Goal: Task Accomplishment & Management: Complete application form

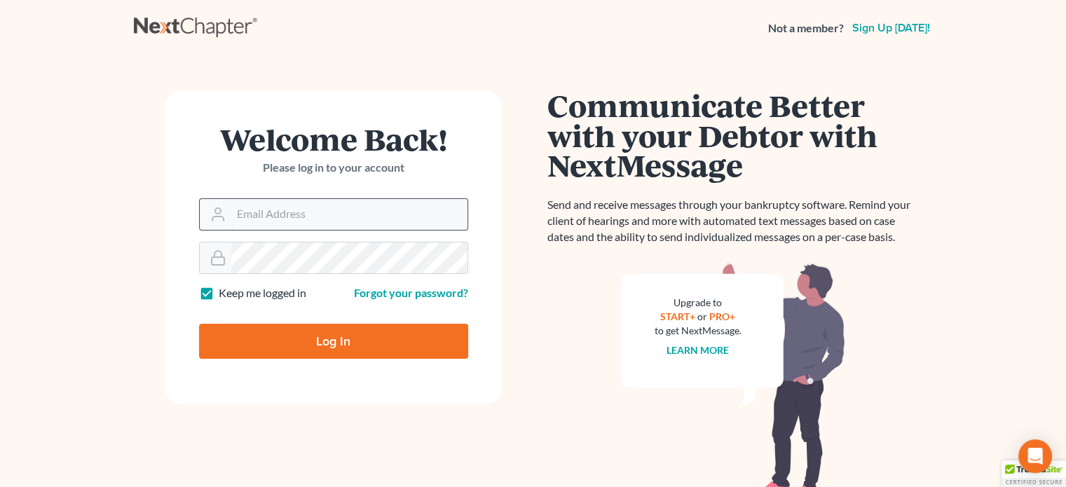
click at [294, 215] on input "Email Address" at bounding box center [349, 214] width 236 height 31
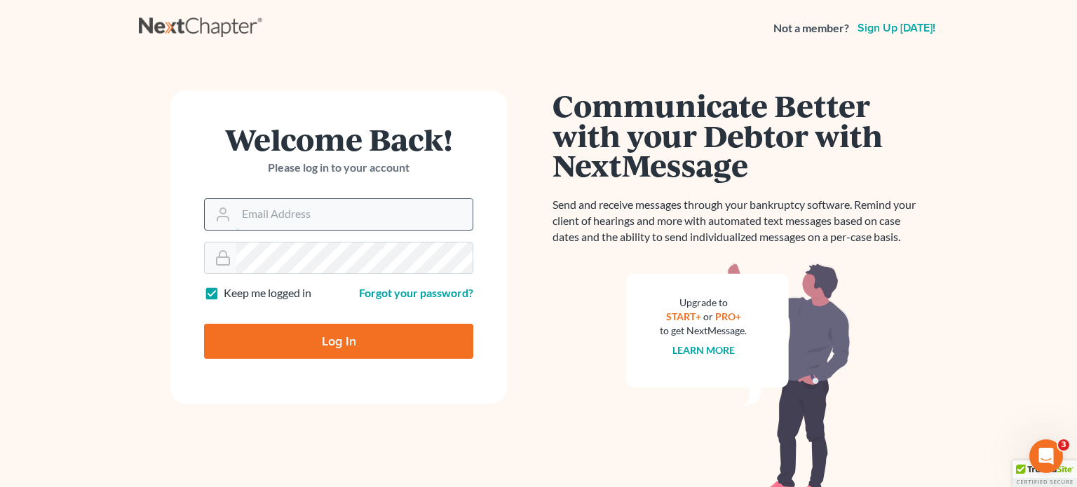
type input "[EMAIL_ADDRESS][DOMAIN_NAME]"
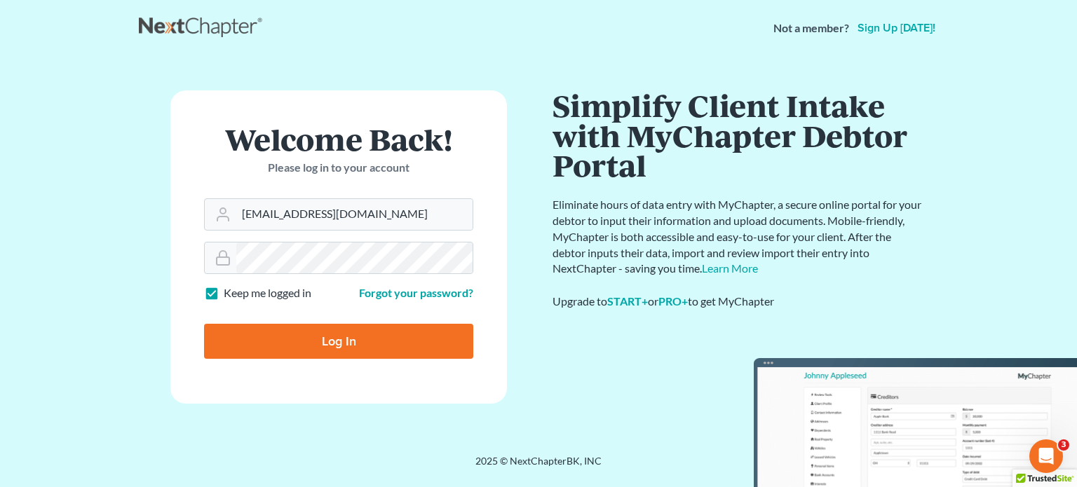
click at [342, 339] on input "Log In" at bounding box center [338, 341] width 269 height 35
type input "Thinking..."
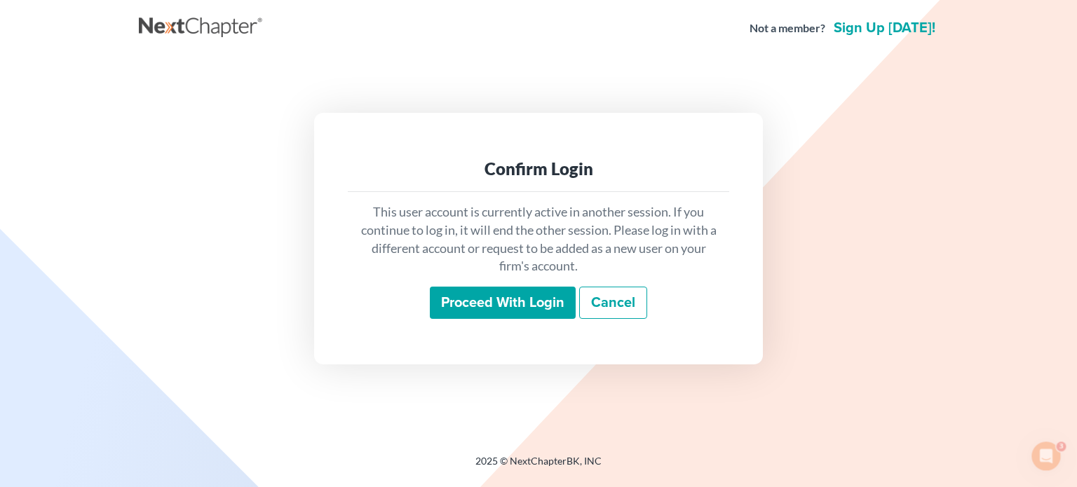
click at [491, 308] on input "Proceed with login" at bounding box center [503, 303] width 146 height 32
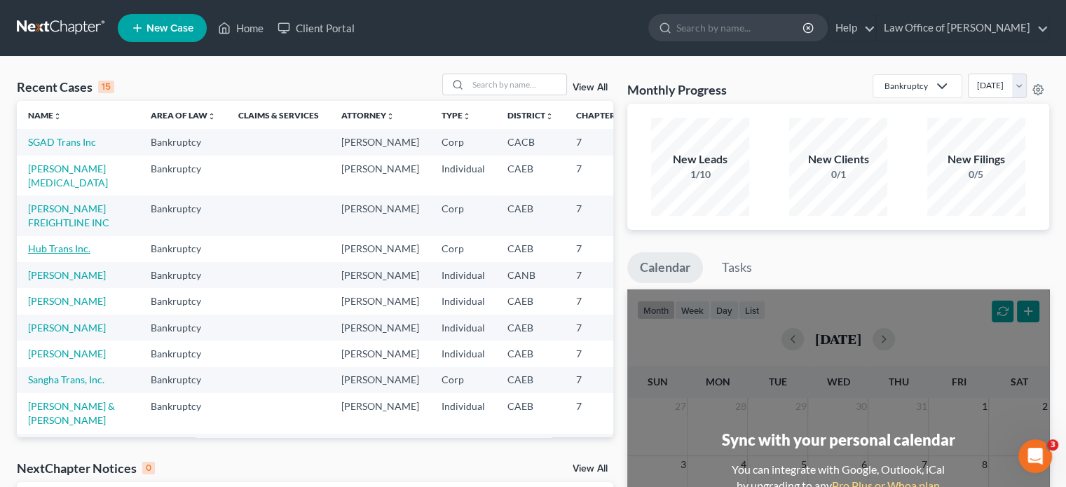
click at [59, 255] on link "Hub Trans Inc." at bounding box center [59, 249] width 62 height 12
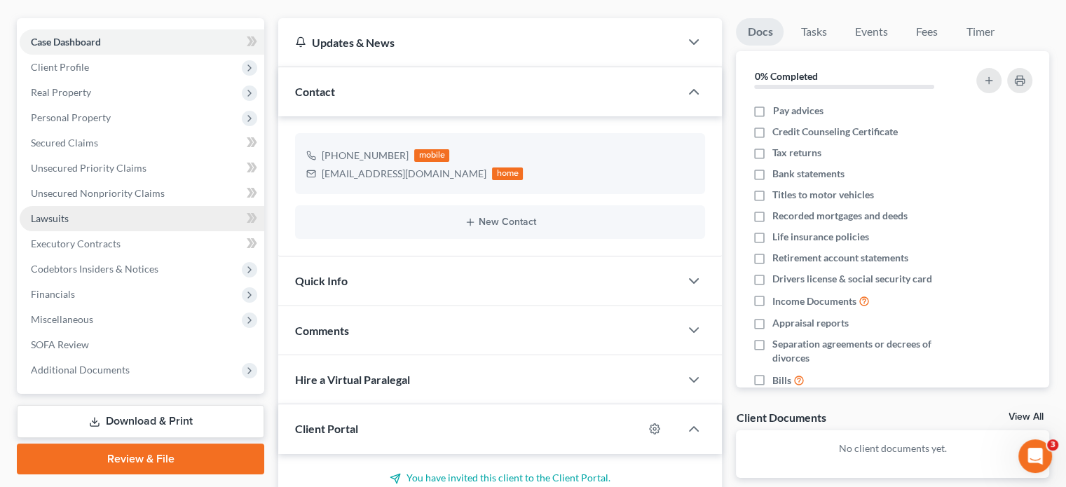
scroll to position [70, 0]
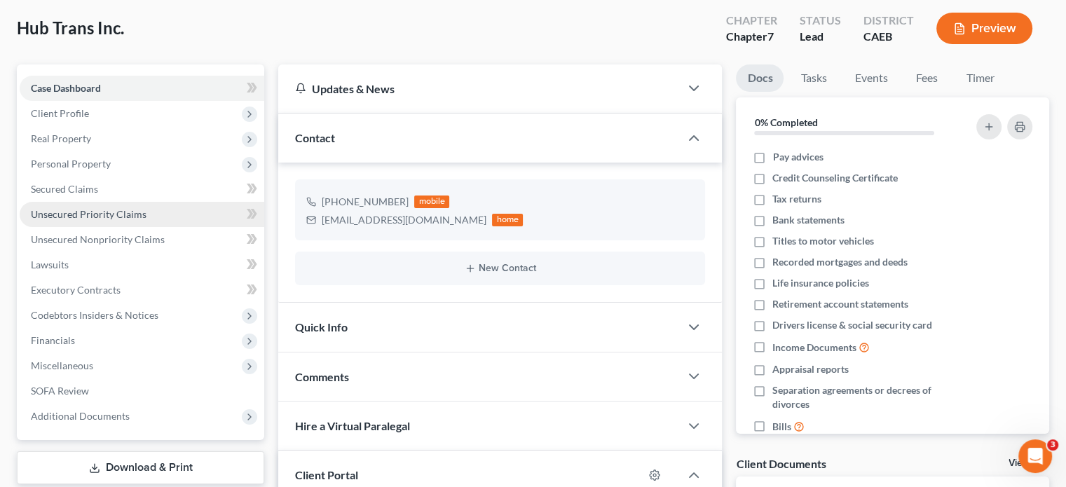
click at [104, 217] on span "Unsecured Priority Claims" at bounding box center [89, 214] width 116 height 12
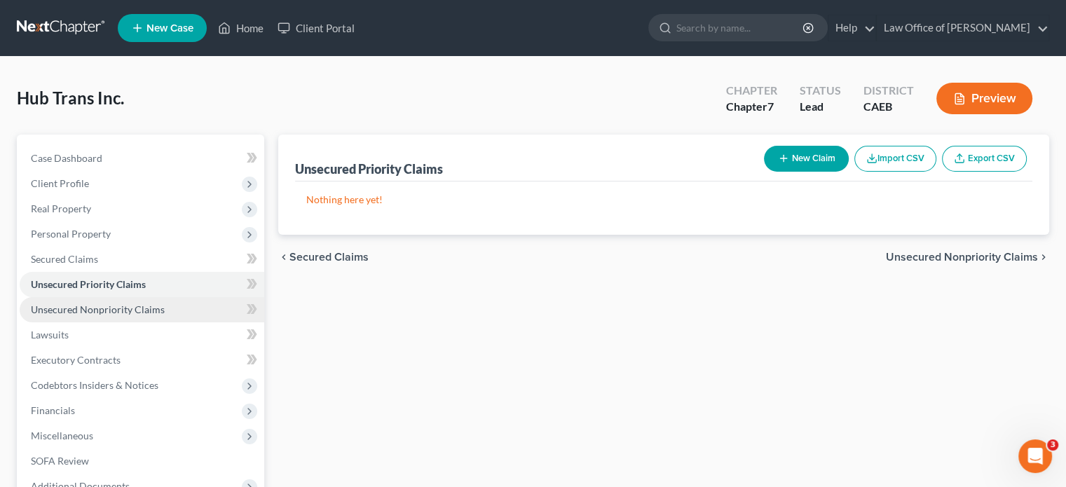
click at [137, 311] on span "Unsecured Nonpriority Claims" at bounding box center [98, 310] width 134 height 12
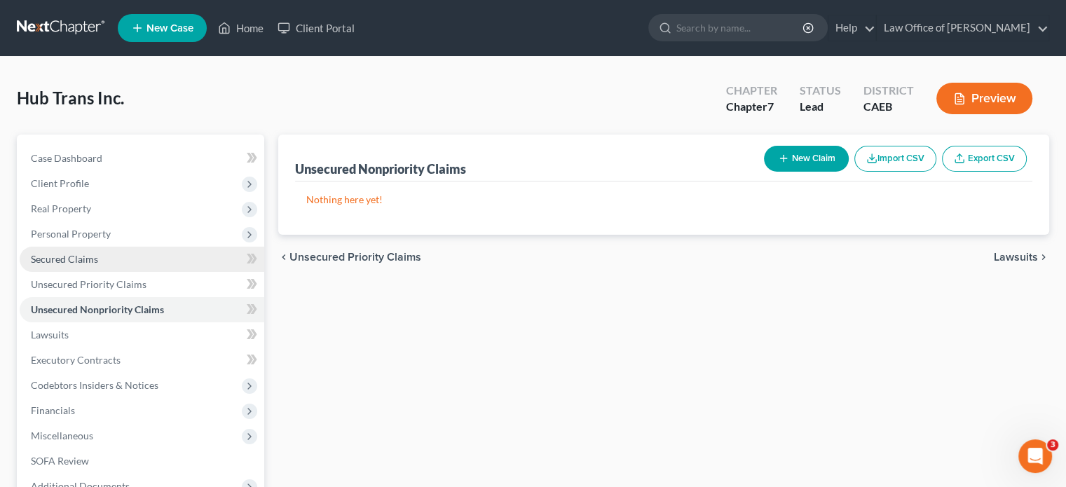
click at [70, 258] on span "Secured Claims" at bounding box center [64, 259] width 67 height 12
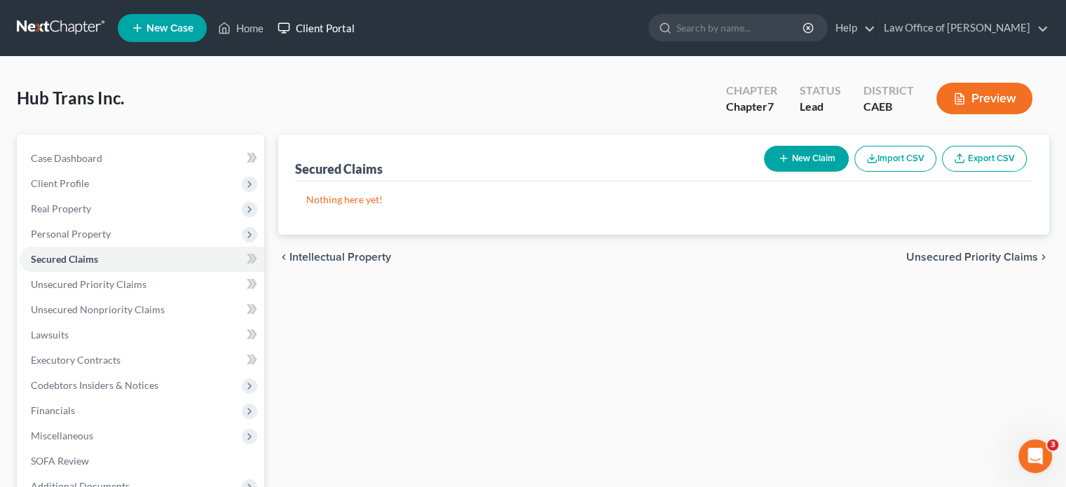
click at [334, 30] on link "Client Portal" at bounding box center [316, 27] width 91 height 25
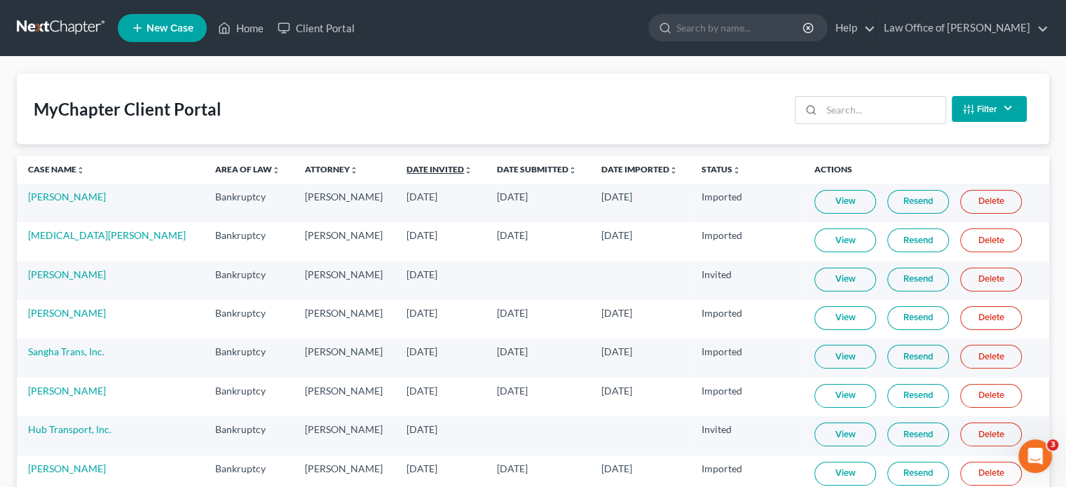
click at [407, 170] on link "Date Invited unfold_more expand_more expand_less" at bounding box center [440, 169] width 66 height 11
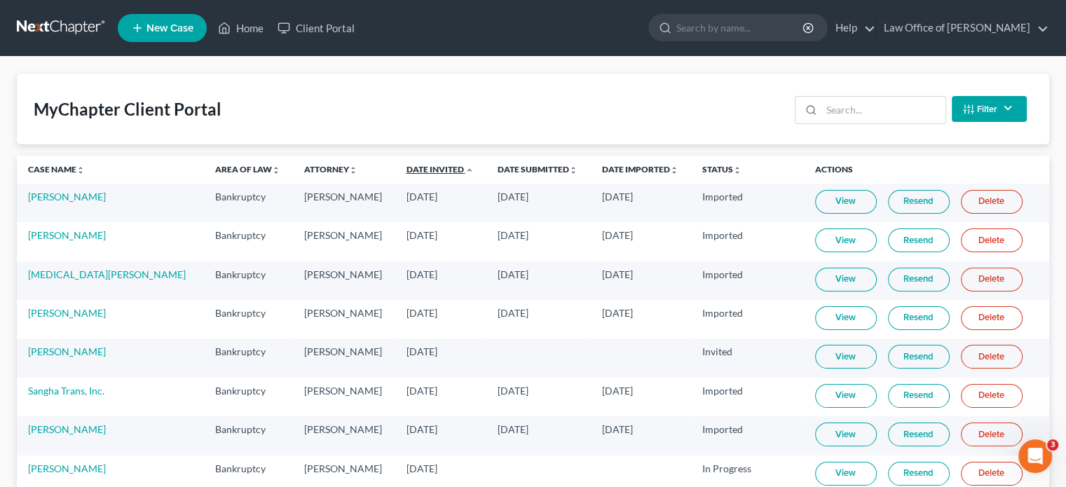
click at [407, 170] on link "Date Invited unfold_more expand_more expand_less" at bounding box center [440, 169] width 67 height 11
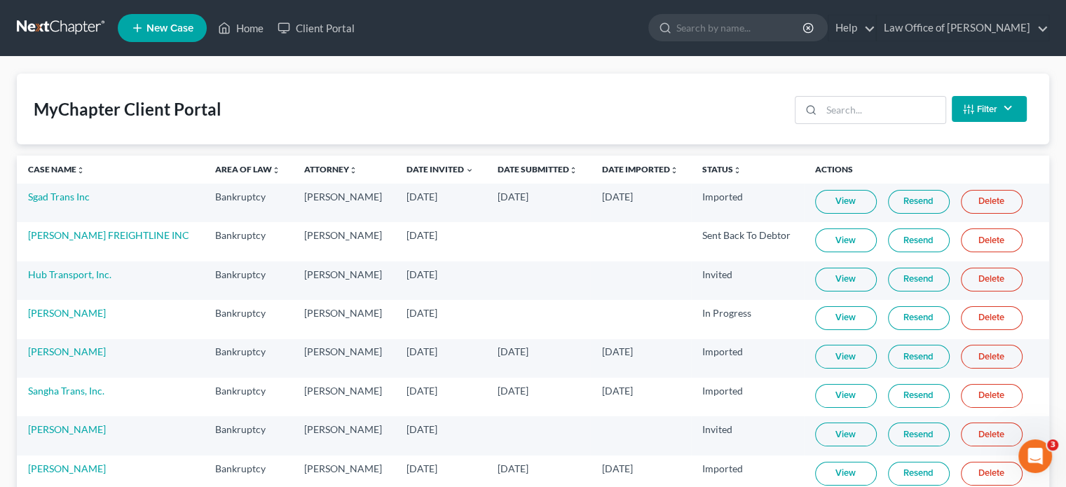
click at [815, 315] on link "View" at bounding box center [846, 318] width 62 height 24
click at [231, 25] on icon at bounding box center [224, 28] width 13 height 17
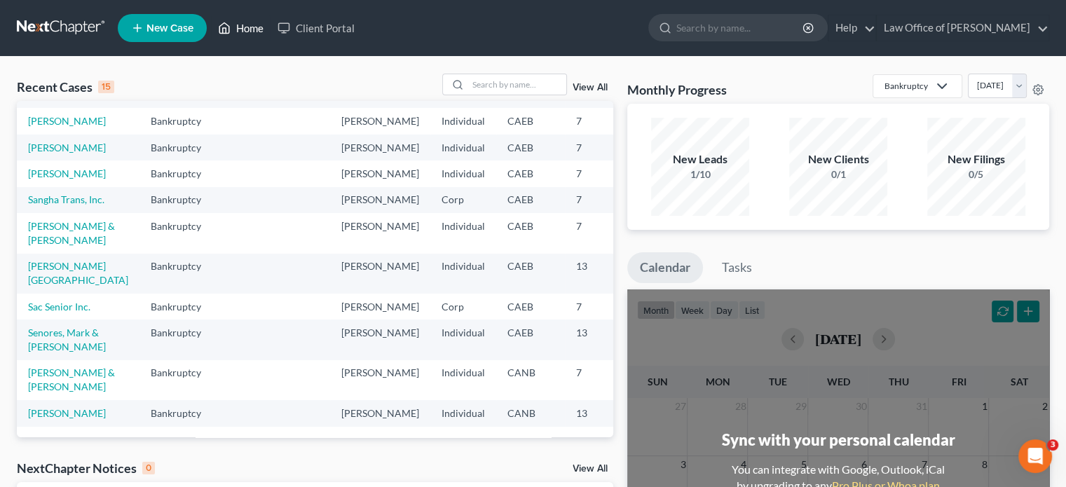
scroll to position [212, 0]
click at [60, 180] on link "Nijjar, Kuljit" at bounding box center [67, 174] width 78 height 12
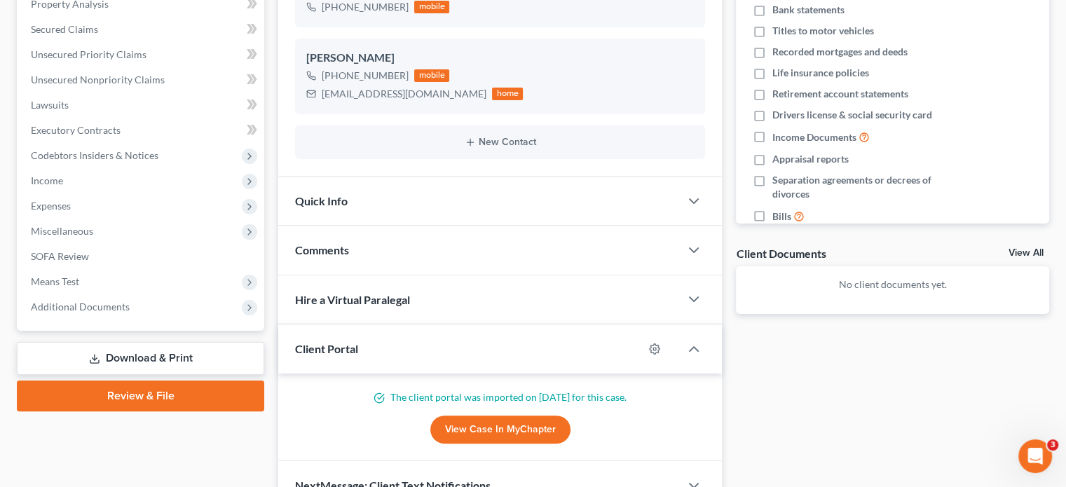
scroll to position [70, 0]
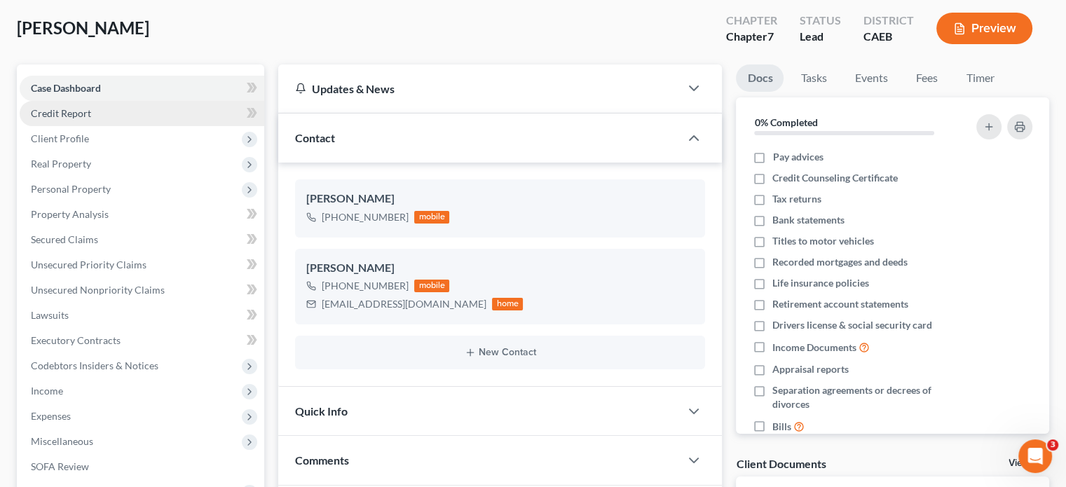
click at [110, 117] on link "Credit Report" at bounding box center [142, 113] width 245 height 25
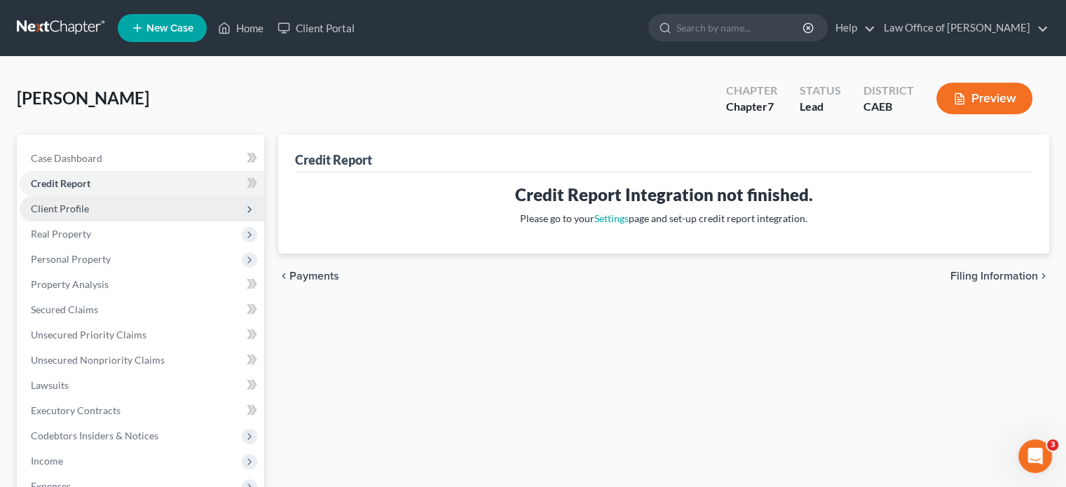
click at [84, 206] on span "Client Profile" at bounding box center [60, 209] width 58 height 12
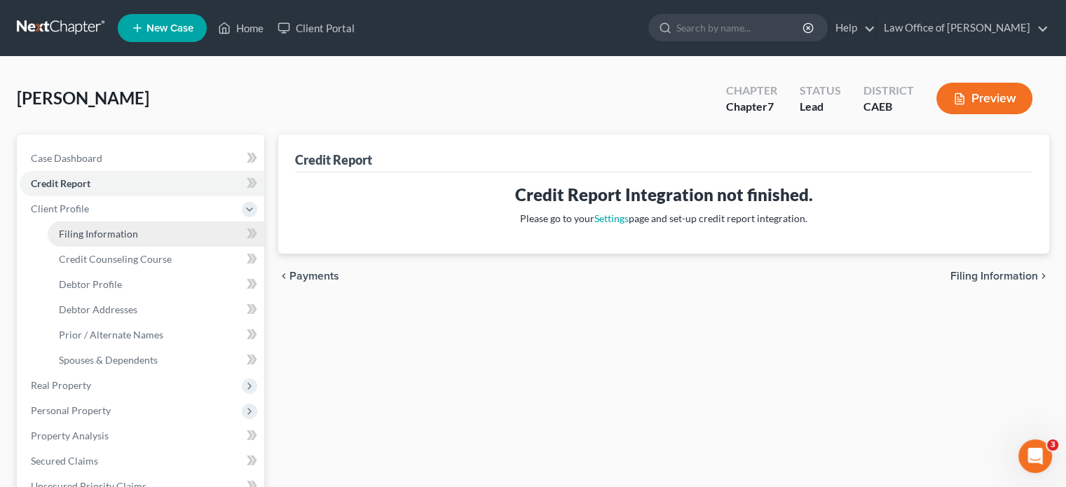
click at [95, 233] on span "Filing Information" at bounding box center [98, 234] width 79 height 12
select select "1"
select select "0"
select select "4"
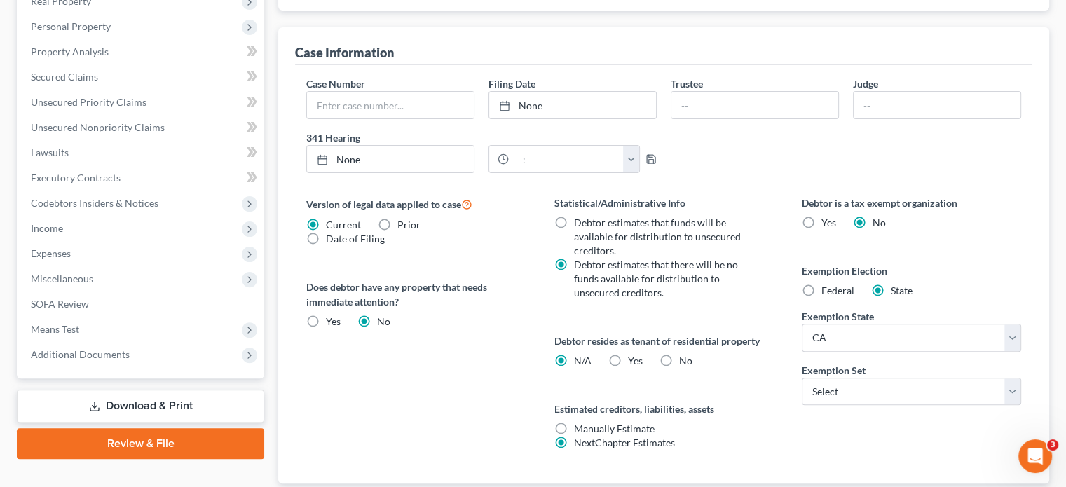
scroll to position [421, 0]
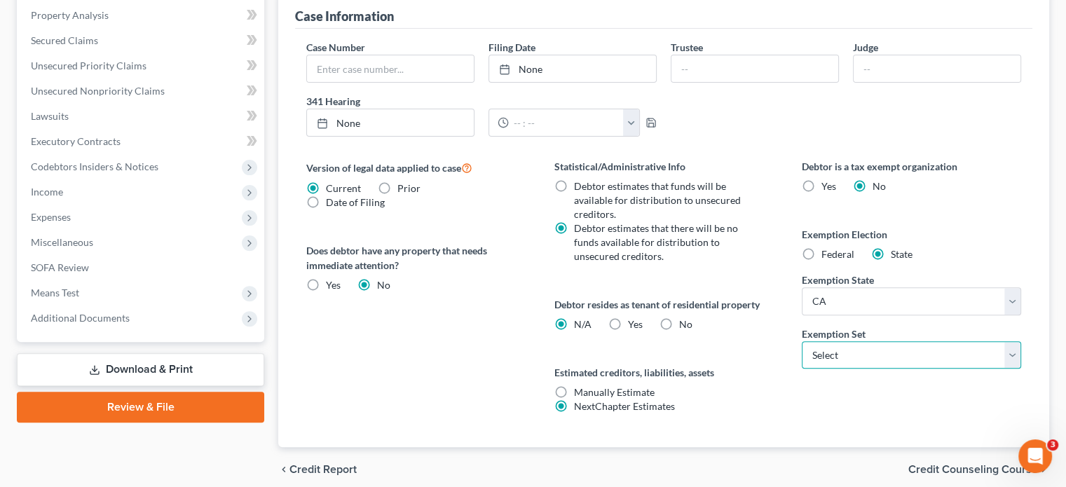
click at [1009, 349] on select "Select 703 704" at bounding box center [911, 355] width 219 height 28
select select "1"
click at [802, 341] on select "Select 703 704" at bounding box center [911, 355] width 219 height 28
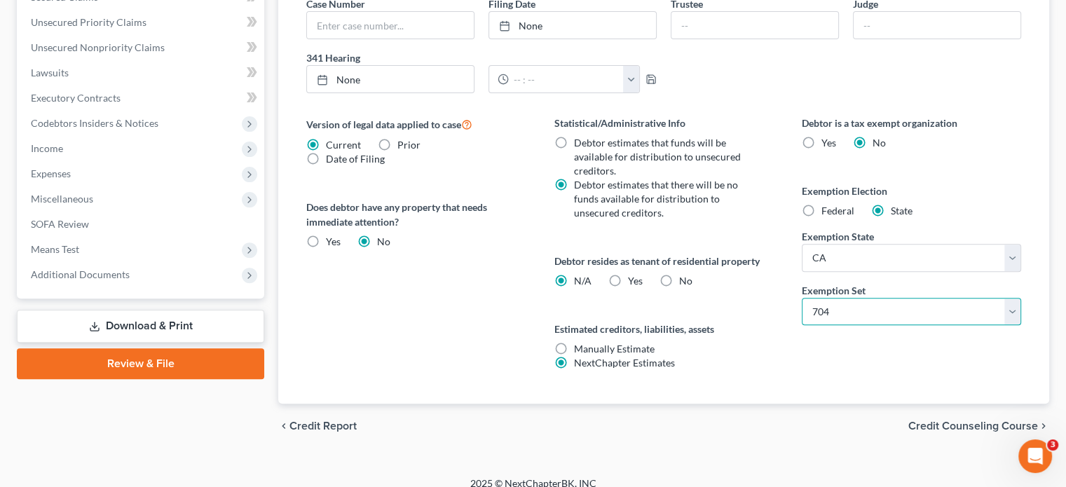
scroll to position [477, 0]
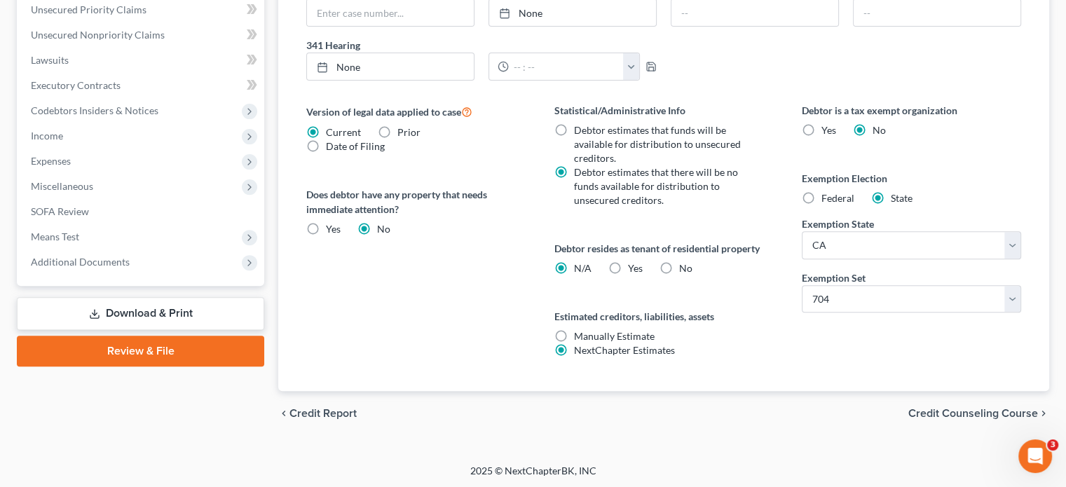
click at [936, 410] on span "Credit Counseling Course" at bounding box center [974, 413] width 130 height 11
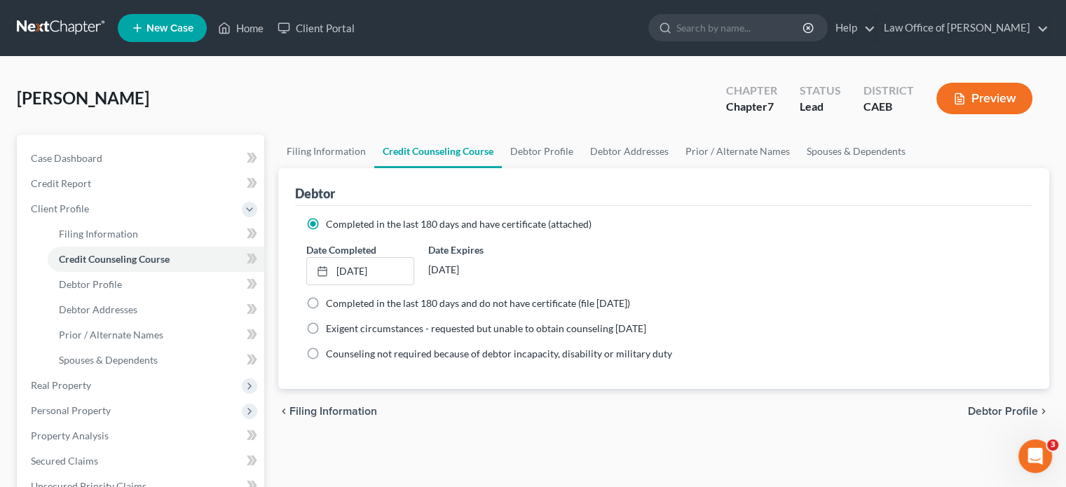
click at [981, 412] on span "Debtor Profile" at bounding box center [1003, 411] width 70 height 11
select select "1"
select select "3"
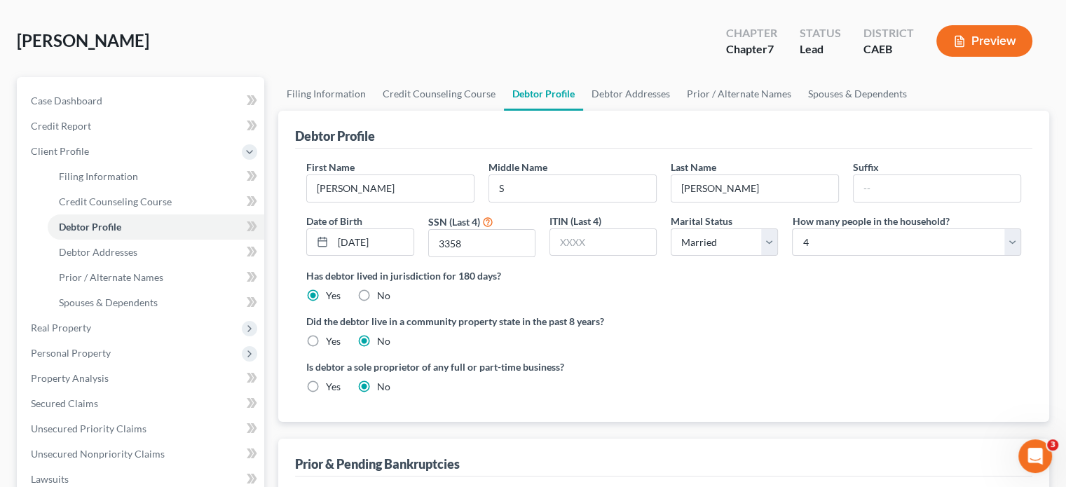
scroll to position [140, 0]
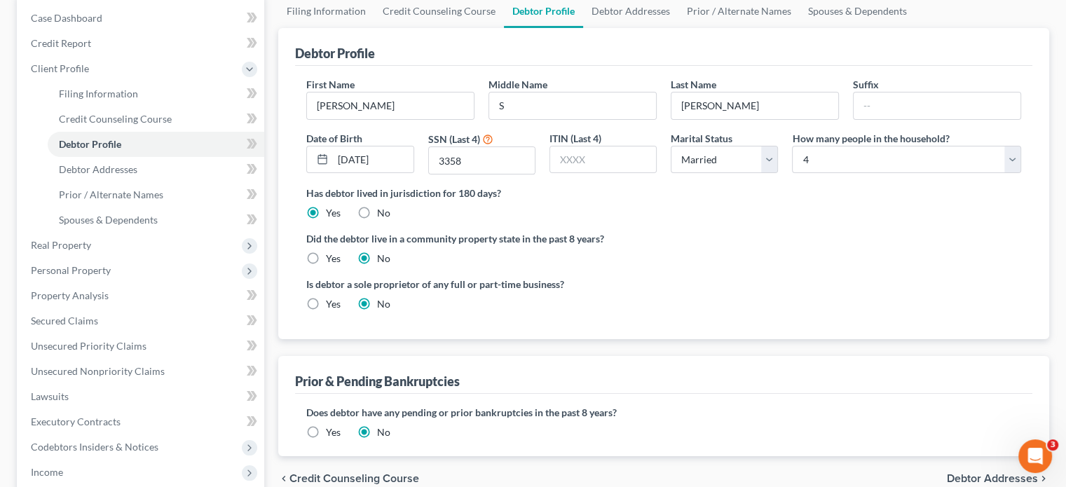
click at [393, 482] on span "Credit Counseling Course" at bounding box center [355, 478] width 130 height 11
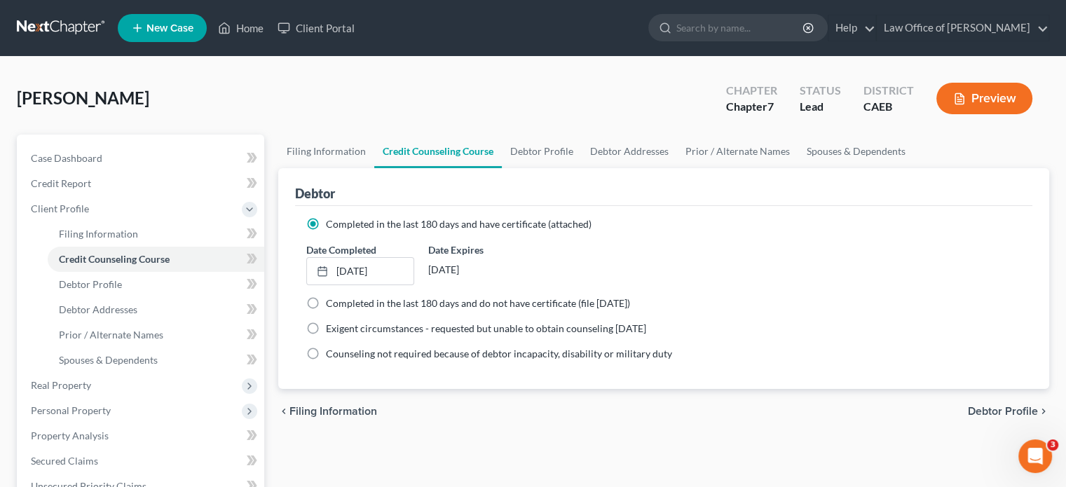
click at [979, 409] on span "Debtor Profile" at bounding box center [1003, 411] width 70 height 11
select select "1"
select select "3"
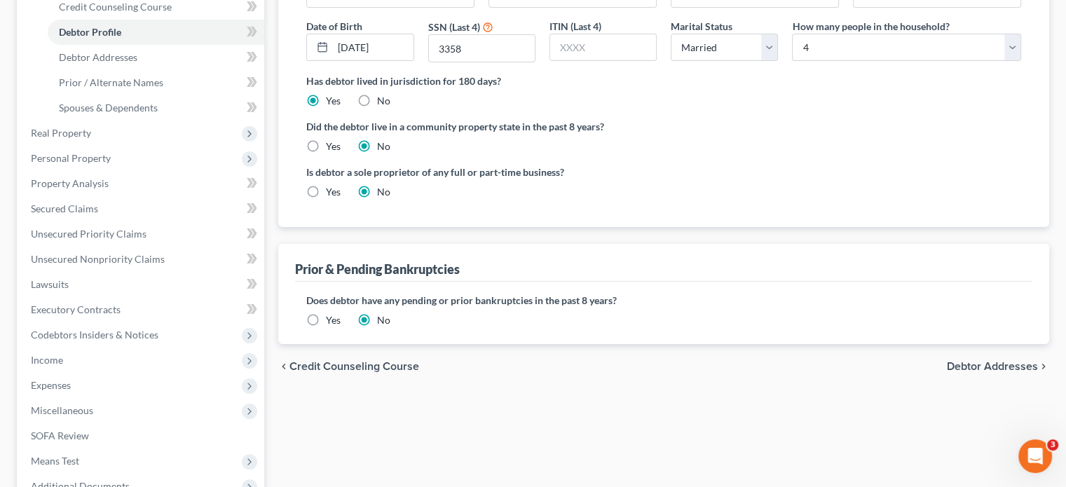
scroll to position [280, 0]
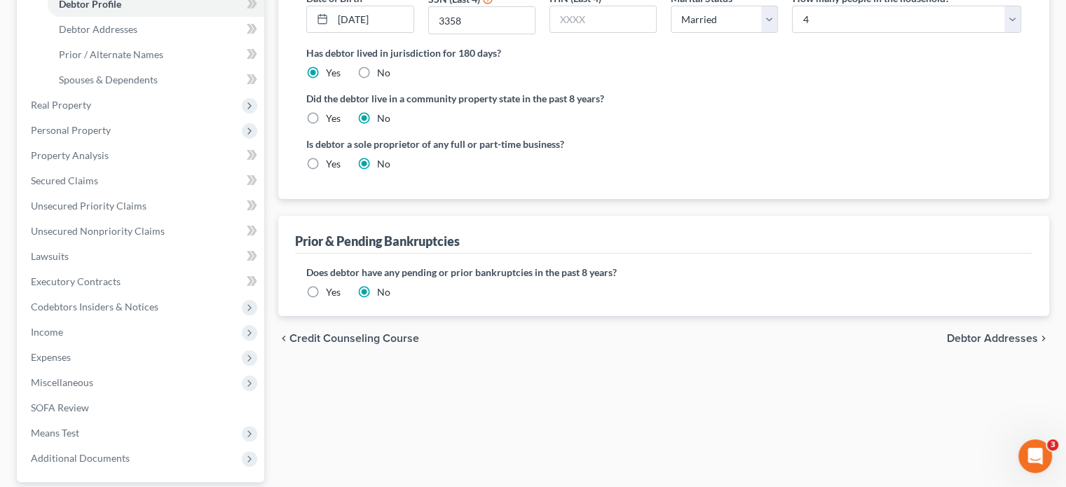
click at [993, 337] on span "Debtor Addresses" at bounding box center [992, 338] width 91 height 11
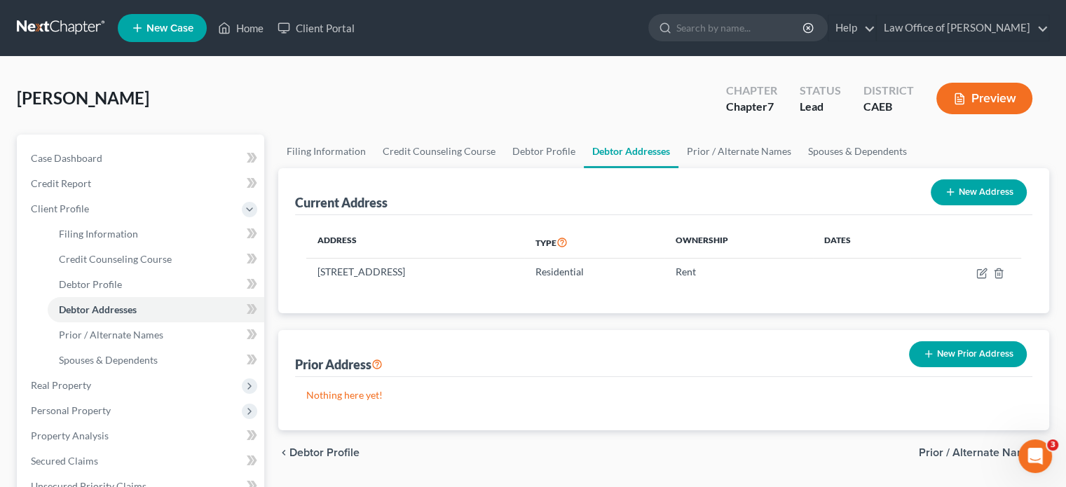
click at [330, 459] on div "chevron_left Debtor Profile Prior / Alternate Names chevron_right" at bounding box center [663, 453] width 771 height 45
click at [326, 452] on span "Debtor Profile" at bounding box center [325, 452] width 70 height 11
select select "1"
select select "3"
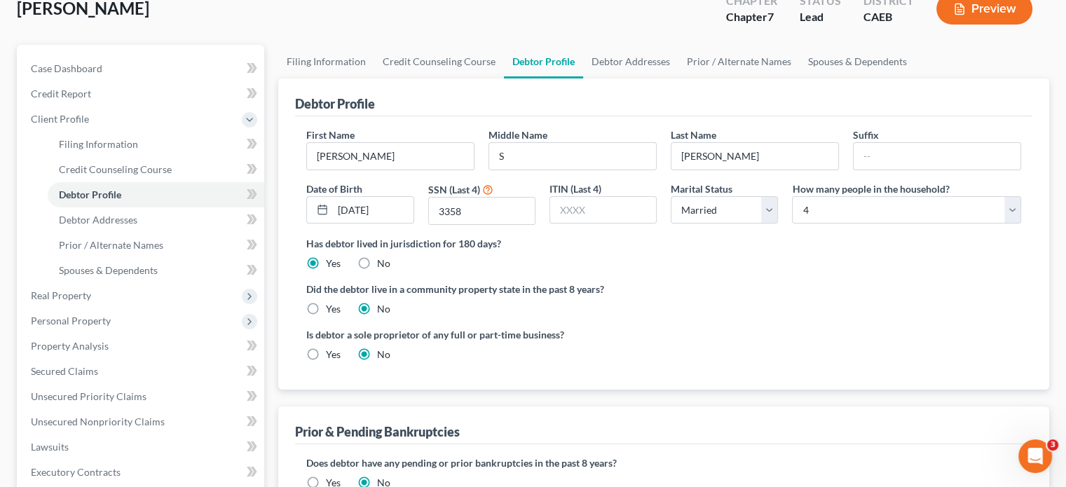
scroll to position [210, 0]
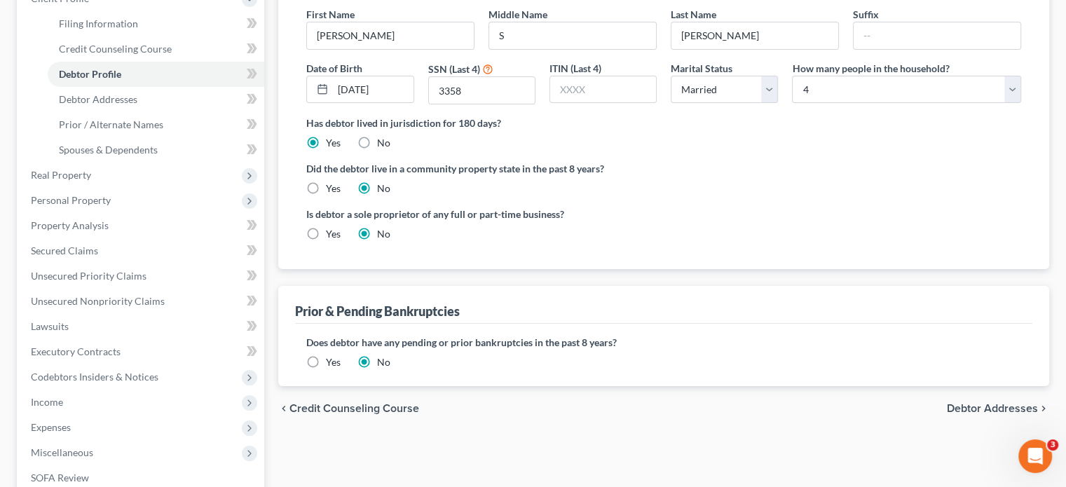
click at [326, 187] on label "Yes" at bounding box center [333, 189] width 15 height 14
click at [332, 187] on input "Yes" at bounding box center [336, 186] width 9 height 9
radio input "true"
radio input "false"
click at [326, 232] on label "Yes" at bounding box center [333, 234] width 15 height 14
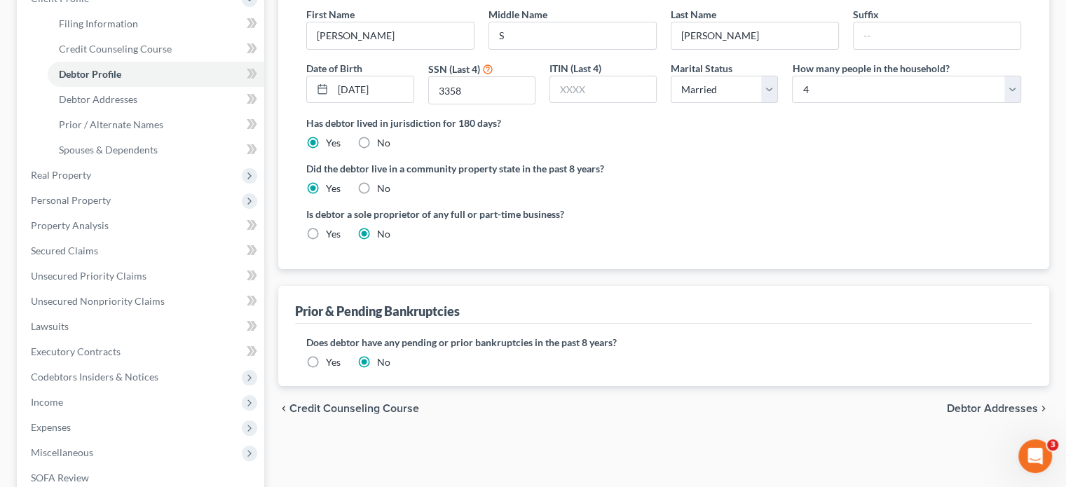
click at [332, 232] on input "Yes" at bounding box center [336, 231] width 9 height 9
radio input "true"
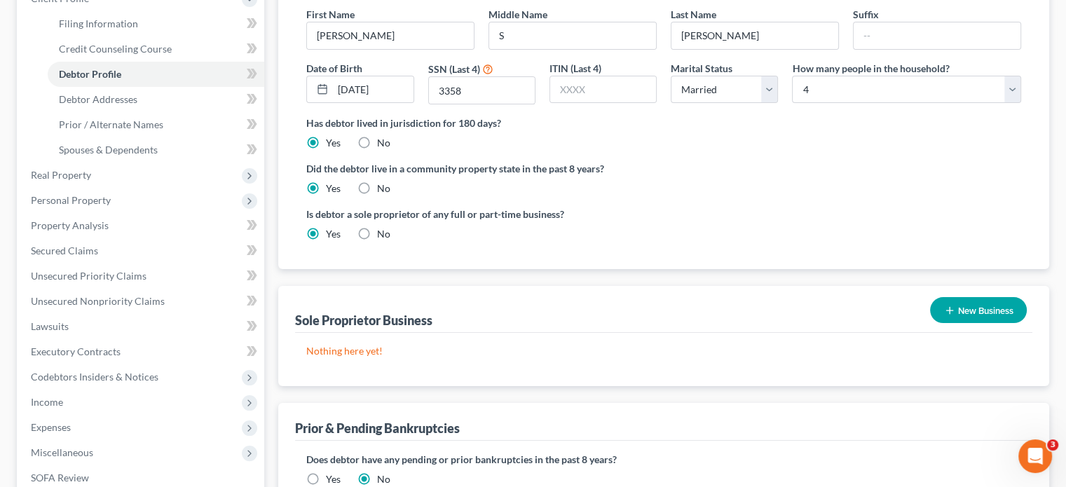
click at [377, 229] on label "No" at bounding box center [383, 234] width 13 height 14
click at [383, 229] on input "No" at bounding box center [387, 231] width 9 height 9
radio input "true"
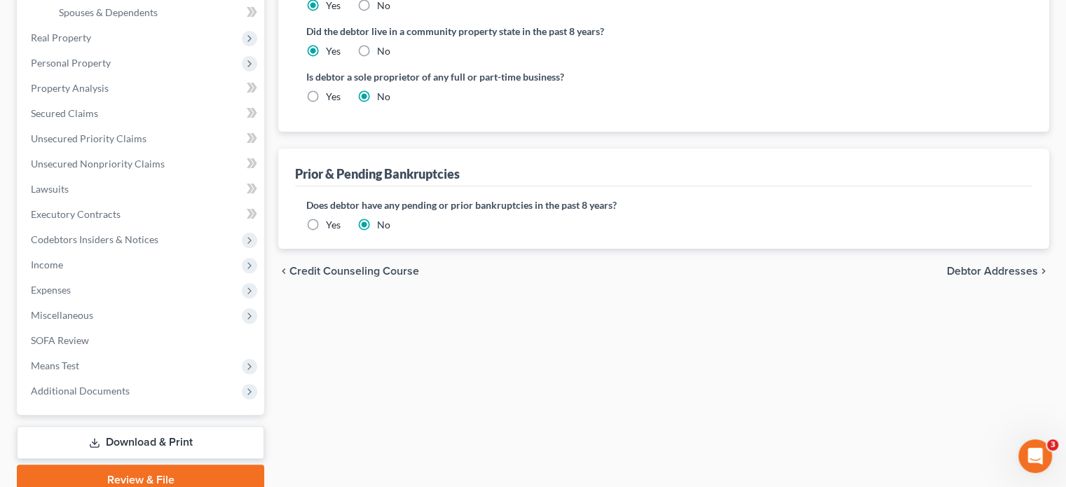
scroll to position [351, 0]
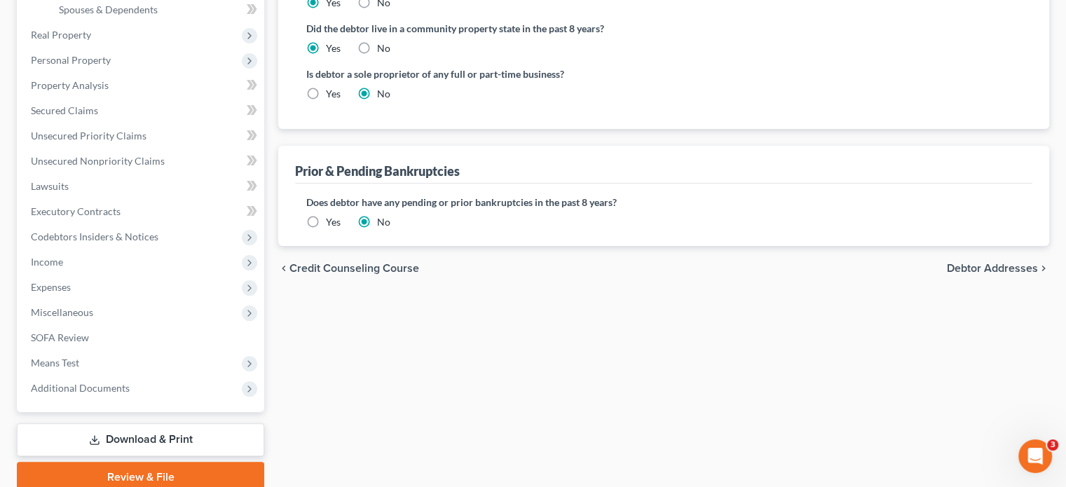
click at [326, 92] on label "Yes" at bounding box center [333, 94] width 15 height 14
click at [332, 92] on input "Yes" at bounding box center [336, 91] width 9 height 9
radio input "true"
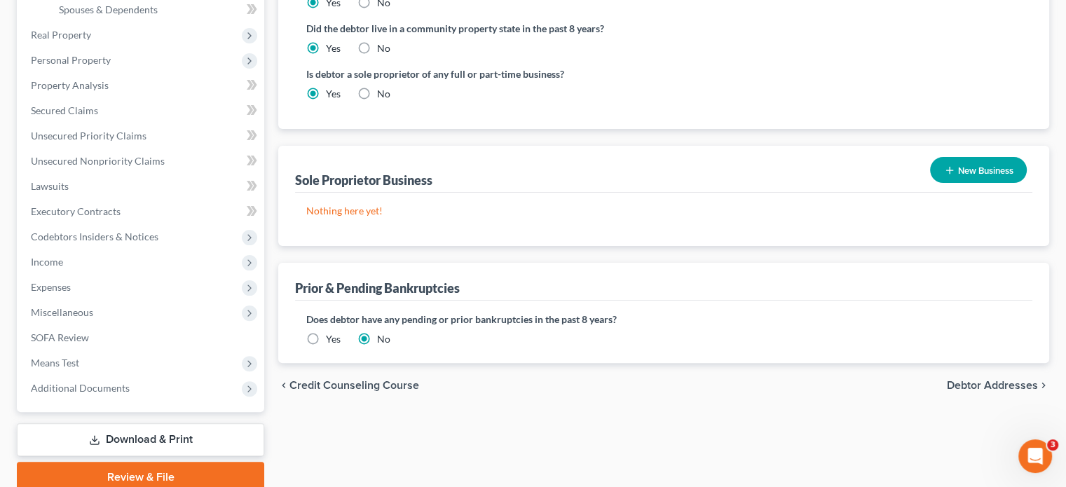
click at [377, 90] on label "No" at bounding box center [383, 94] width 13 height 14
click at [383, 90] on input "No" at bounding box center [387, 91] width 9 height 9
radio input "true"
radio input "false"
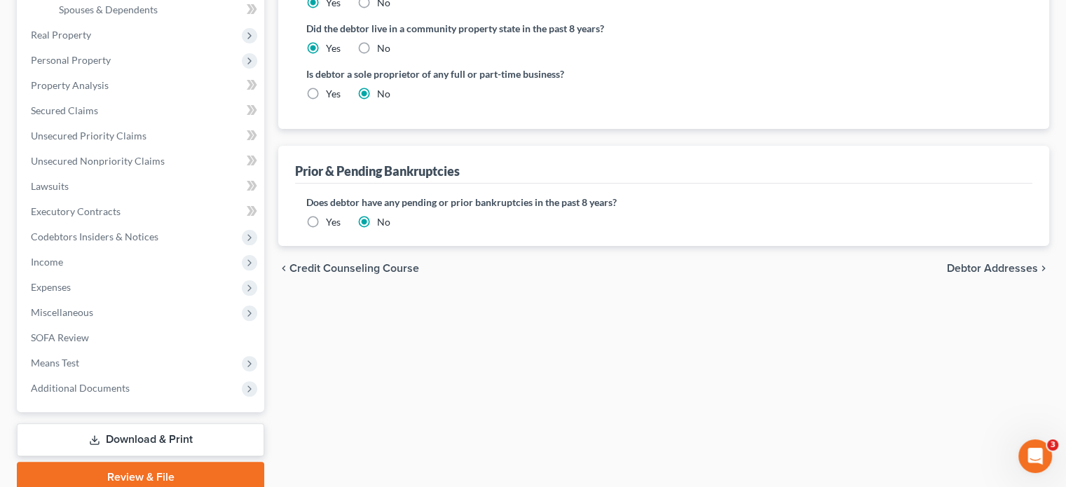
click at [967, 267] on span "Debtor Addresses" at bounding box center [992, 268] width 91 height 11
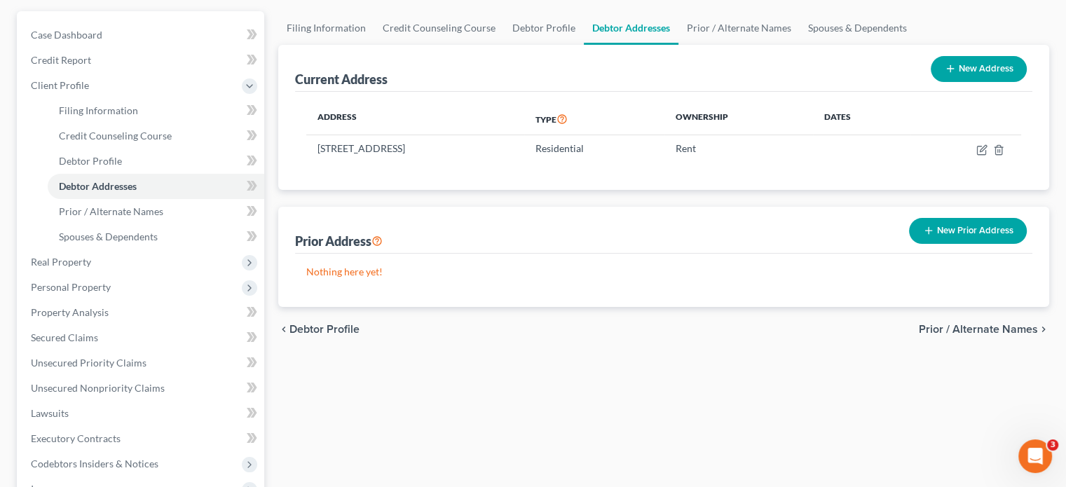
scroll to position [210, 0]
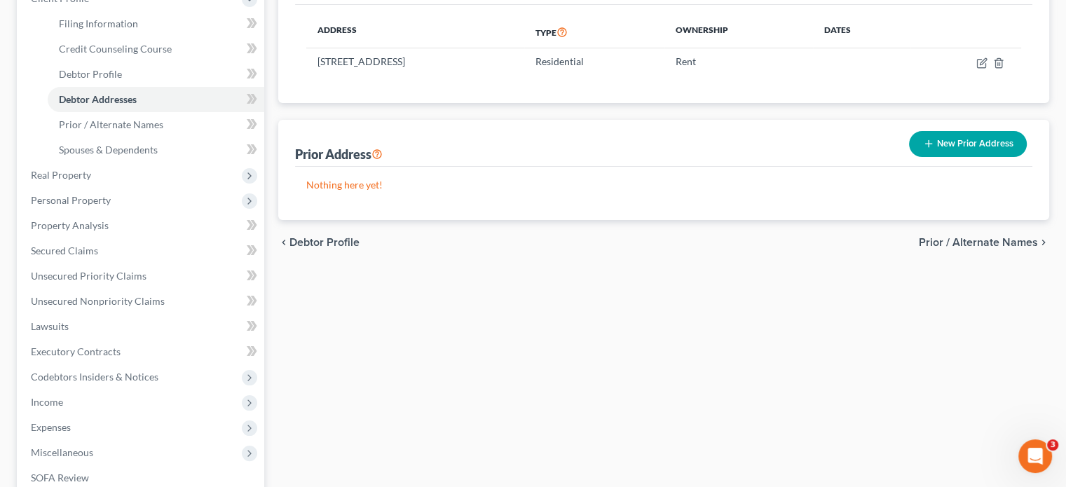
click at [976, 244] on span "Prior / Alternate Names" at bounding box center [978, 242] width 119 height 11
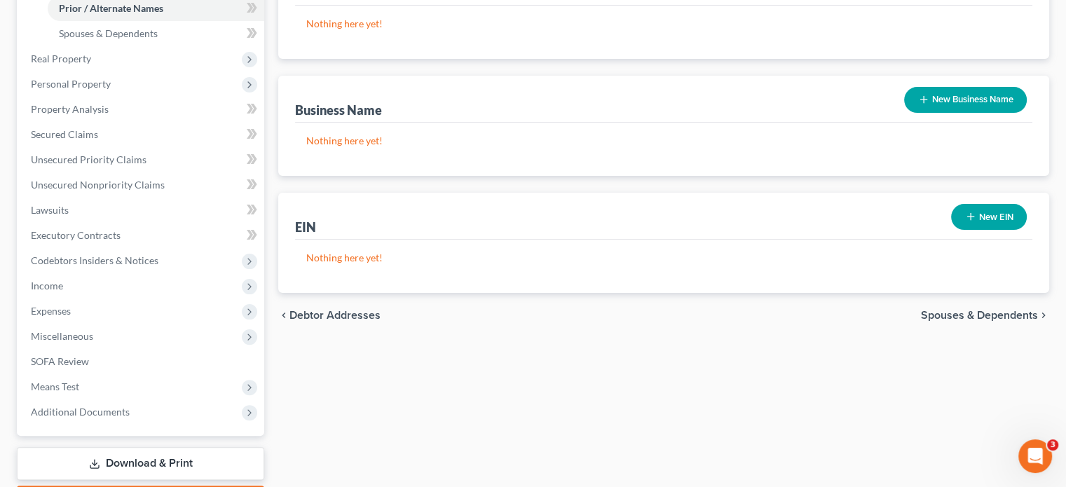
scroll to position [351, 0]
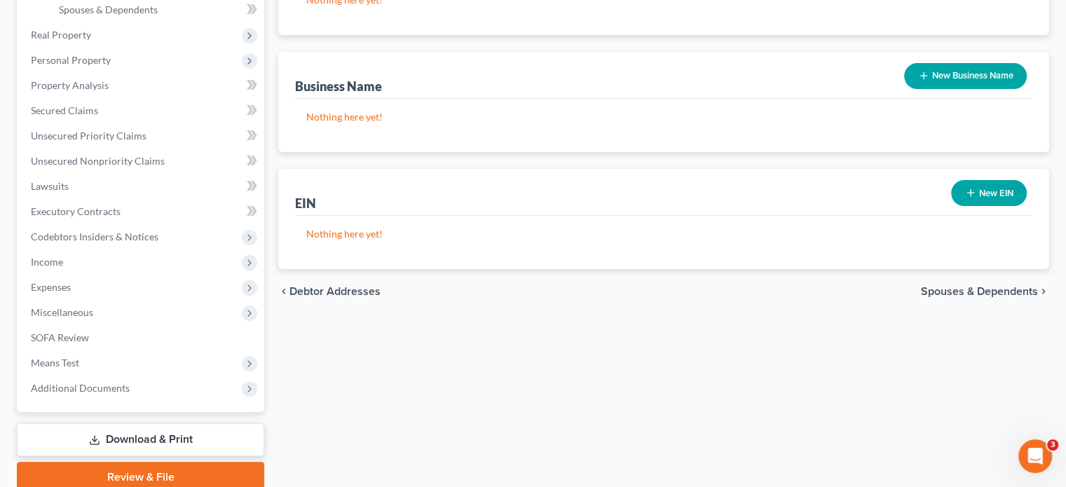
click at [940, 79] on button "New Business Name" at bounding box center [966, 76] width 123 height 26
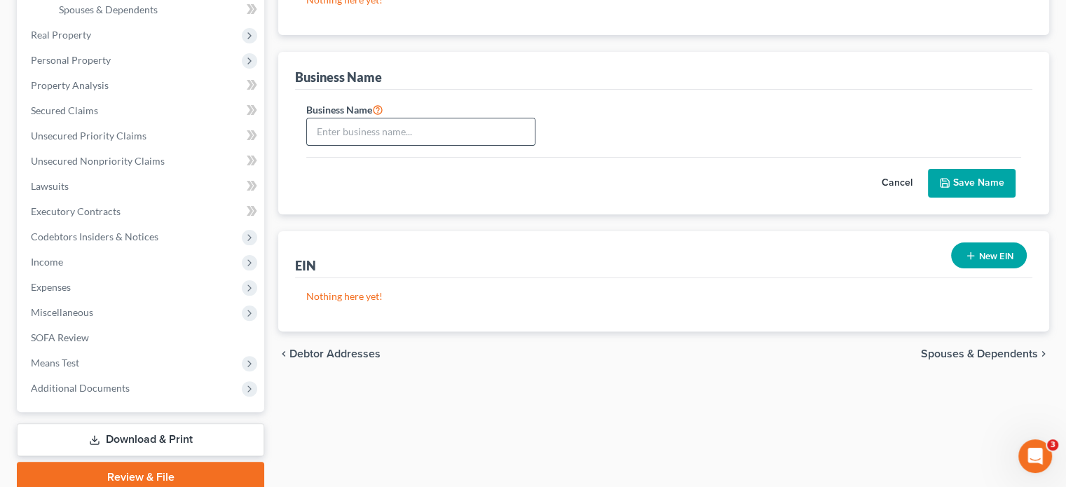
click at [398, 123] on input "text" at bounding box center [421, 131] width 228 height 27
paste input "Hub Transport, Inc."
type input "Hub Transport, Inc."
click at [957, 182] on button "Save Name" at bounding box center [972, 183] width 88 height 29
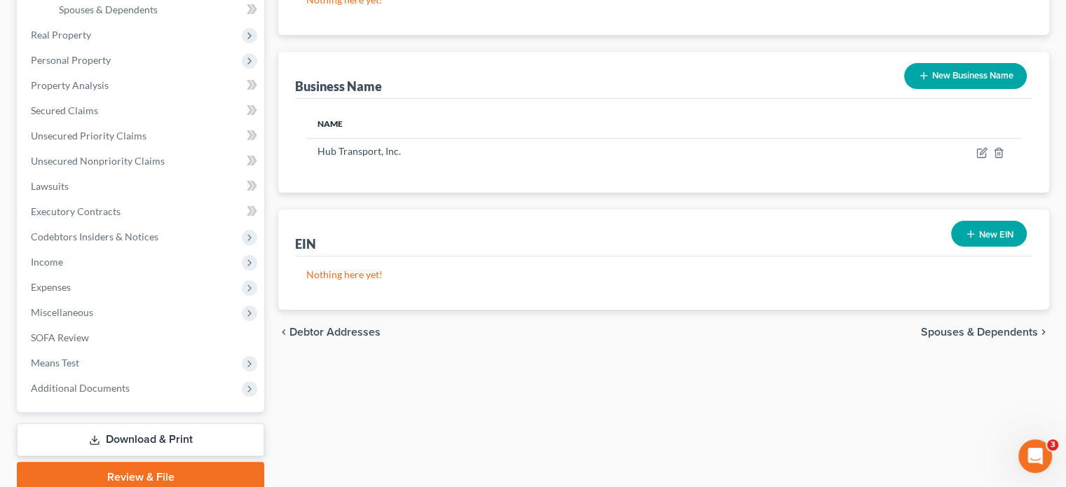
click at [987, 234] on button "New EIN" at bounding box center [989, 234] width 76 height 26
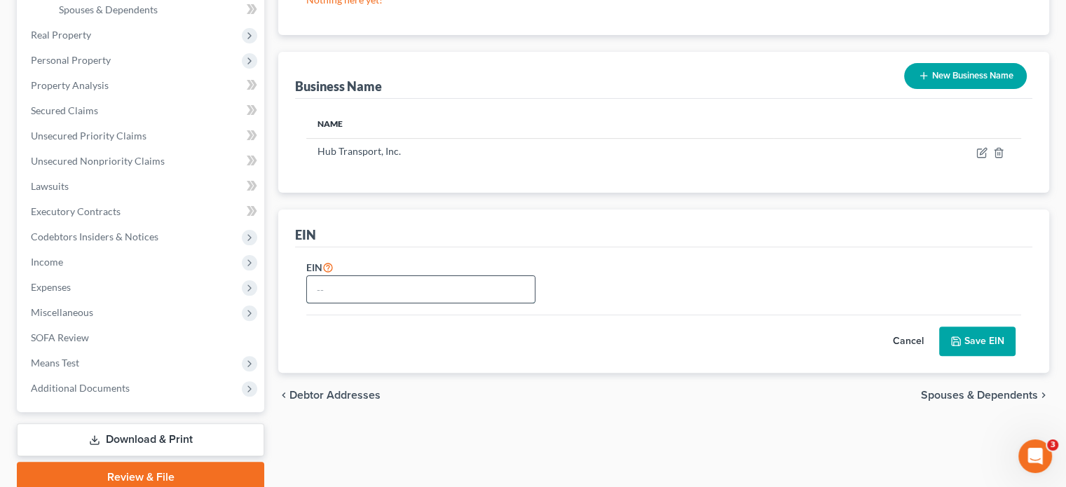
click at [370, 291] on input "text" at bounding box center [421, 289] width 228 height 27
type input "81-4054369"
click at [982, 344] on button "Save EIN" at bounding box center [978, 341] width 76 height 29
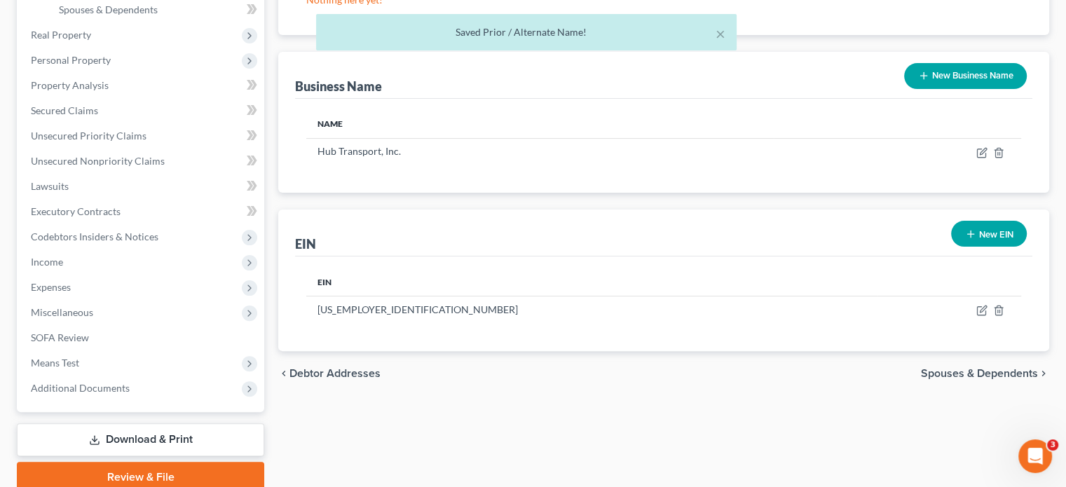
click at [945, 371] on span "Spouses & Dependents" at bounding box center [979, 373] width 117 height 11
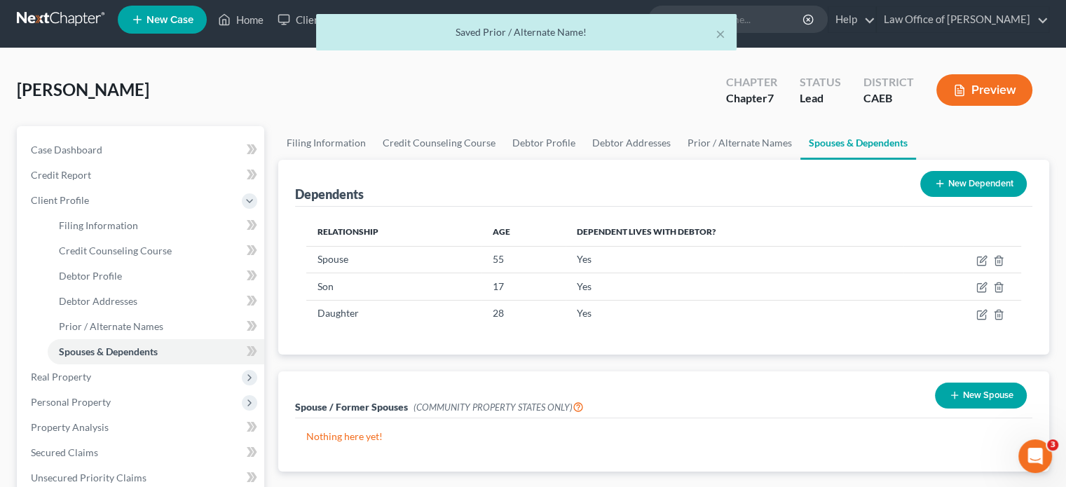
scroll to position [140, 0]
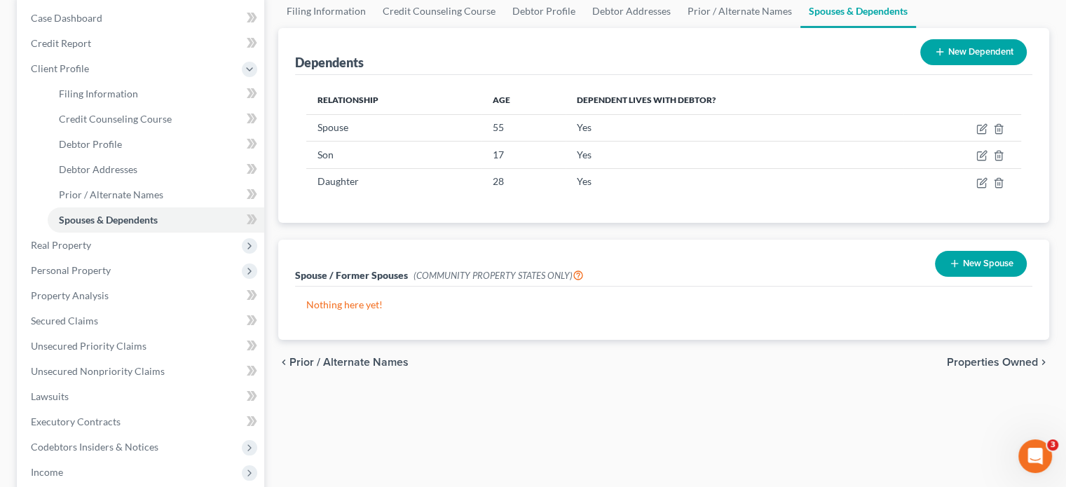
click at [973, 361] on span "Properties Owned" at bounding box center [992, 362] width 91 height 11
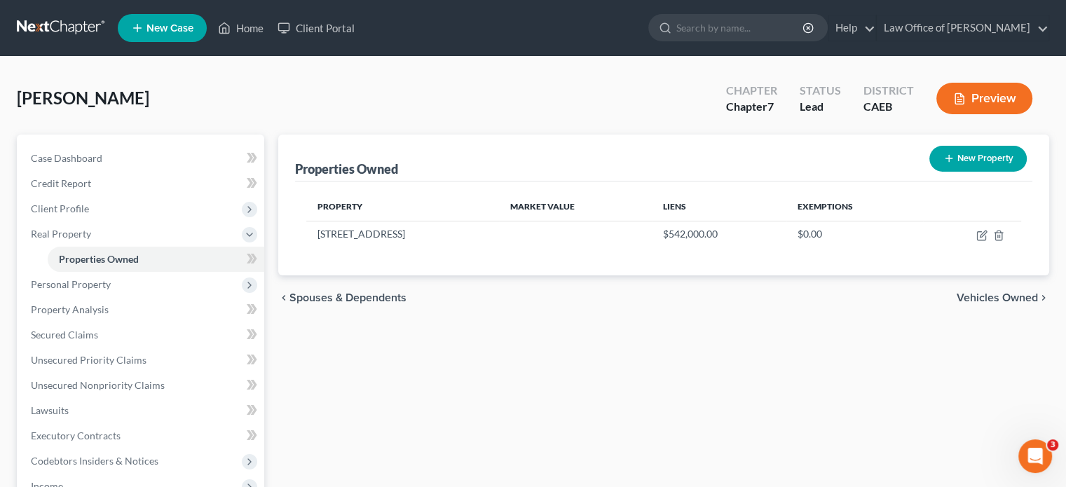
click at [987, 297] on span "Vehicles Owned" at bounding box center [997, 297] width 81 height 11
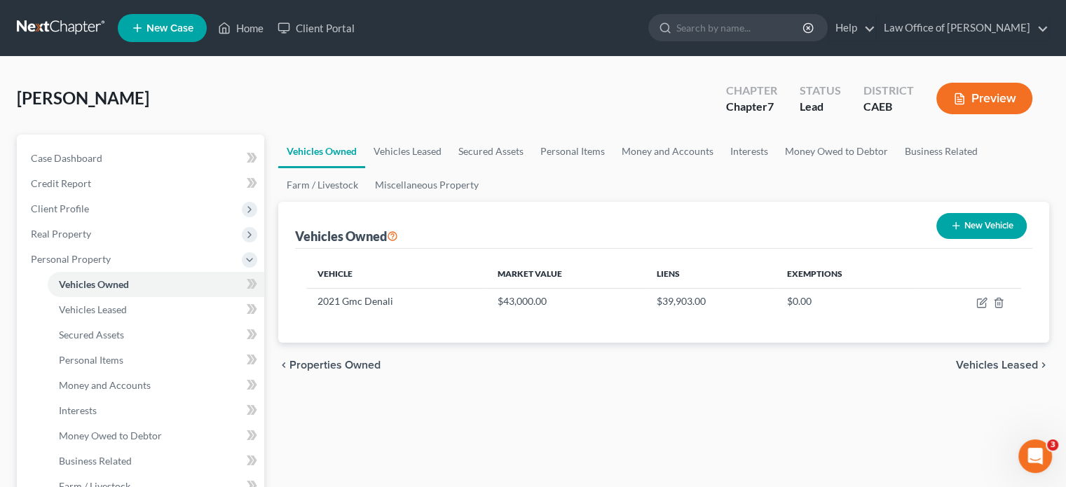
click at [304, 360] on span "Properties Owned" at bounding box center [335, 365] width 91 height 11
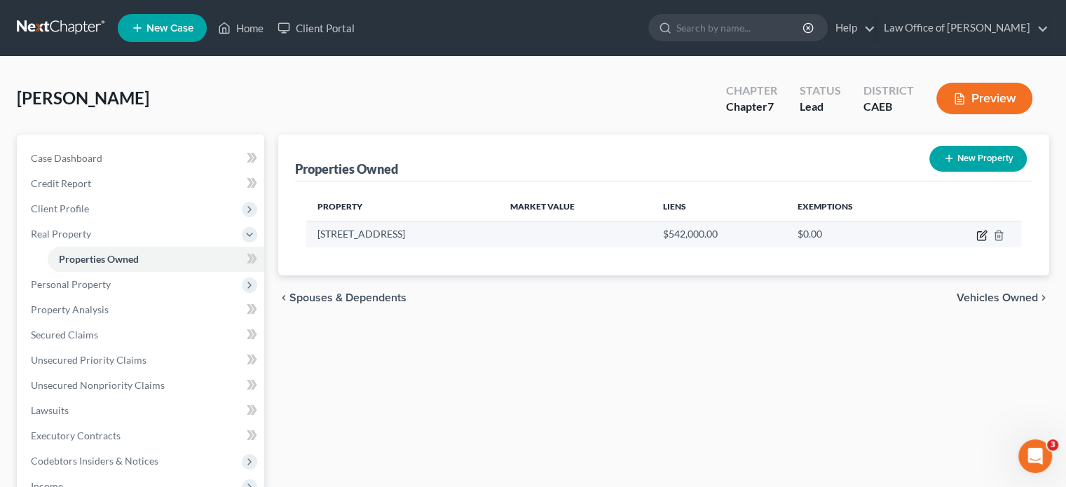
click at [982, 234] on icon "button" at bounding box center [982, 235] width 11 height 11
select select "4"
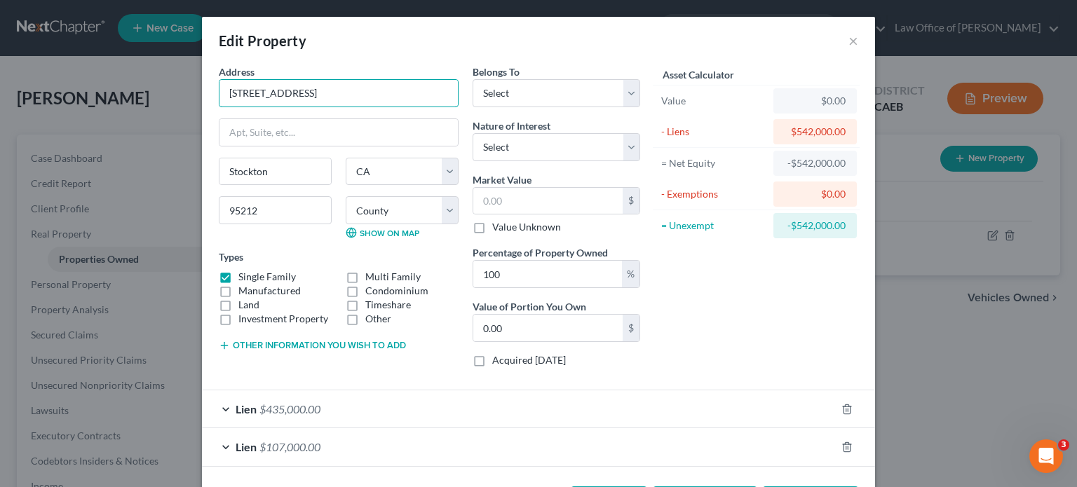
drag, startPoint x: 294, startPoint y: 90, endPoint x: 207, endPoint y: 90, distance: 86.9
click at [212, 90] on div "Address * 3732 Popolo Cir Stockton State AL AK AR AZ CA CO CT DE DC FL GA GU HI…" at bounding box center [339, 222] width 254 height 314
click at [514, 202] on input "text" at bounding box center [547, 201] width 149 height 27
type input "5"
type input "5.00"
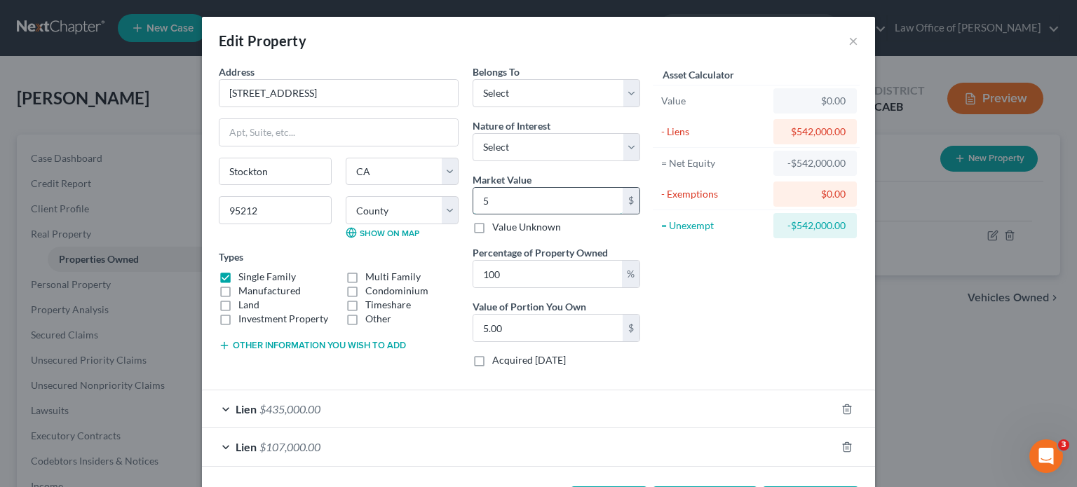
type input "58"
type input "58.00"
type input "589"
type input "589.00"
type input "5890"
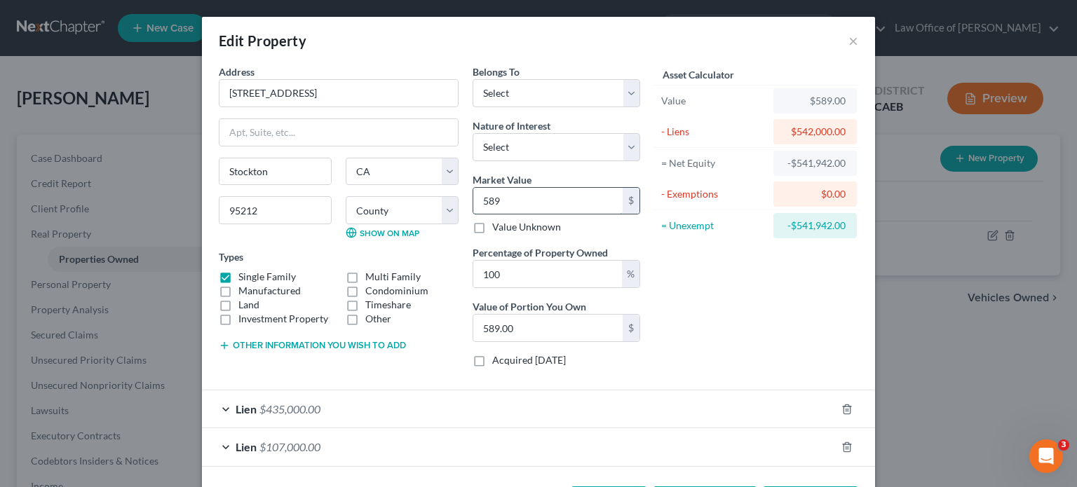
type input "5,890.00"
type input "5,8900"
type input "58,900.00"
type input "58,9000"
type input "589,000.00"
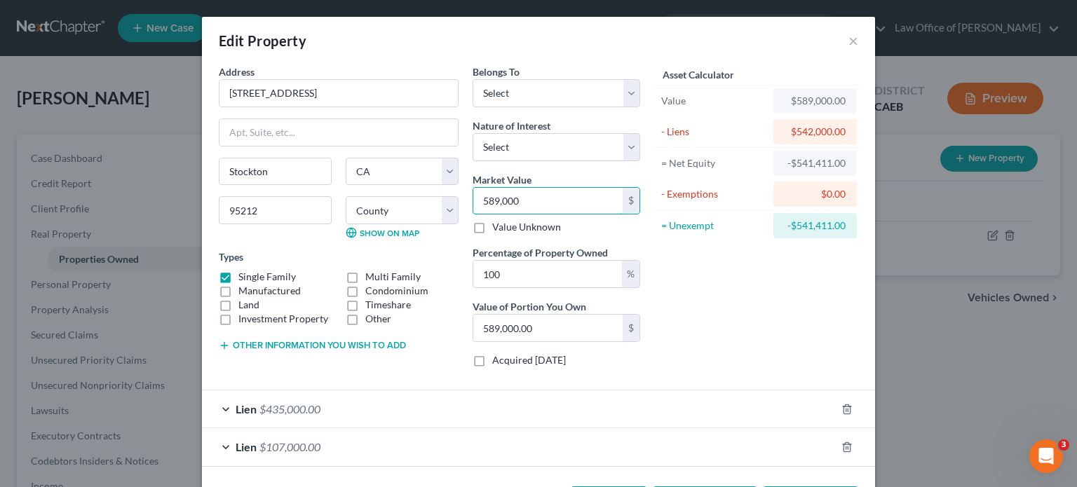
type input "589,000"
click at [712, 291] on div "Asset Calculator Value $589,000.00 - Liens $542,000.00 = Net Equity -$541,411.0…" at bounding box center [756, 222] width 218 height 314
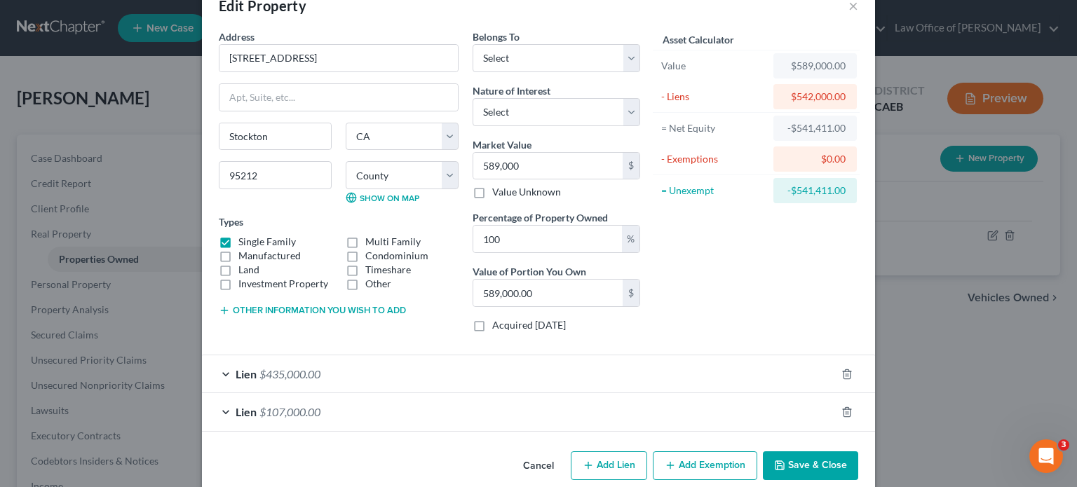
scroll to position [54, 0]
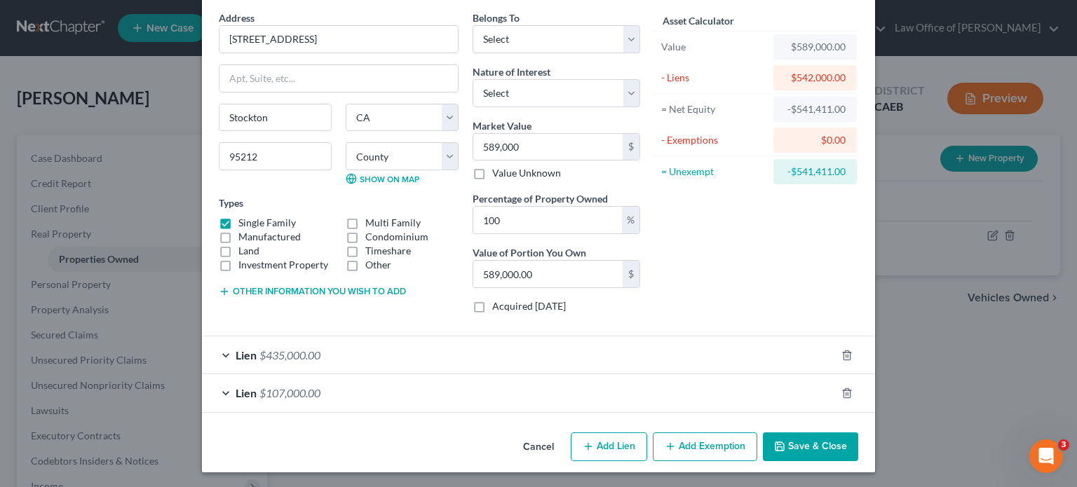
click at [616, 443] on button "Add Lien" at bounding box center [609, 447] width 76 height 29
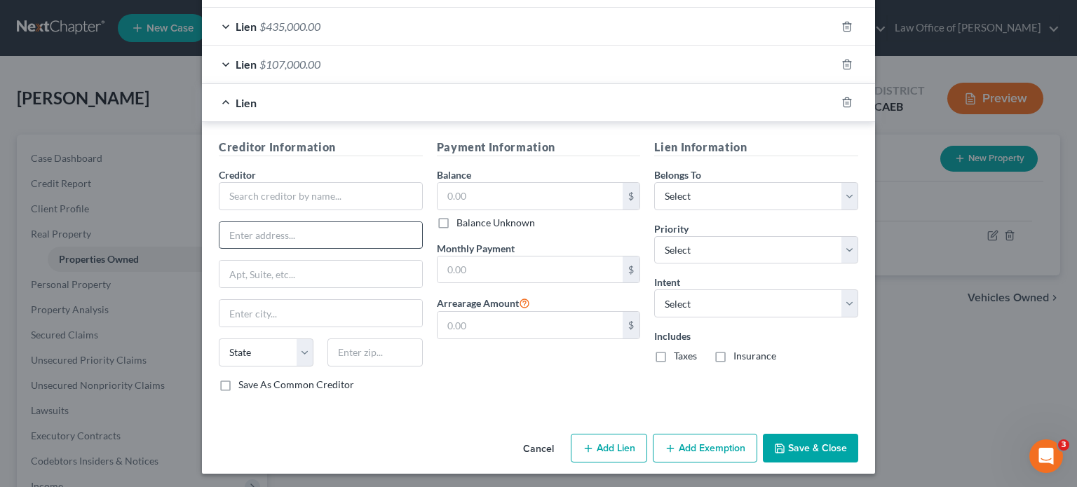
scroll to position [243, 0]
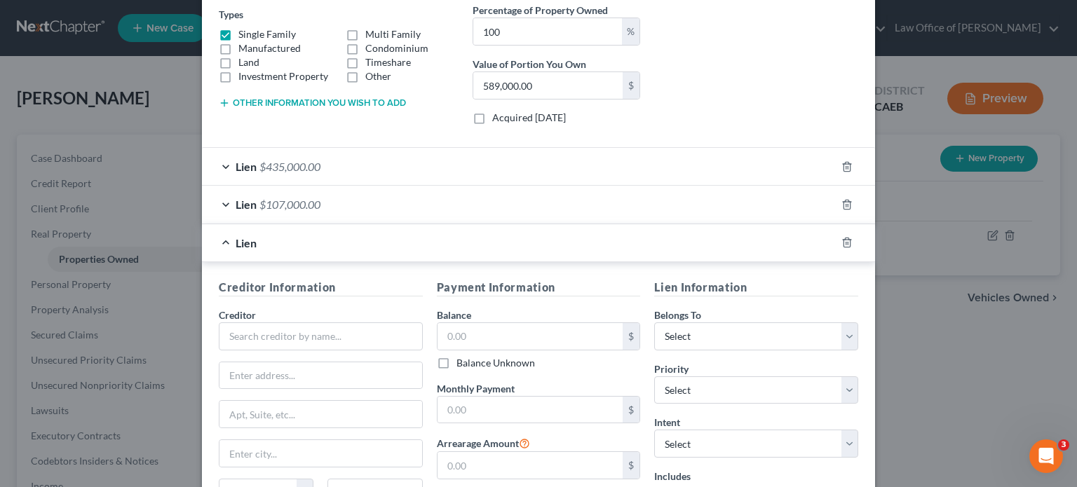
click at [216, 241] on div "Lien" at bounding box center [519, 242] width 634 height 37
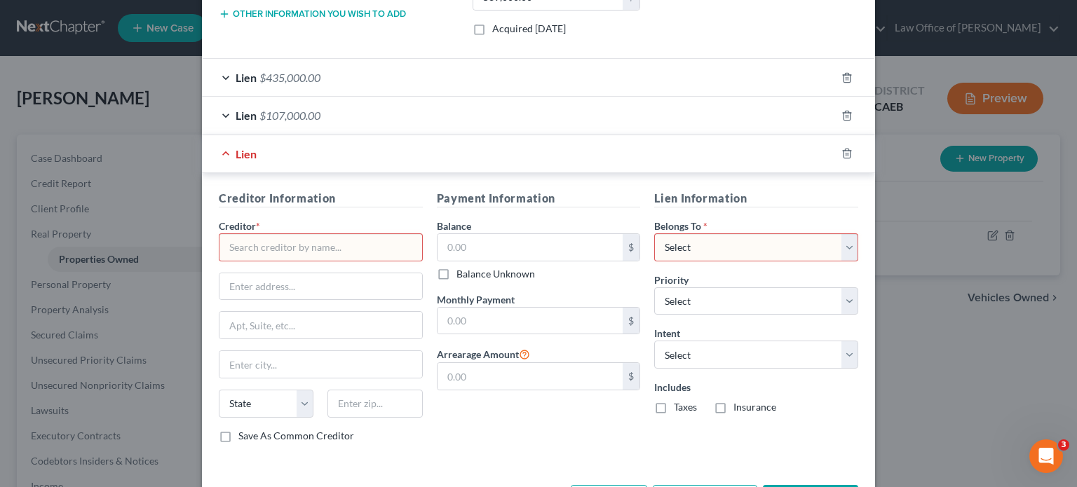
scroll to position [383, 0]
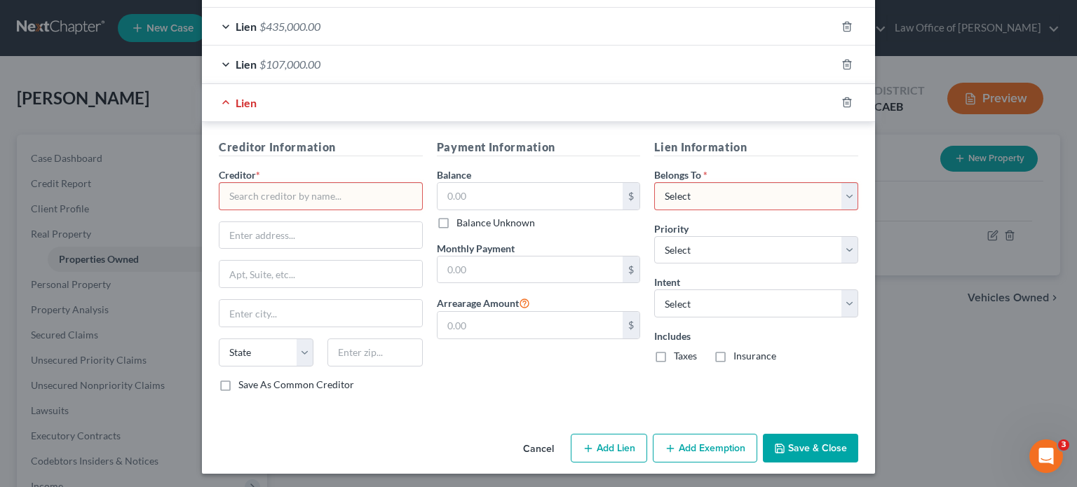
click at [536, 440] on button "Cancel" at bounding box center [538, 449] width 53 height 28
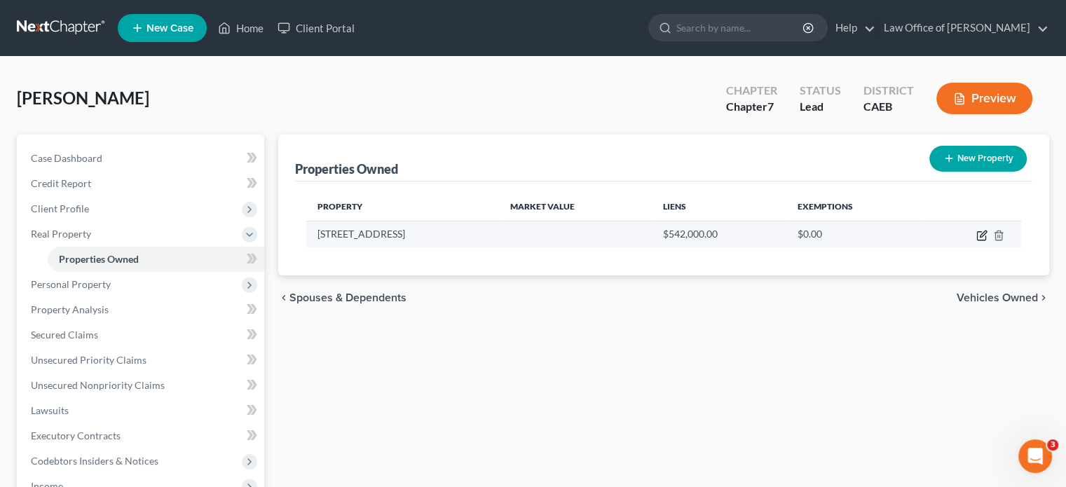
click at [984, 232] on icon "button" at bounding box center [982, 235] width 11 height 11
select select "4"
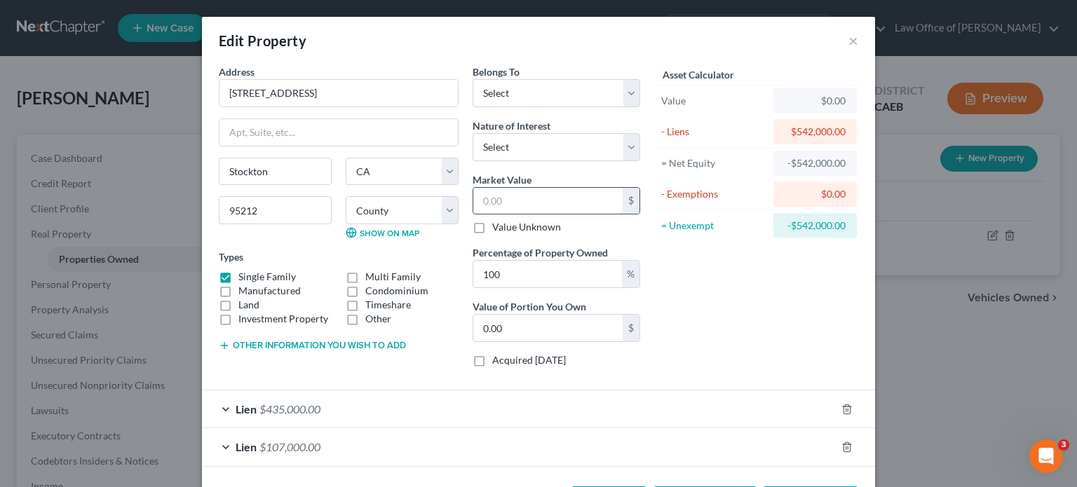
click at [519, 194] on input "text" at bounding box center [547, 201] width 149 height 27
type input "5"
type input "5.00"
type input "58"
type input "58.00"
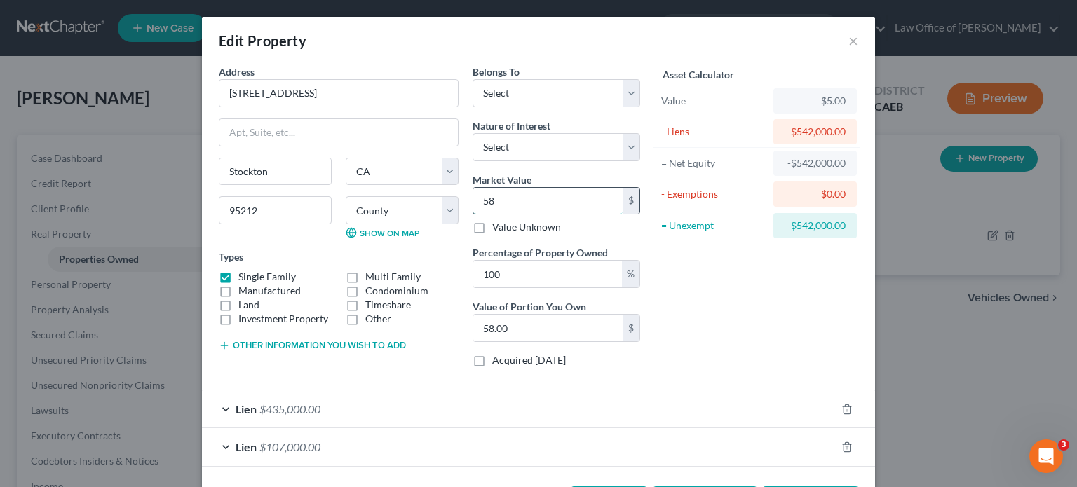
type input "589"
type input "589.00"
type input "5890"
type input "5,890.00"
type input "5,8900"
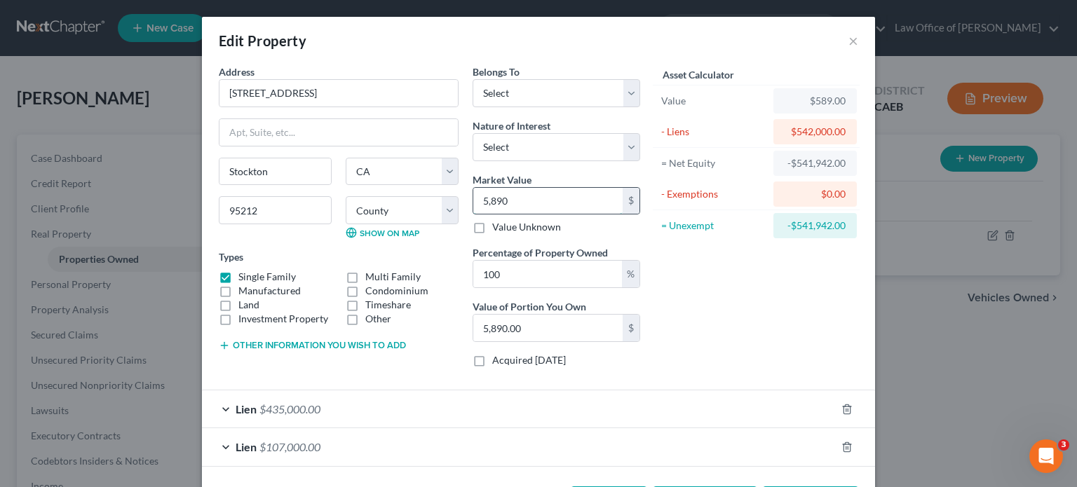
type input "58,900.00"
type input "58,9000"
type input "589,000.00"
type input "589,000"
click at [625, 141] on select "Select Fee Simple Joint Tenant Life Estate Equitable Interest Future Interest T…" at bounding box center [557, 147] width 168 height 28
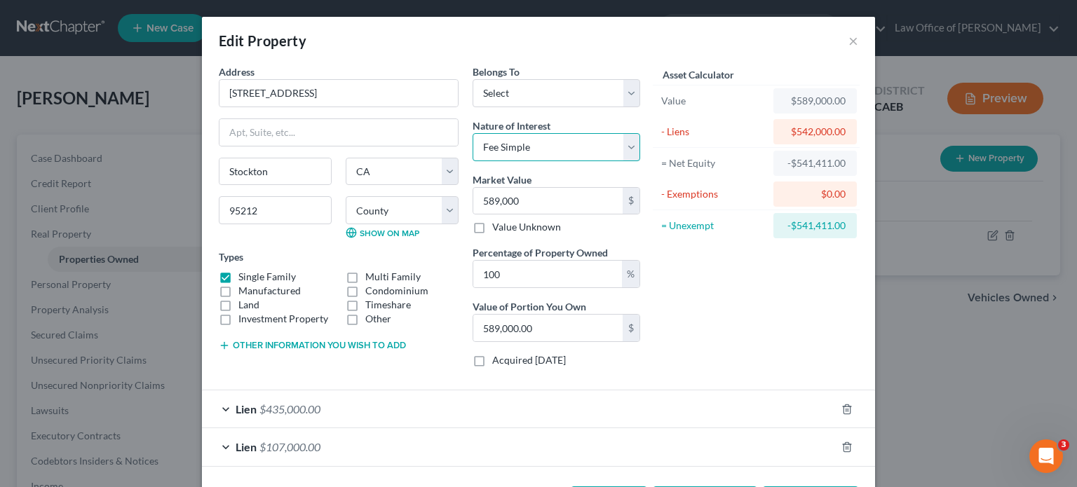
click at [473, 133] on select "Select Fee Simple Joint Tenant Life Estate Equitable Interest Future Interest T…" at bounding box center [557, 147] width 168 height 28
click at [628, 146] on select "Select Fee Simple Joint Tenant Life Estate Equitable Interest Future Interest T…" at bounding box center [557, 147] width 168 height 28
select select "1"
click at [473, 133] on select "Select Fee Simple Joint Tenant Life Estate Equitable Interest Future Interest T…" at bounding box center [557, 147] width 168 height 28
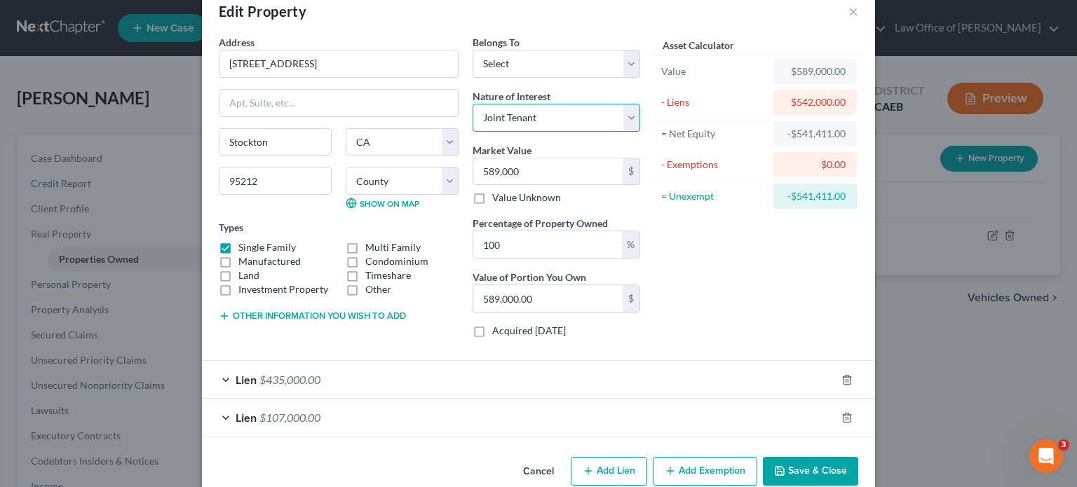
scroll to position [54, 0]
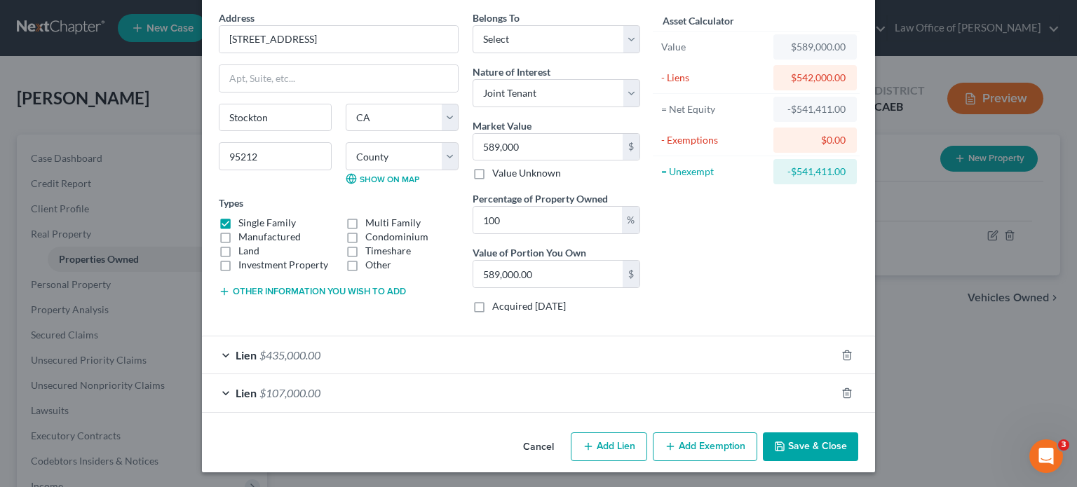
click at [688, 447] on button "Add Exemption" at bounding box center [705, 447] width 104 height 29
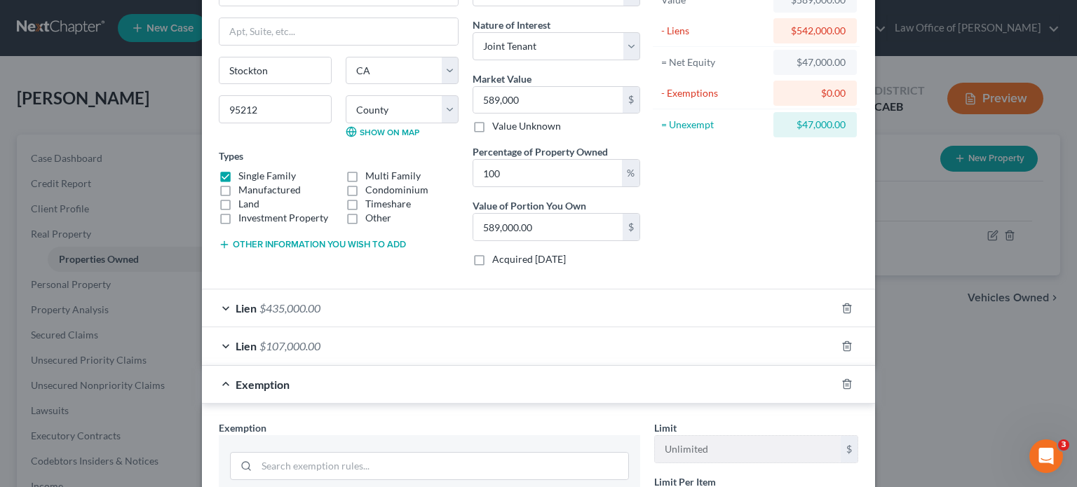
scroll to position [334, 0]
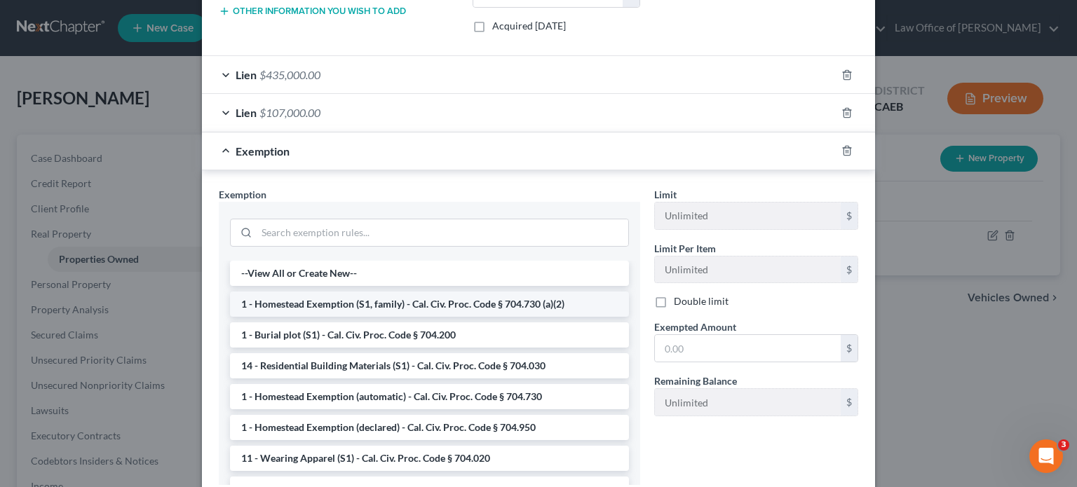
click at [395, 301] on li "1 - Homestead Exemption (S1, family) - Cal. Civ. Proc. Code § 704.730 (a)(2)" at bounding box center [429, 304] width 399 height 25
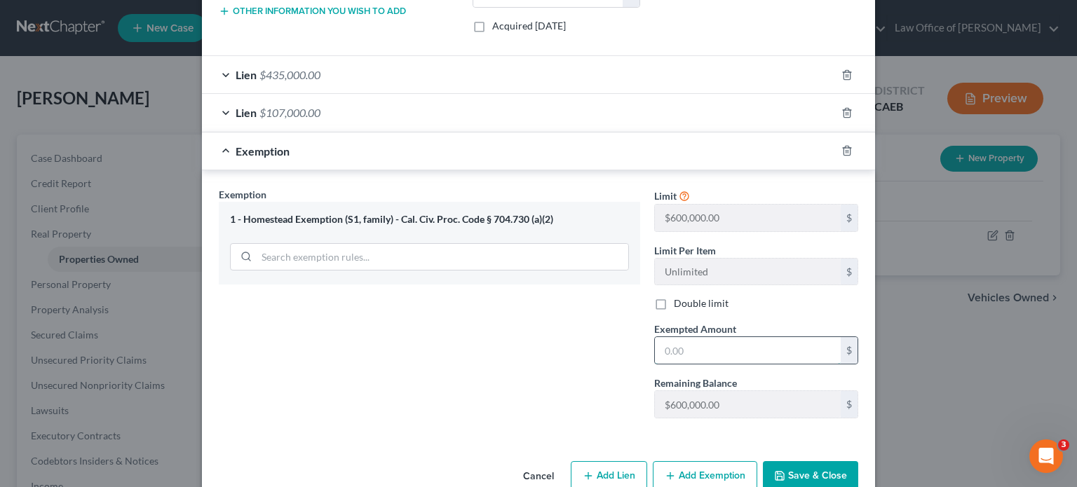
click at [692, 350] on input "text" at bounding box center [748, 350] width 186 height 27
type input "47,000"
click at [806, 472] on button "Save & Close" at bounding box center [810, 475] width 95 height 29
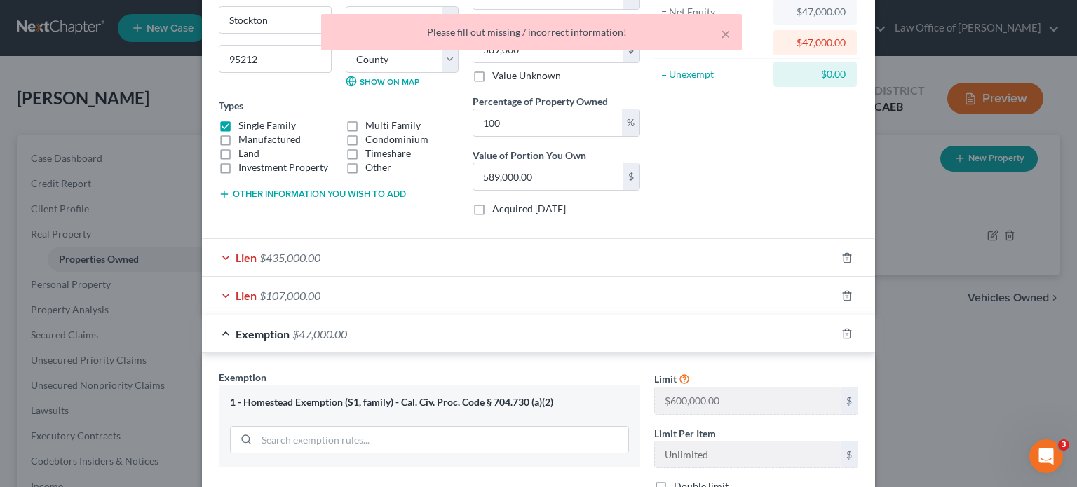
scroll to position [0, 0]
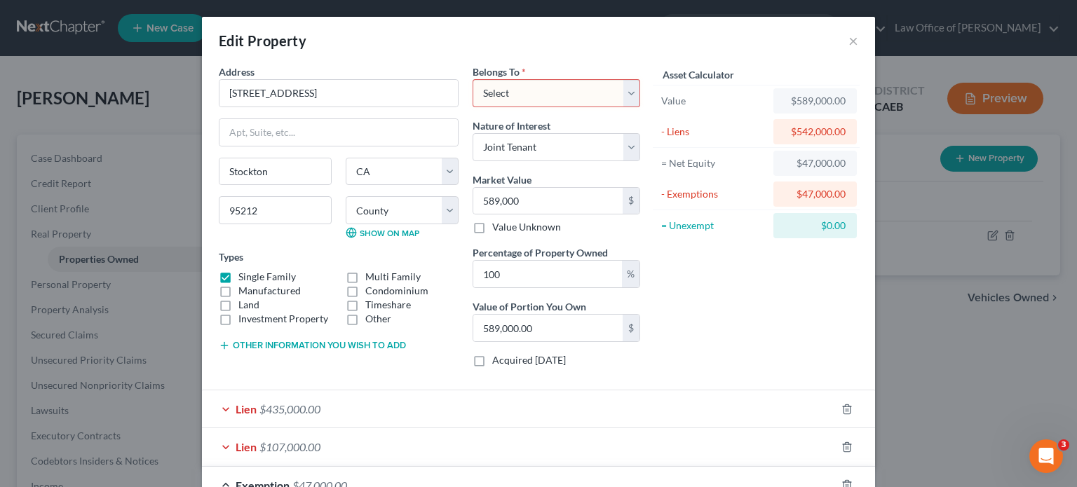
click at [625, 95] on select "Select Debtor 1 Only Debtor 2 Only Debtor 1 And Debtor 2 Only At Least One Of T…" at bounding box center [557, 93] width 168 height 28
select select "3"
click at [473, 79] on select "Select Debtor 1 Only Debtor 2 Only Debtor 1 And Debtor 2 Only At Least One Of T…" at bounding box center [557, 93] width 168 height 28
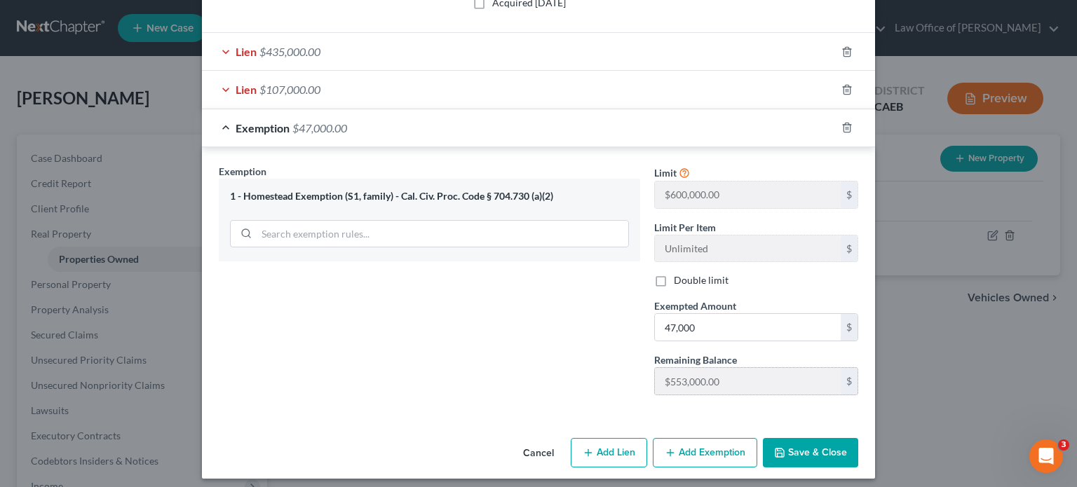
scroll to position [362, 0]
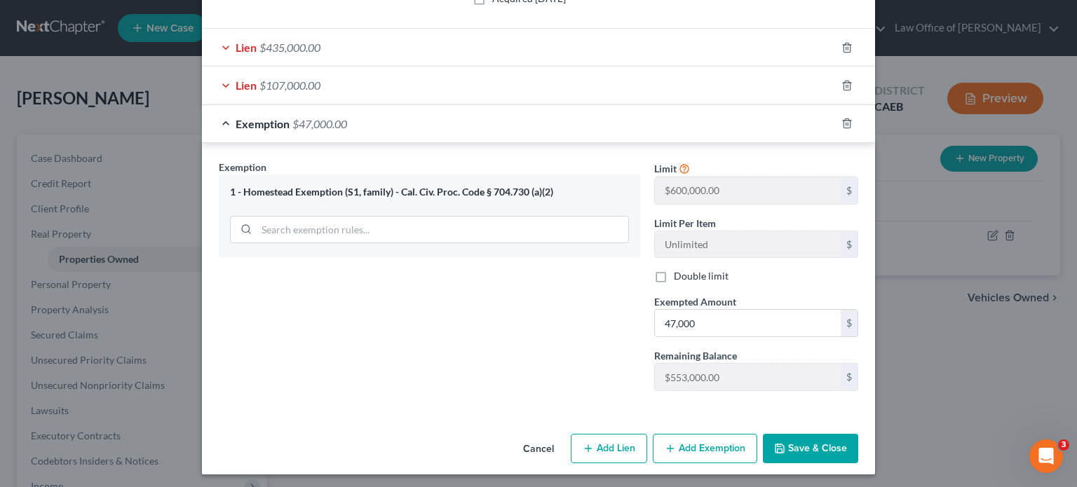
click at [805, 447] on button "Save & Close" at bounding box center [810, 448] width 95 height 29
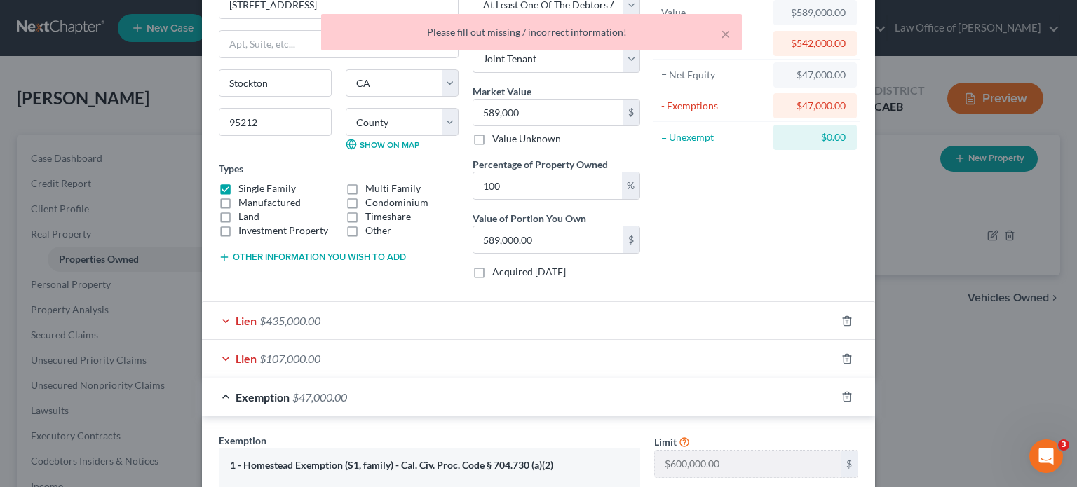
scroll to position [140, 0]
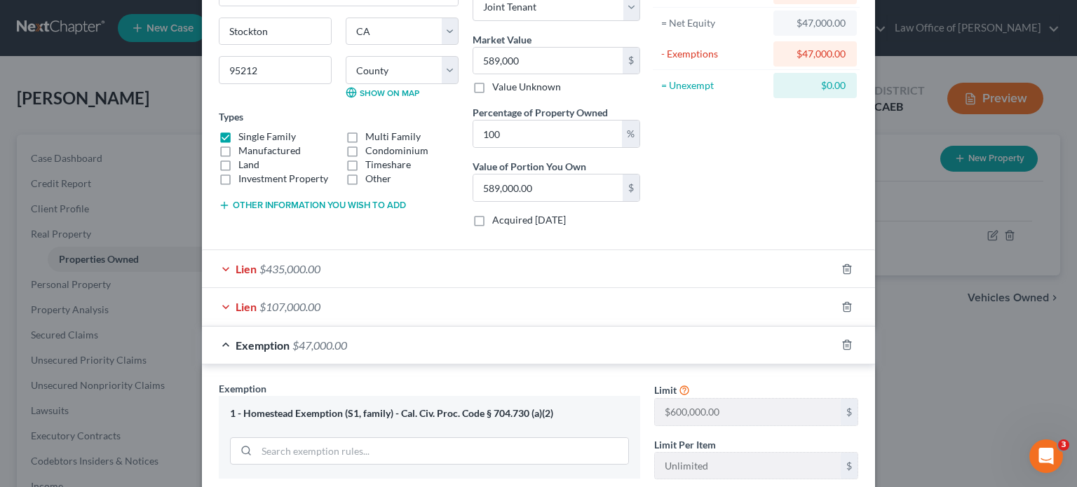
click at [505, 271] on div "Lien $435,000.00" at bounding box center [519, 268] width 634 height 37
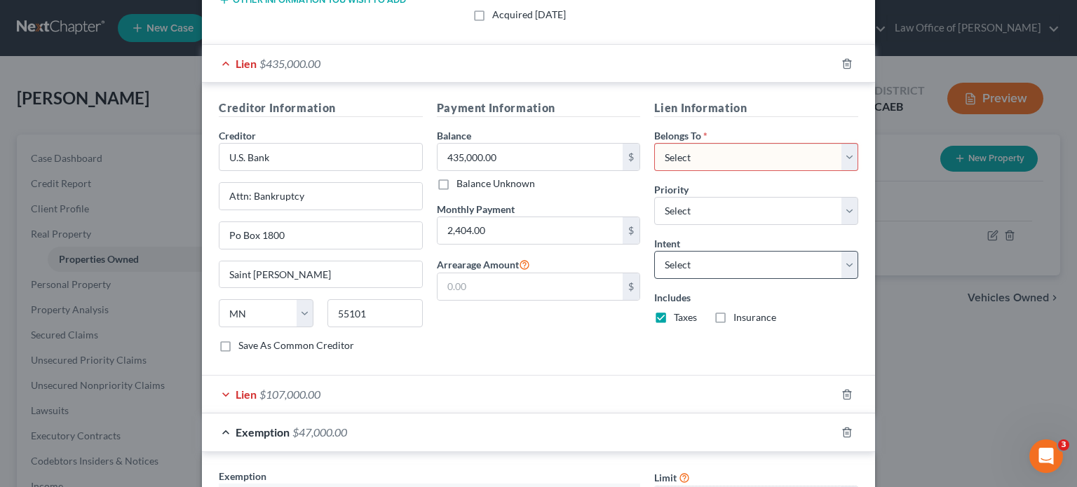
scroll to position [351, 0]
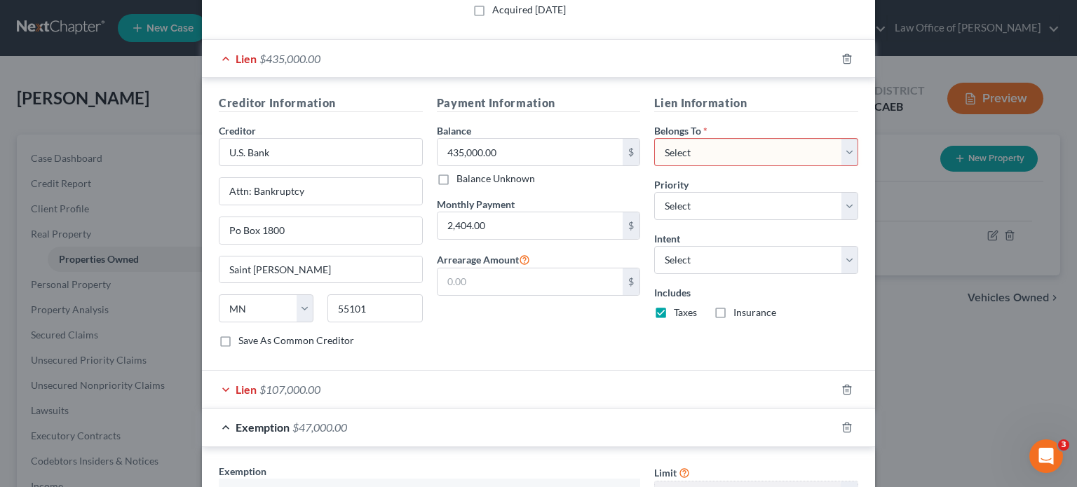
click at [844, 149] on select "Select Debtor 1 Only Debtor 2 Only Debtor 1 And Debtor 2 Only At Least One Of T…" at bounding box center [756, 152] width 204 height 28
click at [654, 138] on select "Select Debtor 1 Only Debtor 2 Only Debtor 1 And Debtor 2 Only At Least One Of T…" at bounding box center [756, 152] width 204 height 28
click at [848, 156] on select "Select Debtor 1 Only Debtor 2 Only Debtor 1 And Debtor 2 Only At Least One Of T…" at bounding box center [756, 152] width 204 height 28
select select "4"
click at [654, 138] on select "Select Debtor 1 Only Debtor 2 Only Debtor 1 And Debtor 2 Only At Least One Of T…" at bounding box center [756, 152] width 204 height 28
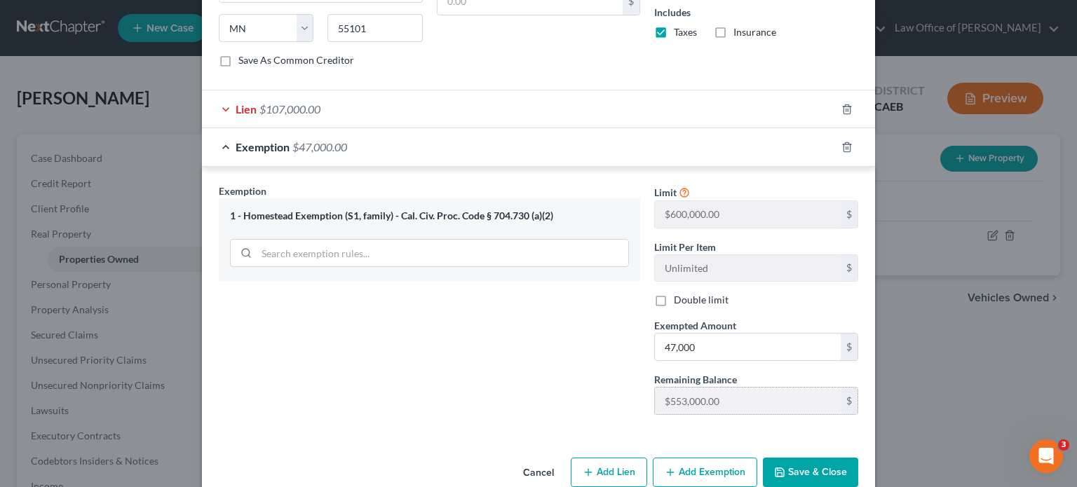
scroll to position [653, 0]
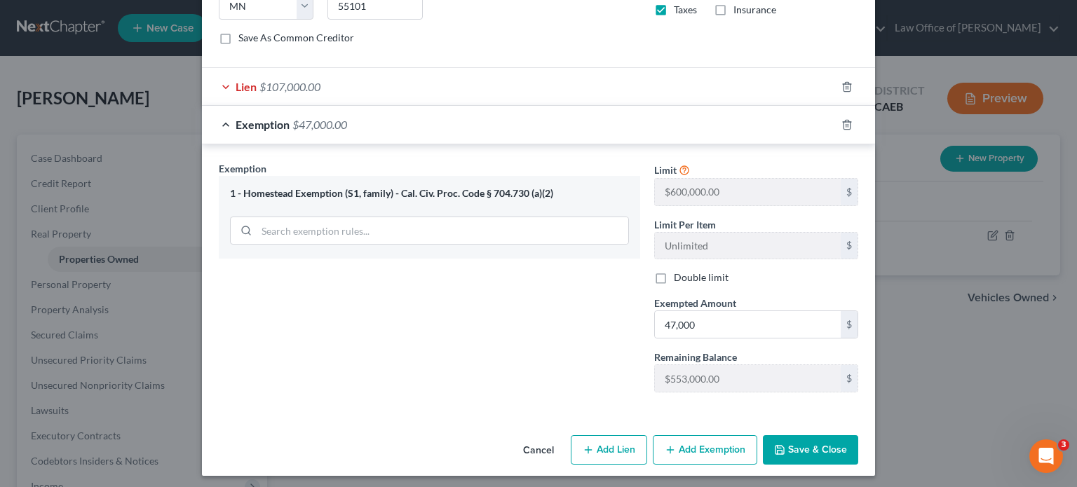
click at [785, 445] on button "Save & Close" at bounding box center [810, 449] width 95 height 29
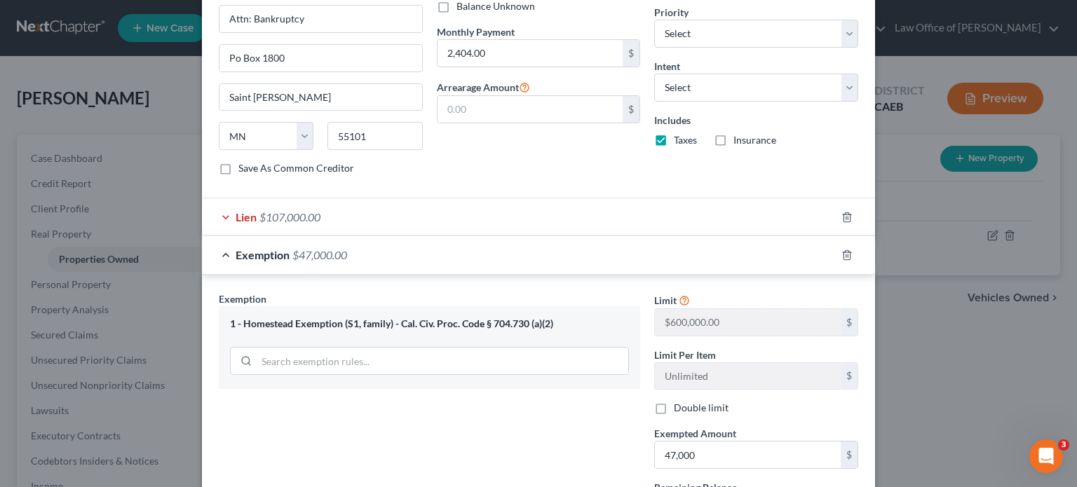
scroll to position [583, 0]
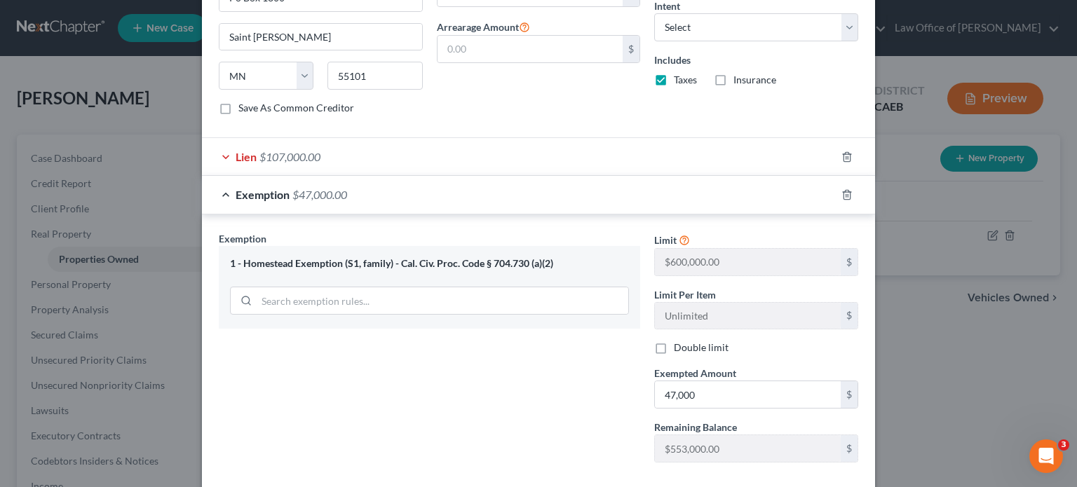
click at [219, 150] on div "Lien $107,000.00" at bounding box center [519, 156] width 634 height 37
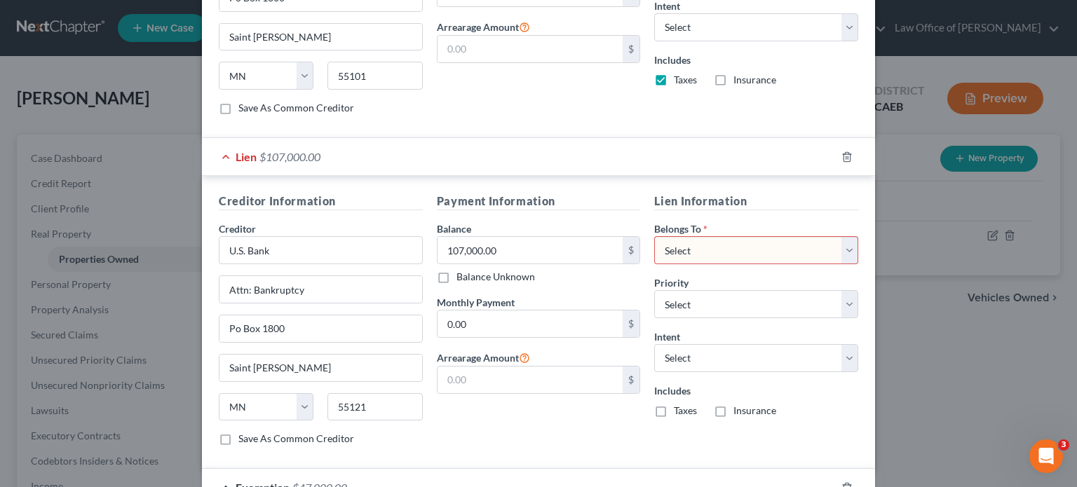
click at [848, 248] on select "Select Debtor 1 Only Debtor 2 Only Debtor 1 And Debtor 2 Only At Least One Of T…" at bounding box center [756, 250] width 204 height 28
select select "4"
click at [654, 236] on select "Select Debtor 1 Only Debtor 2 Only Debtor 1 And Debtor 2 Only At Least One Of T…" at bounding box center [756, 250] width 204 height 28
click at [219, 156] on div "Lien $107,000.00" at bounding box center [519, 156] width 634 height 37
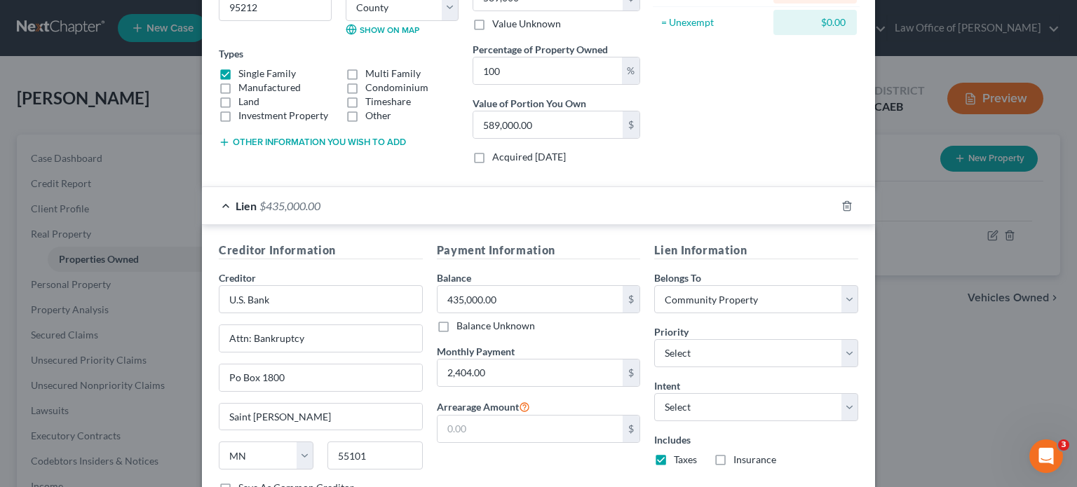
scroll to position [22, 0]
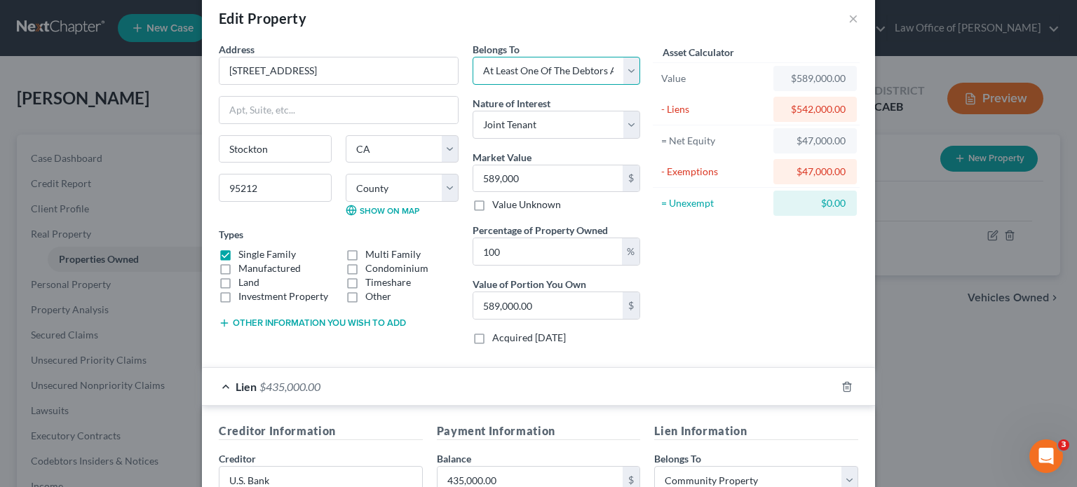
click at [627, 69] on select "Select Debtor 1 Only Debtor 2 Only Debtor 1 And Debtor 2 Only At Least One Of T…" at bounding box center [557, 71] width 168 height 28
select select "4"
click at [473, 57] on select "Select Debtor 1 Only Debtor 2 Only Debtor 1 And Debtor 2 Only At Least One Of T…" at bounding box center [557, 71] width 168 height 28
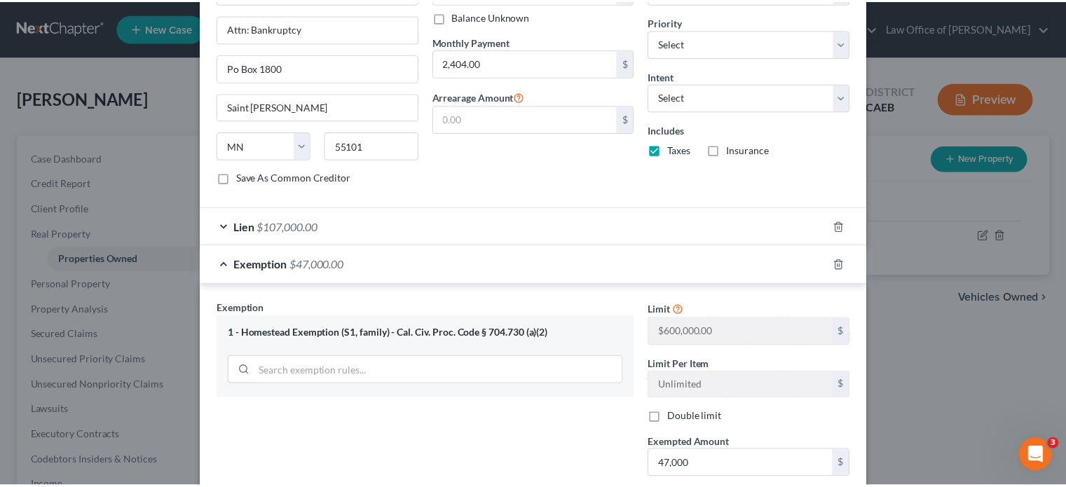
scroll to position [653, 0]
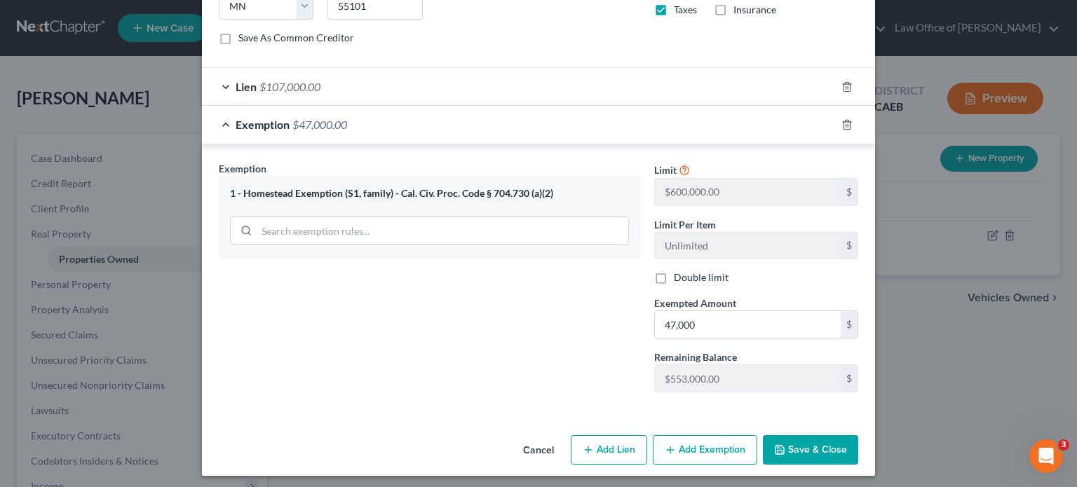
click at [781, 442] on button "Save & Close" at bounding box center [810, 449] width 95 height 29
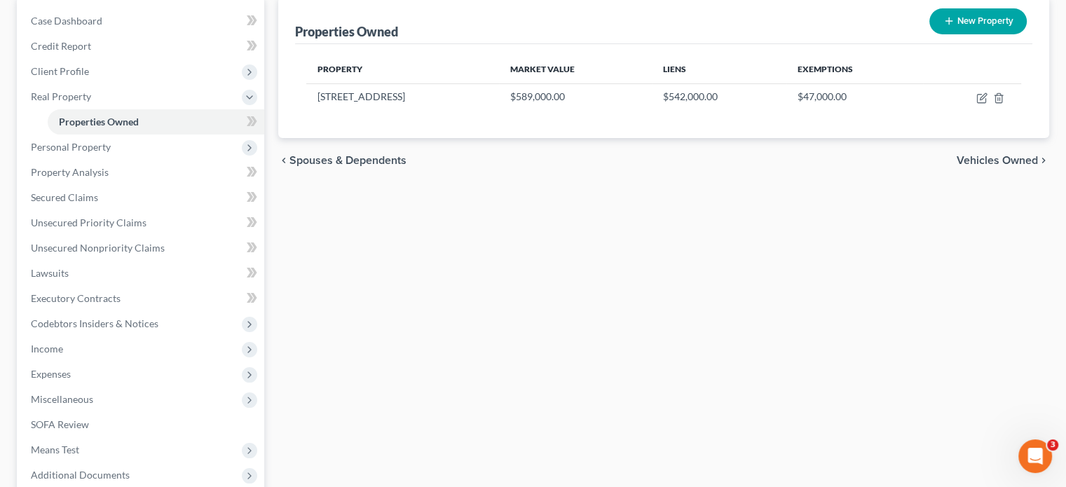
scroll to position [210, 0]
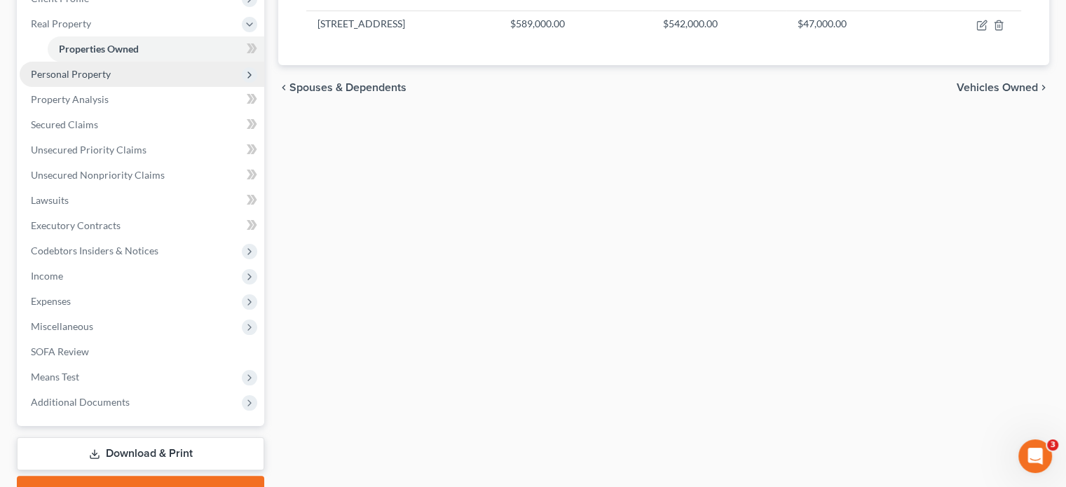
click at [79, 75] on span "Personal Property" at bounding box center [71, 74] width 80 height 12
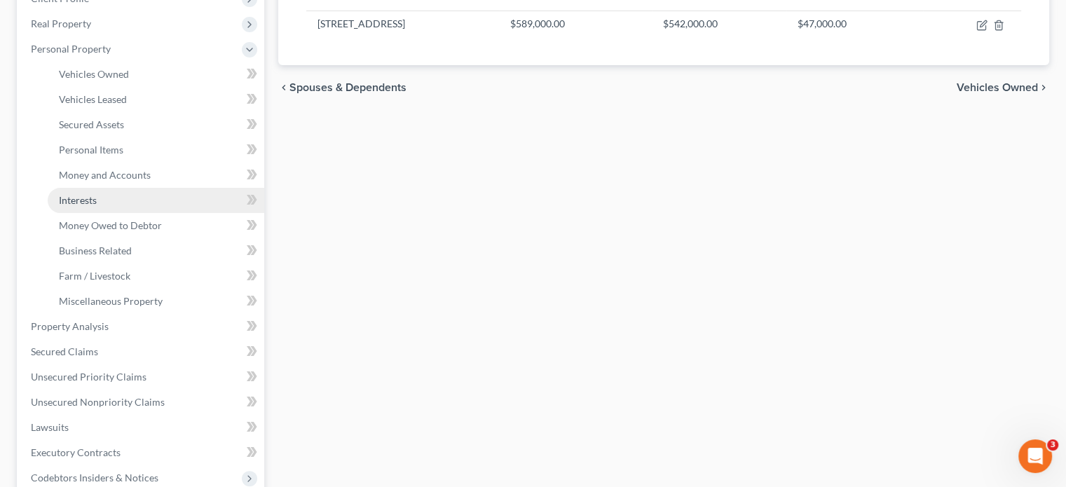
click at [87, 205] on span "Interests" at bounding box center [78, 200] width 38 height 12
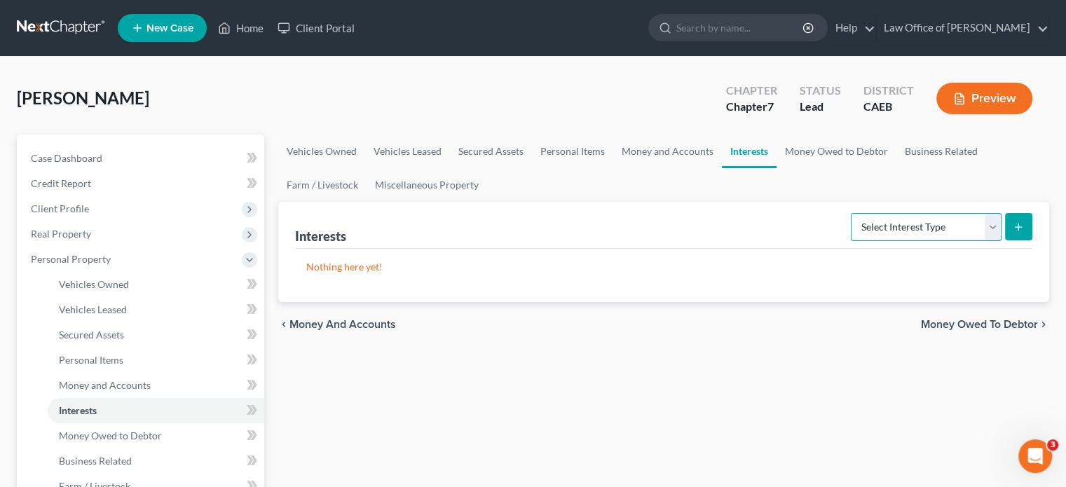
click at [991, 231] on select "Select Interest Type 401K Annuity Bond Education IRA Government Bond Government…" at bounding box center [926, 227] width 151 height 28
select select "whole_life_insurance"
click at [853, 213] on select "Select Interest Type 401K Annuity Bond Education IRA Government Bond Government…" at bounding box center [926, 227] width 151 height 28
click at [317, 320] on span "Money and Accounts" at bounding box center [343, 324] width 107 height 11
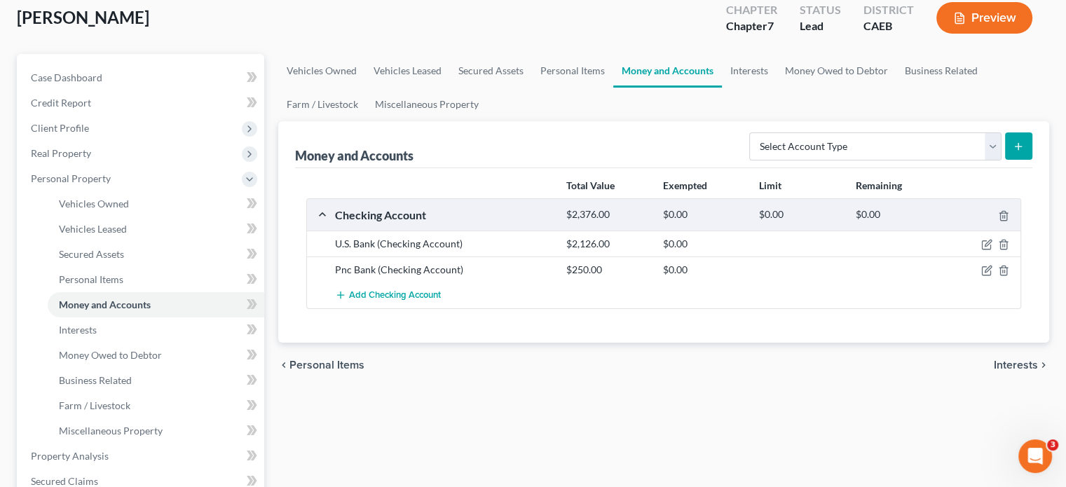
scroll to position [140, 0]
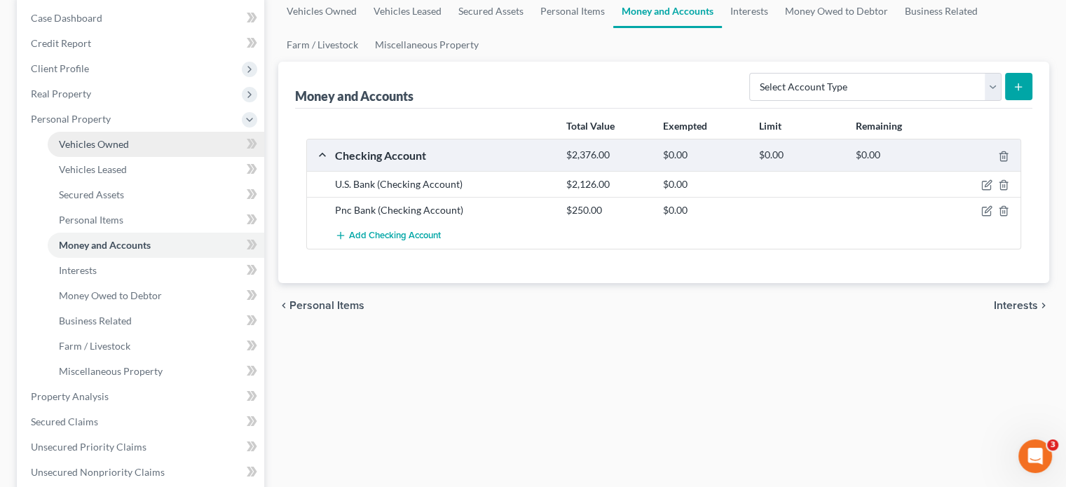
click at [120, 140] on span "Vehicles Owned" at bounding box center [94, 144] width 70 height 12
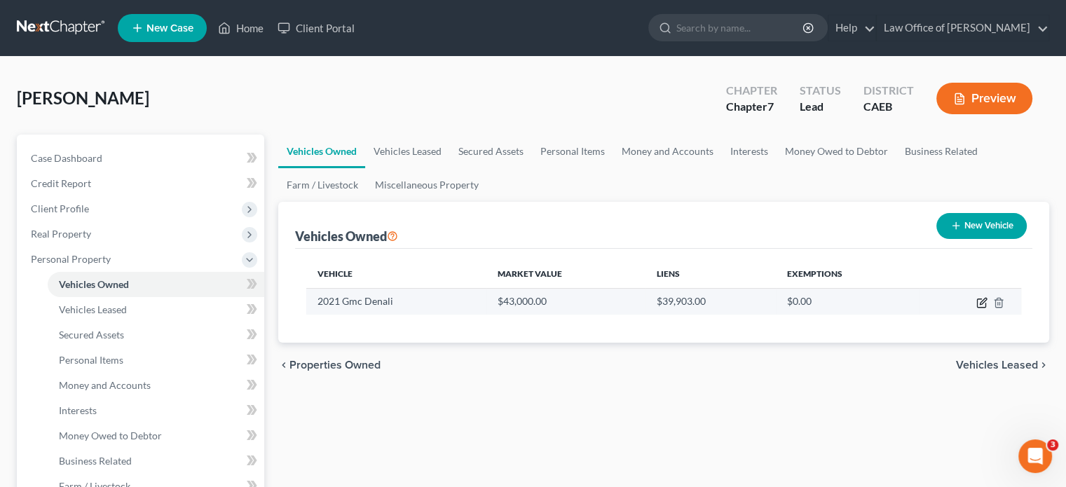
click at [977, 299] on icon "button" at bounding box center [981, 303] width 8 height 8
select select "0"
select select "5"
select select "2"
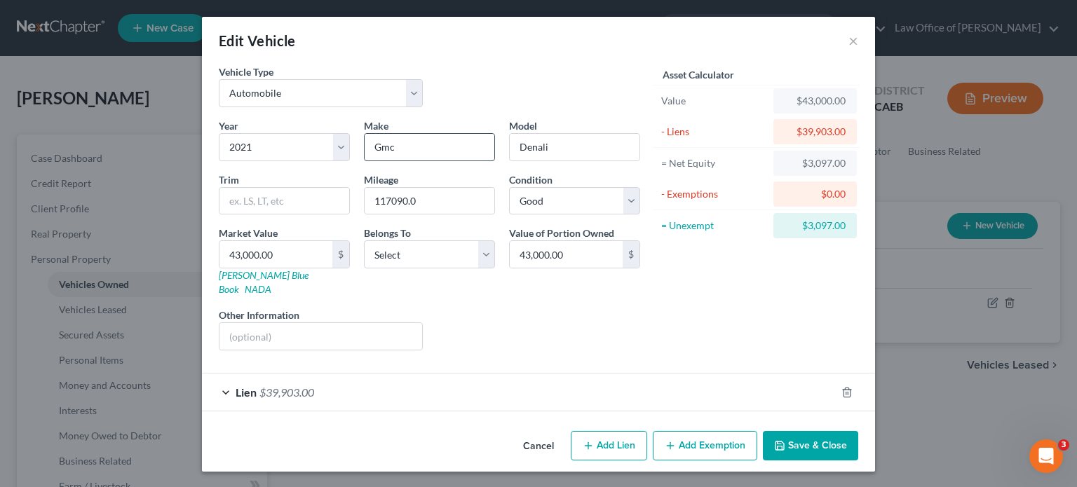
click at [409, 151] on input "Gmc" at bounding box center [430, 147] width 130 height 27
type input "GMC"
click at [724, 434] on button "Add Exemption" at bounding box center [705, 445] width 104 height 29
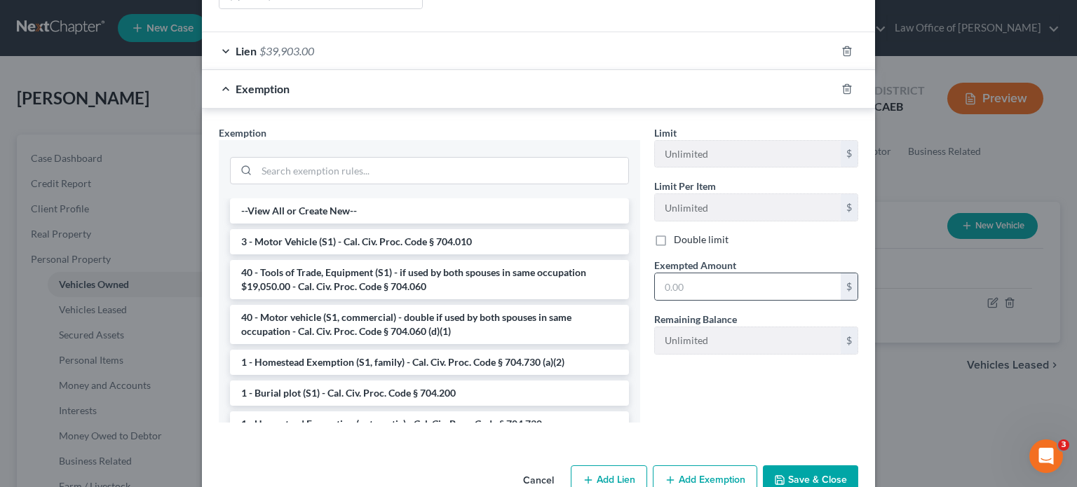
scroll to position [351, 0]
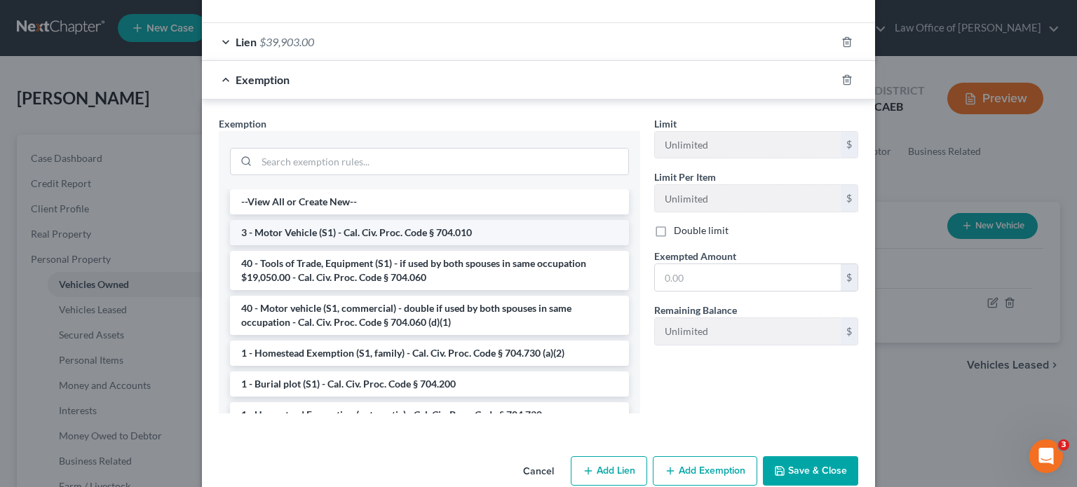
click at [471, 220] on li "3 - Motor Vehicle (S1) - Cal. Civ. Proc. Code § 704.010" at bounding box center [429, 232] width 399 height 25
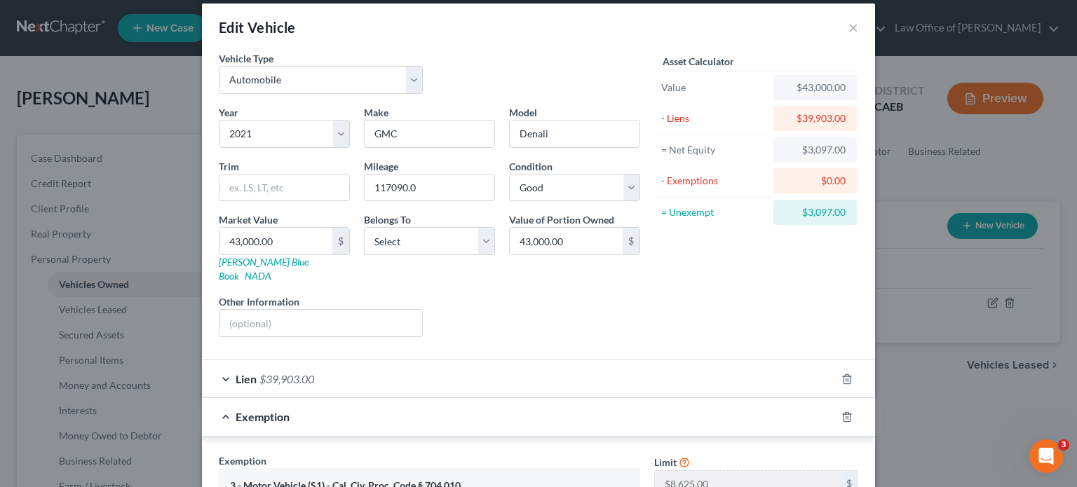
scroll to position [224, 0]
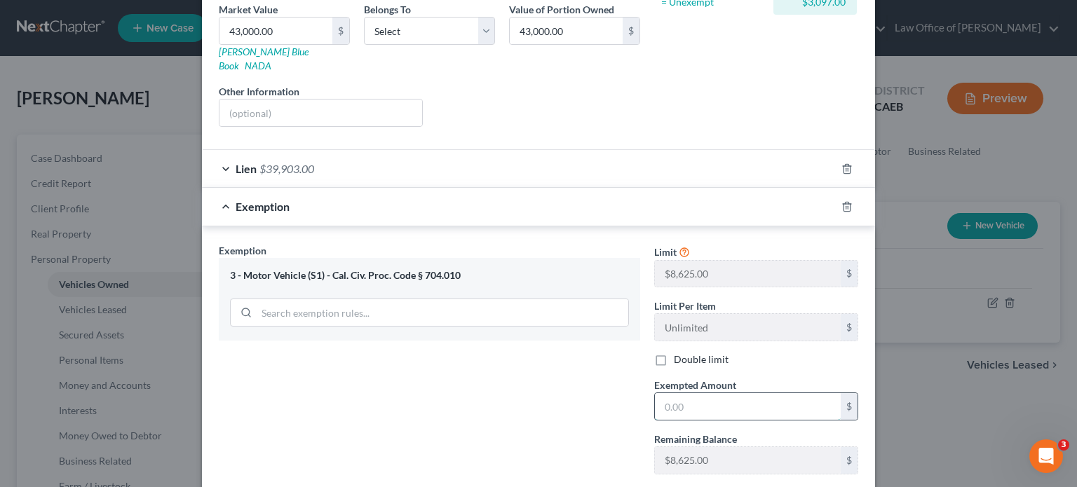
click at [698, 393] on input "text" at bounding box center [748, 406] width 186 height 27
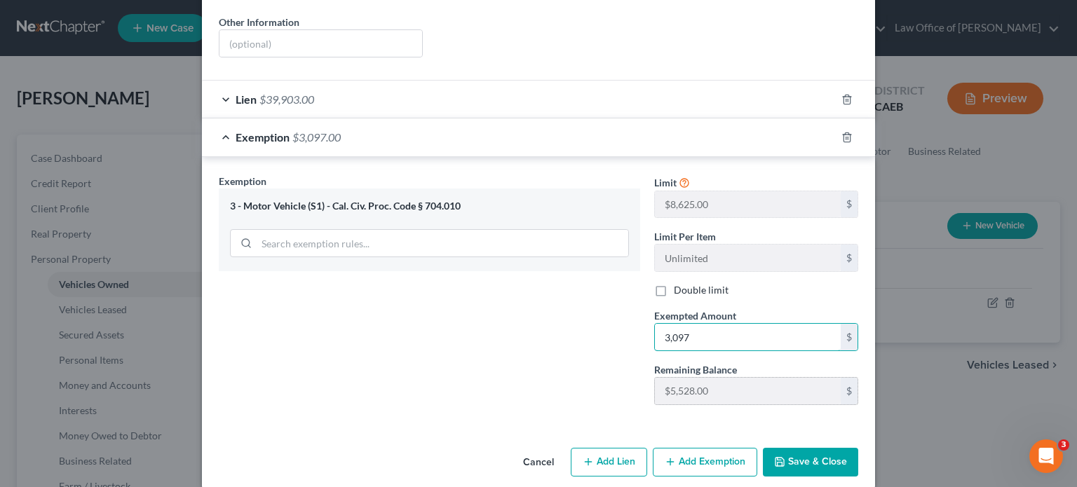
scroll to position [294, 0]
type input "3,097"
click at [786, 447] on button "Save & Close" at bounding box center [810, 461] width 95 height 29
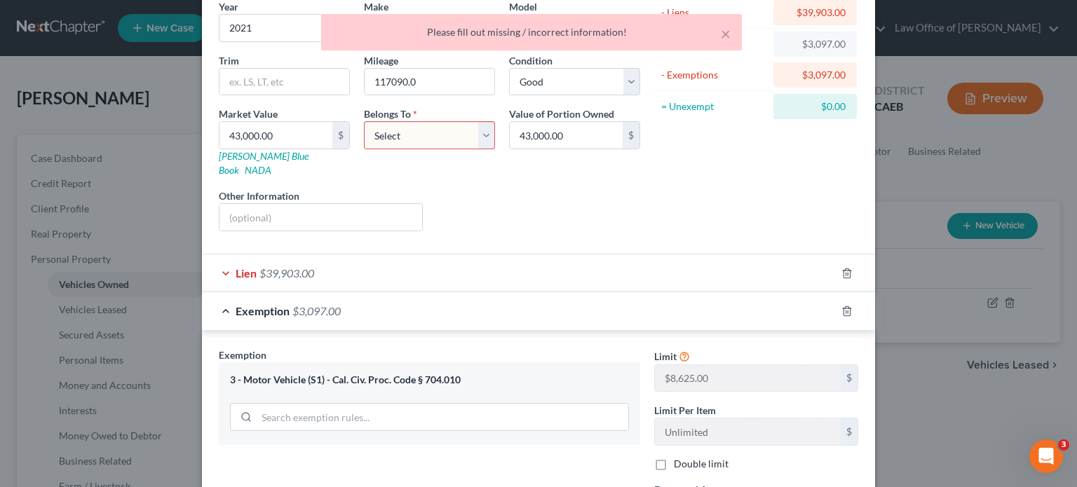
scroll to position [0, 0]
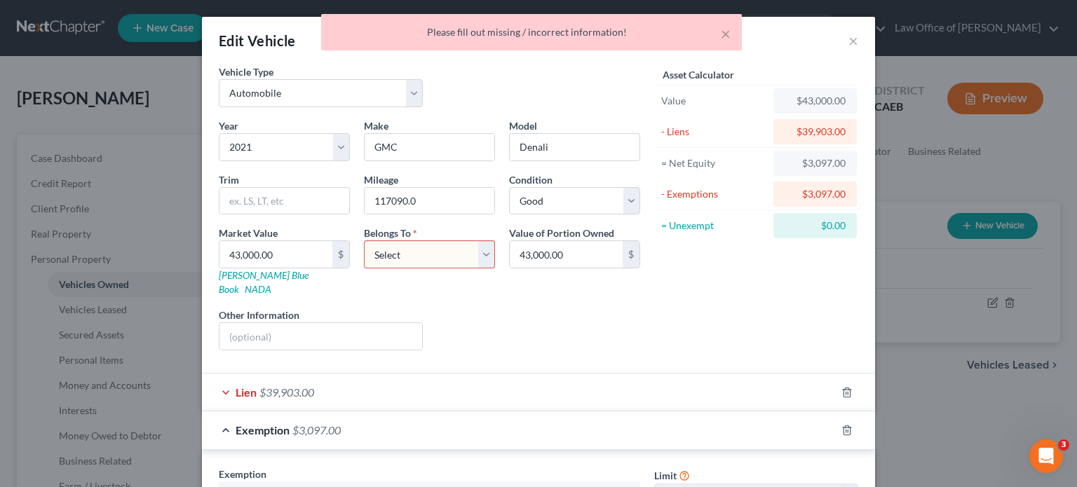
click at [477, 255] on select "Select Debtor 1 Only Debtor 2 Only Debtor 1 And Debtor 2 Only At Least One Of T…" at bounding box center [429, 255] width 131 height 28
select select "4"
click at [364, 241] on select "Select Debtor 1 Only Debtor 2 Only Debtor 1 And Debtor 2 Only At Least One Of T…" at bounding box center [429, 255] width 131 height 28
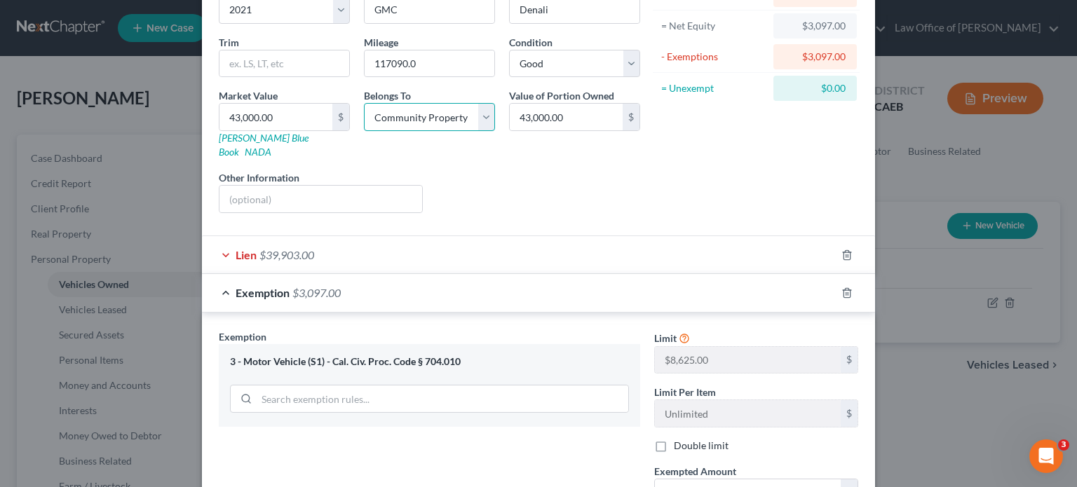
scroll to position [294, 0]
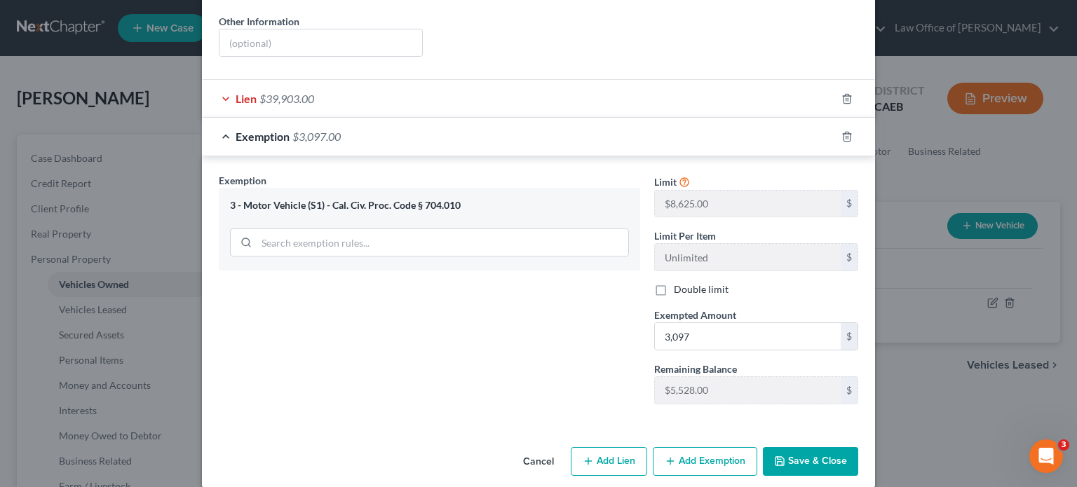
click at [795, 448] on button "Save & Close" at bounding box center [810, 461] width 95 height 29
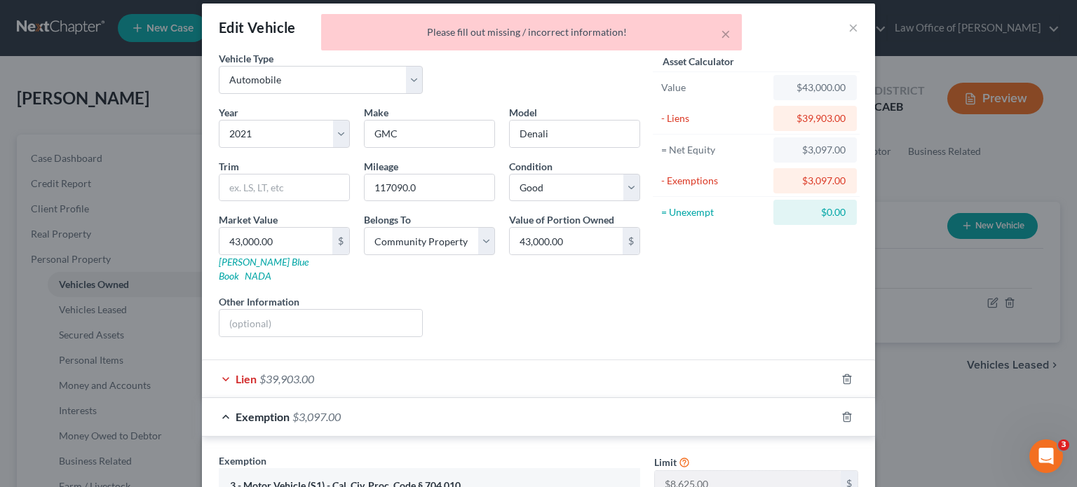
scroll to position [0, 0]
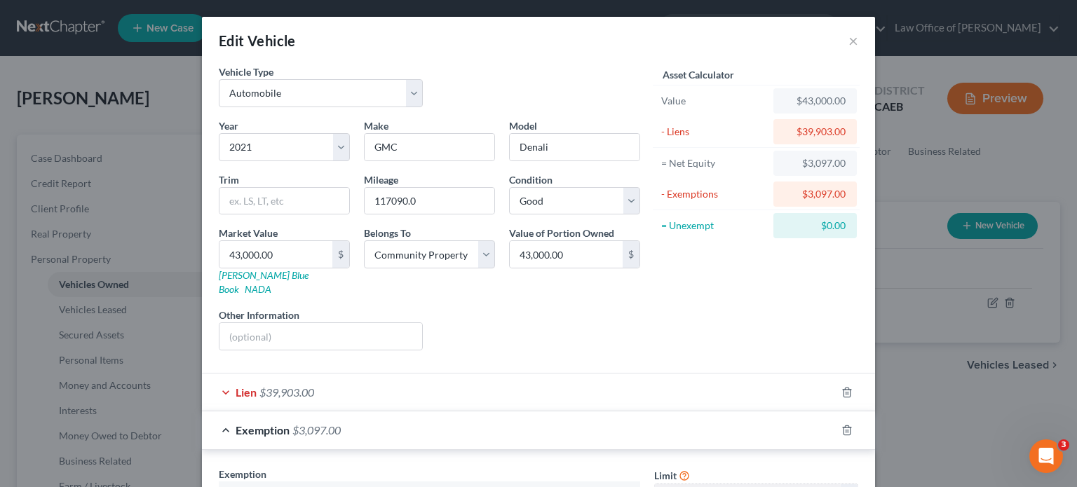
click at [478, 374] on div "Lien $39,903.00" at bounding box center [519, 392] width 634 height 37
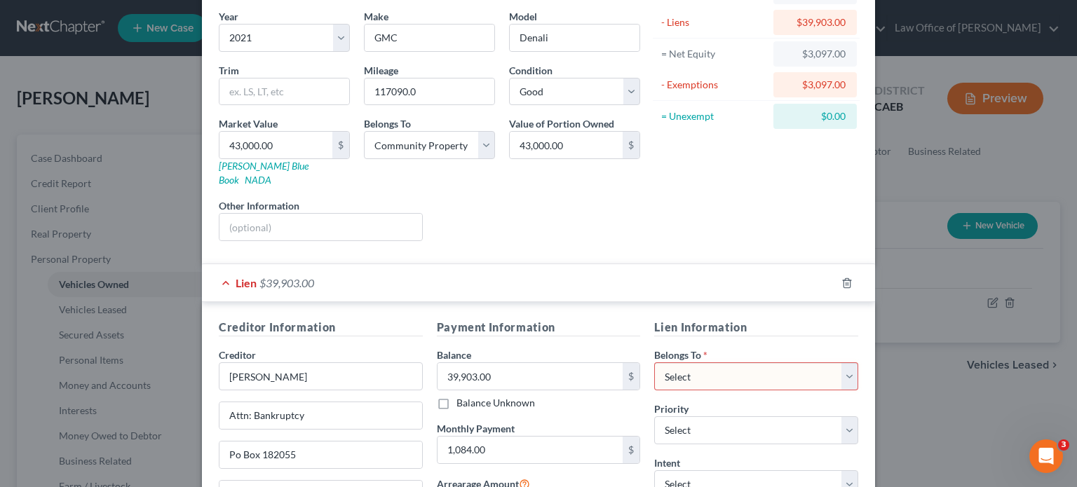
scroll to position [280, 0]
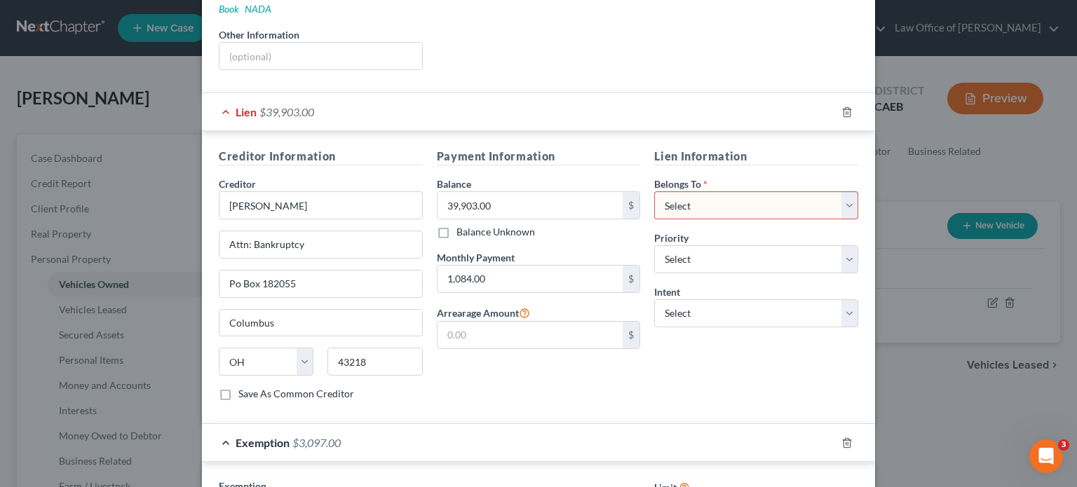
click at [844, 194] on select "Select Debtor 1 Only Debtor 2 Only Debtor 1 And Debtor 2 Only At Least One Of T…" at bounding box center [756, 205] width 204 height 28
select select "4"
click at [654, 191] on select "Select Debtor 1 Only Debtor 2 Only Debtor 1 And Debtor 2 Only At Least One Of T…" at bounding box center [756, 205] width 204 height 28
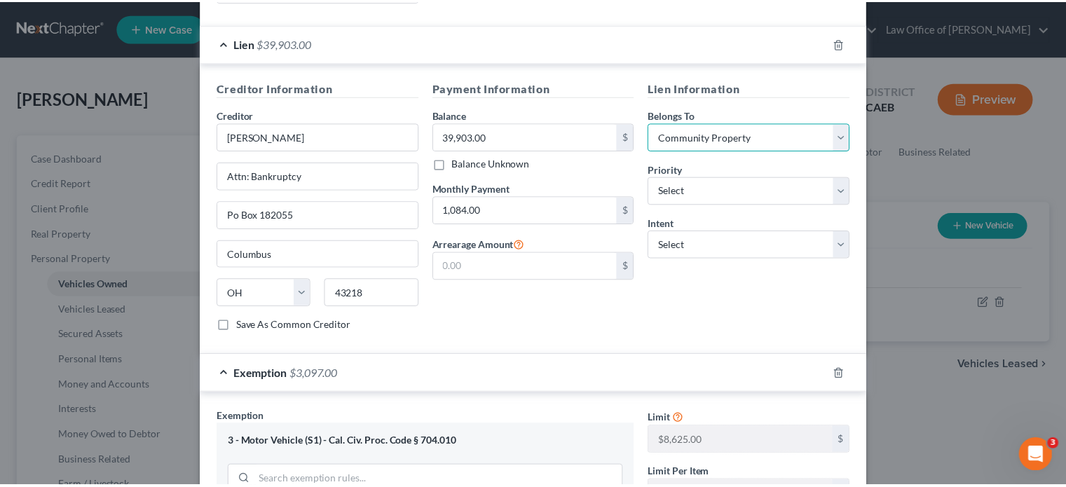
scroll to position [585, 0]
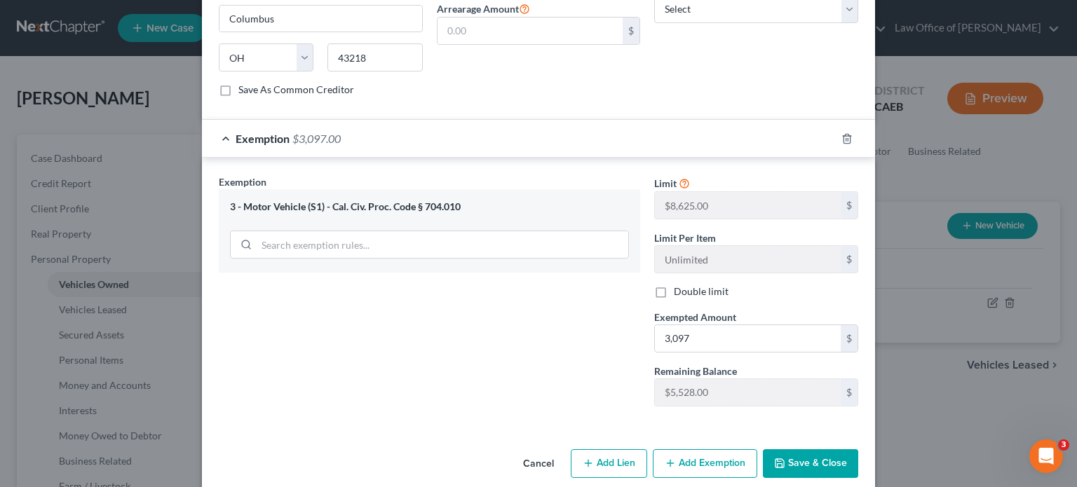
click at [778, 459] on polyline "button" at bounding box center [780, 460] width 4 height 2
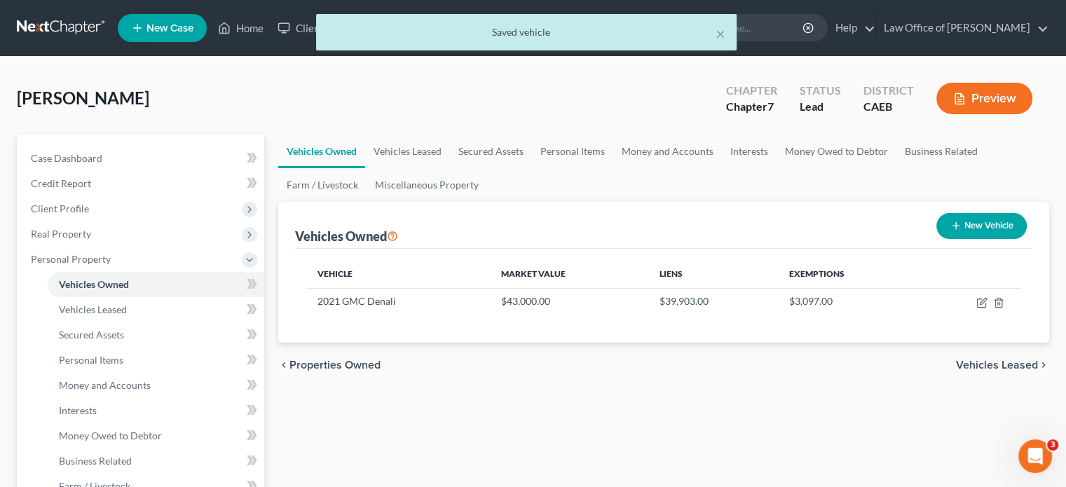
scroll to position [140, 0]
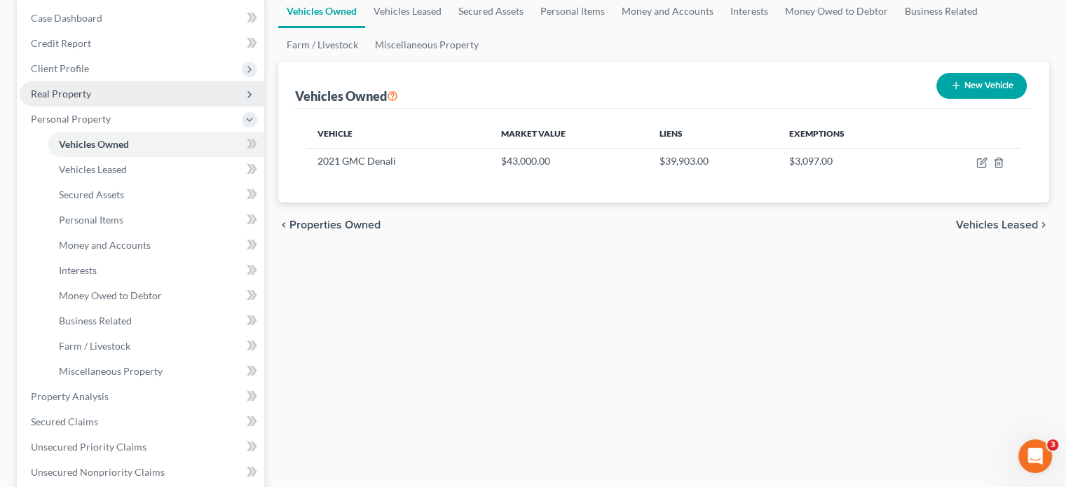
click at [62, 97] on span "Real Property" at bounding box center [61, 94] width 60 height 12
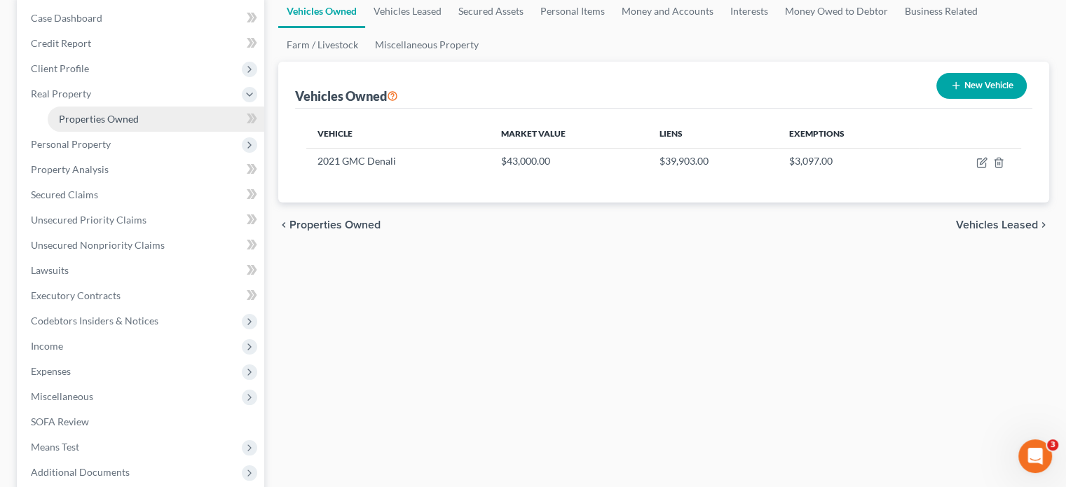
click at [72, 120] on span "Properties Owned" at bounding box center [99, 119] width 80 height 12
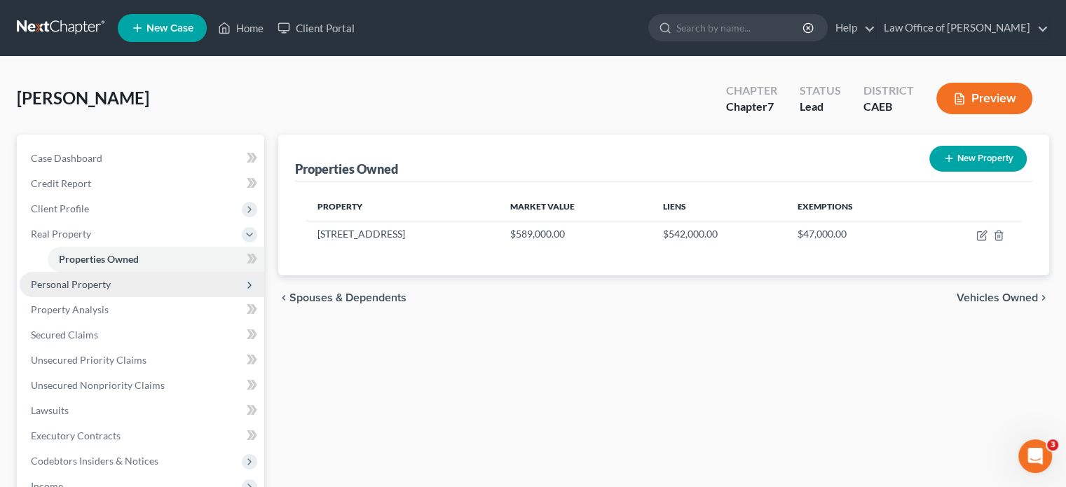
click at [67, 278] on span "Personal Property" at bounding box center [71, 284] width 80 height 12
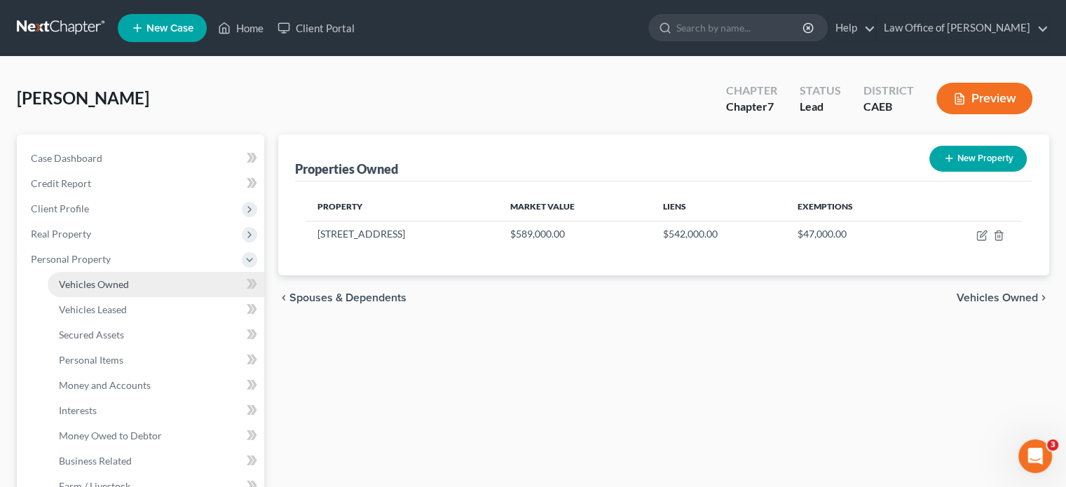
click at [84, 285] on span "Vehicles Owned" at bounding box center [94, 284] width 70 height 12
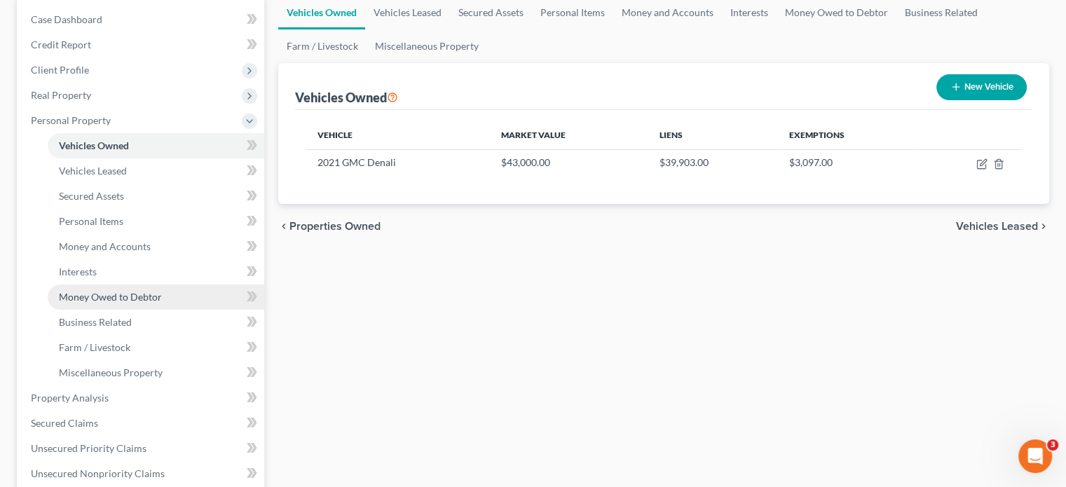
scroll to position [140, 0]
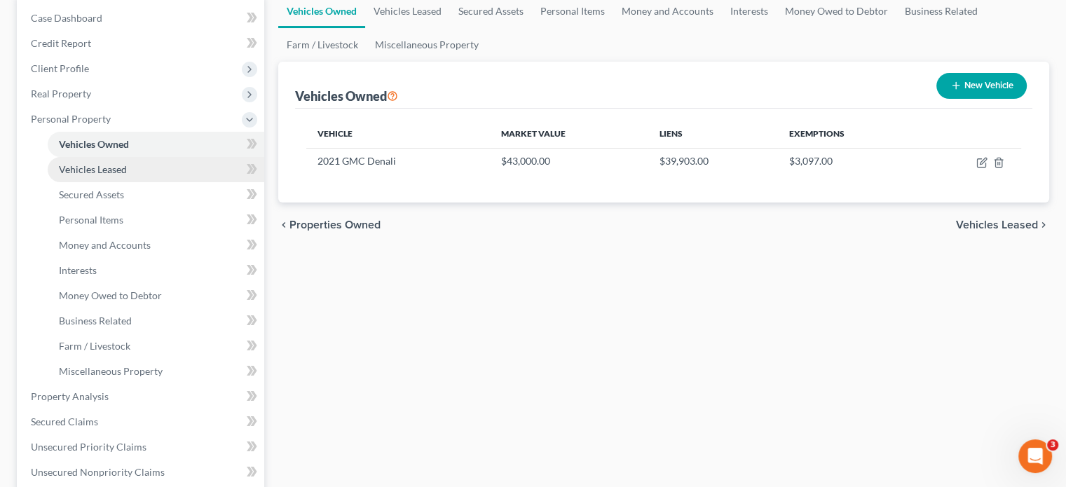
click at [92, 172] on span "Vehicles Leased" at bounding box center [93, 169] width 68 height 12
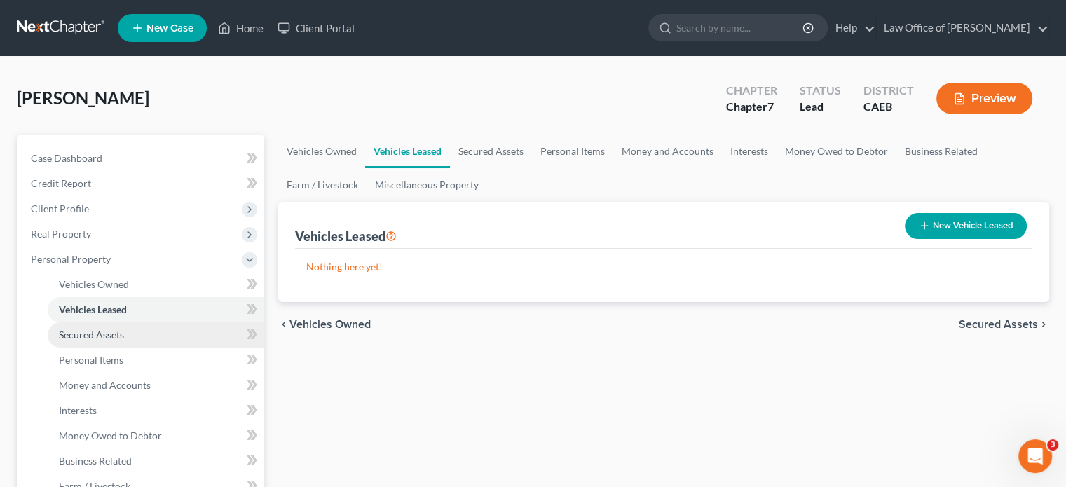
click at [81, 330] on span "Secured Assets" at bounding box center [91, 335] width 65 height 12
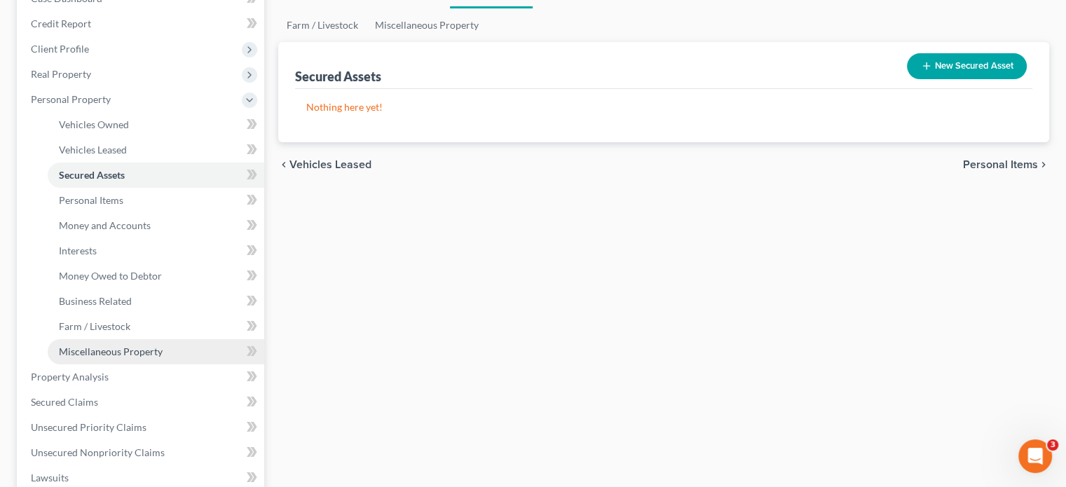
scroll to position [210, 0]
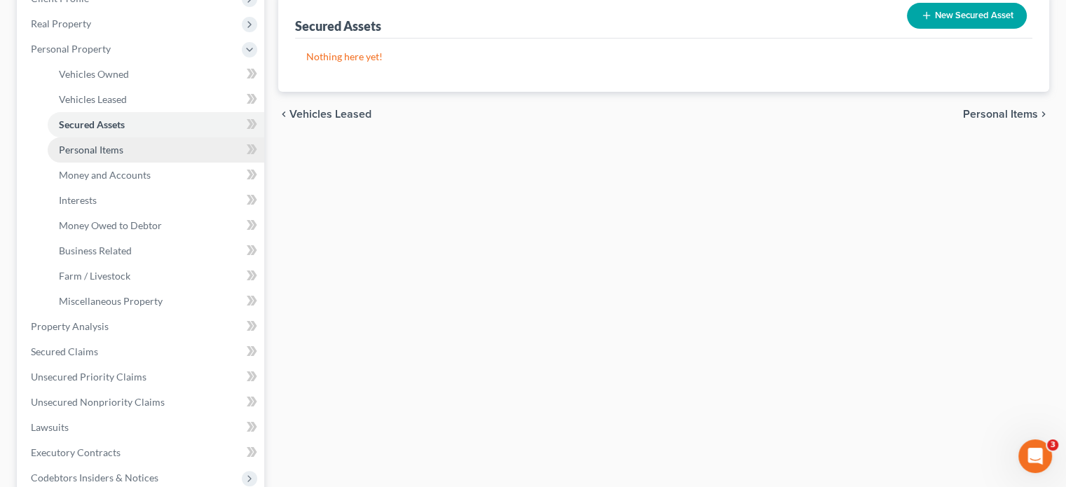
click at [90, 151] on span "Personal Items" at bounding box center [91, 150] width 65 height 12
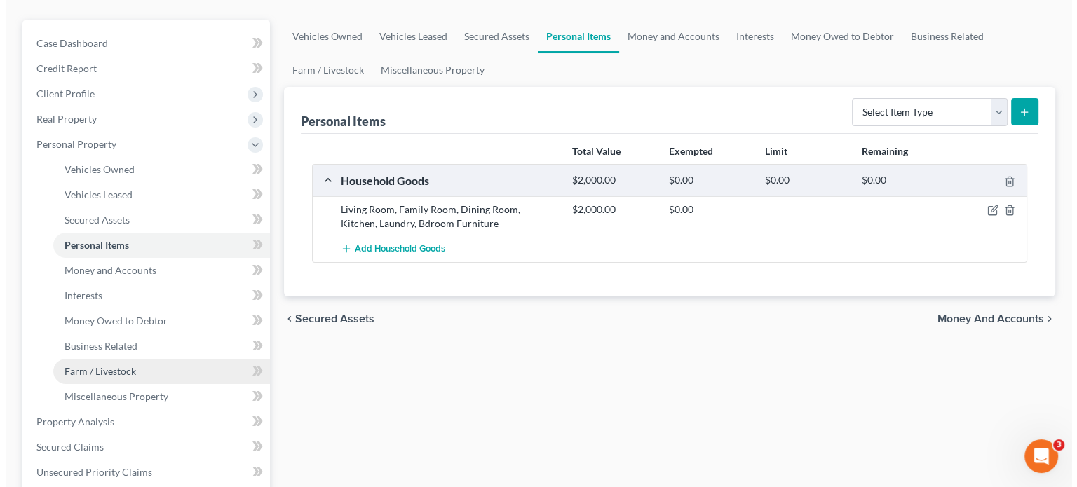
scroll to position [140, 0]
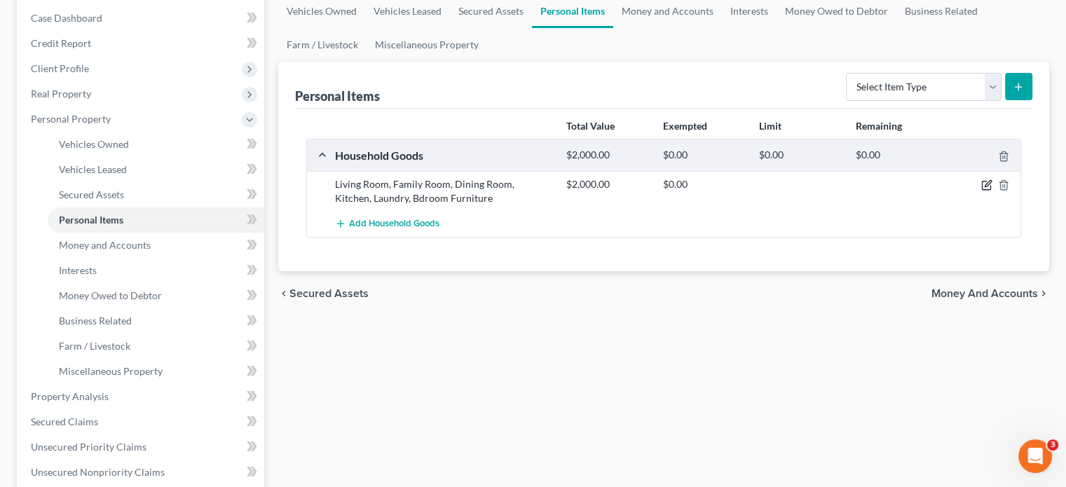
click at [984, 184] on icon "button" at bounding box center [987, 185] width 11 height 11
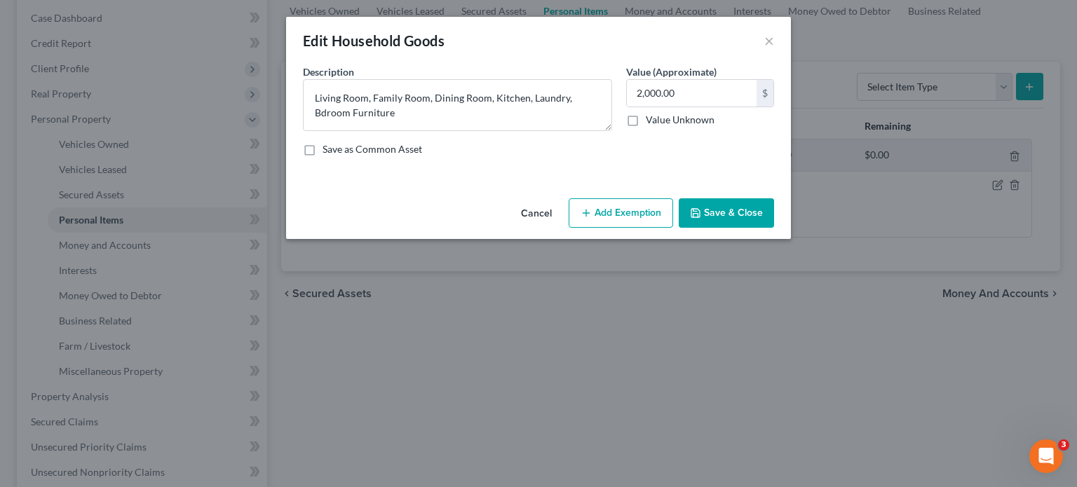
click at [630, 210] on button "Add Exemption" at bounding box center [621, 212] width 104 height 29
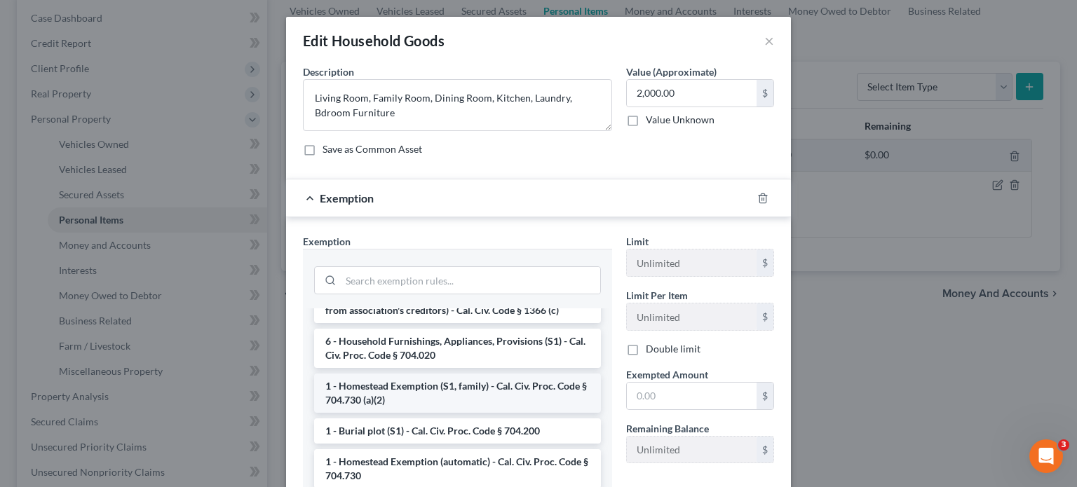
scroll to position [70, 0]
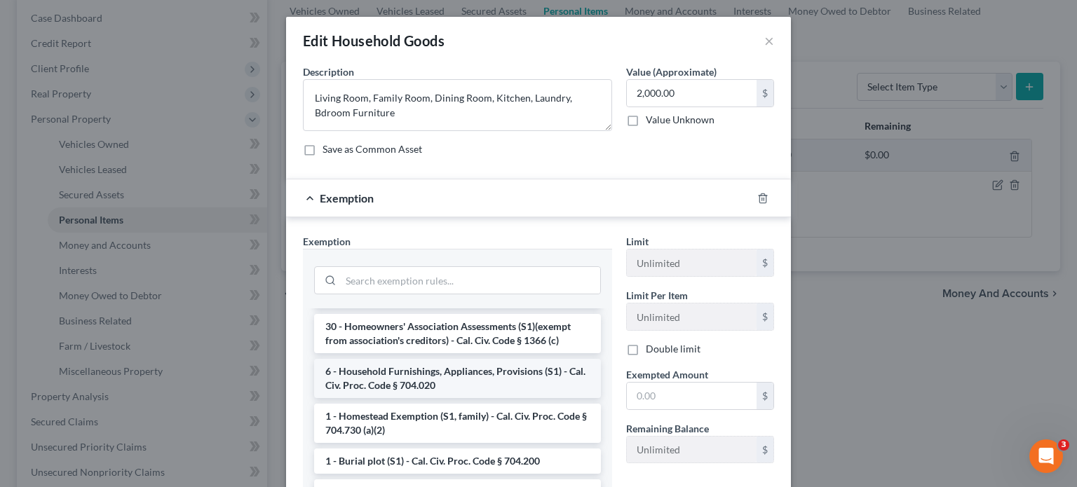
click at [443, 378] on li "6 - Household Furnishings, Appliances, Provisions (S1) - Cal. Civ. Proc. Code §…" at bounding box center [457, 378] width 287 height 39
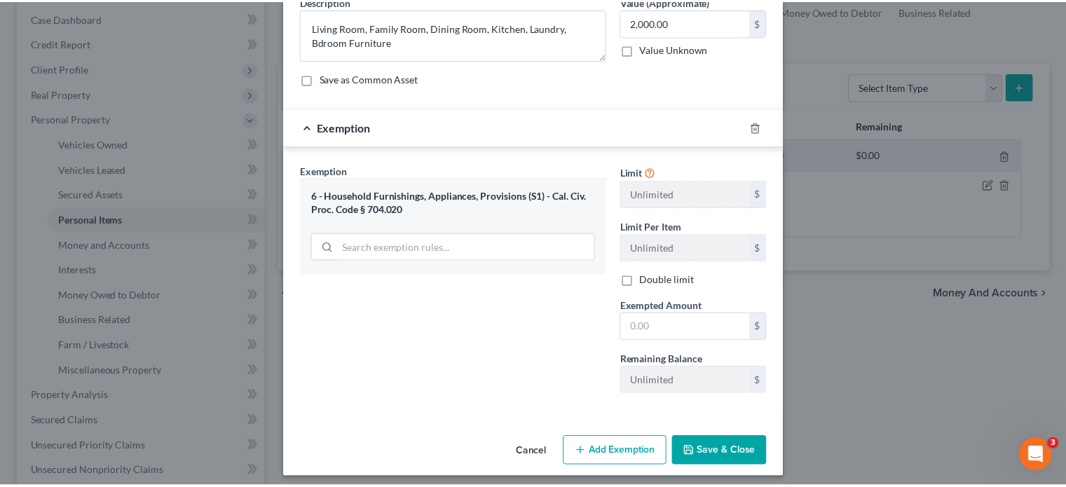
scroll to position [76, 0]
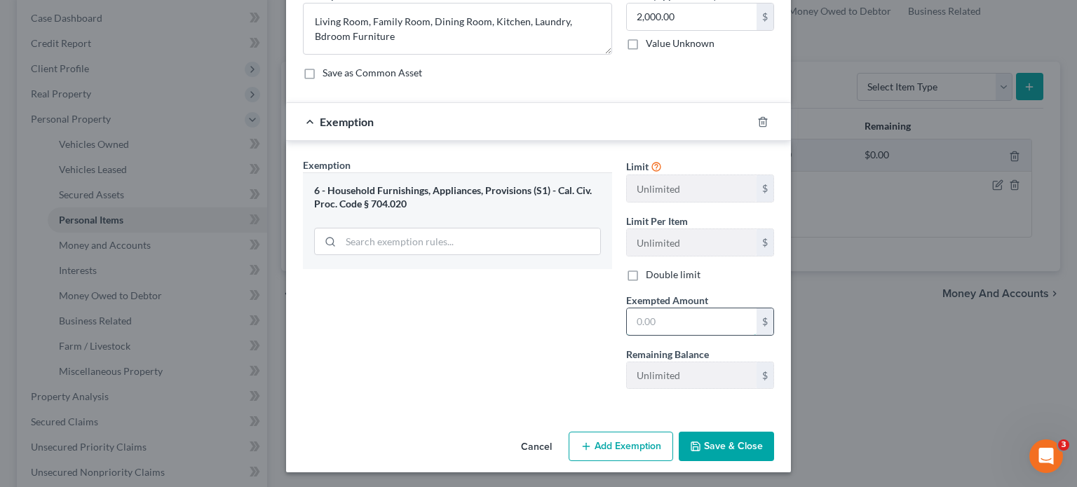
click at [687, 325] on input "text" at bounding box center [692, 322] width 130 height 27
type input "2,000"
click at [722, 442] on button "Save & Close" at bounding box center [726, 446] width 95 height 29
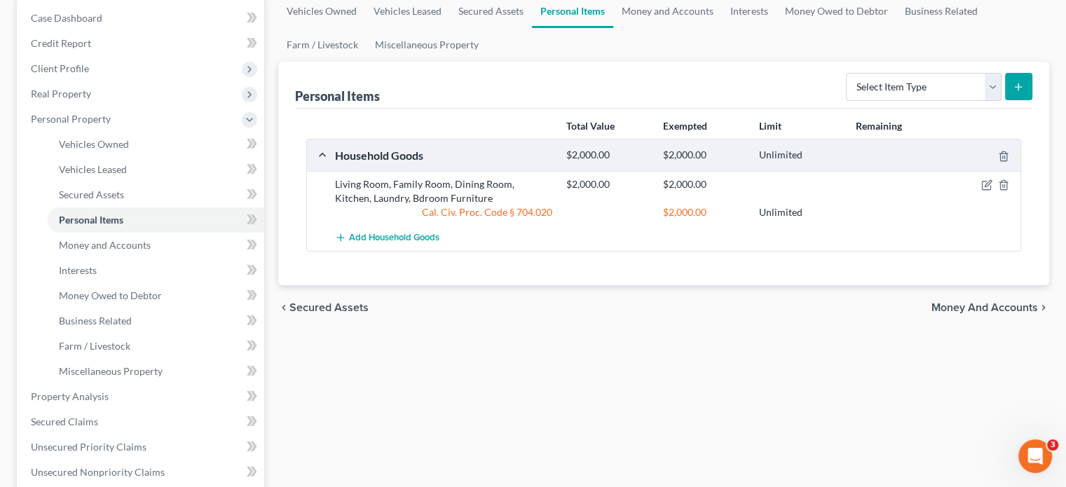
click at [1007, 307] on span "Money and Accounts" at bounding box center [985, 307] width 107 height 11
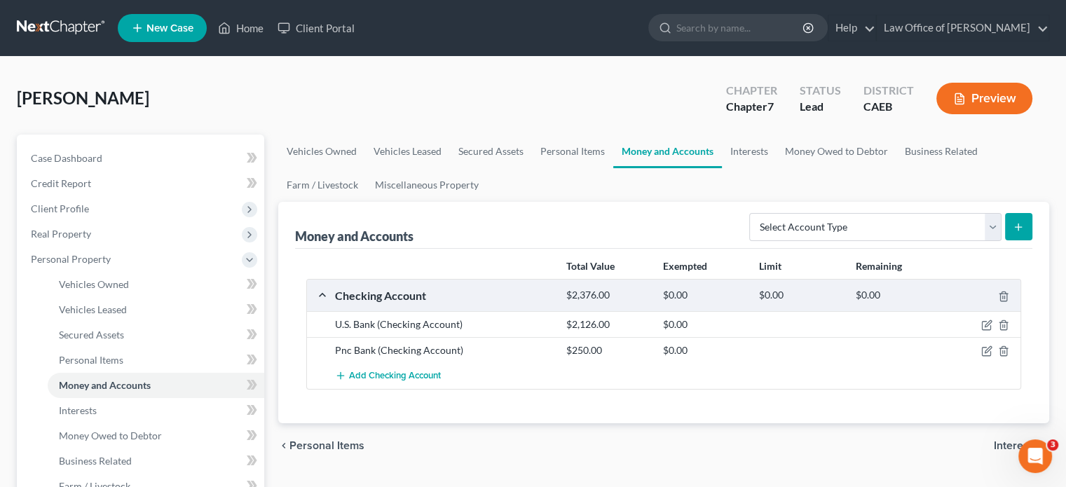
click at [921, 324] on div at bounding box center [897, 325] width 96 height 14
click at [984, 322] on icon "button" at bounding box center [987, 325] width 11 height 11
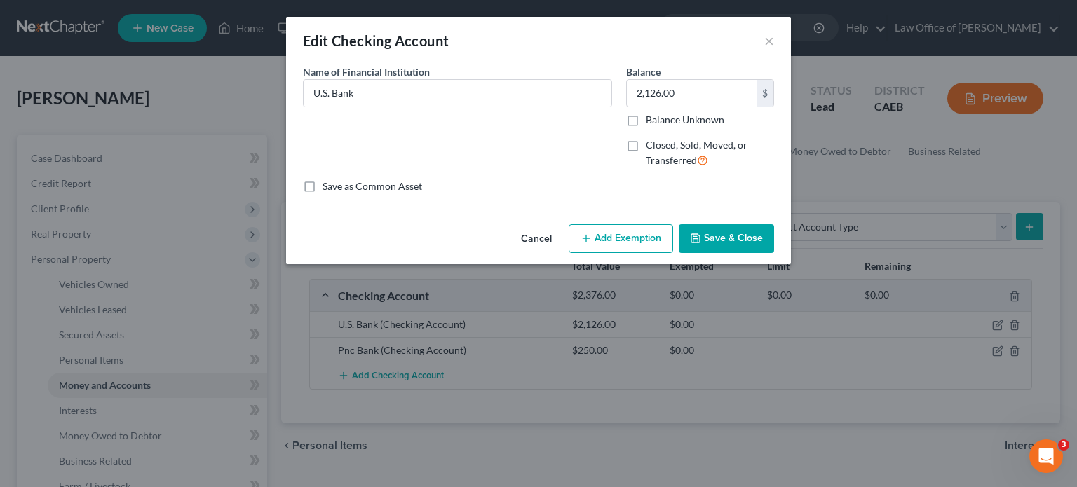
click at [625, 243] on button "Add Exemption" at bounding box center [621, 238] width 104 height 29
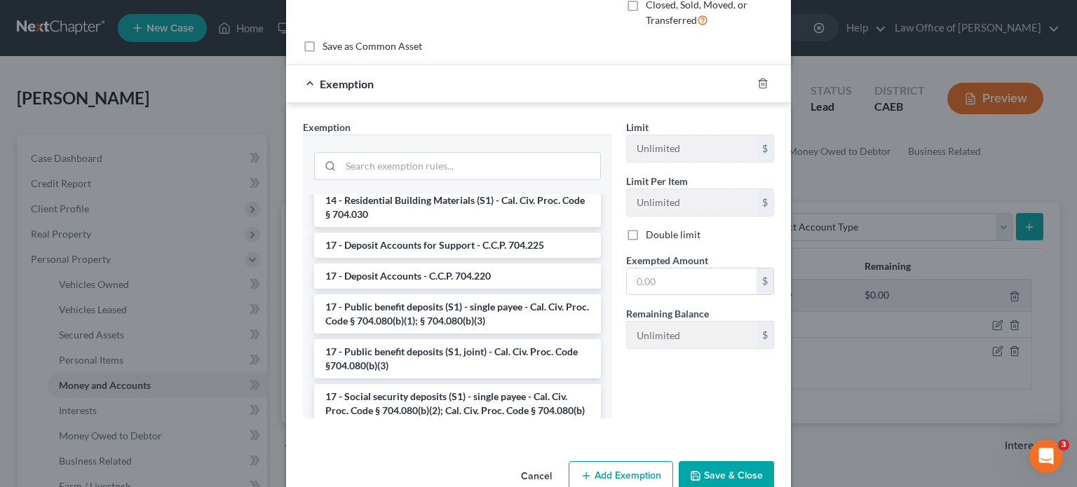
scroll to position [457, 0]
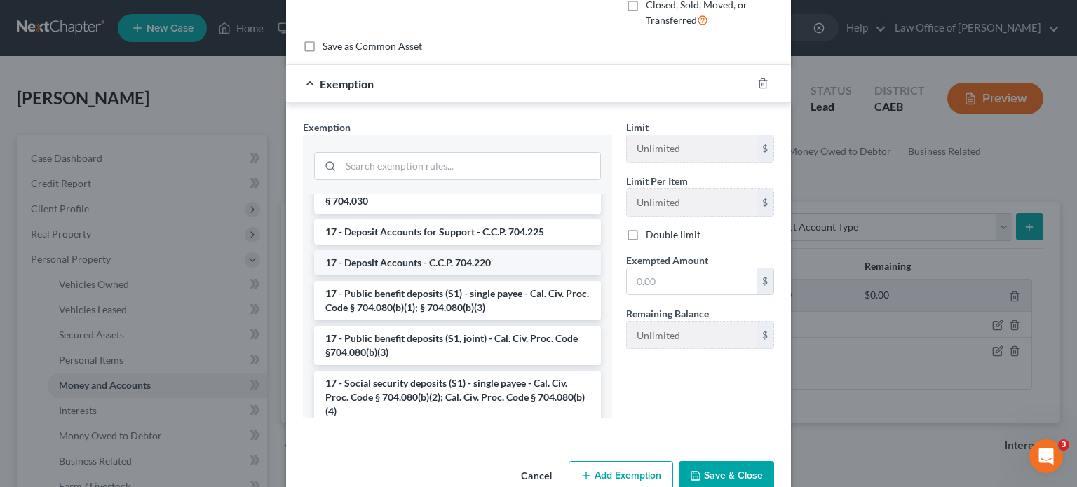
click at [482, 265] on li "17 - Deposit Accounts - C.C.P. 704.220" at bounding box center [457, 262] width 287 height 25
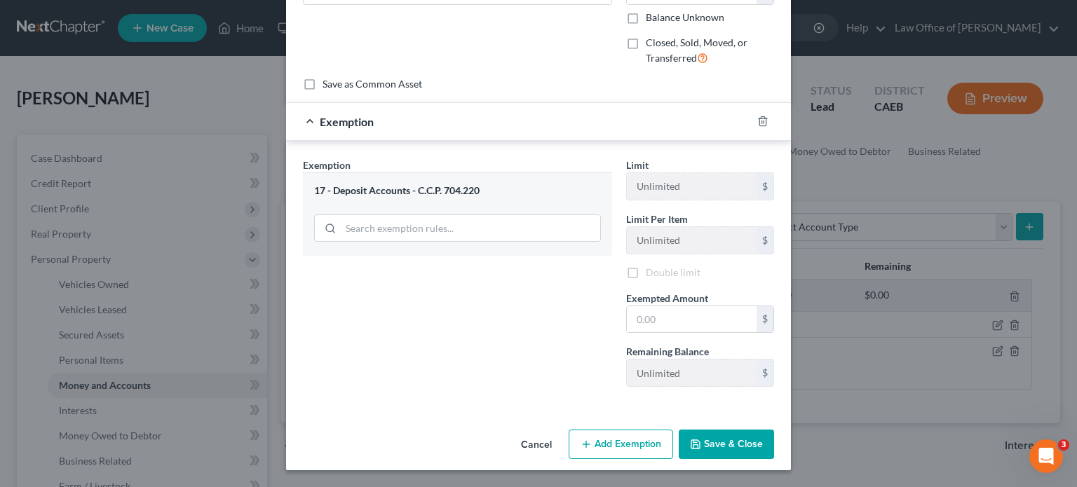
scroll to position [102, 0]
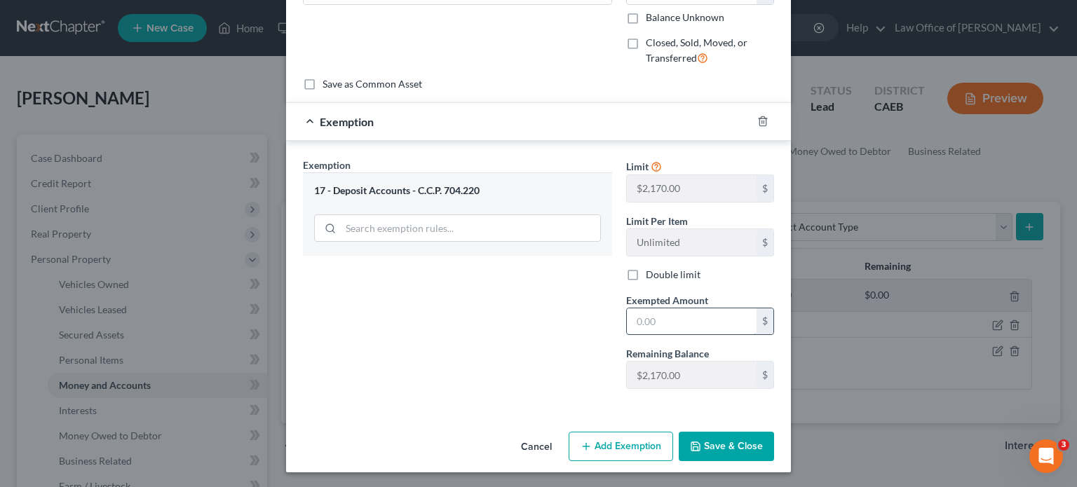
click at [664, 325] on input "text" at bounding box center [692, 322] width 130 height 27
type input "2,126"
click at [719, 445] on button "Save & Close" at bounding box center [726, 446] width 95 height 29
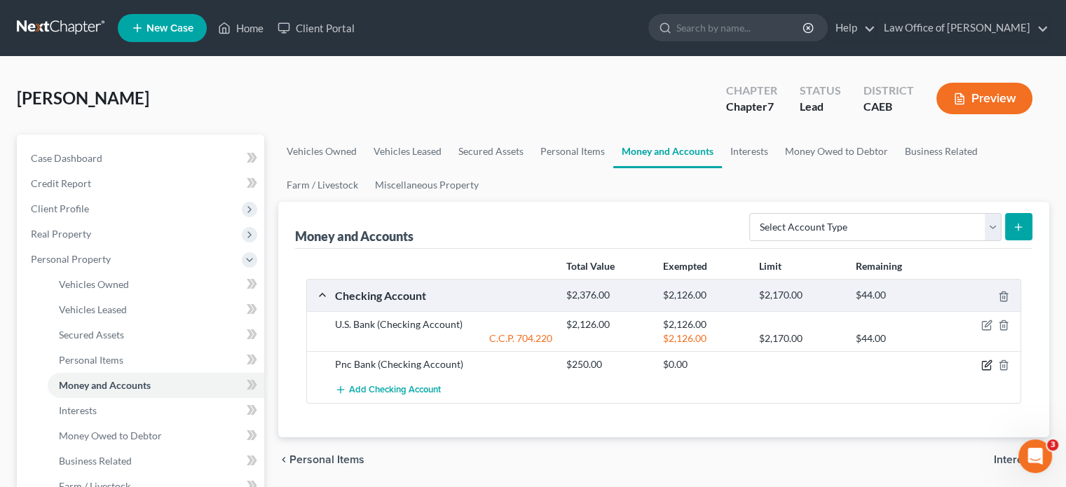
click at [989, 363] on icon "button" at bounding box center [987, 365] width 11 height 11
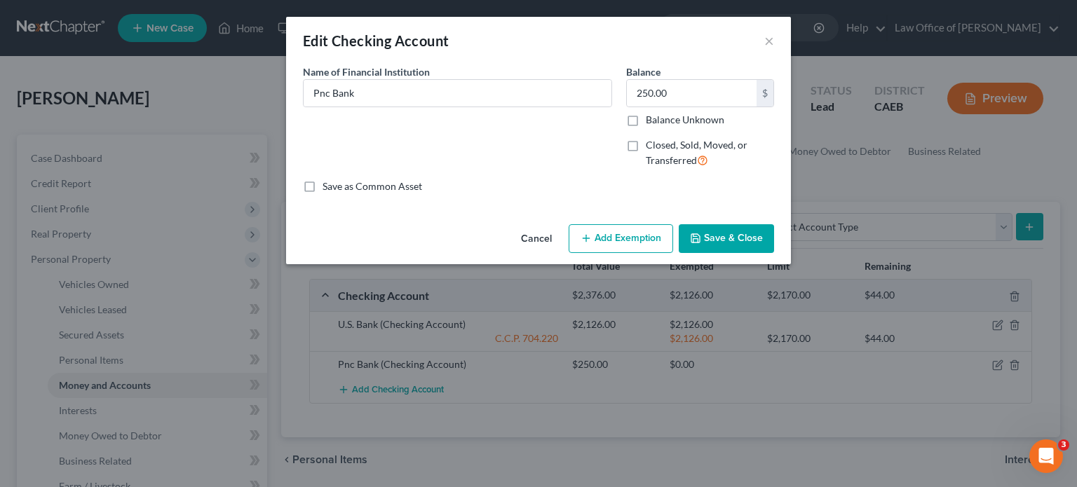
click at [635, 235] on button "Add Exemption" at bounding box center [621, 238] width 104 height 29
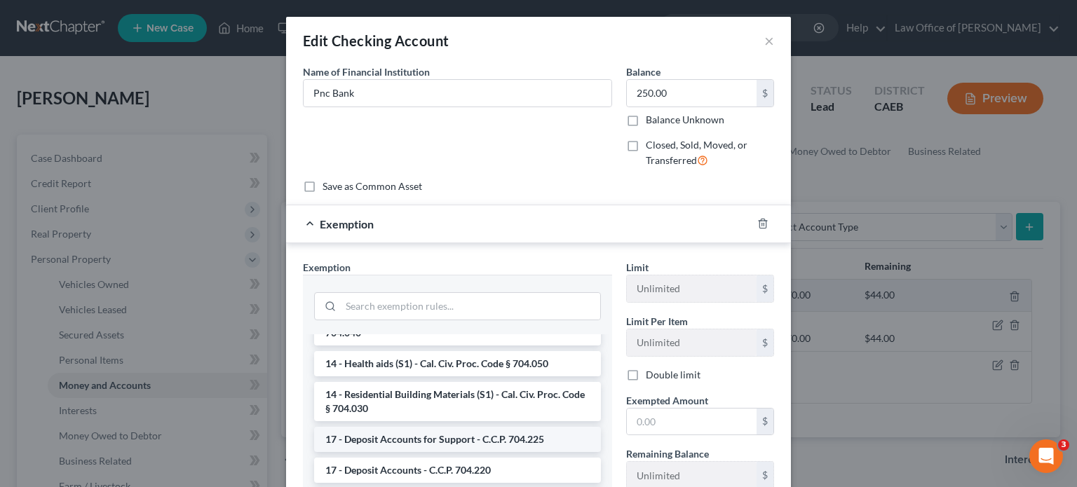
scroll to position [421, 0]
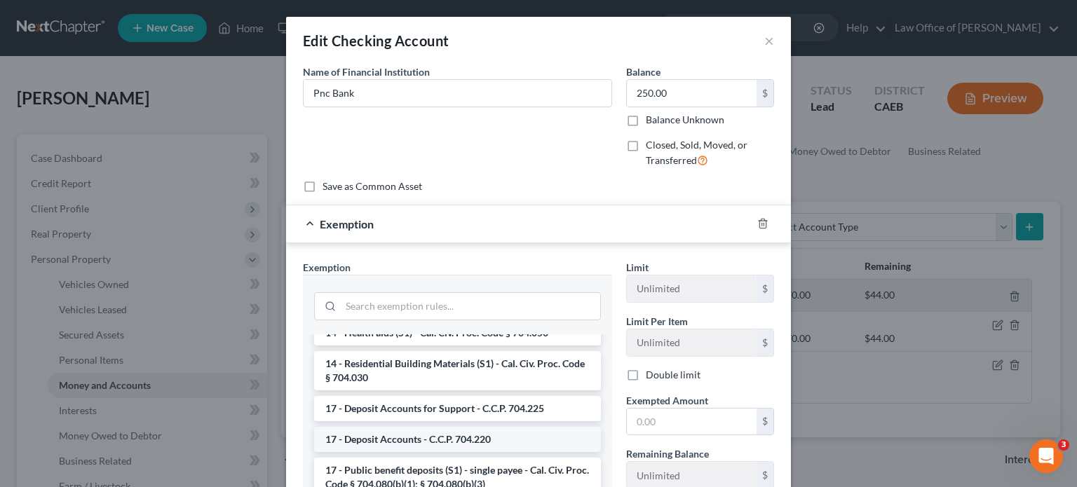
click at [468, 442] on li "17 - Deposit Accounts - C.C.P. 704.220" at bounding box center [457, 439] width 287 height 25
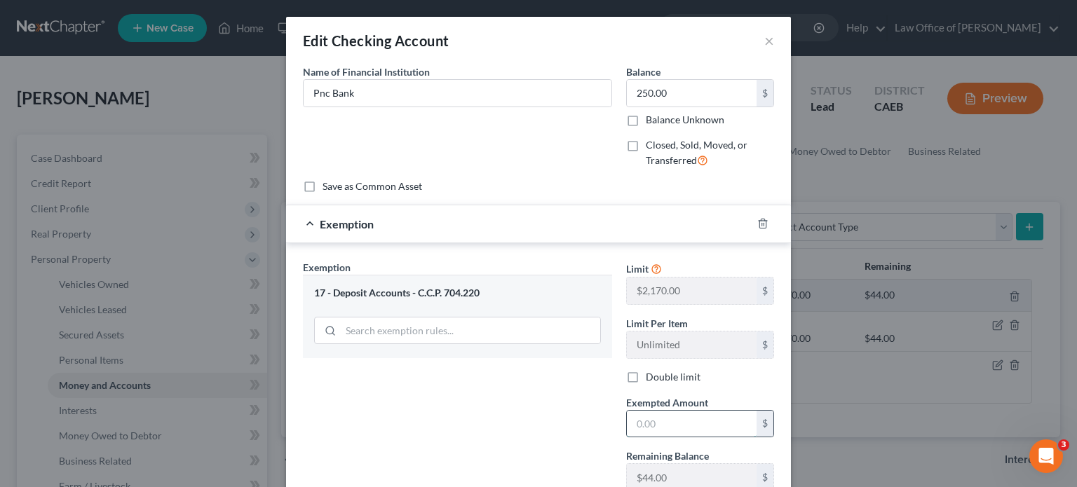
click at [663, 426] on input "text" at bounding box center [692, 424] width 130 height 27
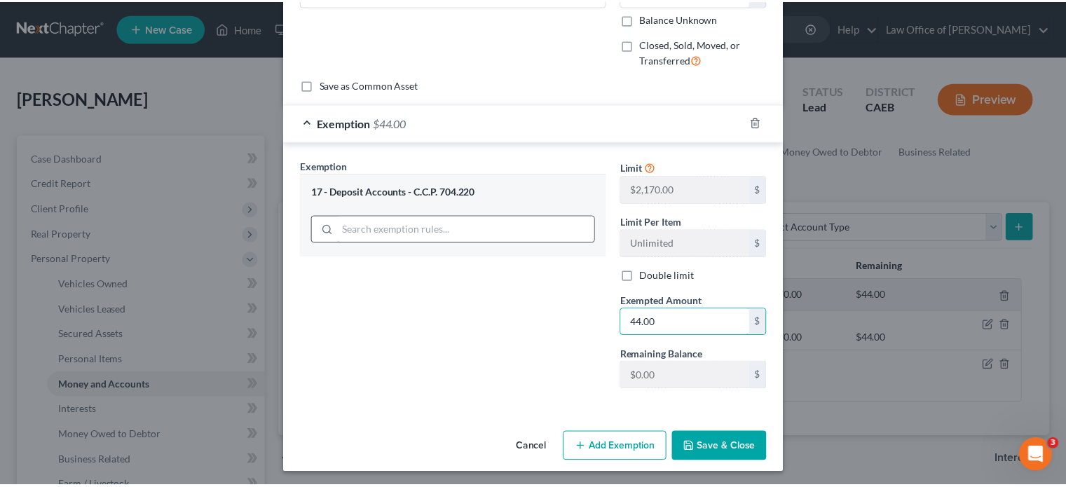
scroll to position [102, 0]
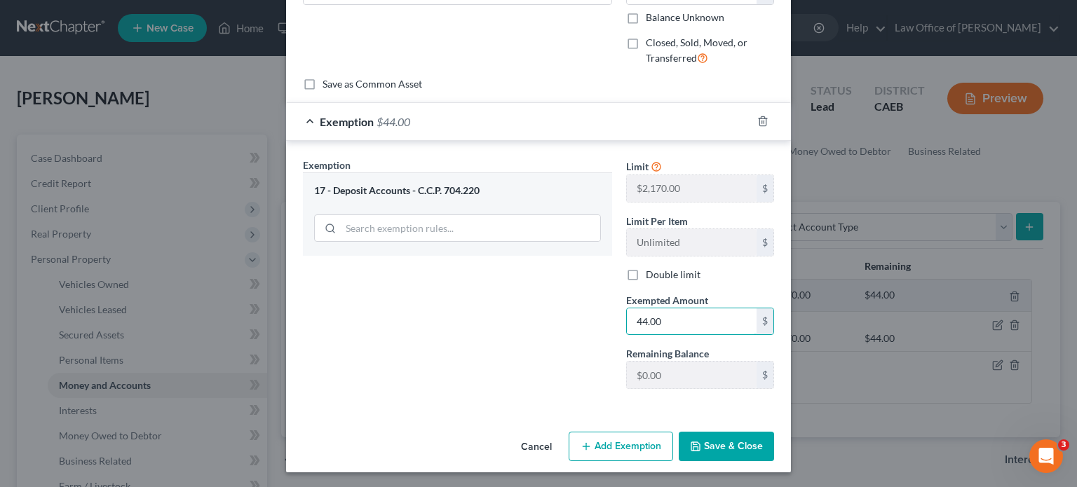
type input "44.00"
click at [713, 447] on button "Save & Close" at bounding box center [726, 446] width 95 height 29
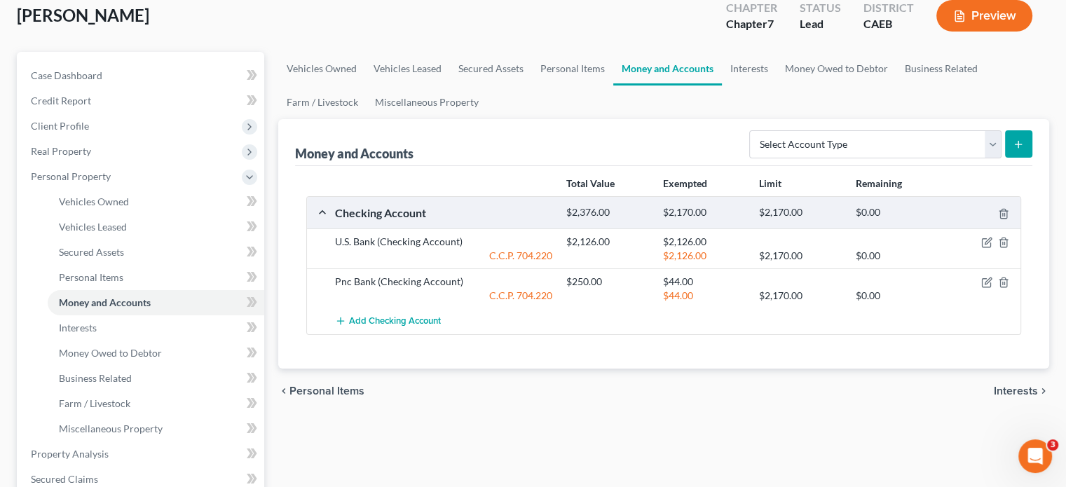
scroll to position [140, 0]
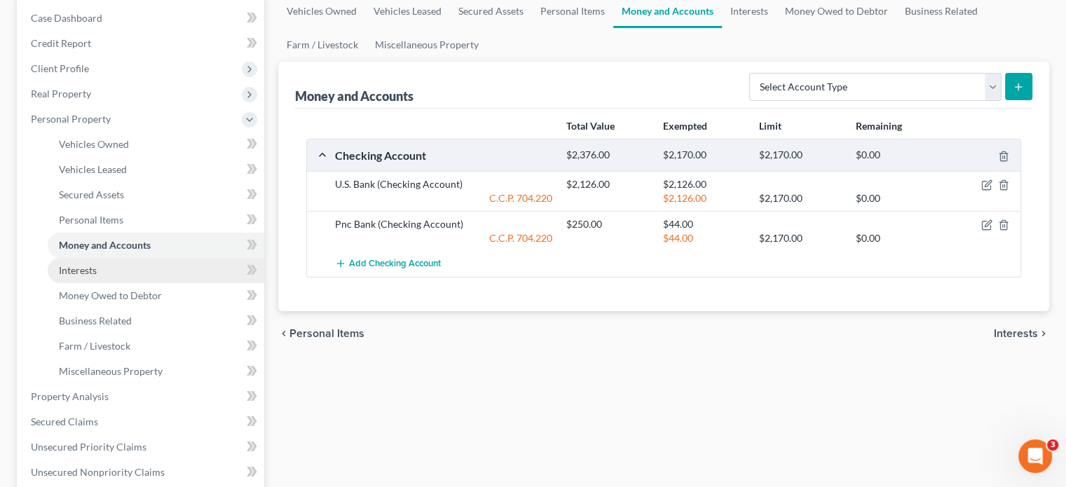
click at [90, 271] on span "Interests" at bounding box center [78, 270] width 38 height 12
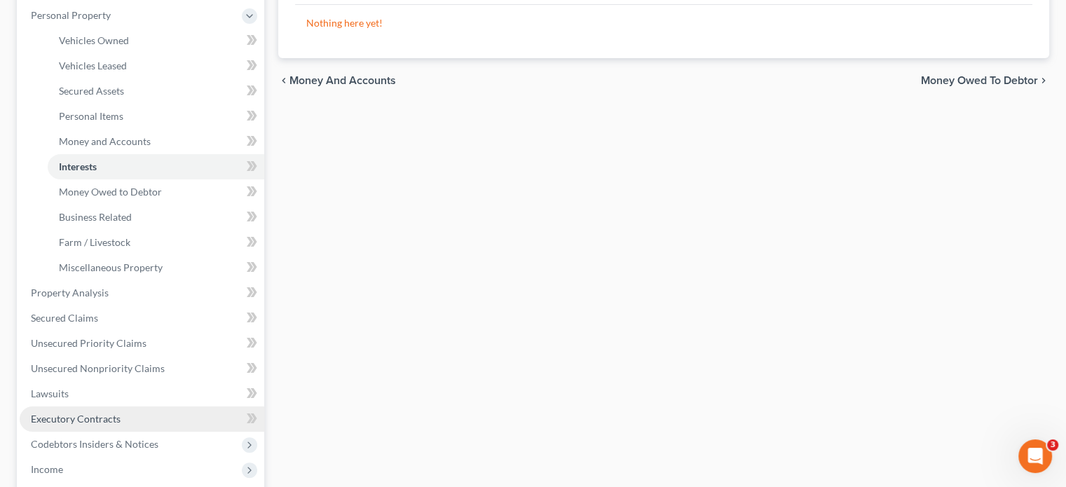
scroll to position [280, 0]
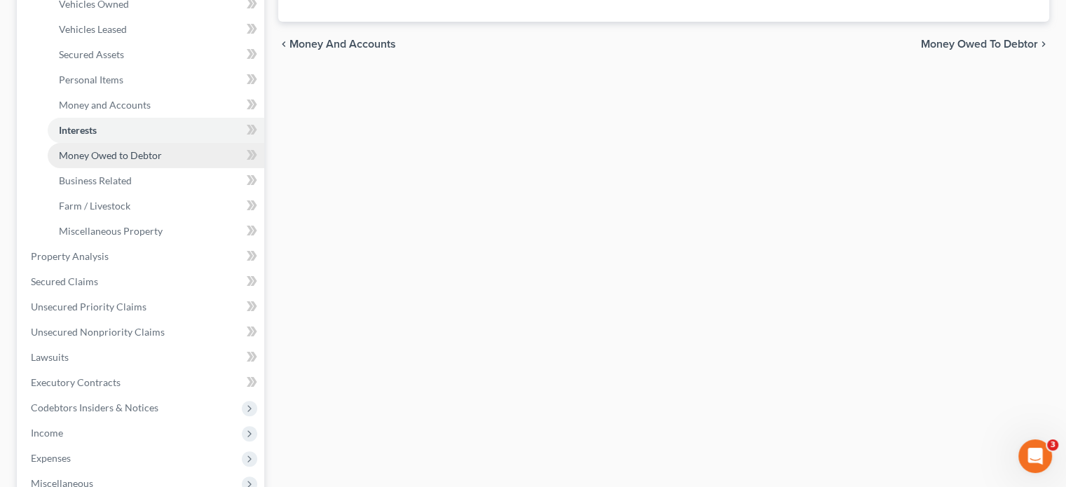
click at [104, 159] on span "Money Owed to Debtor" at bounding box center [110, 155] width 103 height 12
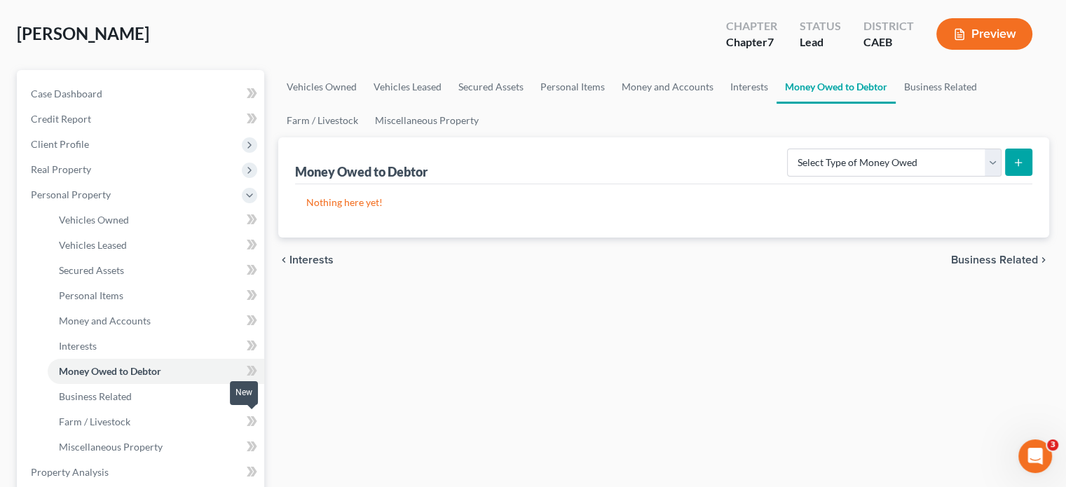
scroll to position [140, 0]
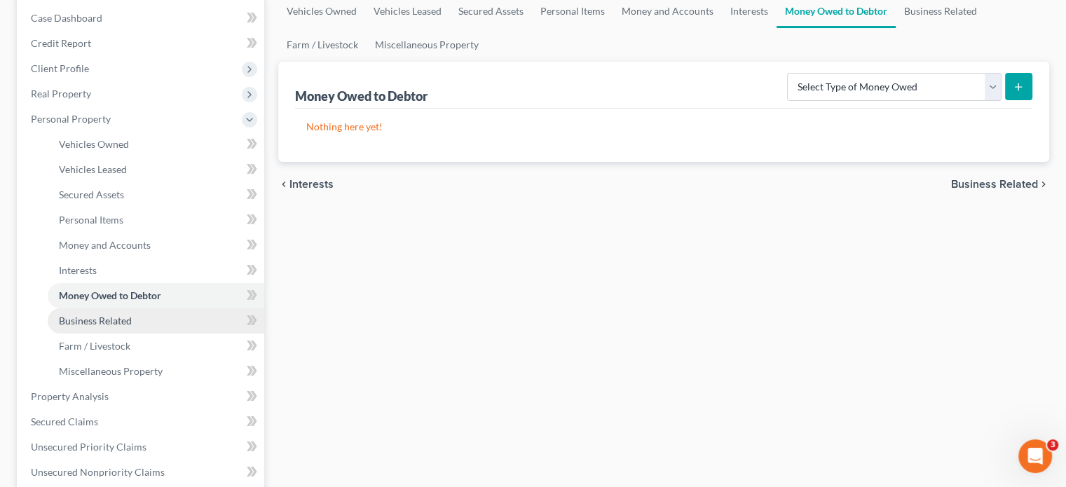
click at [104, 325] on span "Business Related" at bounding box center [95, 321] width 73 height 12
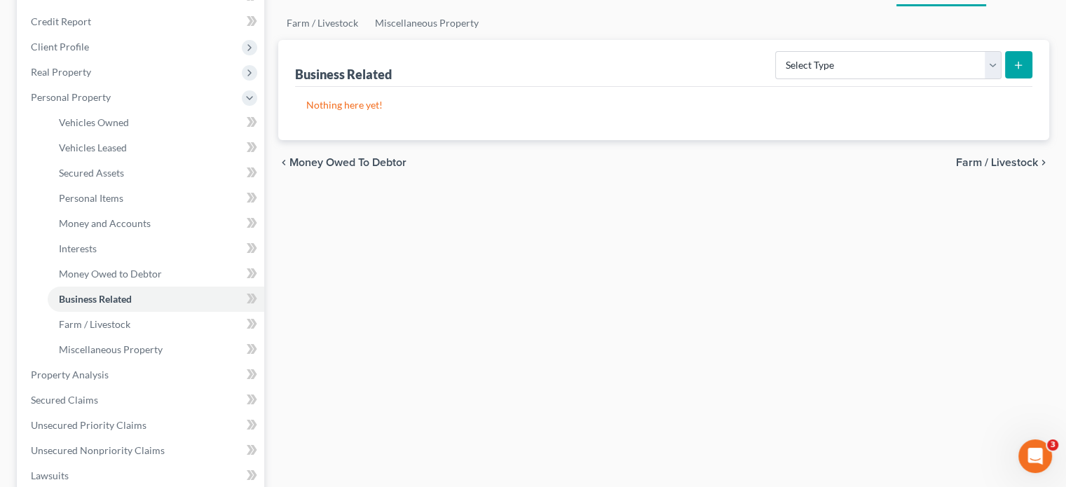
scroll to position [210, 0]
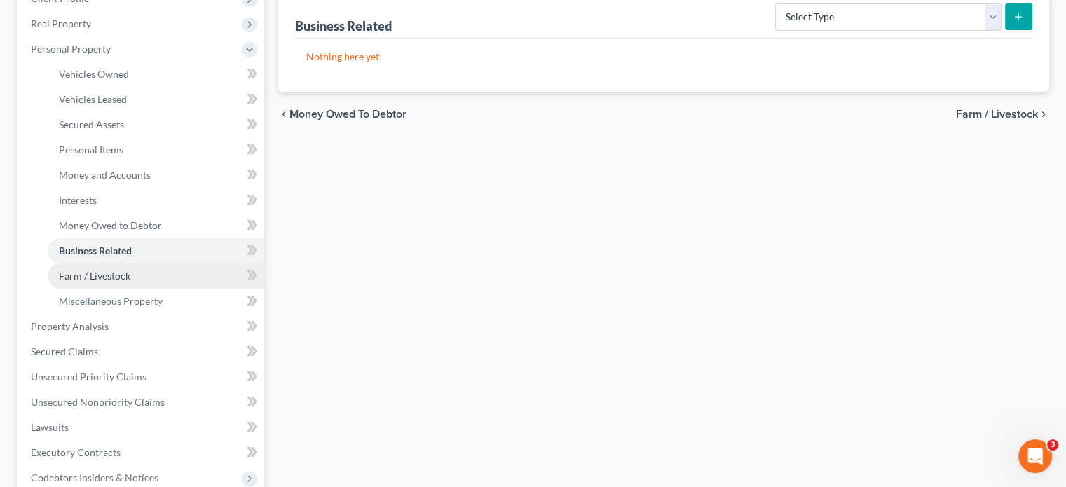
click at [95, 280] on span "Farm / Livestock" at bounding box center [95, 276] width 72 height 12
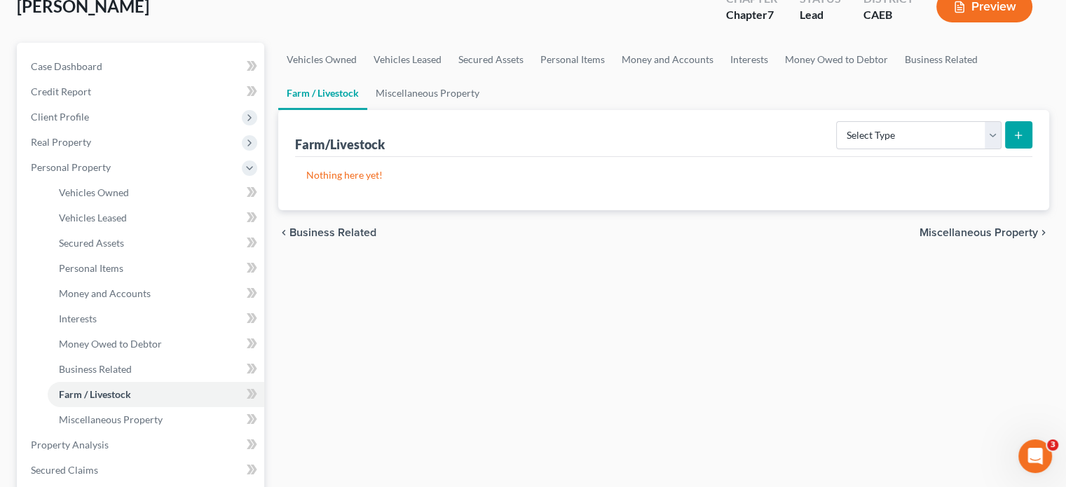
scroll to position [280, 0]
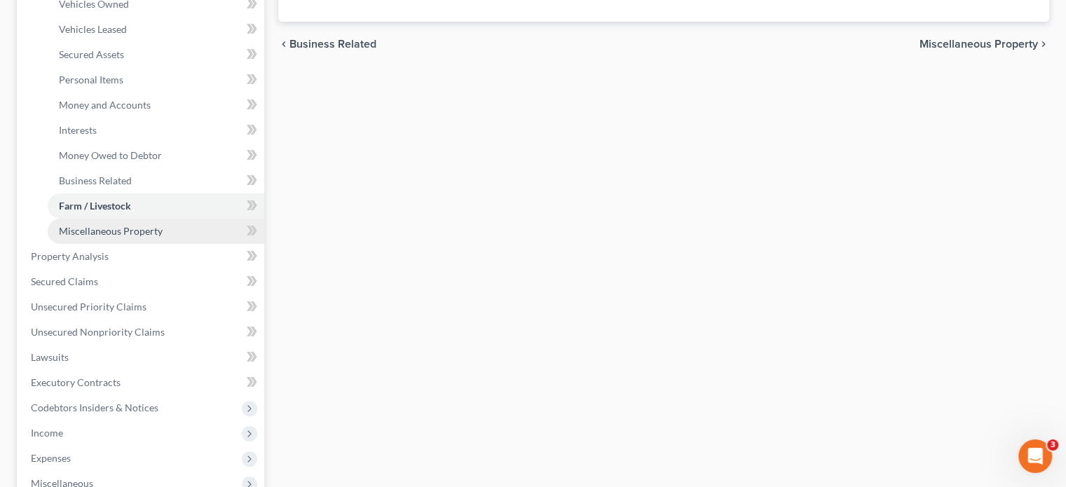
click at [90, 225] on span "Miscellaneous Property" at bounding box center [111, 231] width 104 height 12
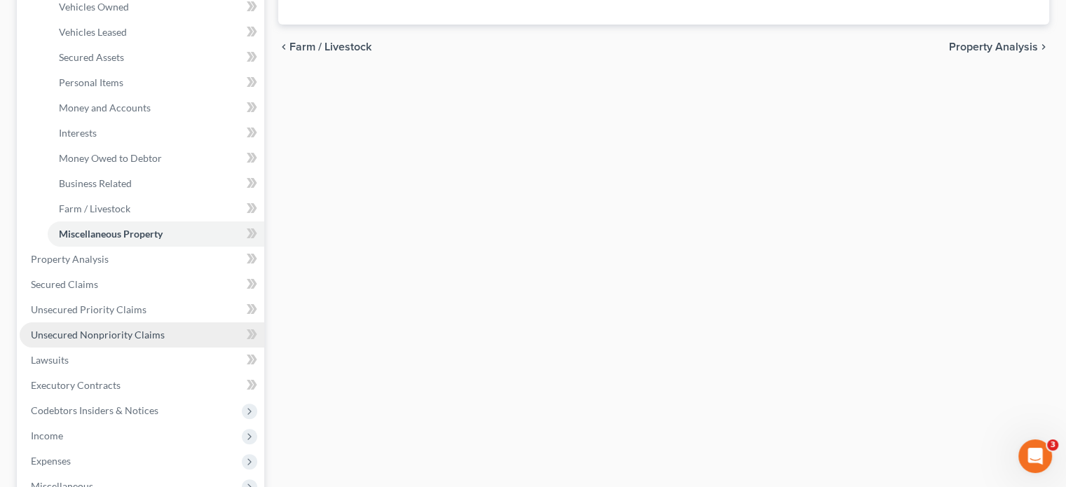
scroll to position [280, 0]
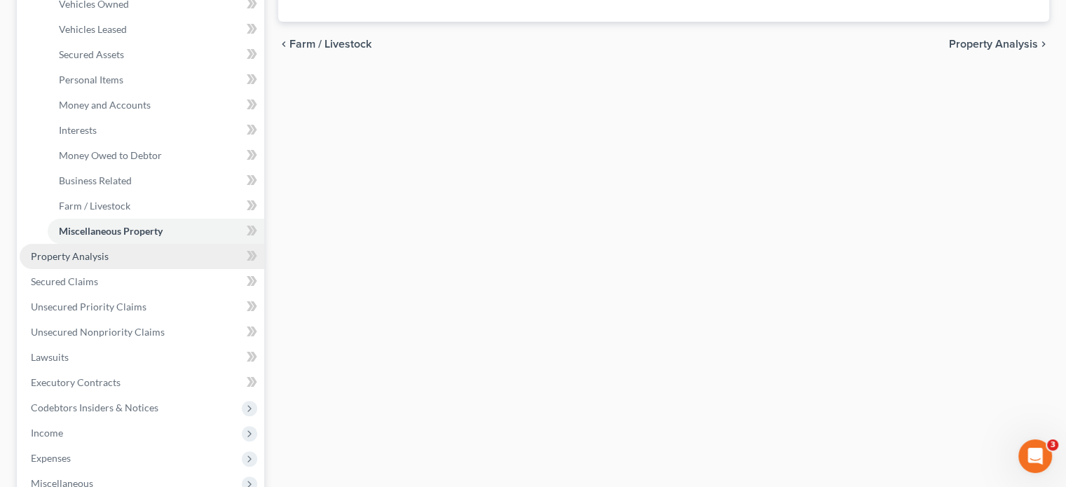
click at [80, 262] on link "Property Analysis" at bounding box center [142, 256] width 245 height 25
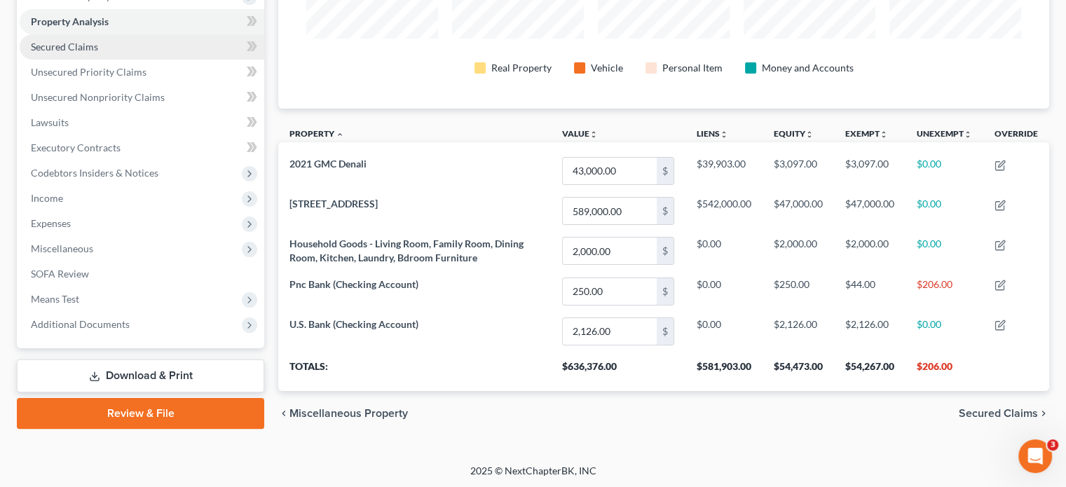
click at [93, 48] on span "Secured Claims" at bounding box center [64, 47] width 67 height 12
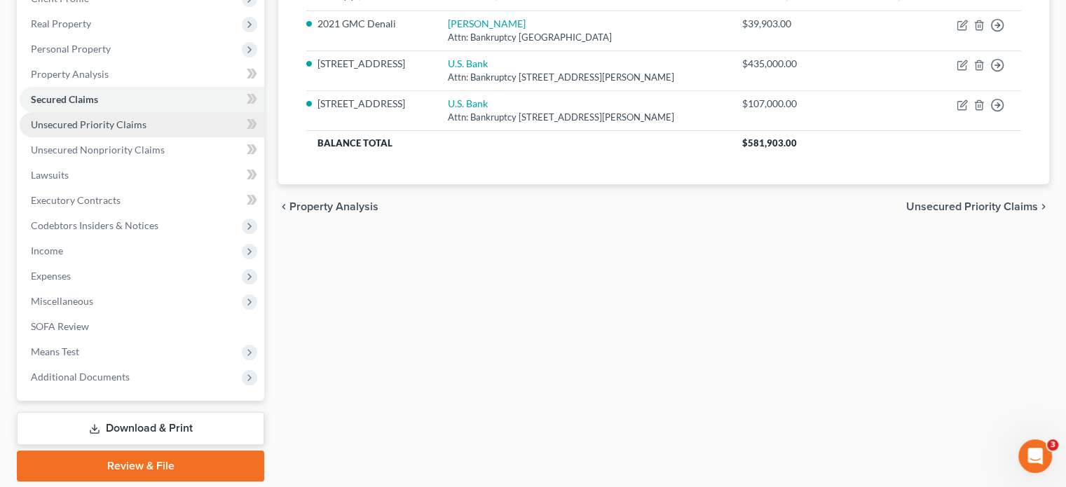
click at [63, 128] on span "Unsecured Priority Claims" at bounding box center [89, 124] width 116 height 12
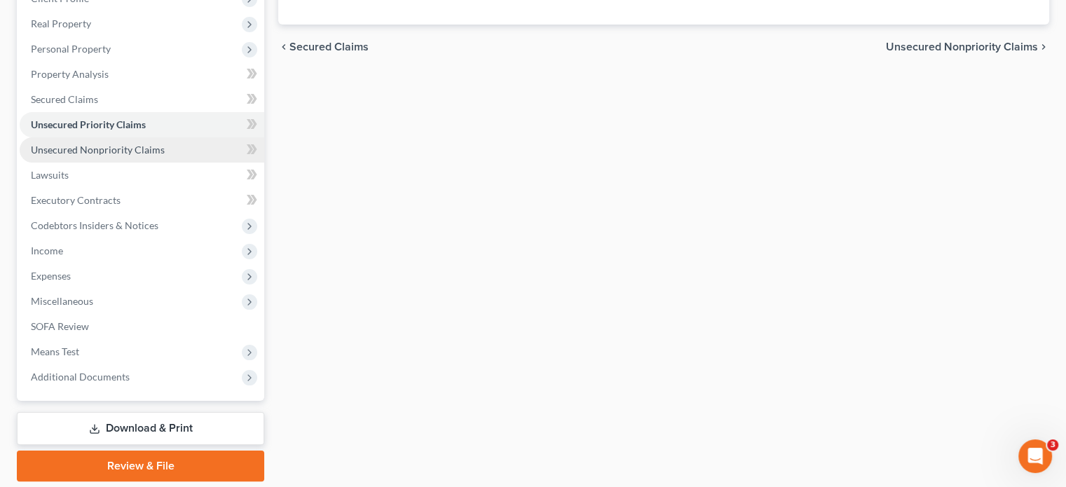
click at [65, 150] on span "Unsecured Nonpriority Claims" at bounding box center [98, 150] width 134 height 12
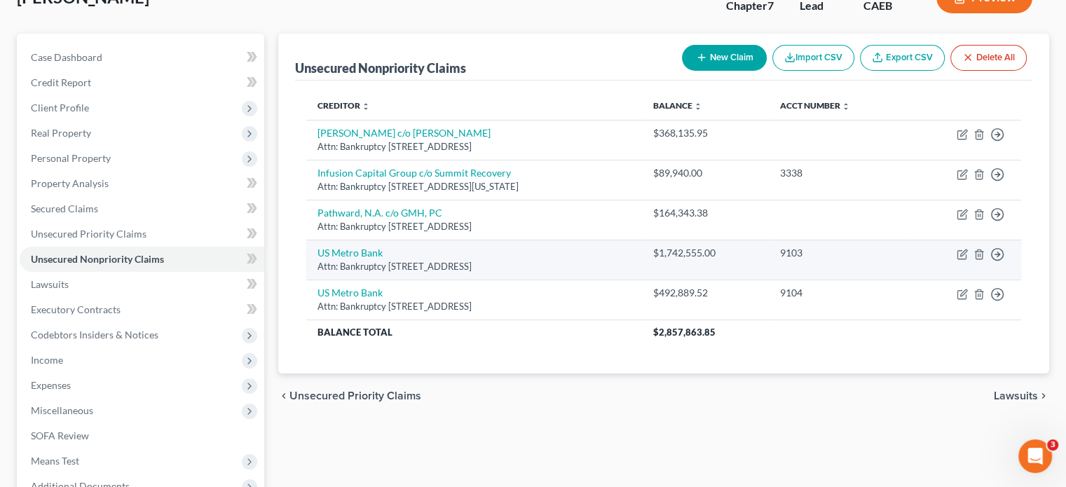
scroll to position [70, 0]
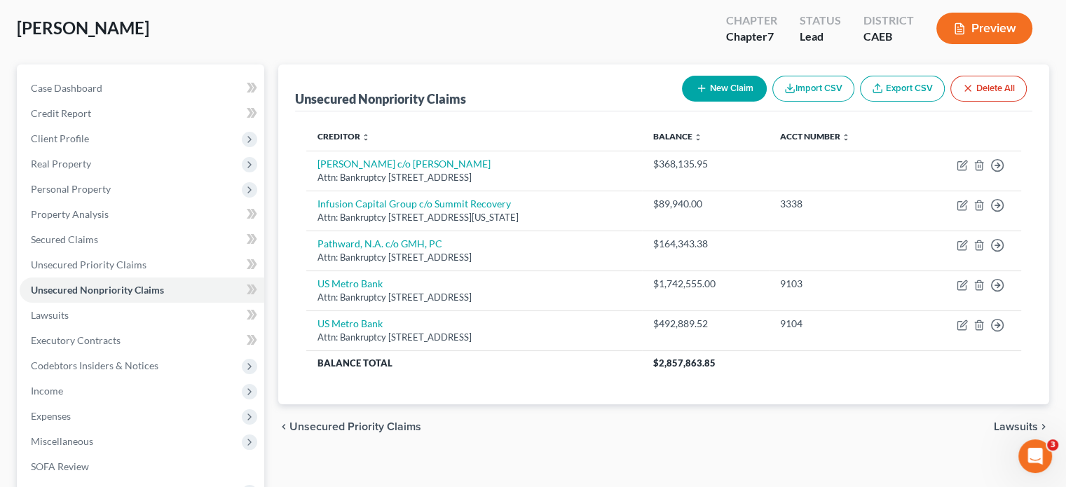
click at [738, 87] on button "New Claim" at bounding box center [724, 89] width 85 height 26
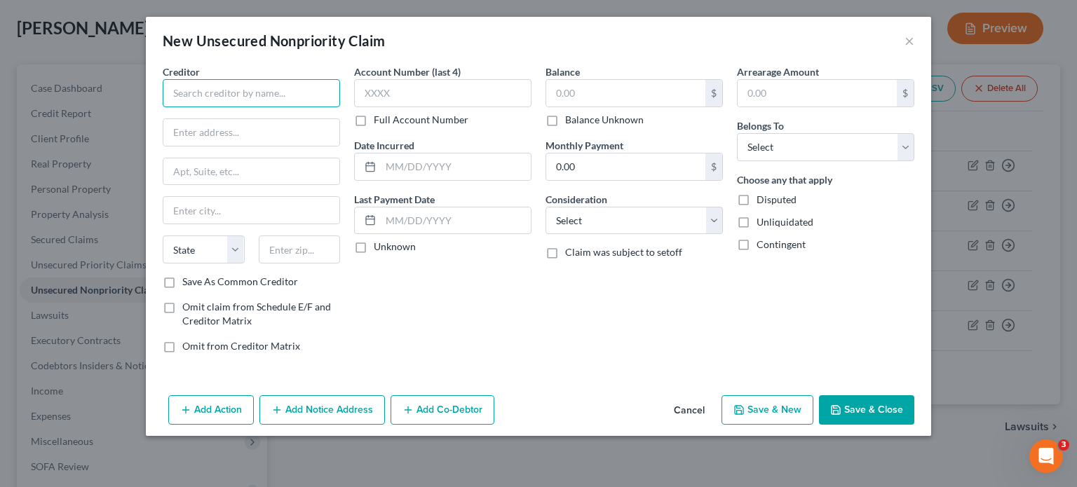
click at [213, 93] on input "text" at bounding box center [251, 93] width 177 height 28
paste input "J.P. Morgan"
type input "J.P. Morgan"
click at [202, 134] on input "text" at bounding box center [251, 132] width 176 height 27
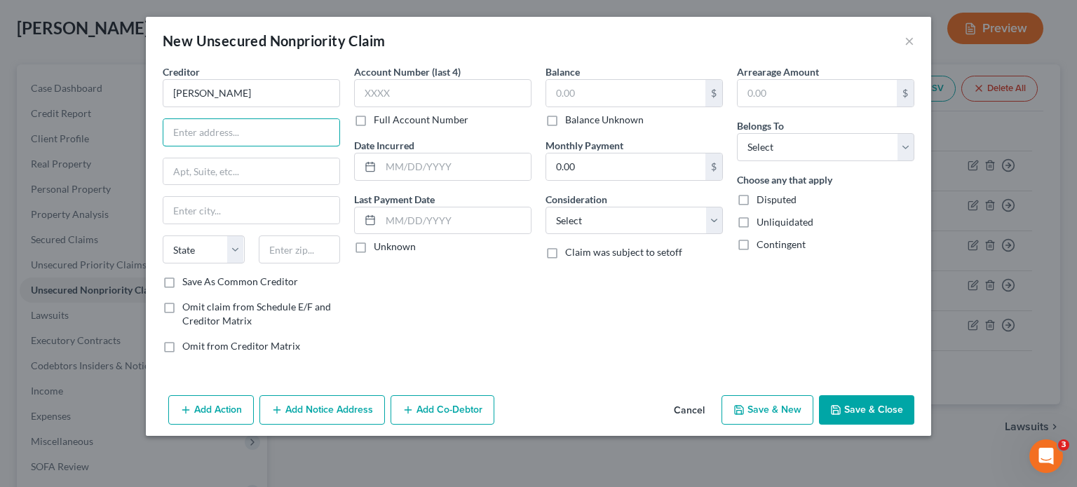
paste input "Attn: Bankruptcy"
type input "Attn: Bankruptcy"
drag, startPoint x: 194, startPoint y: 168, endPoint x: 219, endPoint y: 168, distance: 25.2
click at [194, 168] on input "text" at bounding box center [251, 171] width 176 height 27
paste input "PO Box 182055"
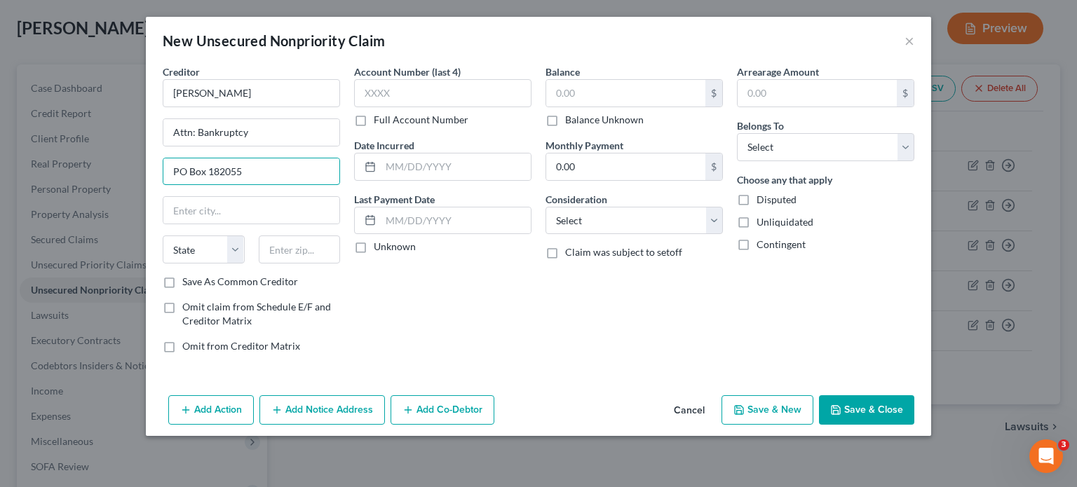
type input "PO Box 182055"
click at [300, 248] on input "text" at bounding box center [300, 250] width 82 height 28
paste input "43218"
type input "43218"
click at [421, 304] on div "Account Number (last 4) Full Account Number Date Incurred Last Payment Date Unk…" at bounding box center [442, 215] width 191 height 300
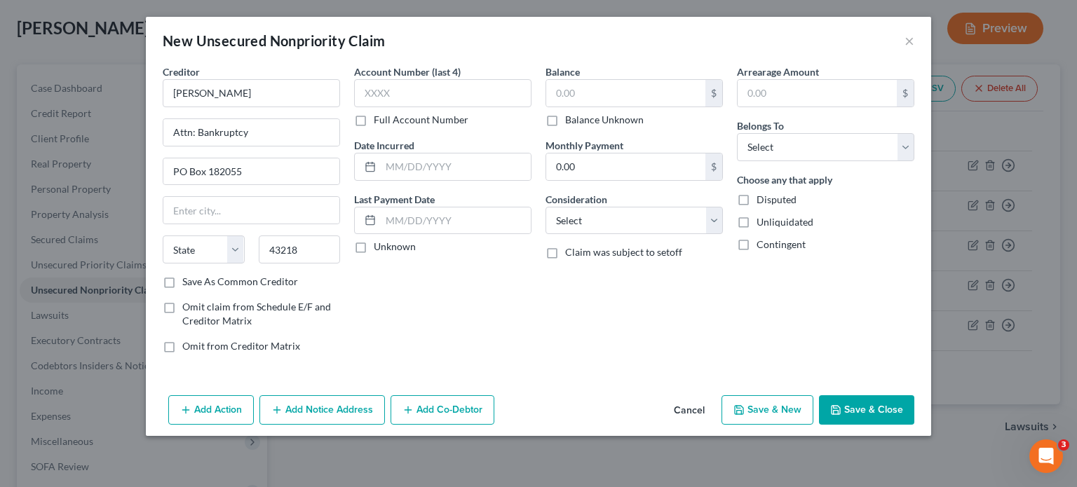
type input "Columbus"
select select "36"
click at [601, 90] on input "text" at bounding box center [625, 93] width 159 height 27
paste input "39903.00"
type input "39,903.00"
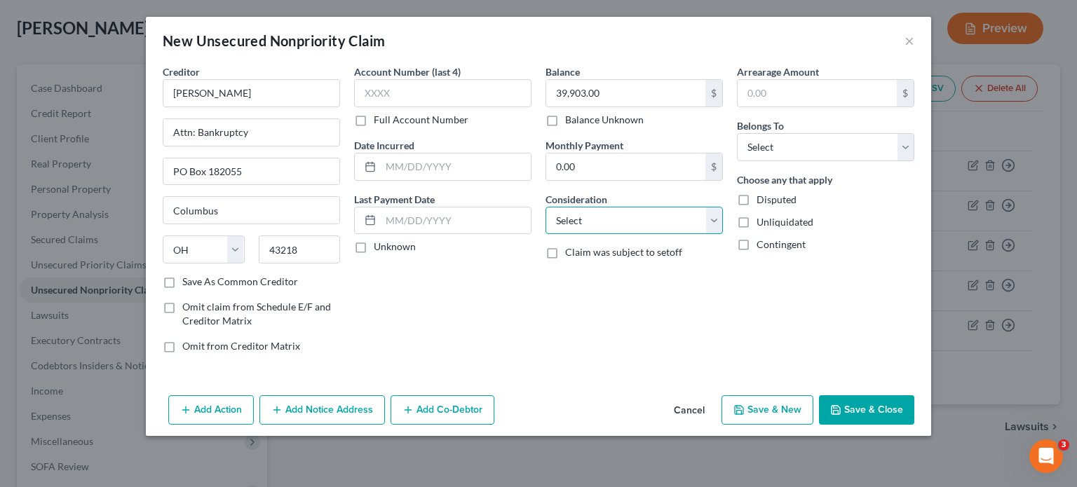
click at [715, 213] on select "Select Cable / Satellite Services Collection Agency Credit Card Debt Debt Couns…" at bounding box center [634, 221] width 177 height 28
select select "2"
click at [546, 207] on select "Select Cable / Satellite Services Collection Agency Credit Card Debt Debt Couns…" at bounding box center [634, 221] width 177 height 28
click at [911, 149] on select "Select Debtor 1 Only Debtor 2 Only Debtor 1 And Debtor 2 Only At Least One Of T…" at bounding box center [825, 147] width 177 height 28
select select "0"
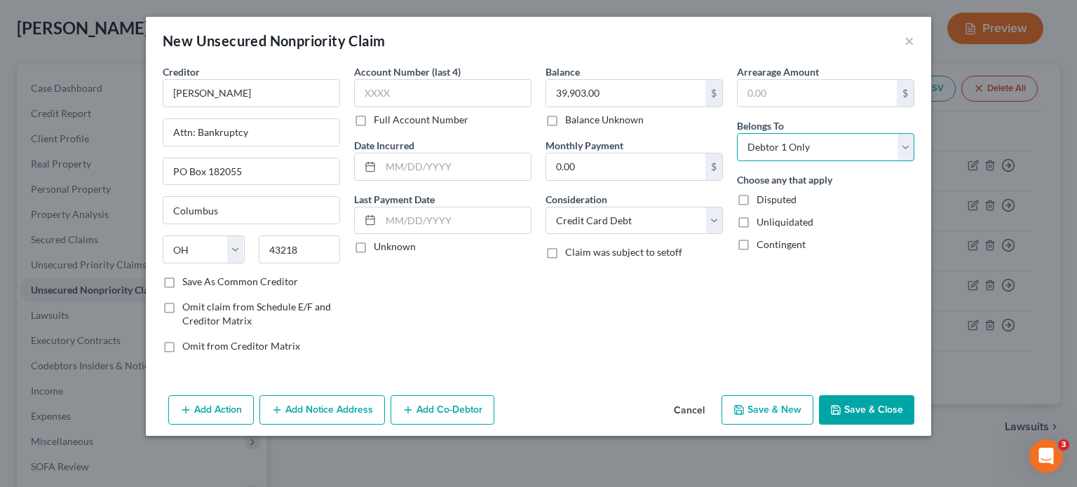
click at [737, 133] on select "Select Debtor 1 Only Debtor 2 Only Debtor 1 And Debtor 2 Only At Least One Of T…" at bounding box center [825, 147] width 177 height 28
click at [757, 198] on label "Disputed" at bounding box center [777, 200] width 40 height 14
click at [762, 198] on input "Disputed" at bounding box center [766, 197] width 9 height 9
checkbox input "true"
click at [182, 281] on label "Save As Common Creditor" at bounding box center [240, 282] width 116 height 14
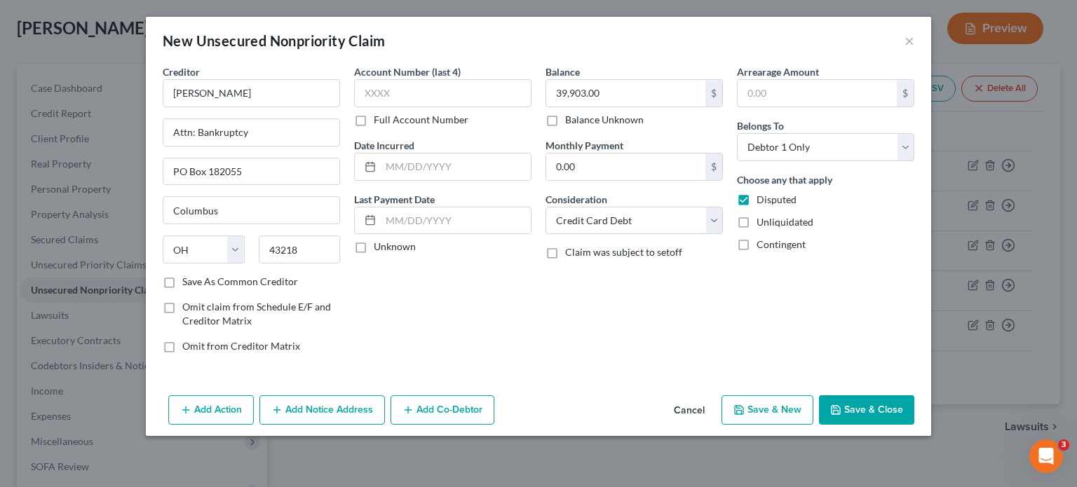
click at [188, 281] on input "Save As Common Creditor" at bounding box center [192, 279] width 9 height 9
click at [852, 412] on button "Save & Close" at bounding box center [866, 409] width 95 height 29
checkbox input "false"
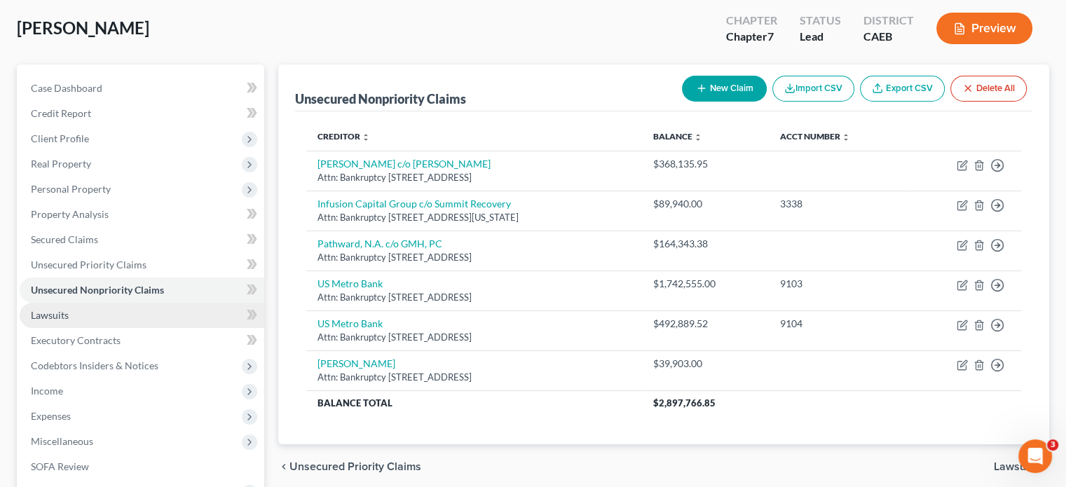
click at [79, 318] on link "Lawsuits" at bounding box center [142, 315] width 245 height 25
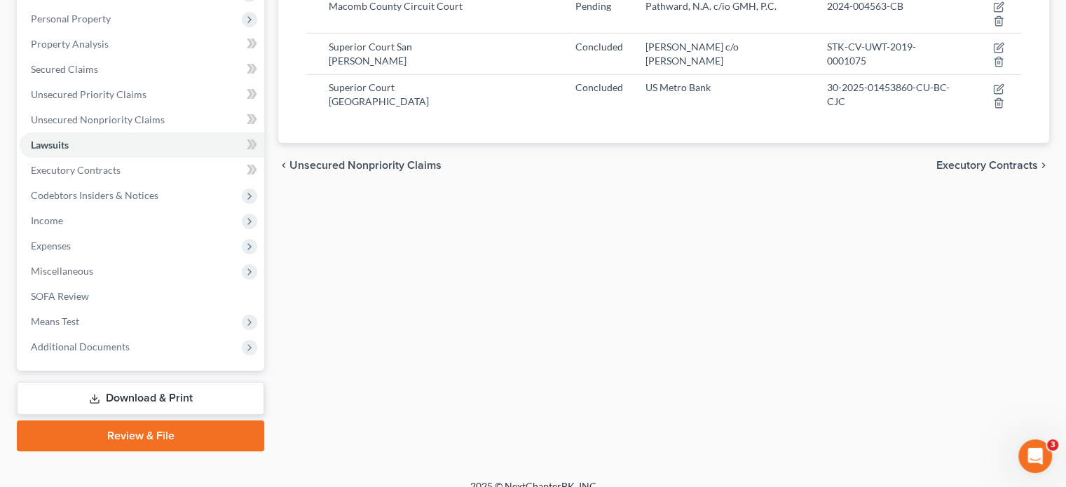
scroll to position [257, 0]
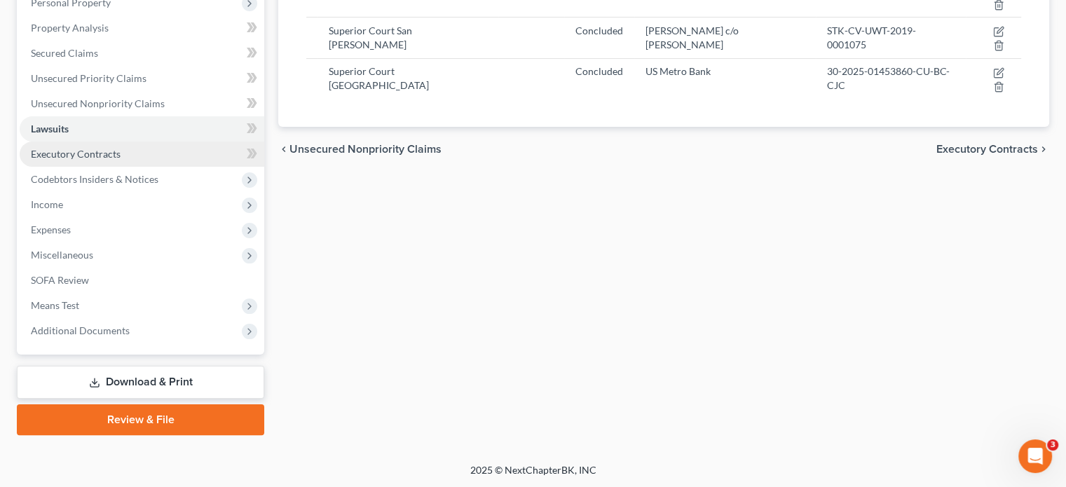
click at [95, 154] on span "Executory Contracts" at bounding box center [76, 154] width 90 height 12
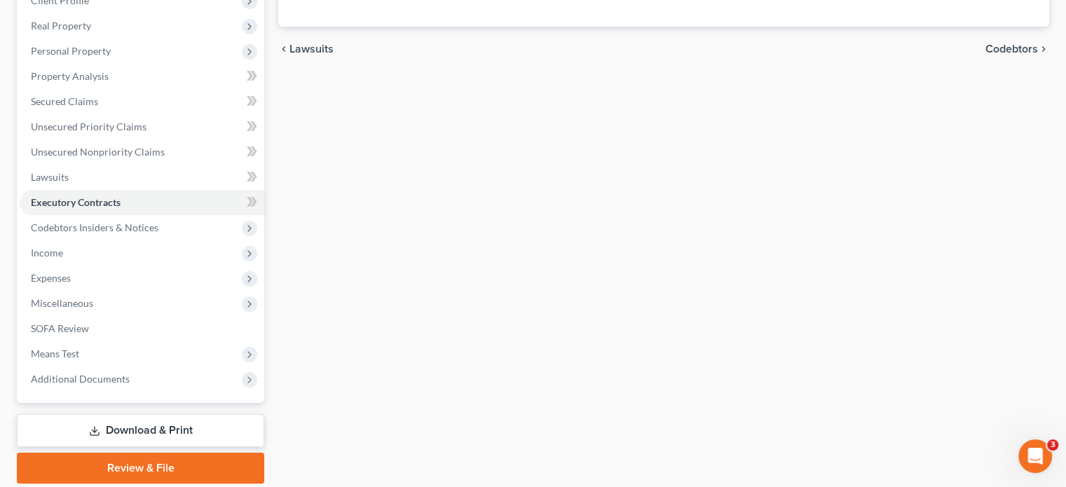
scroll to position [210, 0]
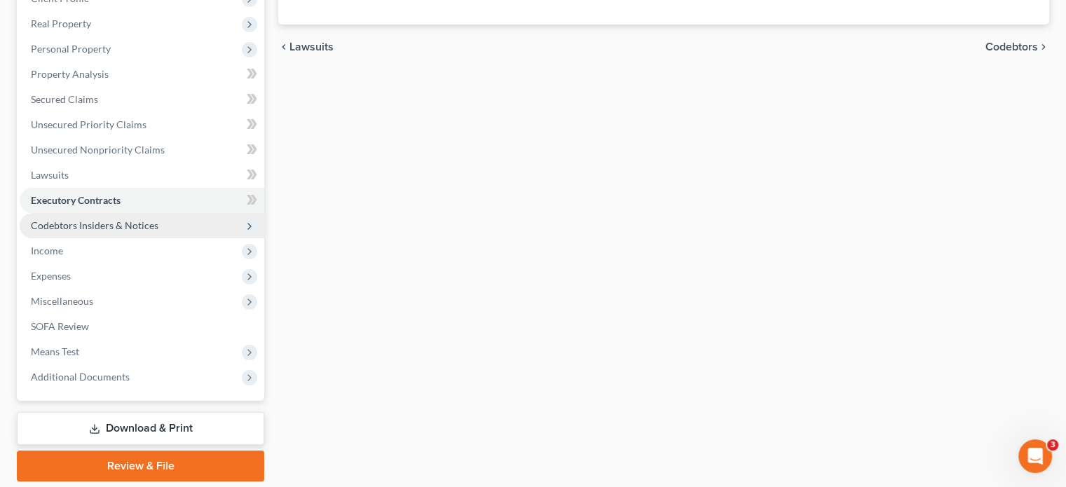
click at [95, 227] on span "Codebtors Insiders & Notices" at bounding box center [95, 225] width 128 height 12
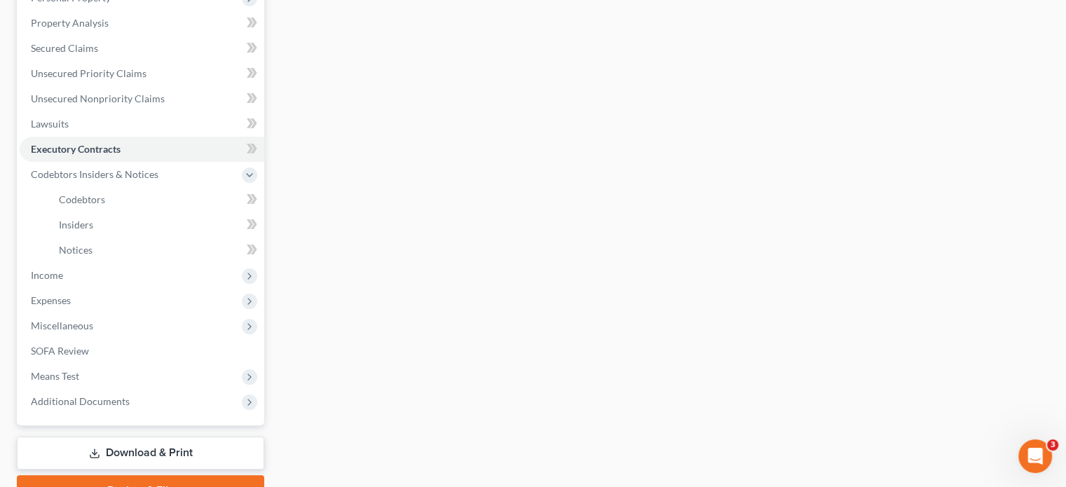
scroll to position [332, 0]
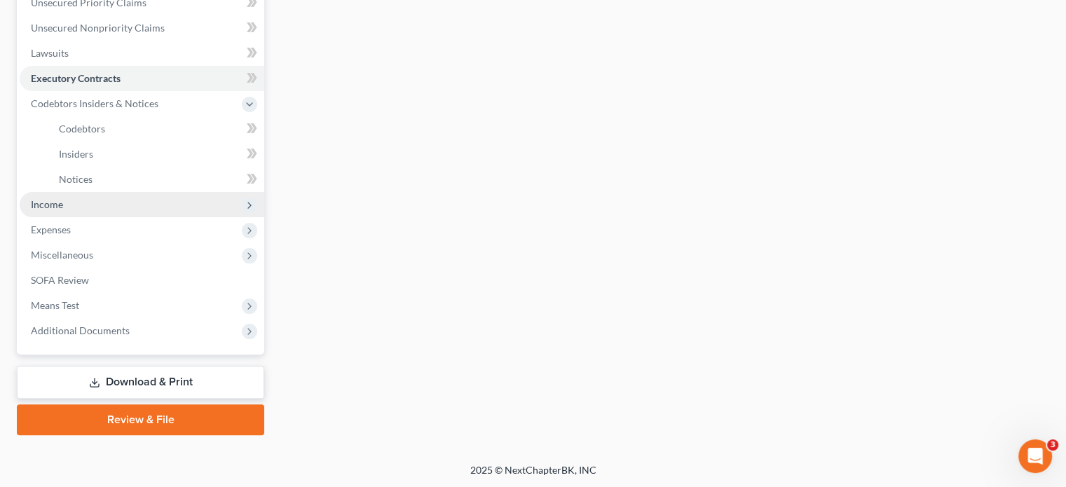
click at [62, 207] on span "Income" at bounding box center [47, 204] width 32 height 12
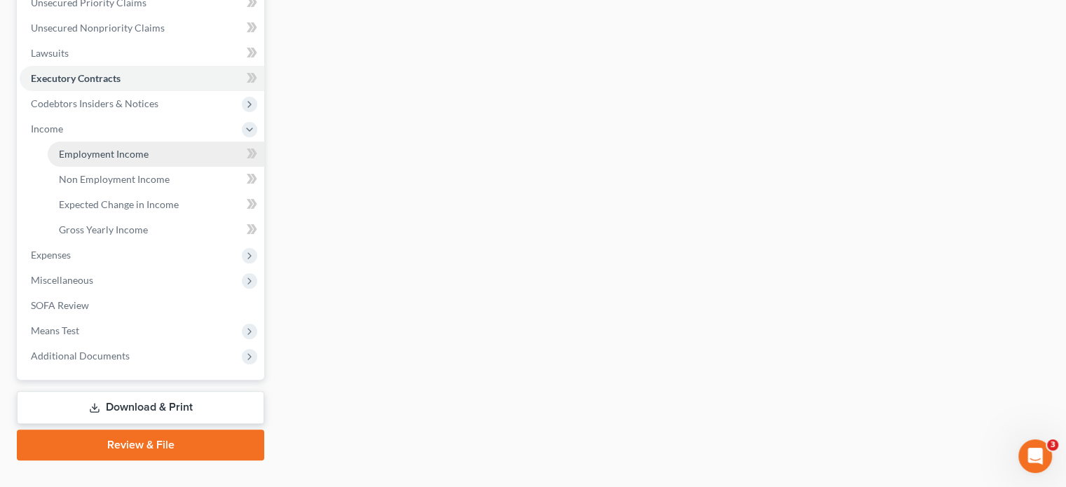
click at [101, 147] on link "Employment Income" at bounding box center [156, 154] width 217 height 25
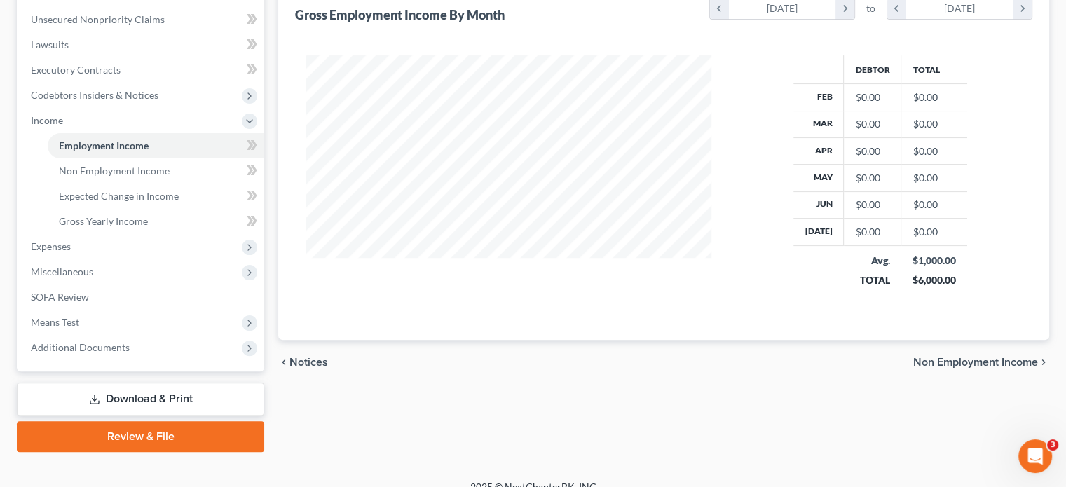
scroll to position [358, 0]
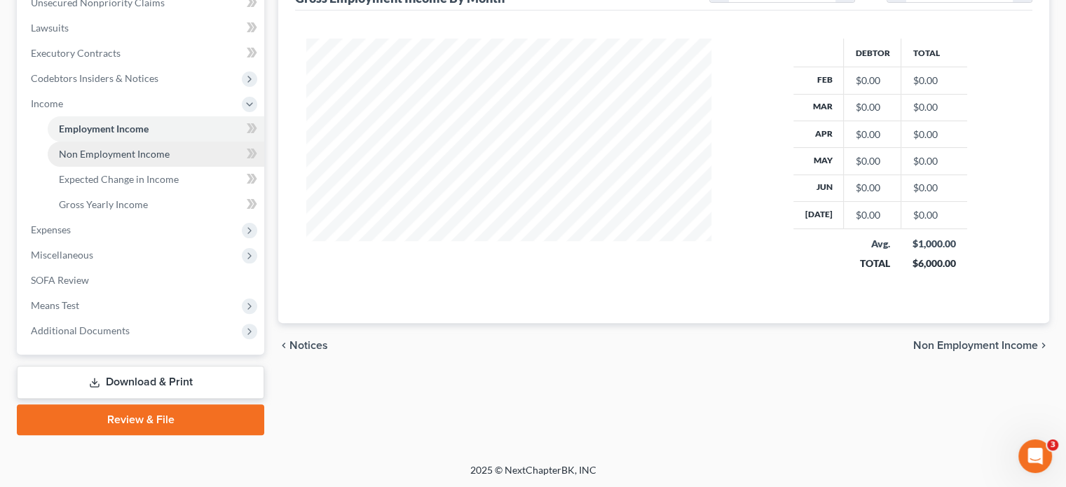
click at [123, 158] on span "Non Employment Income" at bounding box center [114, 154] width 111 height 12
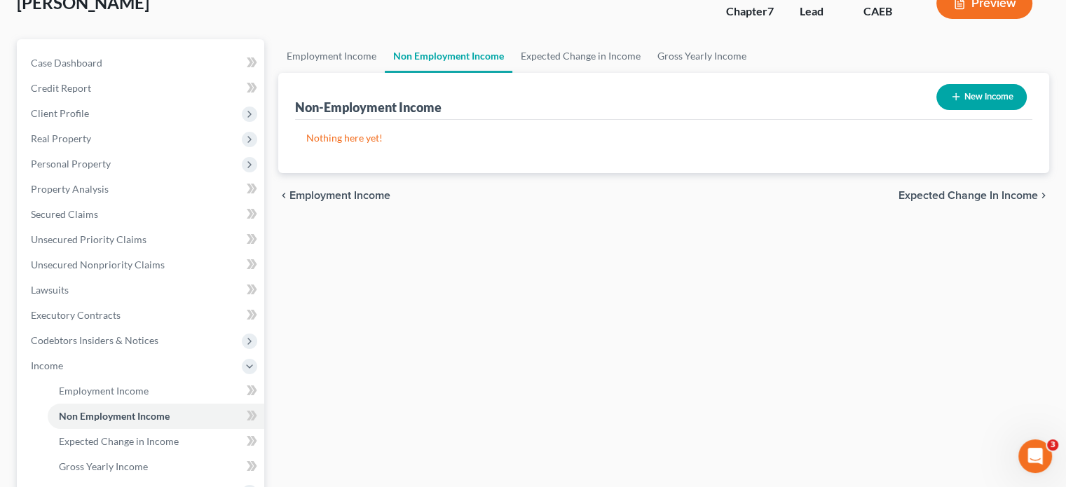
scroll to position [210, 0]
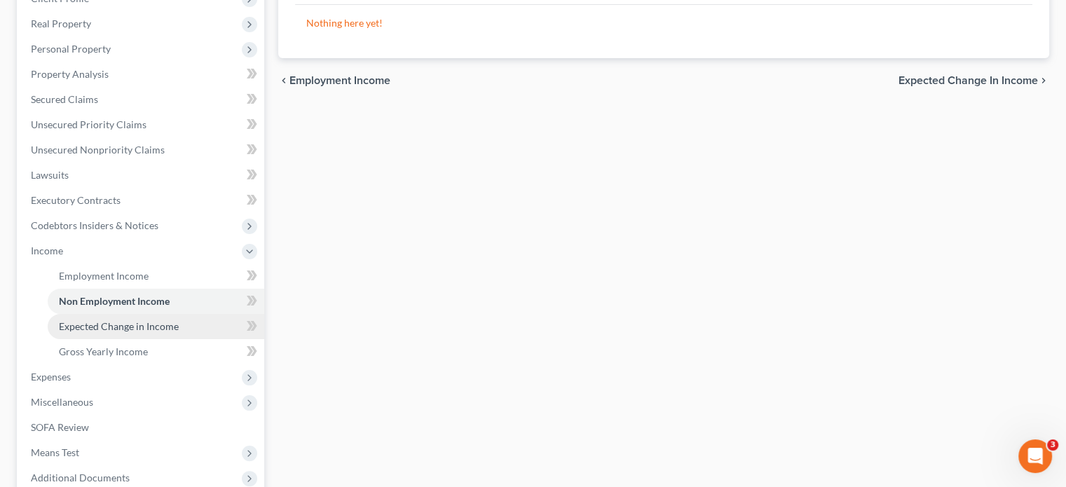
click at [126, 329] on span "Expected Change in Income" at bounding box center [119, 326] width 120 height 12
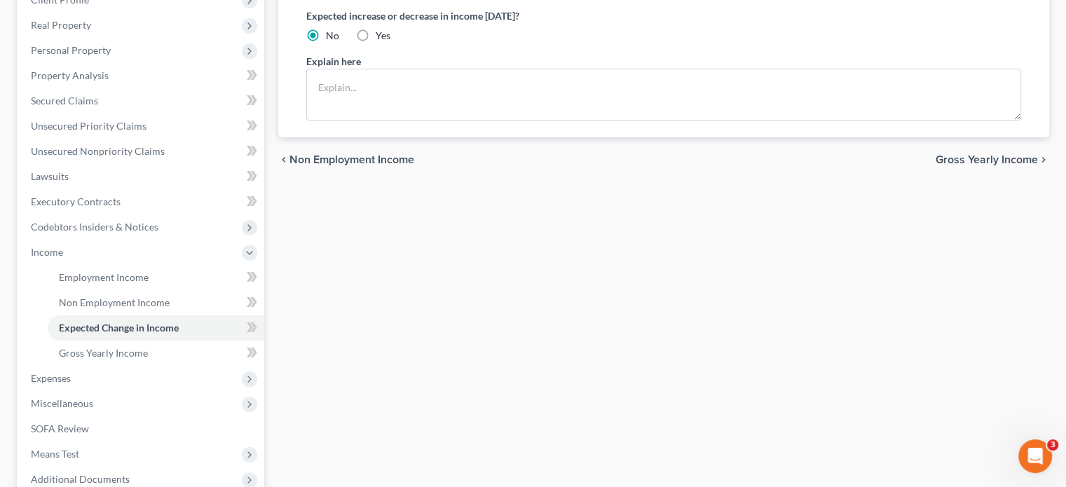
scroll to position [210, 0]
click at [127, 355] on span "Gross Yearly Income" at bounding box center [103, 352] width 89 height 12
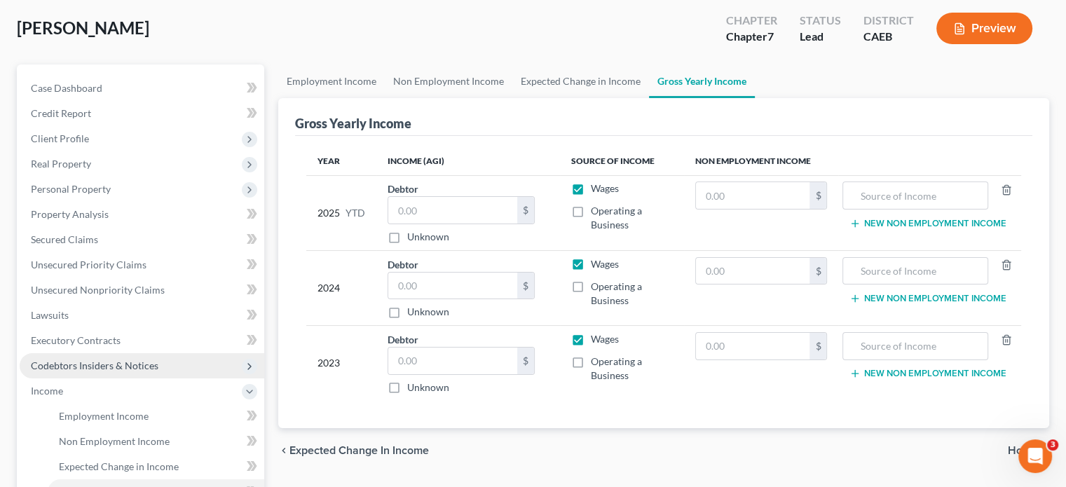
scroll to position [280, 0]
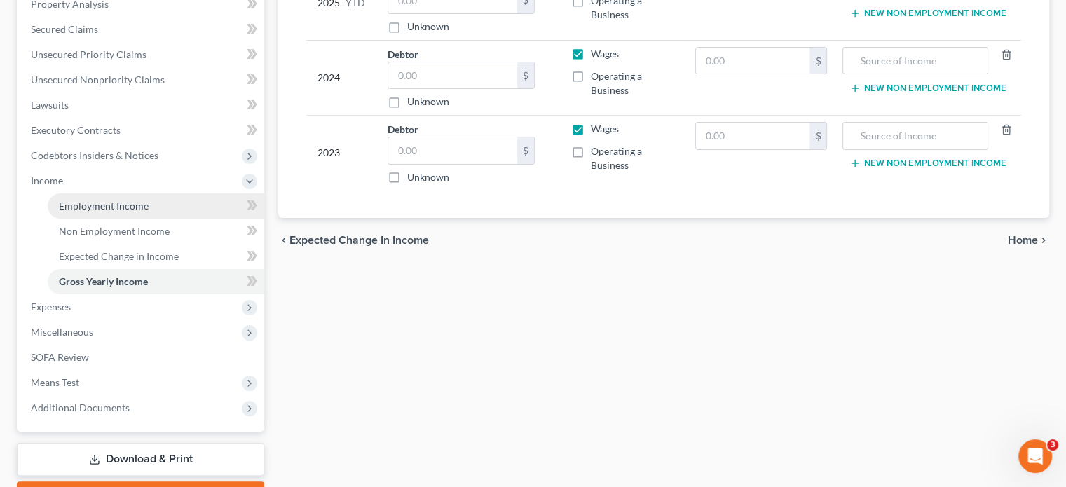
click at [98, 212] on link "Employment Income" at bounding box center [156, 206] width 217 height 25
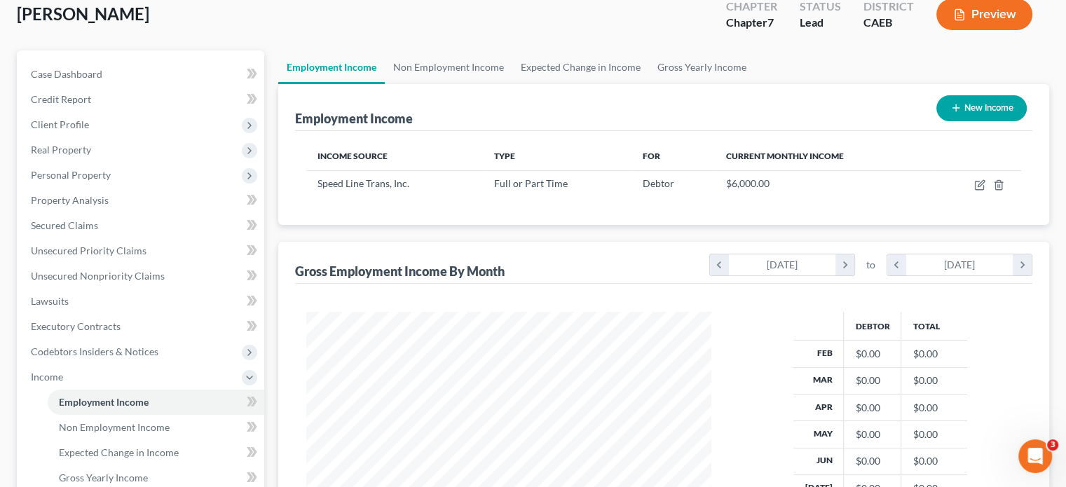
scroll to position [210, 0]
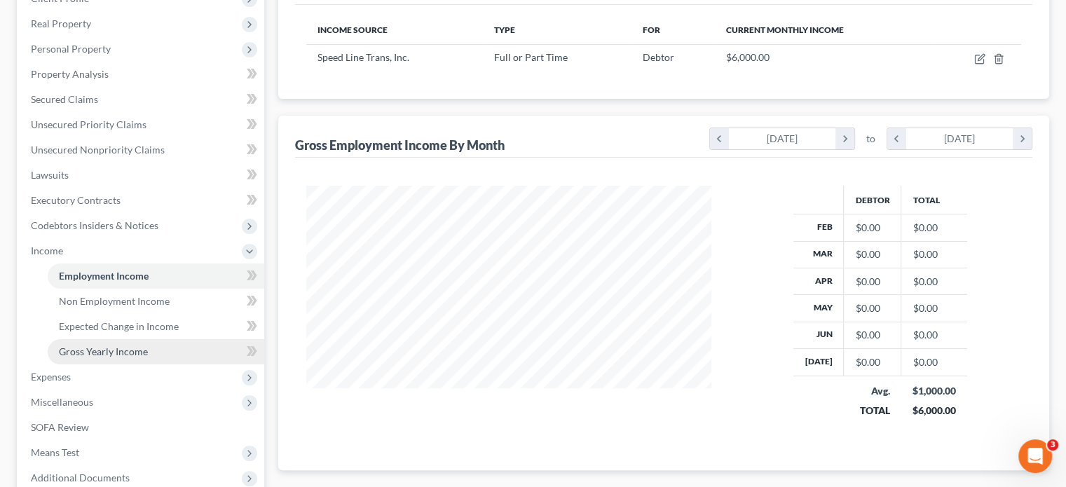
click at [128, 347] on span "Gross Yearly Income" at bounding box center [103, 352] width 89 height 12
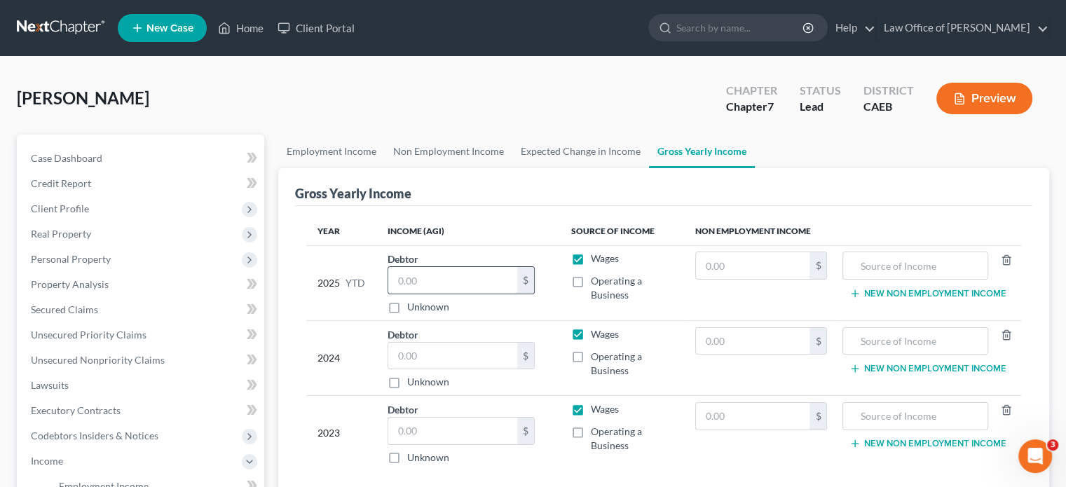
click at [416, 285] on input "text" at bounding box center [452, 280] width 129 height 27
type input "12,000"
click at [483, 221] on th "Income (AGI)" at bounding box center [469, 231] width 184 height 28
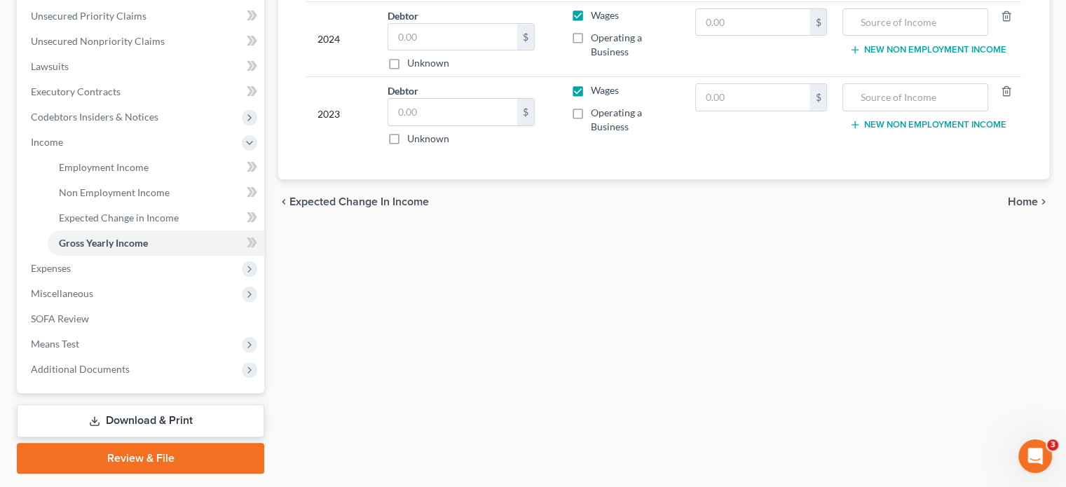
scroll to position [320, 0]
click at [48, 273] on span "Expenses" at bounding box center [142, 267] width 245 height 25
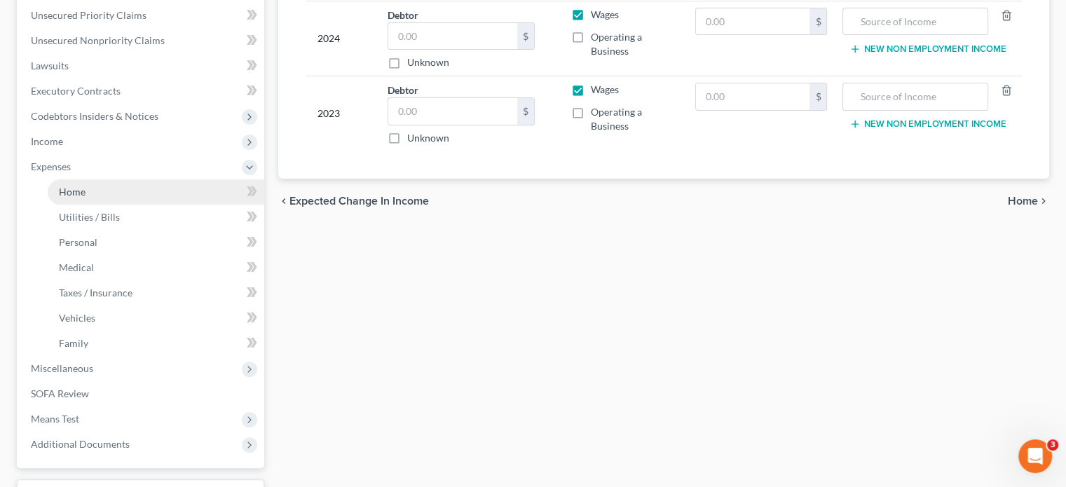
click at [83, 190] on span "Home" at bounding box center [72, 192] width 27 height 12
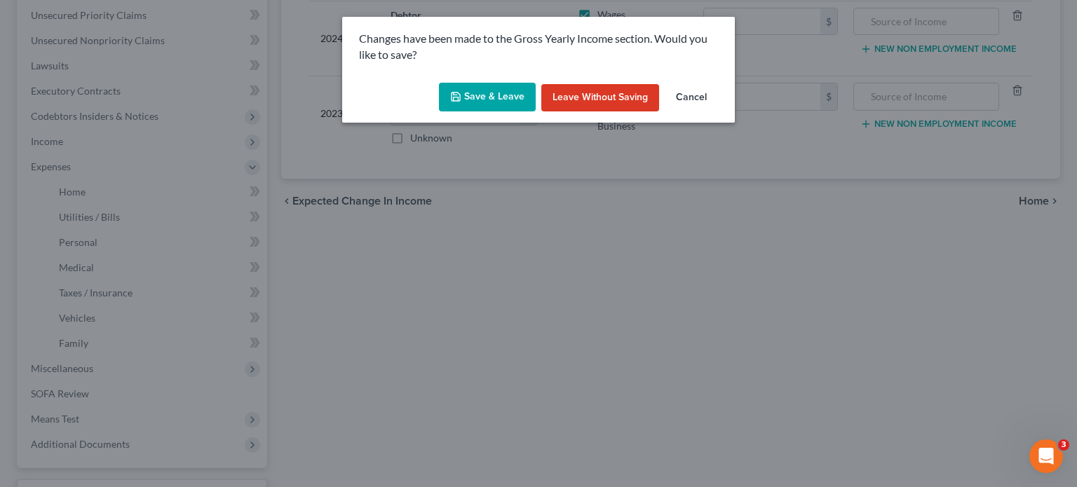
click at [486, 99] on button "Save & Leave" at bounding box center [487, 97] width 97 height 29
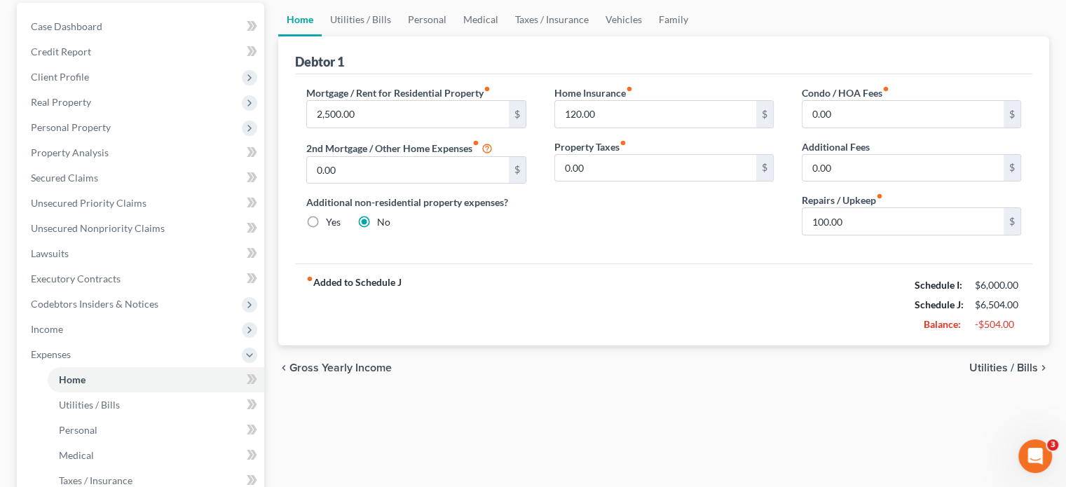
scroll to position [140, 0]
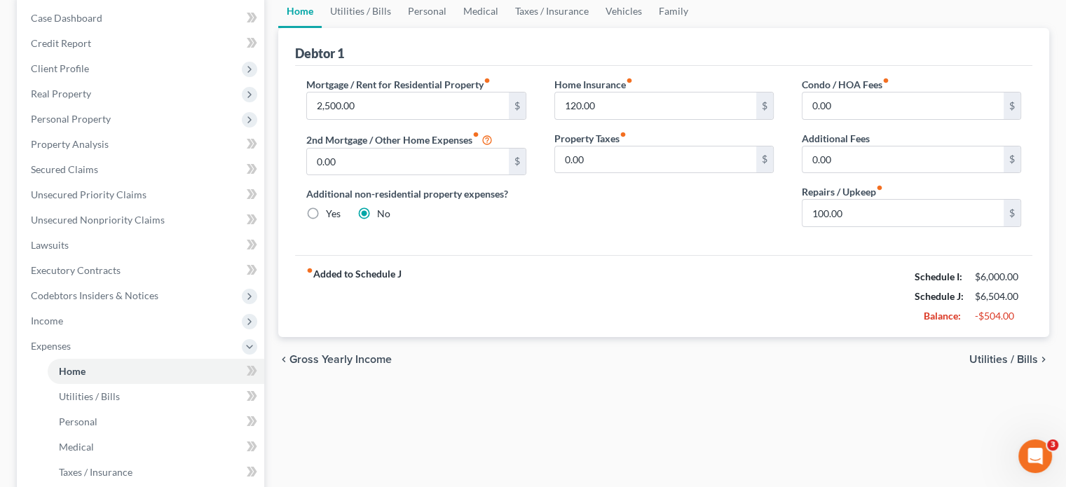
click at [1027, 358] on span "Utilities / Bills" at bounding box center [1004, 359] width 69 height 11
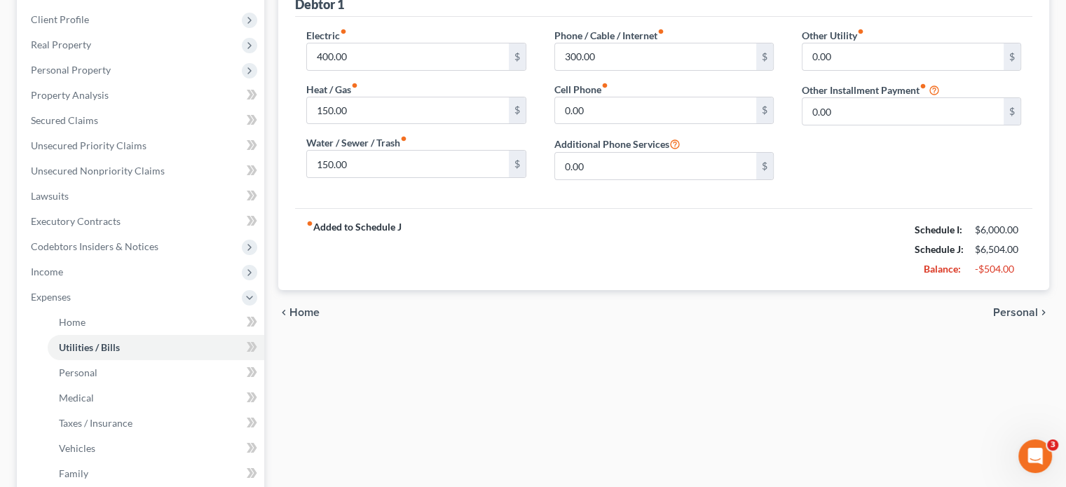
scroll to position [70, 0]
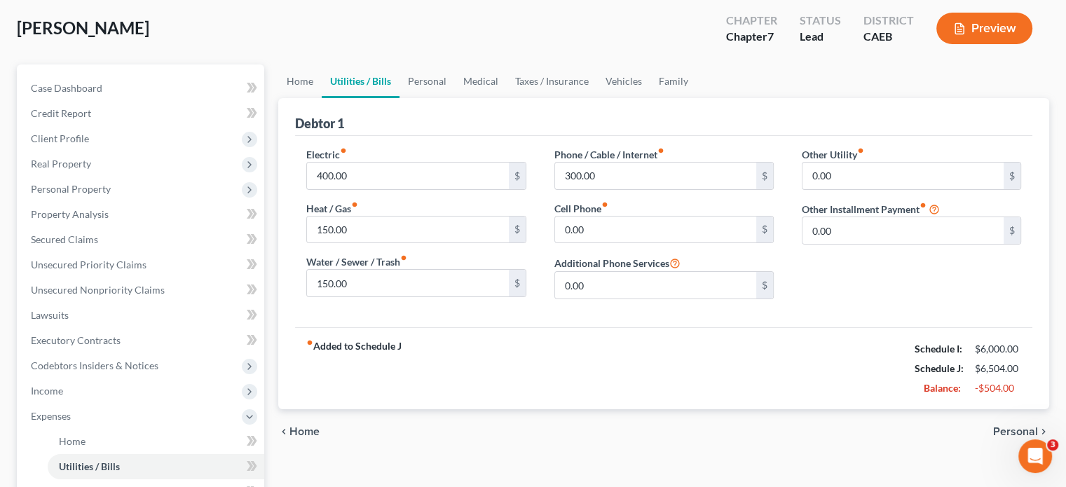
click at [1015, 431] on span "Personal" at bounding box center [1016, 431] width 45 height 11
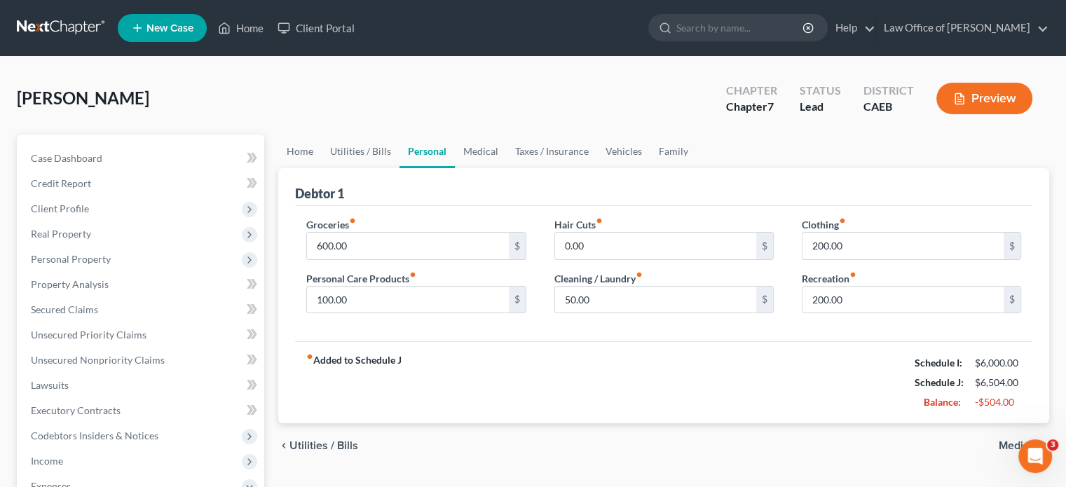
scroll to position [140, 0]
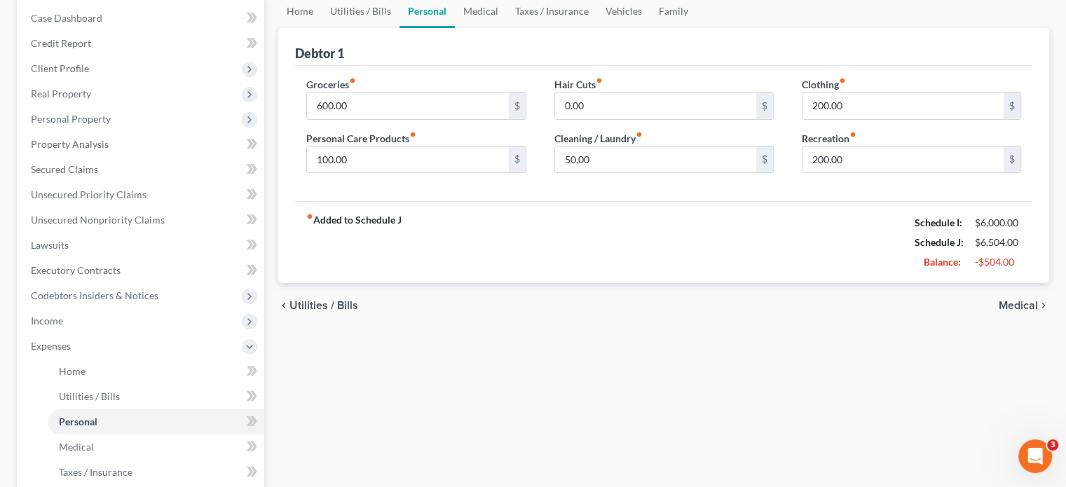
click at [1027, 302] on span "Medical" at bounding box center [1018, 305] width 39 height 11
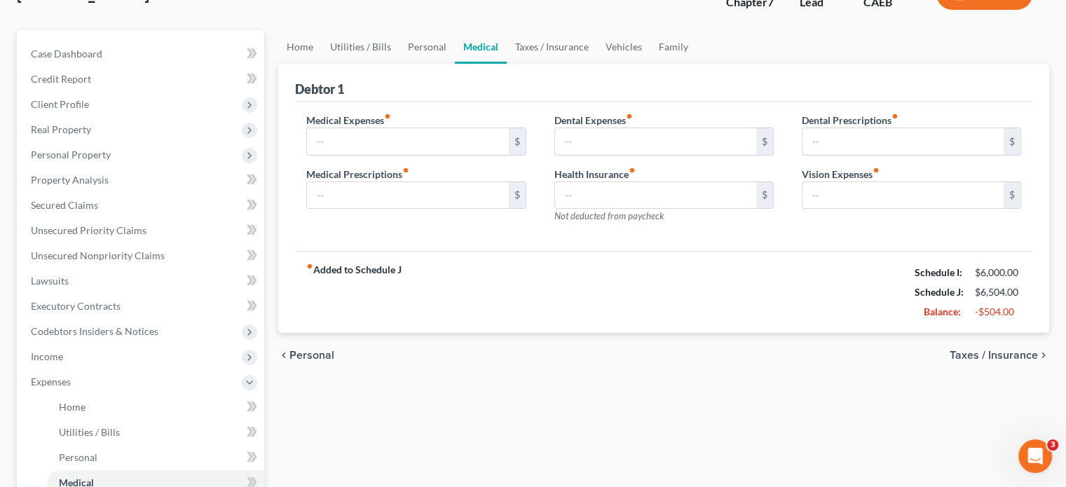
scroll to position [210, 0]
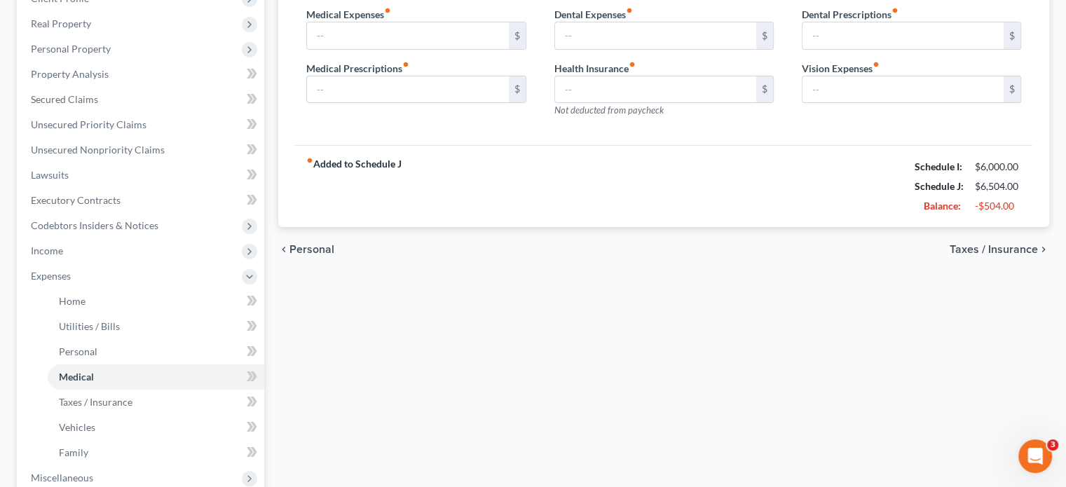
click at [998, 249] on span "Taxes / Insurance" at bounding box center [994, 249] width 88 height 11
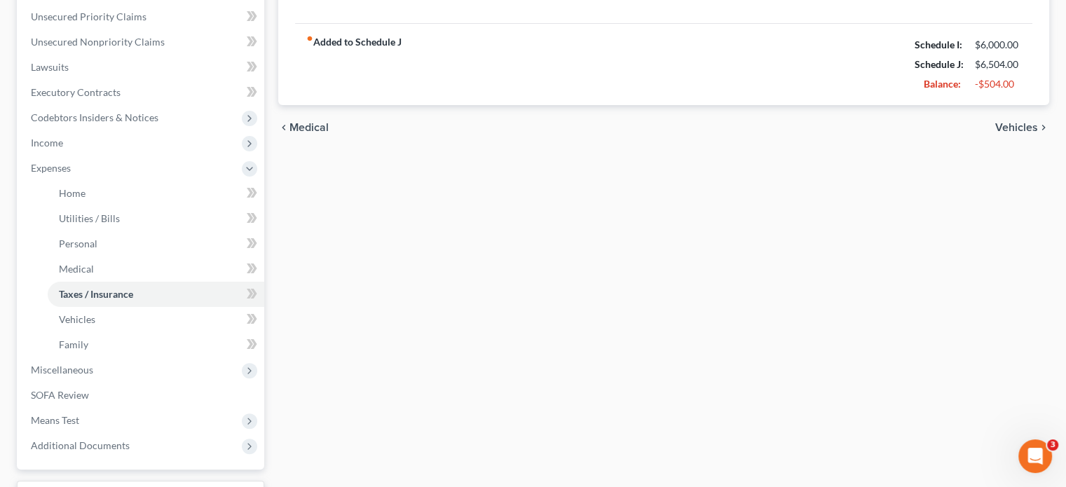
scroll to position [351, 0]
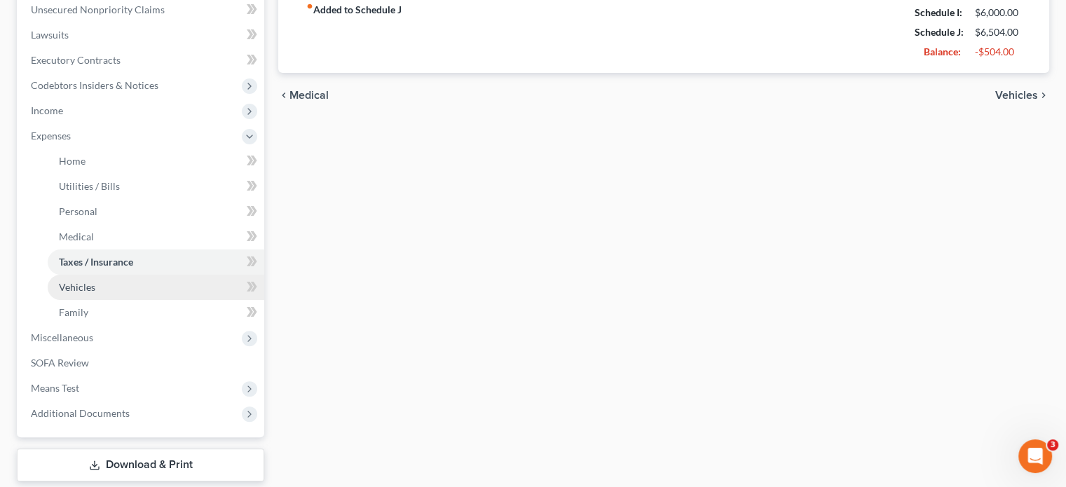
click at [76, 289] on span "Vehicles" at bounding box center [77, 287] width 36 height 12
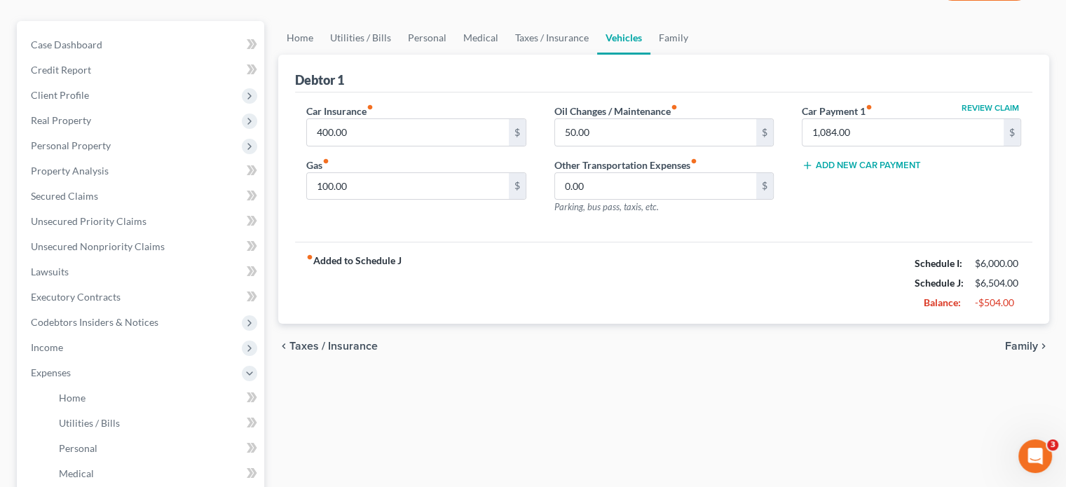
scroll to position [280, 0]
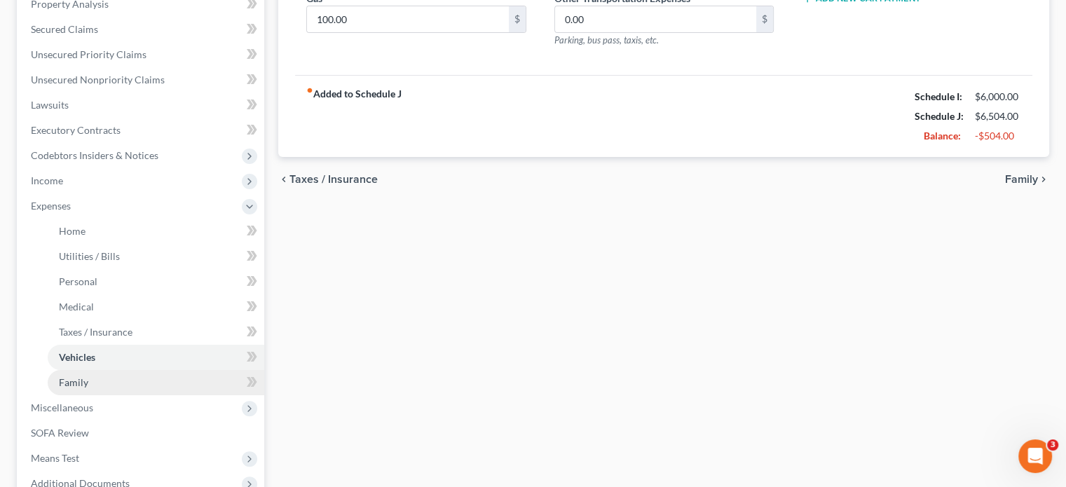
click at [76, 381] on span "Family" at bounding box center [73, 383] width 29 height 12
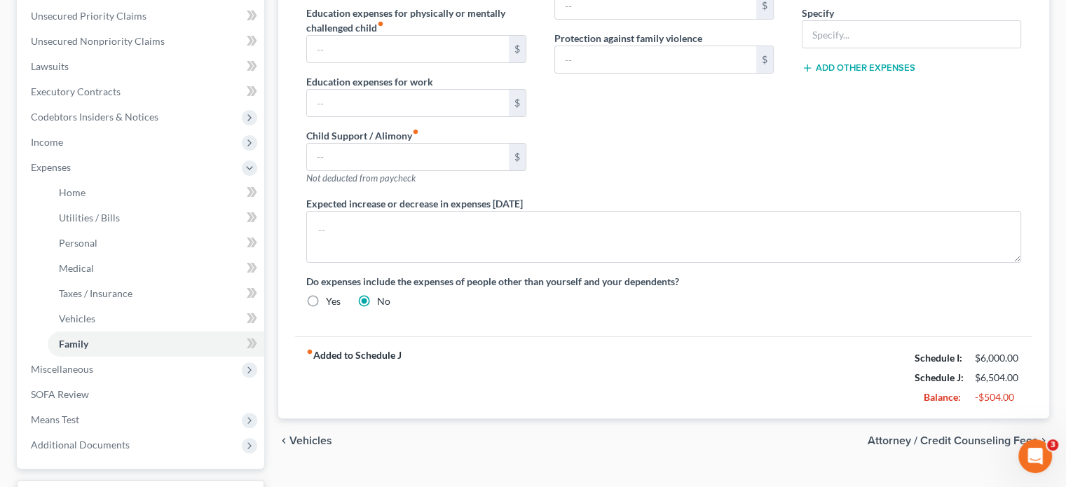
scroll to position [433, 0]
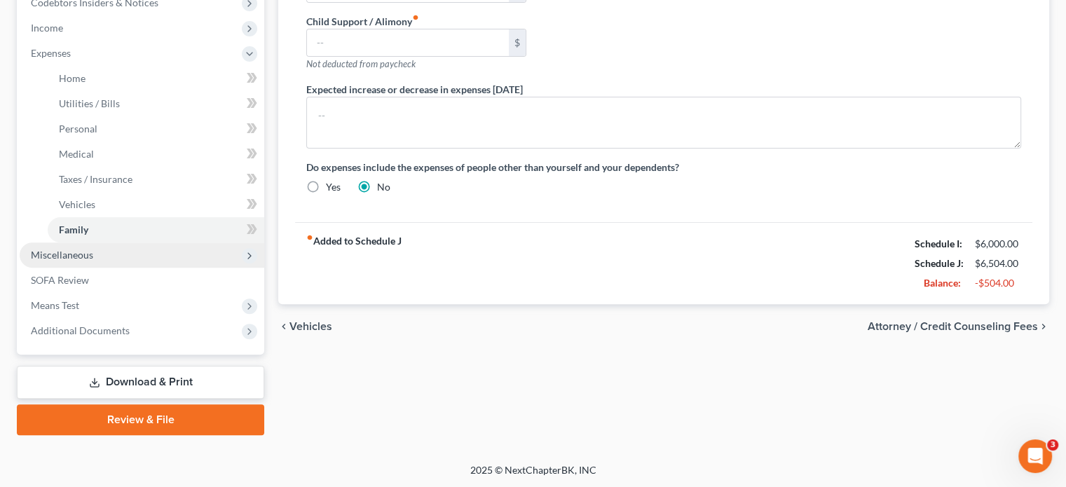
click at [59, 256] on span "Miscellaneous" at bounding box center [62, 255] width 62 height 12
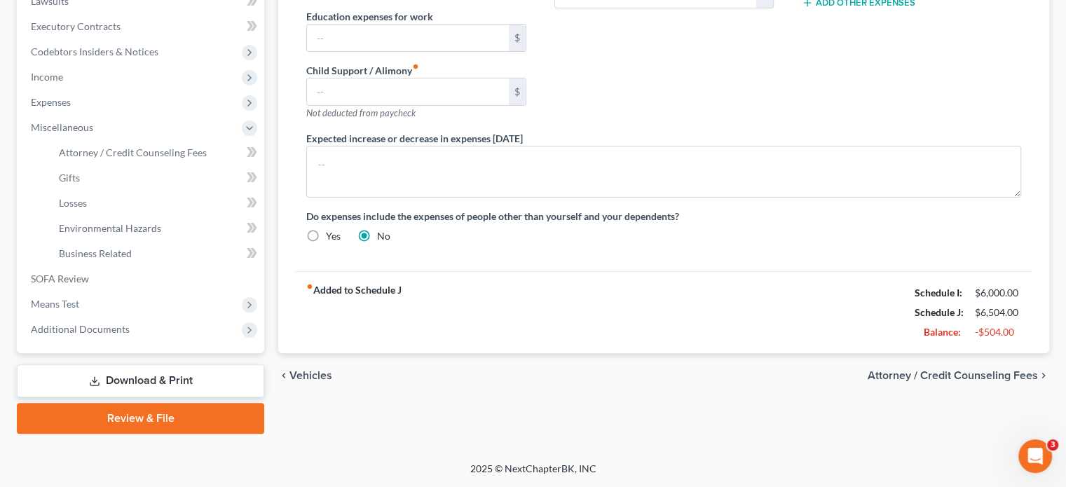
scroll to position [383, 0]
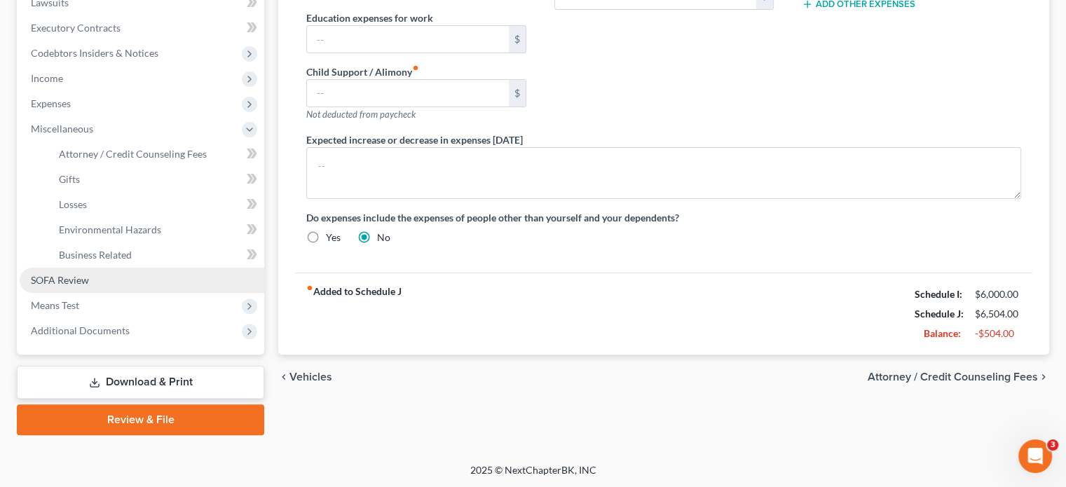
click at [117, 283] on link "SOFA Review" at bounding box center [142, 280] width 245 height 25
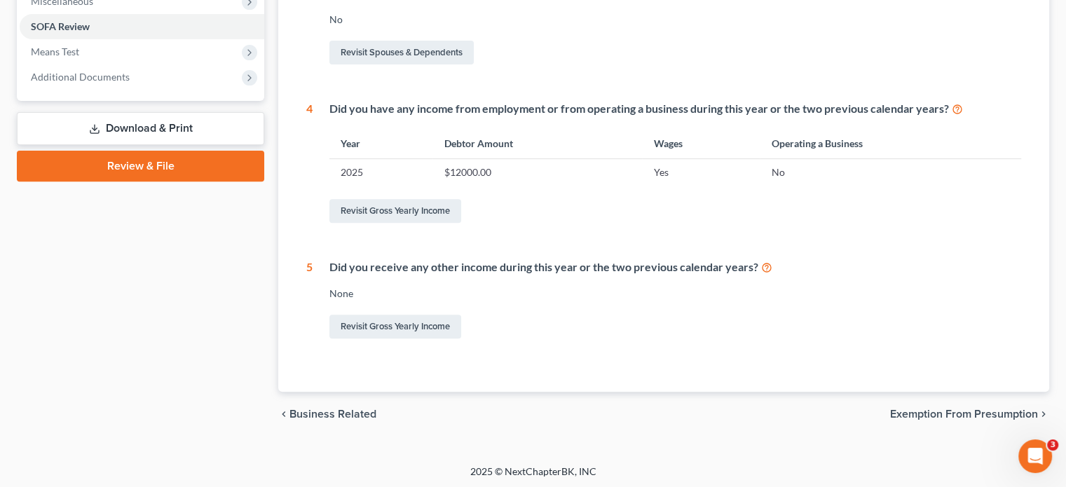
scroll to position [515, 0]
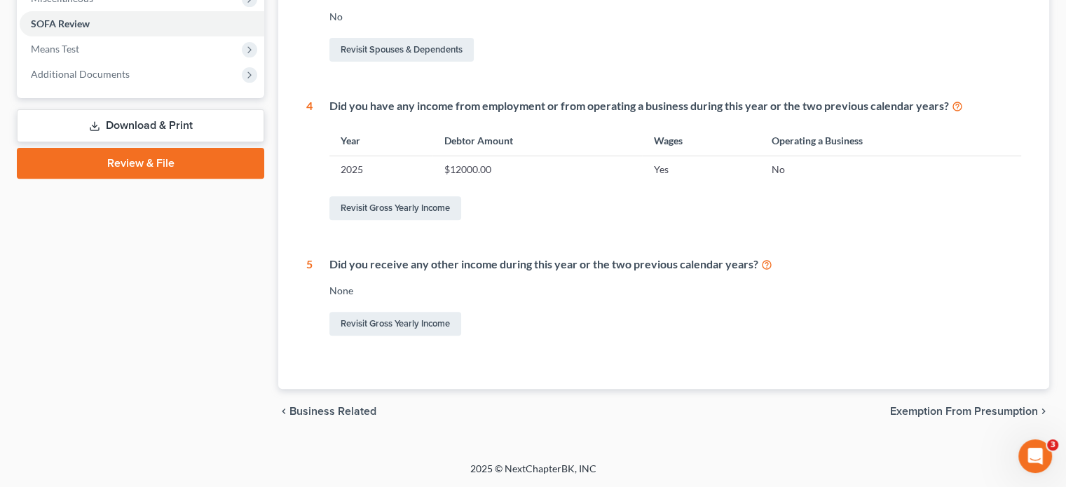
click at [925, 413] on span "Exemption from Presumption" at bounding box center [964, 411] width 148 height 11
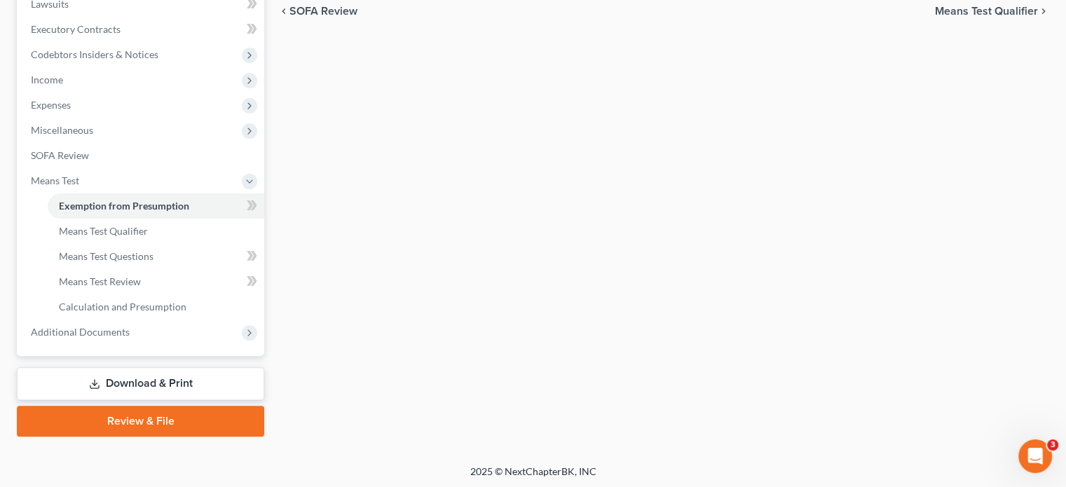
scroll to position [123, 0]
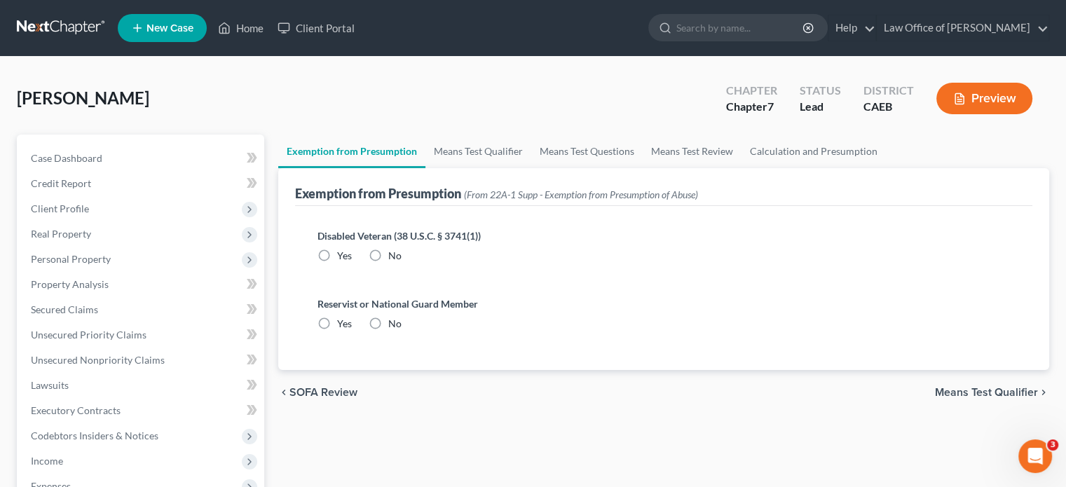
click at [388, 252] on label "No" at bounding box center [394, 256] width 13 height 14
click at [394, 252] on input "No" at bounding box center [398, 253] width 9 height 9
radio input "true"
click at [388, 323] on label "No" at bounding box center [394, 324] width 13 height 14
click at [394, 323] on input "No" at bounding box center [398, 321] width 9 height 9
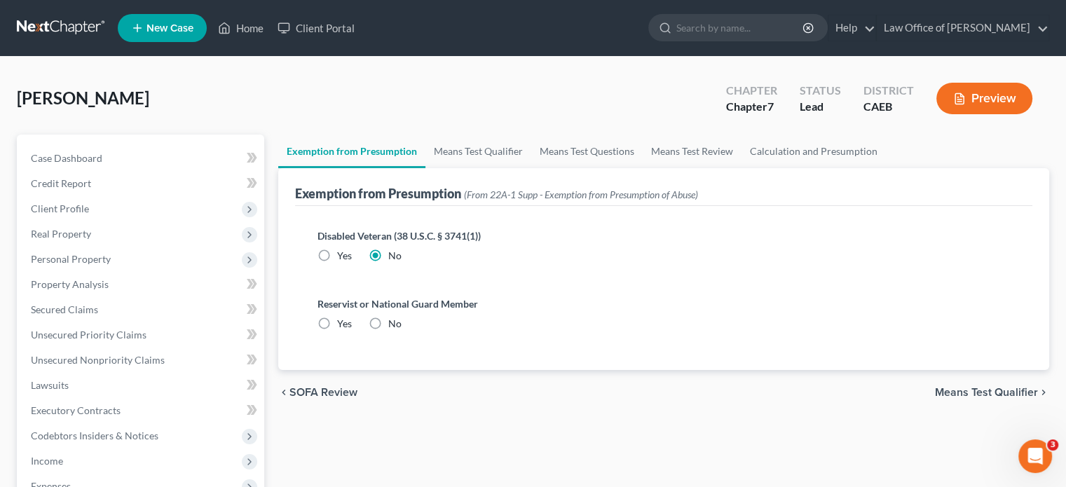
radio input "true"
click at [956, 389] on span "Means Test Qualifier" at bounding box center [986, 392] width 103 height 11
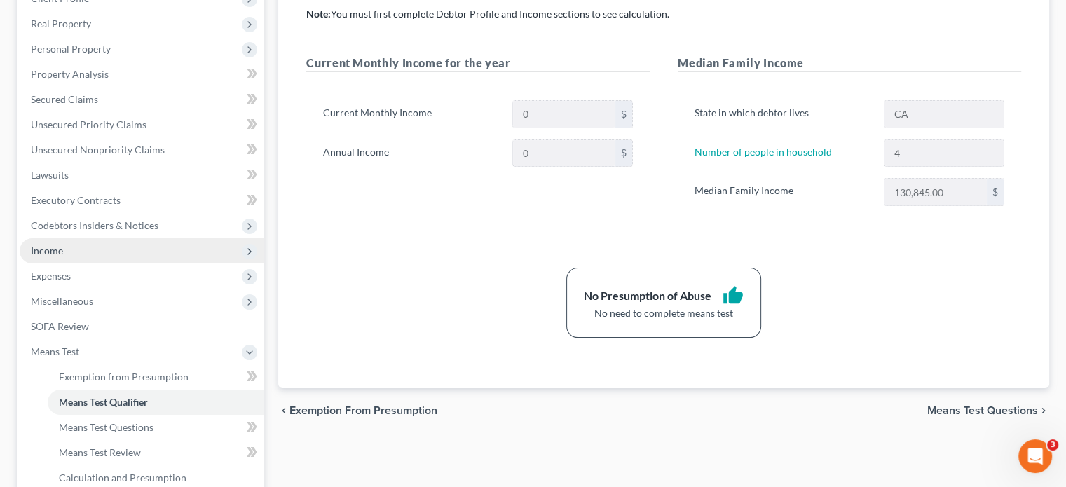
click at [58, 252] on span "Income" at bounding box center [47, 251] width 32 height 12
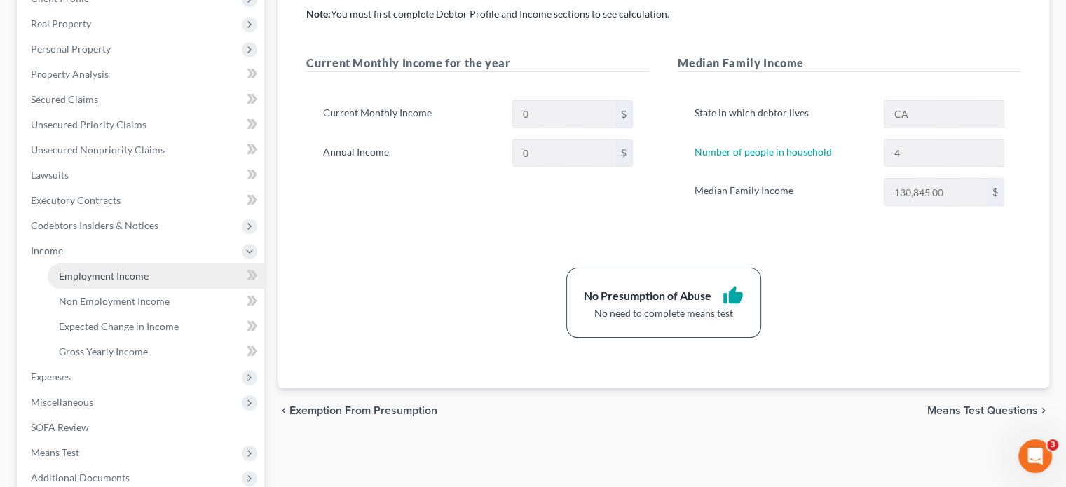
click at [82, 285] on link "Employment Income" at bounding box center [156, 276] width 217 height 25
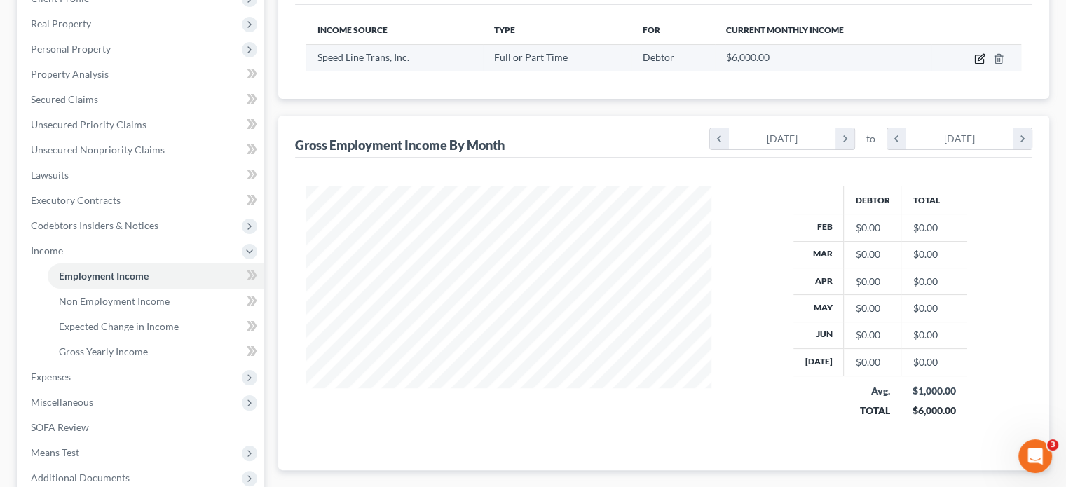
click at [977, 57] on icon "button" at bounding box center [980, 58] width 11 height 11
select select "0"
select select "4"
select select "0"
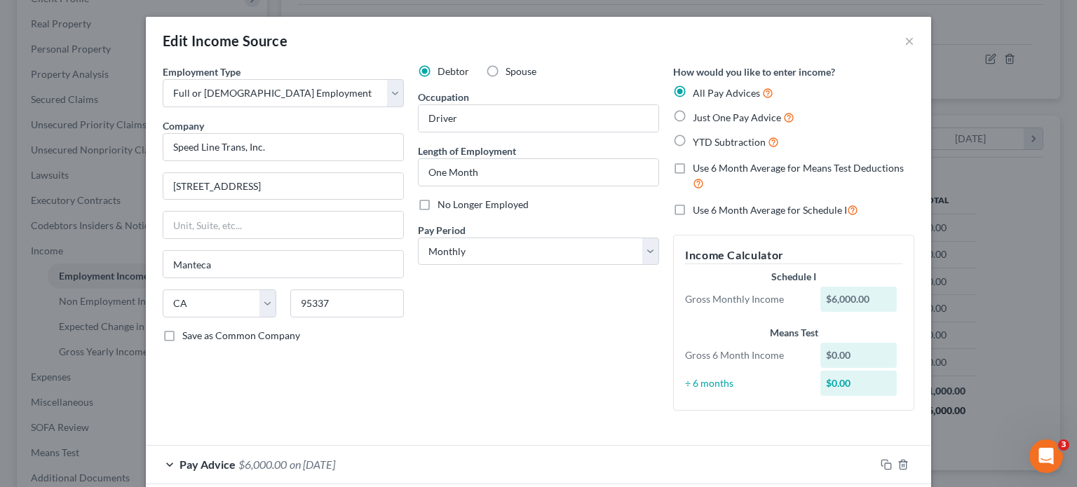
click at [693, 167] on label "Use 6 Month Average for Means Test Deductions" at bounding box center [804, 176] width 222 height 30
click at [698, 167] on input "Use 6 Month Average for Means Test Deductions" at bounding box center [702, 165] width 9 height 9
checkbox input "true"
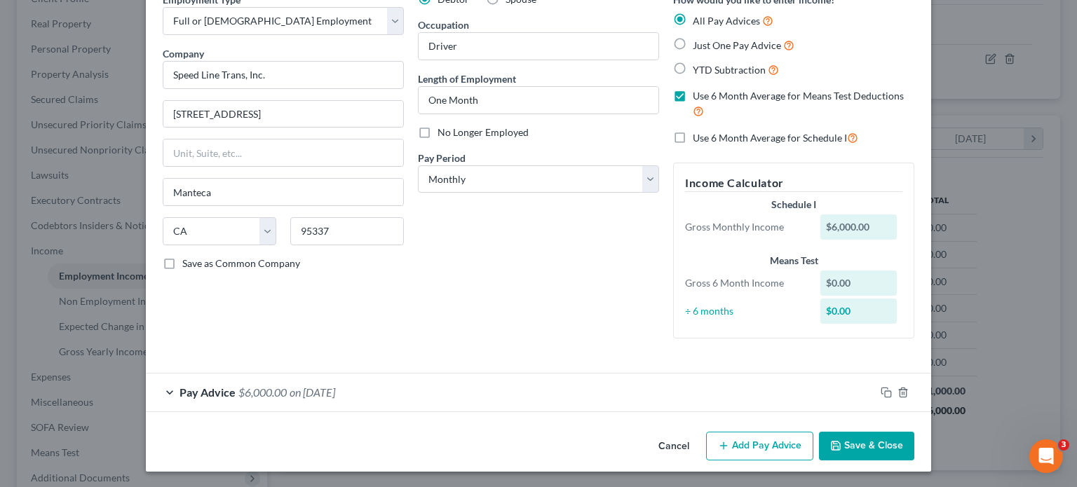
scroll to position [73, 0]
click at [836, 282] on div "$0.00" at bounding box center [858, 282] width 77 height 25
click at [693, 42] on label "Just One Pay Advice" at bounding box center [744, 44] width 102 height 16
click at [698, 42] on input "Just One Pay Advice" at bounding box center [702, 40] width 9 height 9
radio input "true"
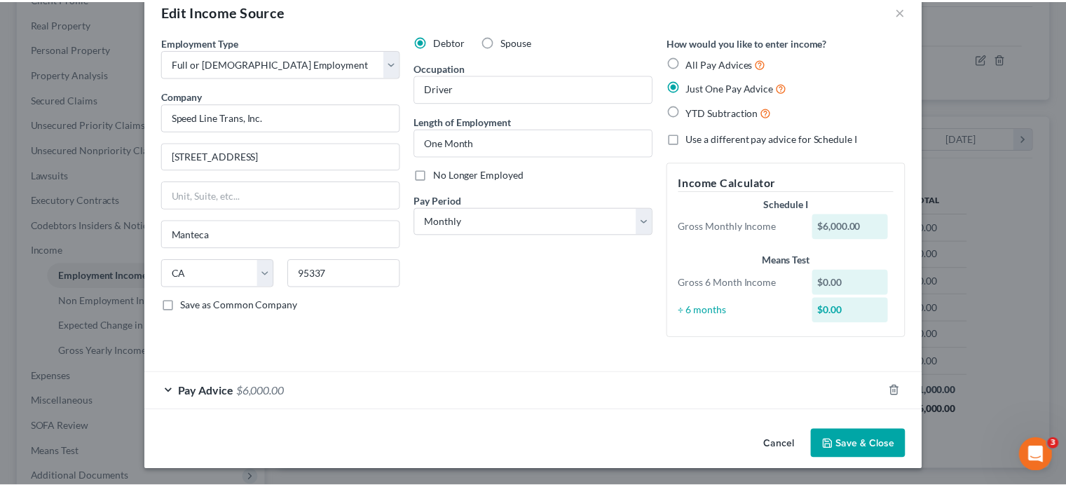
scroll to position [3, 0]
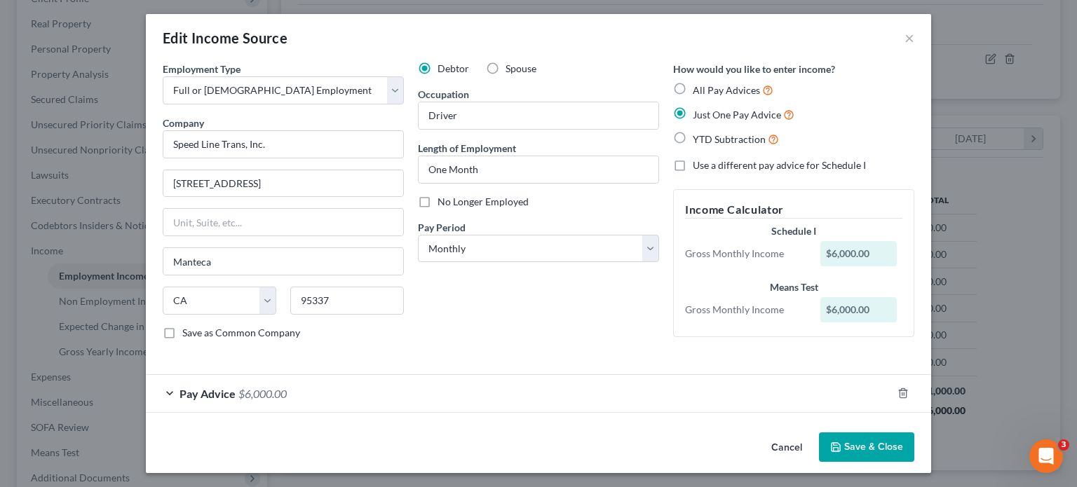
click at [845, 442] on button "Save & Close" at bounding box center [866, 447] width 95 height 29
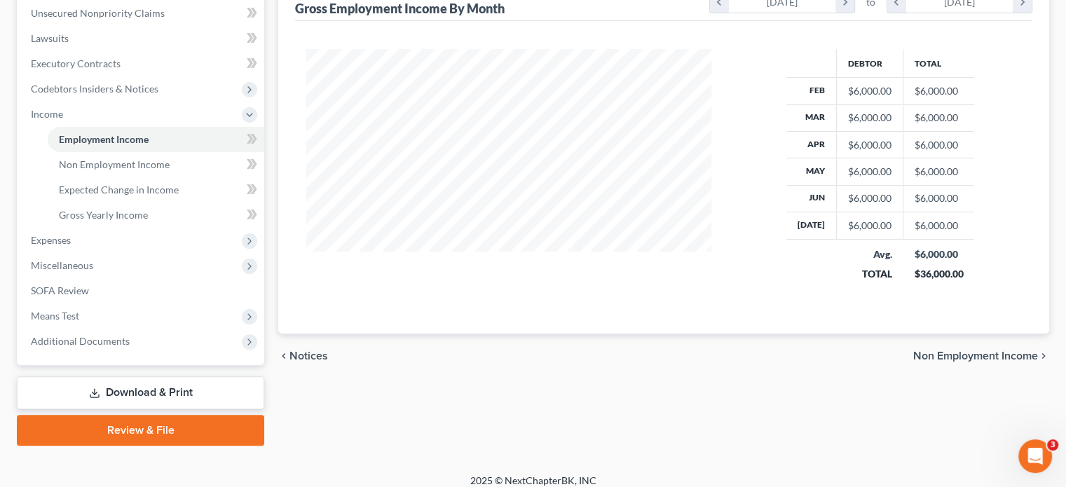
scroll to position [358, 0]
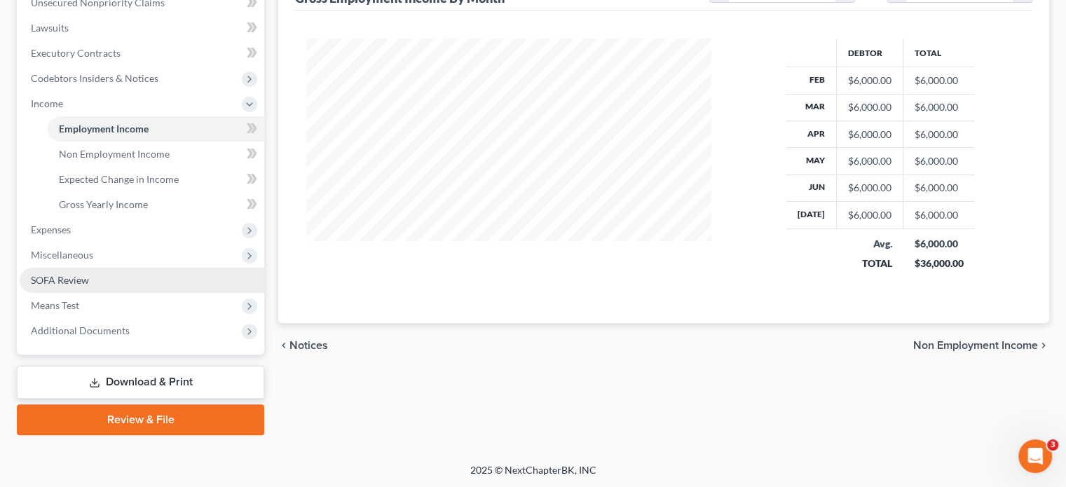
click at [79, 285] on span "SOFA Review" at bounding box center [60, 280] width 58 height 12
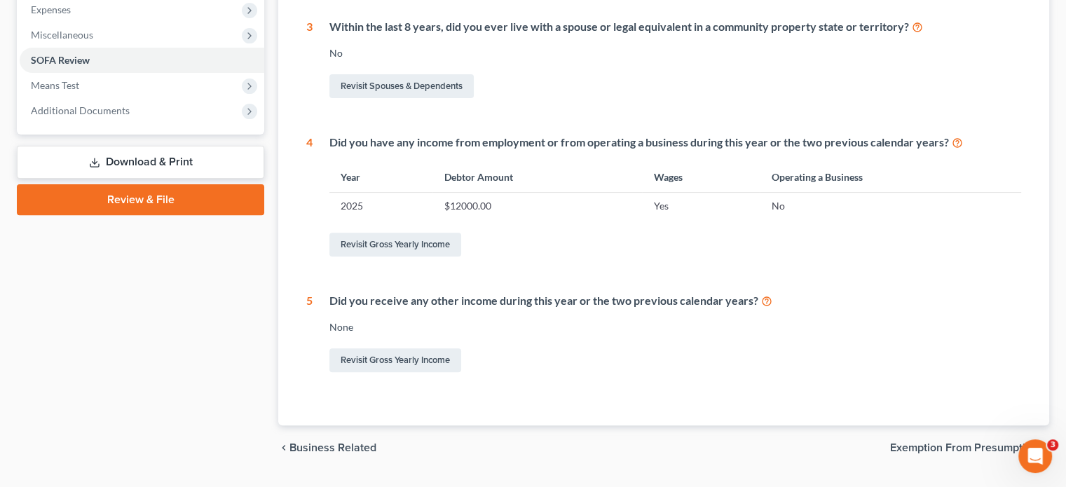
scroll to position [515, 0]
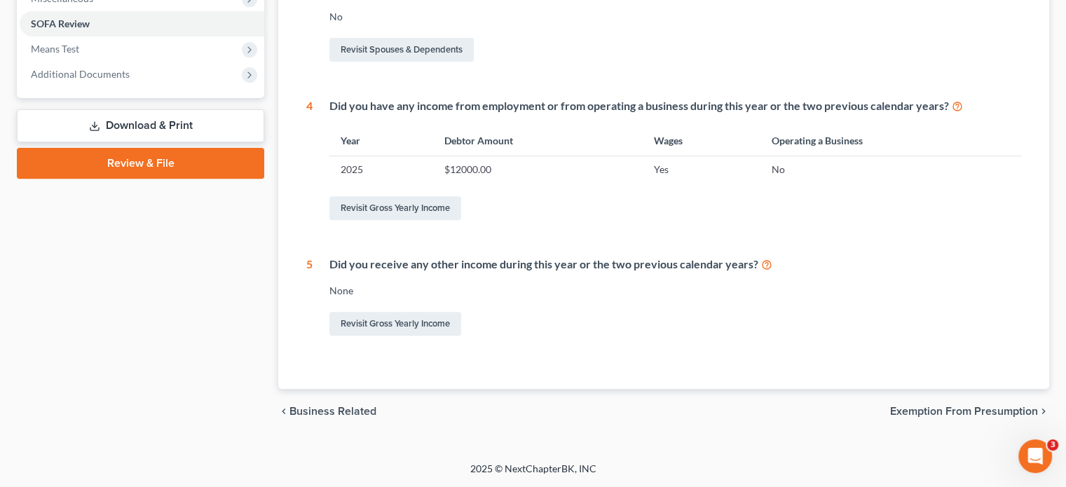
click at [942, 412] on span "Exemption from Presumption" at bounding box center [964, 411] width 148 height 11
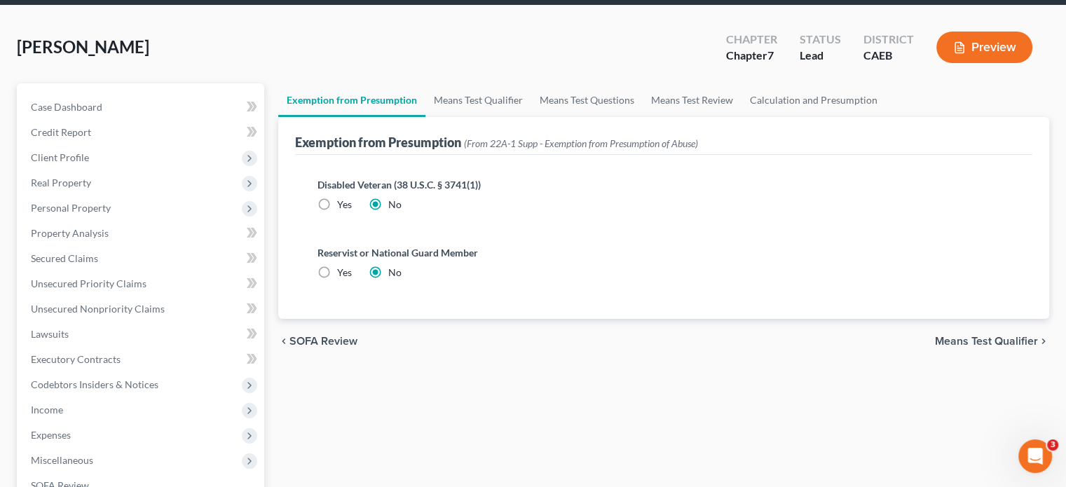
scroll to position [210, 0]
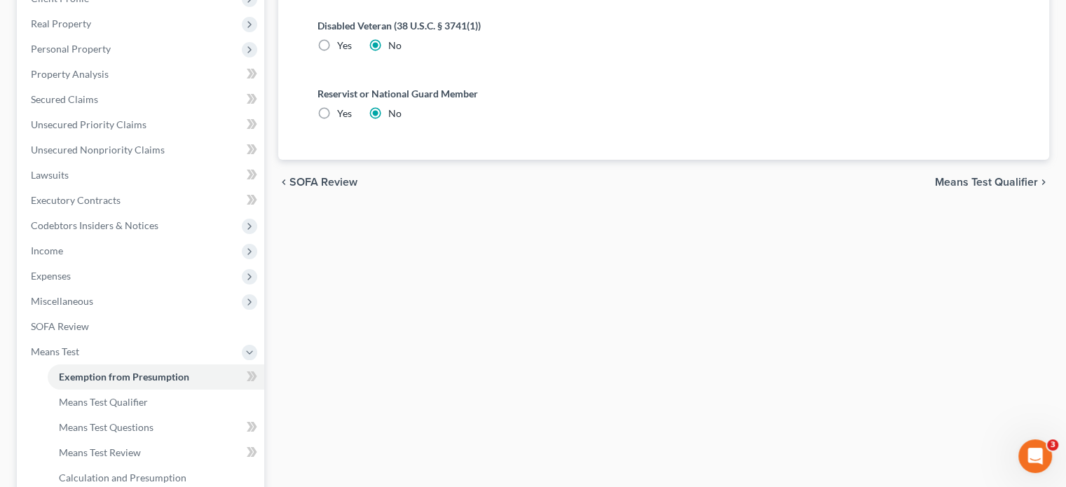
click at [978, 182] on span "Means Test Qualifier" at bounding box center [986, 182] width 103 height 11
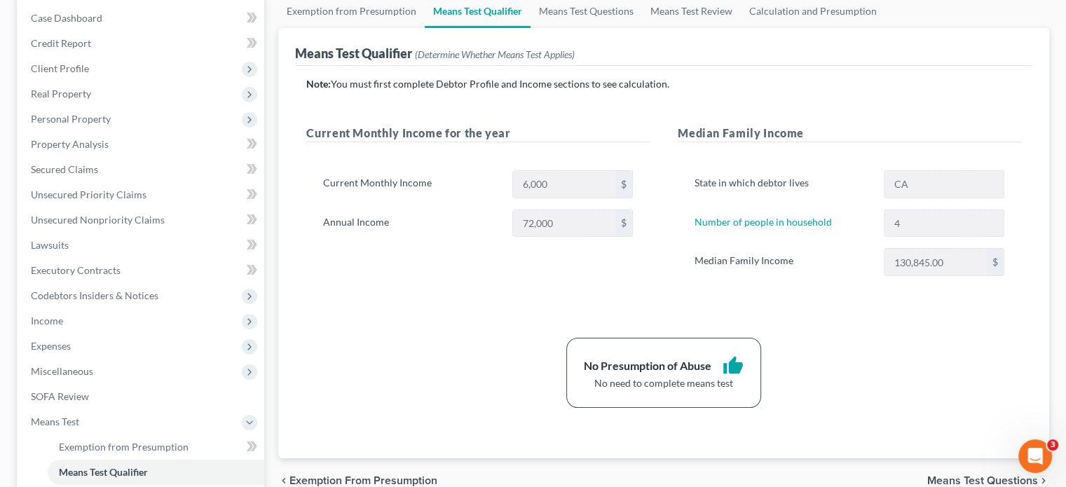
scroll to position [140, 0]
click at [766, 221] on link "Number of people in household" at bounding box center [763, 222] width 137 height 12
select select "1"
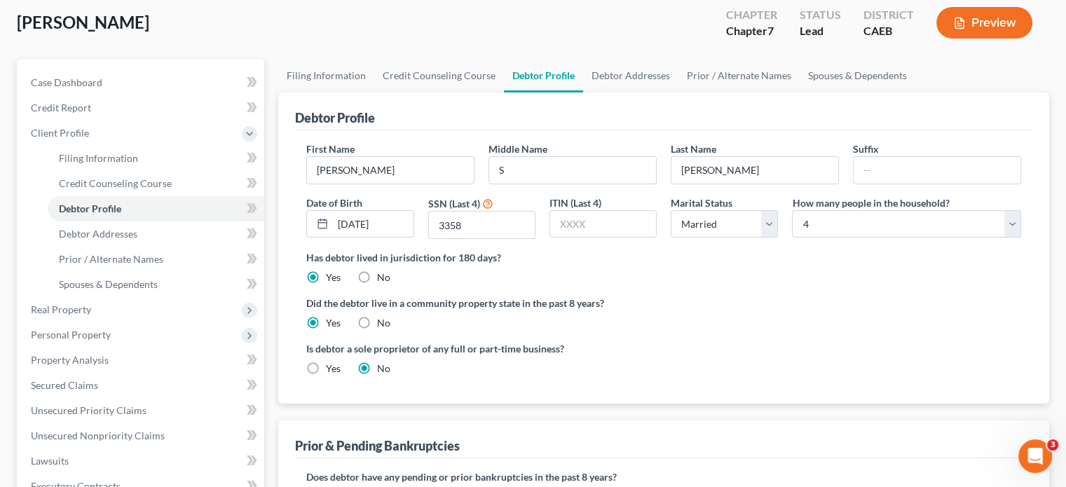
scroll to position [70, 0]
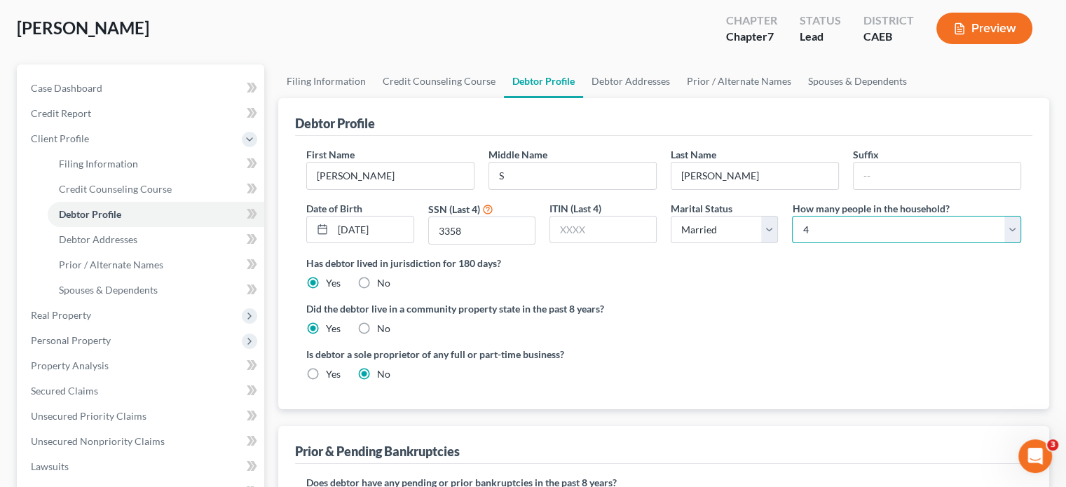
click at [1010, 226] on select "Select 1 2 3 4 5 6 7 8 9 10 11 12 13 14 15 16 17 18 19 20" at bounding box center [906, 230] width 229 height 28
select select "2"
click at [792, 216] on select "Select 1 2 3 4 5 6 7 8 9 10 11 12 13 14 15 16 17 18 19 20" at bounding box center [906, 230] width 229 height 28
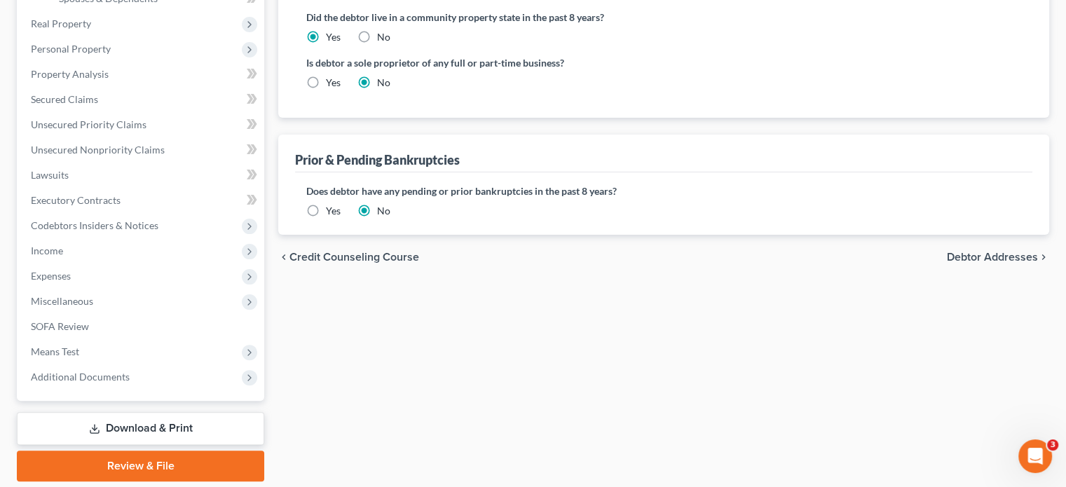
scroll to position [408, 0]
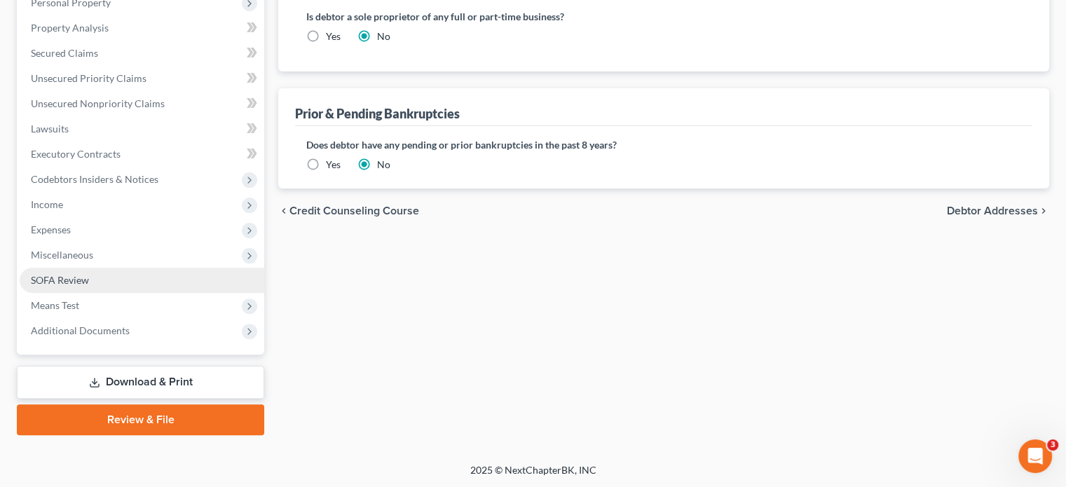
click at [73, 285] on span "SOFA Review" at bounding box center [60, 280] width 58 height 12
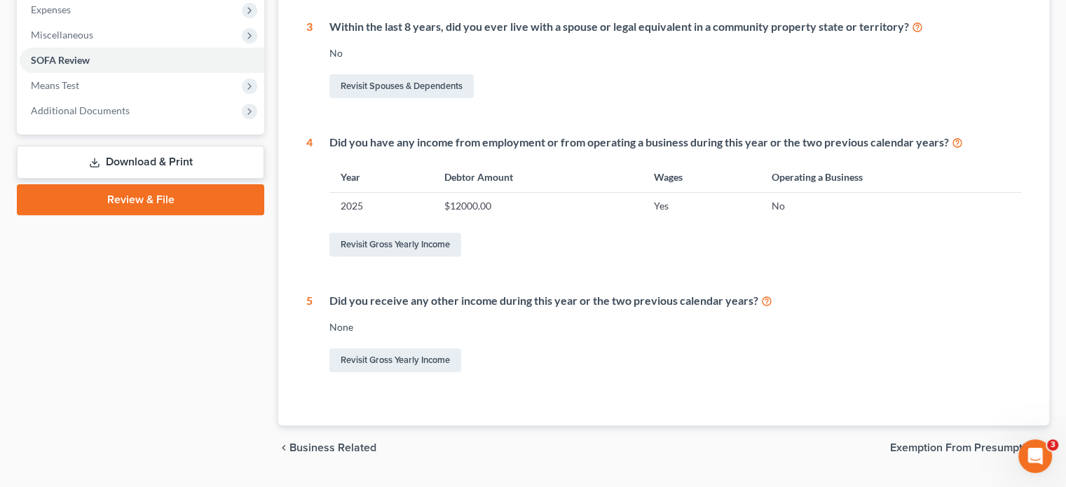
scroll to position [515, 0]
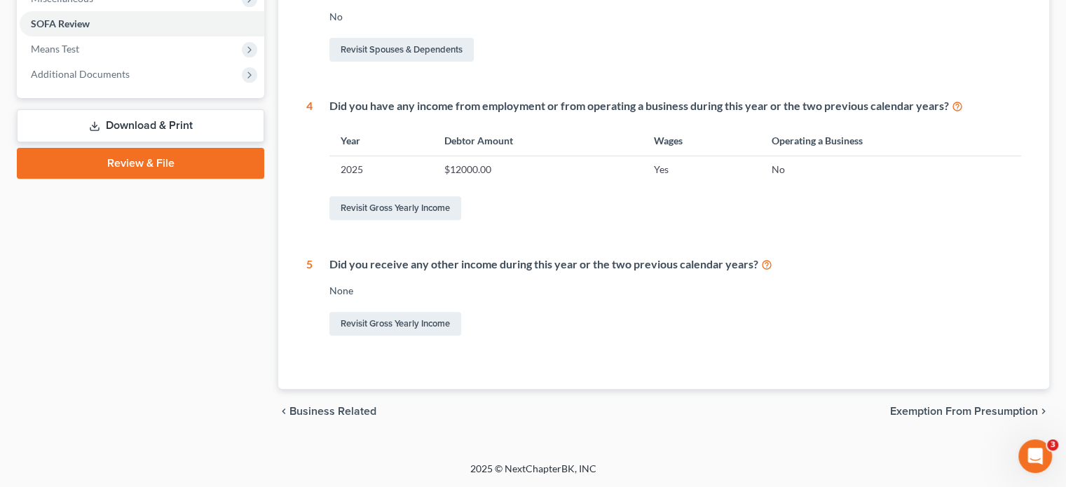
click at [909, 412] on span "Exemption from Presumption" at bounding box center [964, 411] width 148 height 11
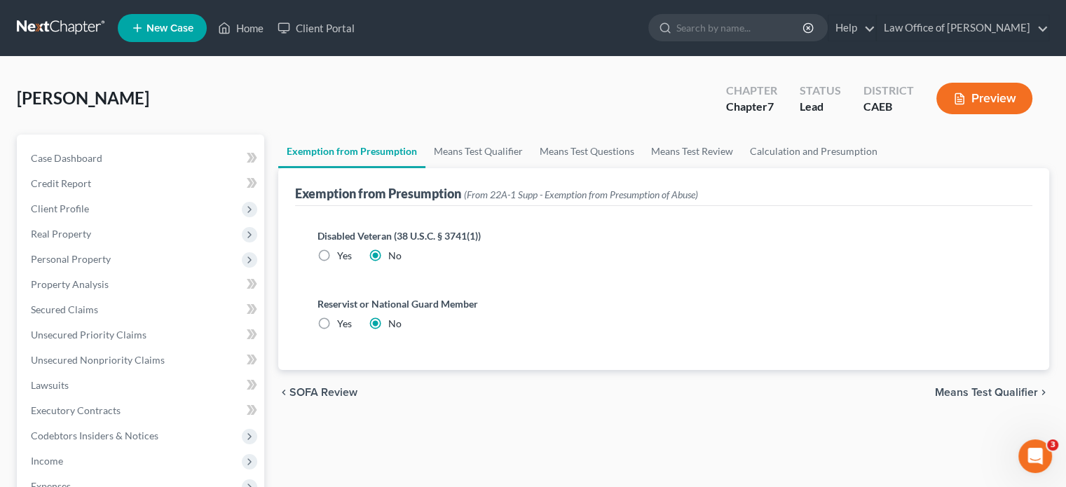
click at [954, 389] on span "Means Test Qualifier" at bounding box center [986, 392] width 103 height 11
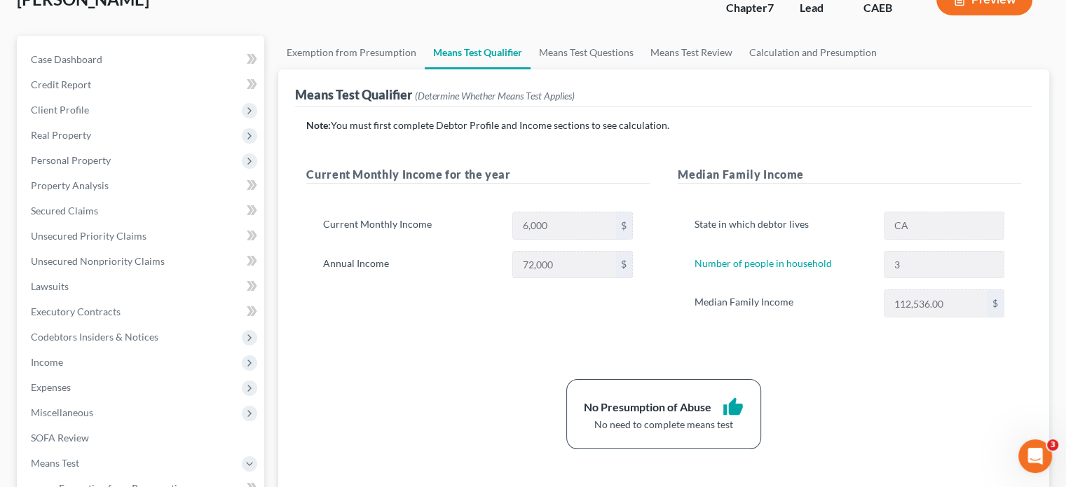
scroll to position [351, 0]
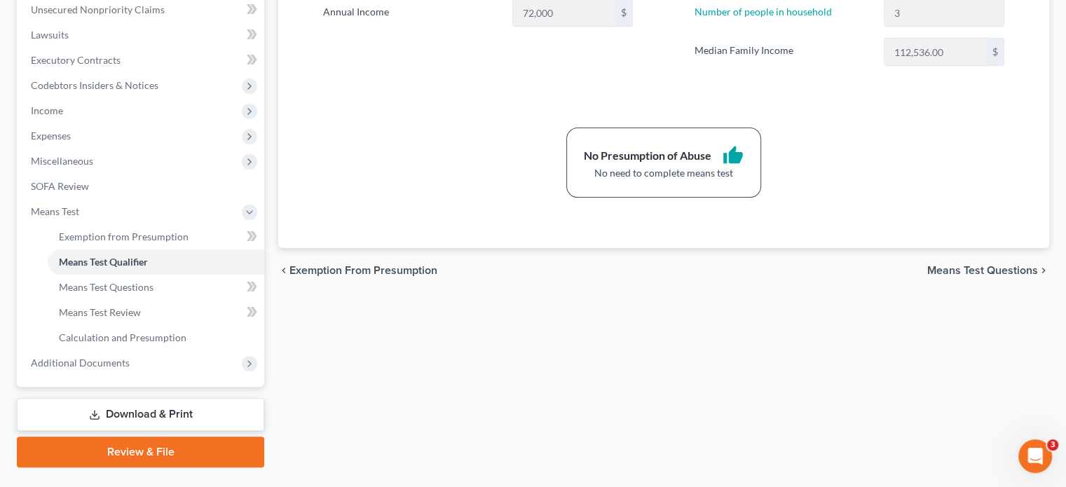
click at [198, 450] on link "Review & File" at bounding box center [141, 452] width 248 height 31
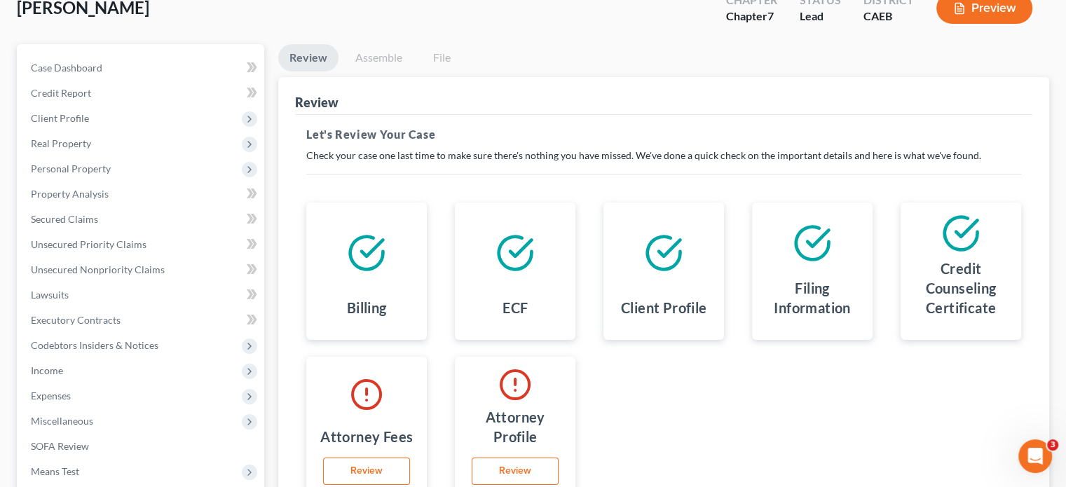
scroll to position [267, 0]
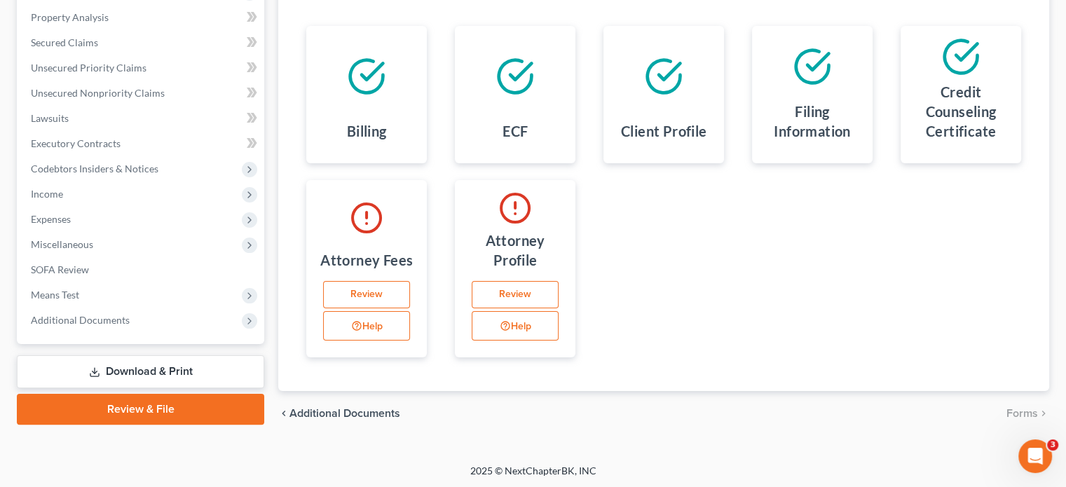
click at [388, 295] on link "Review" at bounding box center [366, 295] width 87 height 28
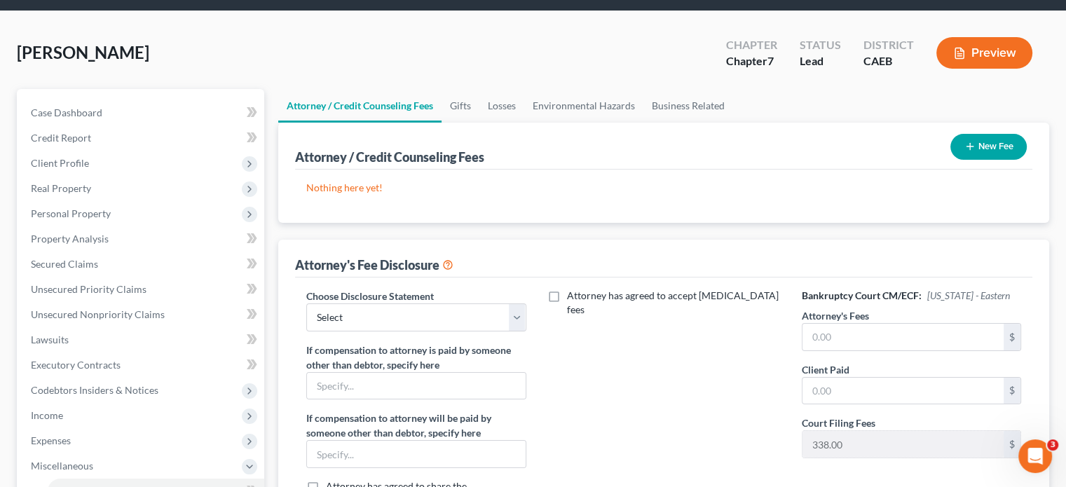
scroll to position [140, 0]
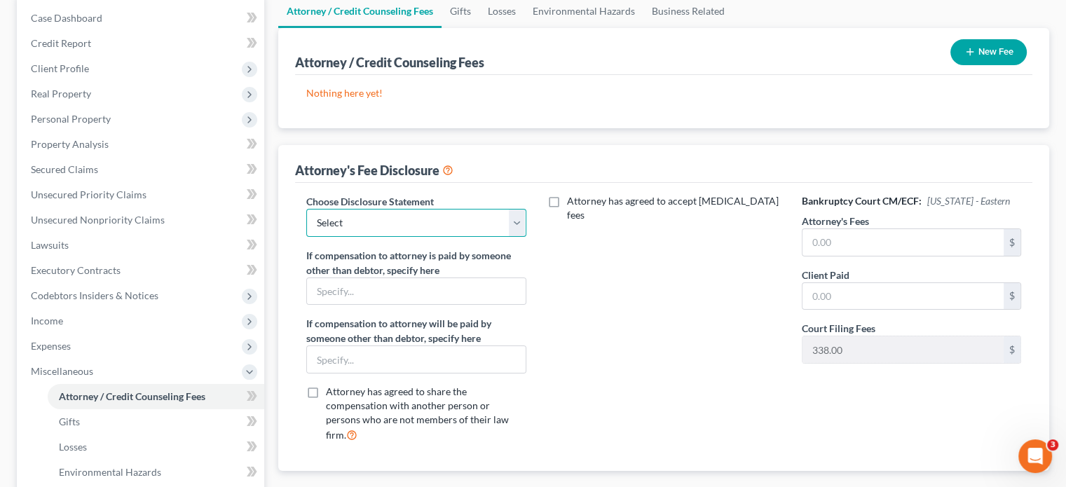
click at [515, 223] on select "Select Tracy L Wood" at bounding box center [415, 223] width 219 height 28
select select "0"
click at [306, 209] on select "Select Tracy L Wood" at bounding box center [415, 223] width 219 height 28
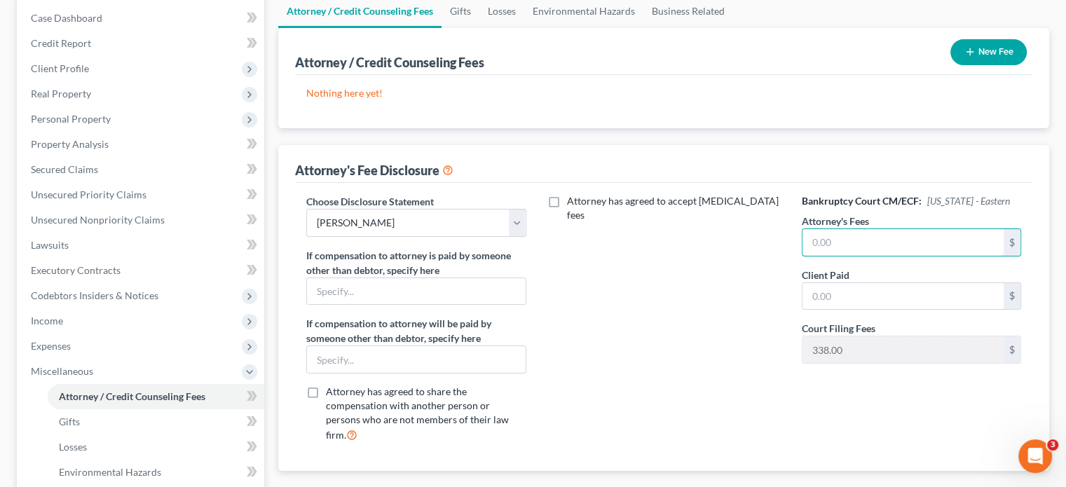
drag, startPoint x: 854, startPoint y: 243, endPoint x: 740, endPoint y: 246, distance: 114.3
click at [740, 246] on div "Choose Disclosure Statement Select Tracy L Wood If compensation to attorney is …" at bounding box center [663, 324] width 743 height 260
type input "1,500"
click at [840, 285] on input "text" at bounding box center [903, 296] width 201 height 27
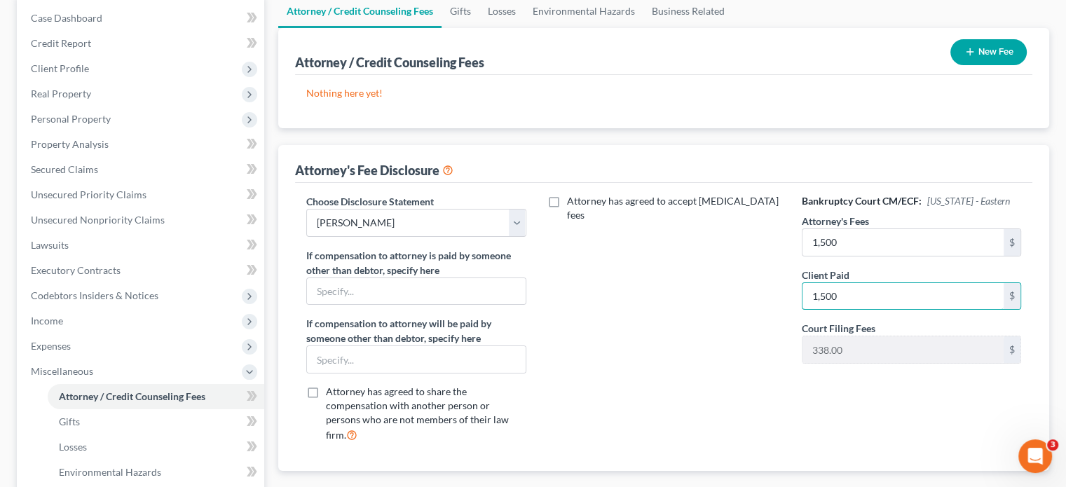
type input "1,500"
click at [621, 285] on div "Attorney has agreed to accept retainer fees" at bounding box center [665, 324] width 248 height 260
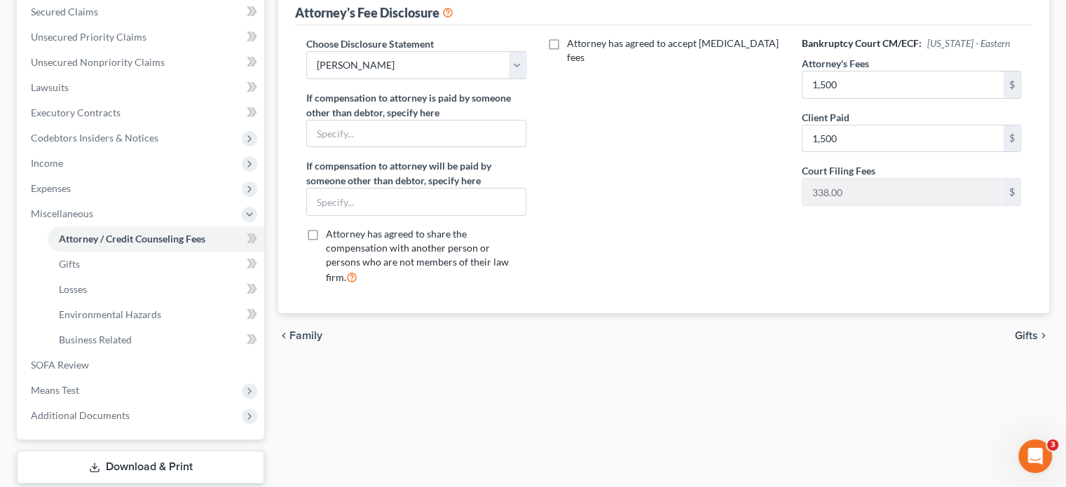
scroll to position [383, 0]
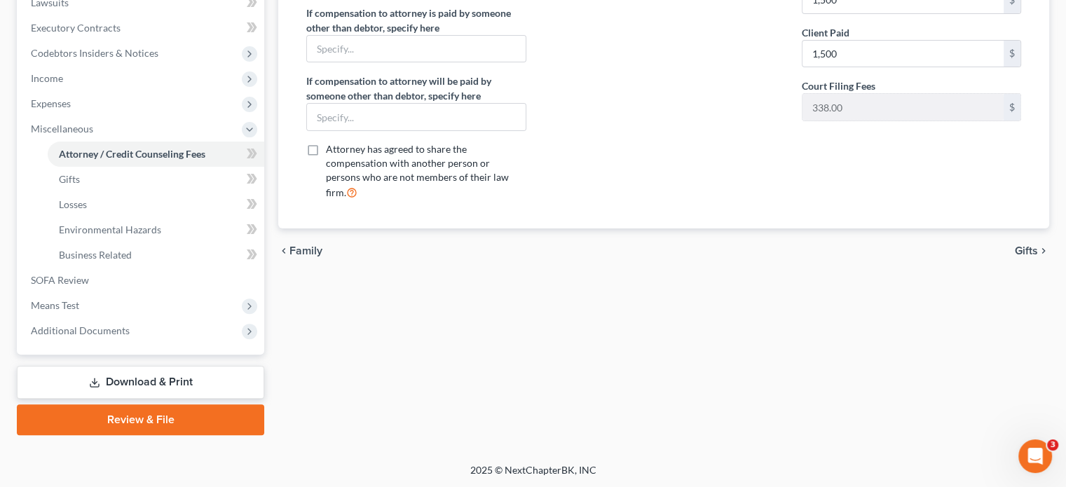
click at [1031, 245] on span "Gifts" at bounding box center [1026, 250] width 23 height 11
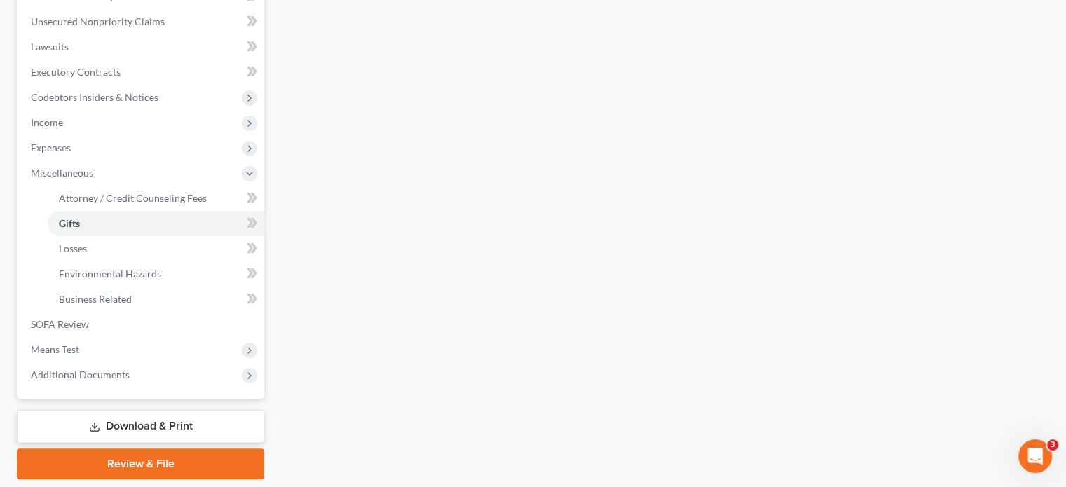
scroll to position [351, 0]
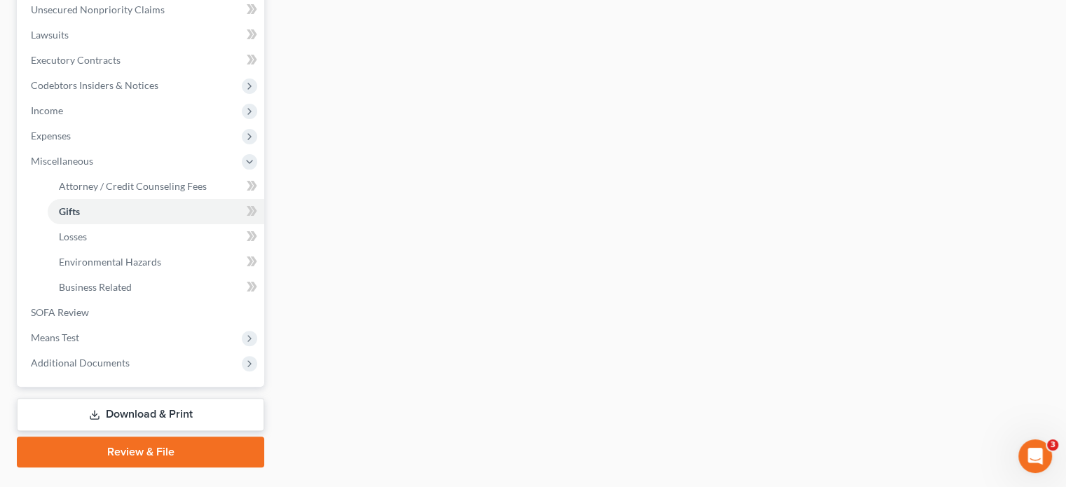
click at [188, 445] on link "Review & File" at bounding box center [141, 452] width 248 height 31
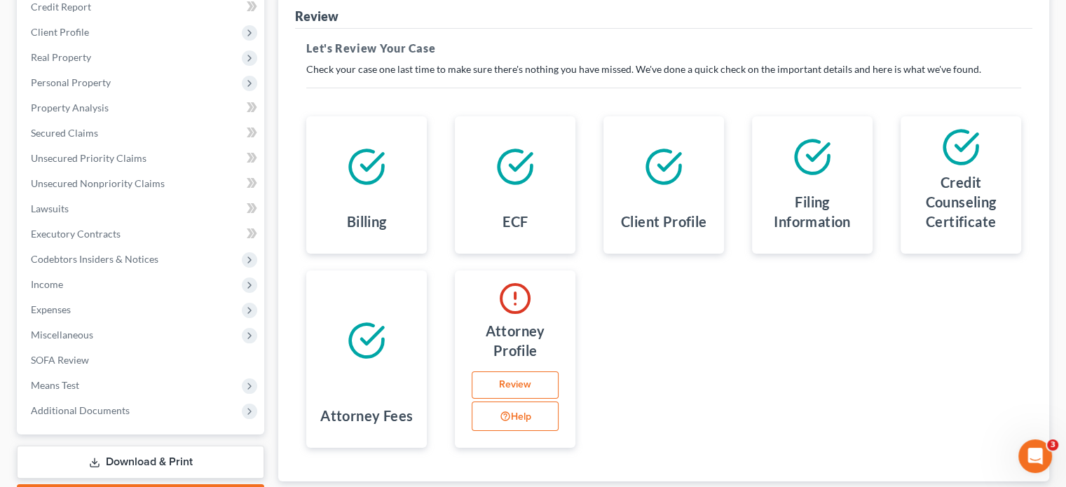
scroll to position [267, 0]
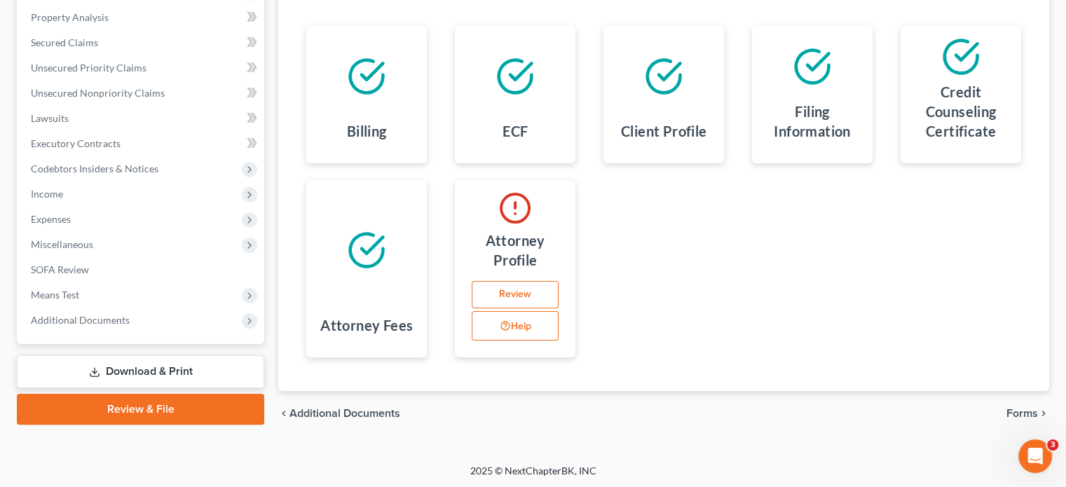
click at [527, 288] on link "Review" at bounding box center [515, 295] width 87 height 28
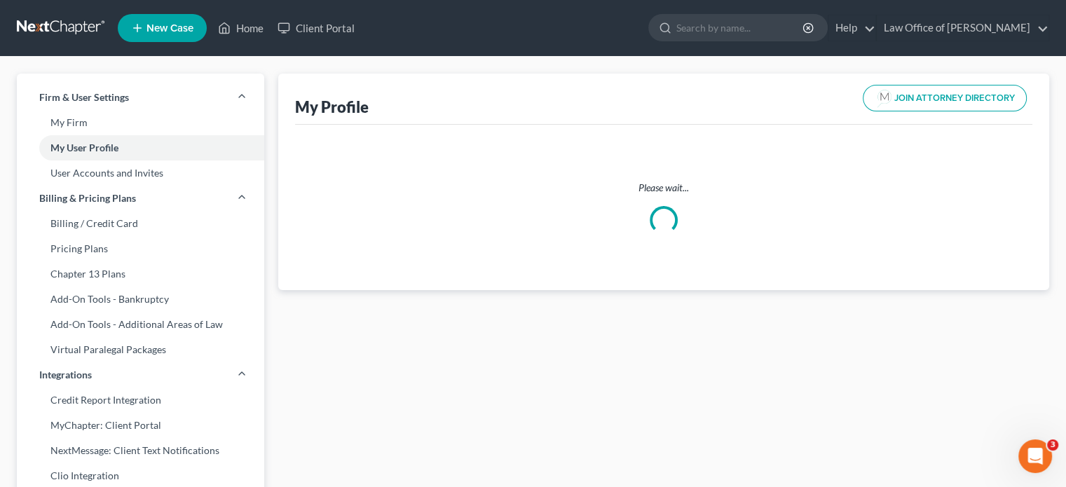
select select "4"
select select "7"
select select "attorney"
select select "0"
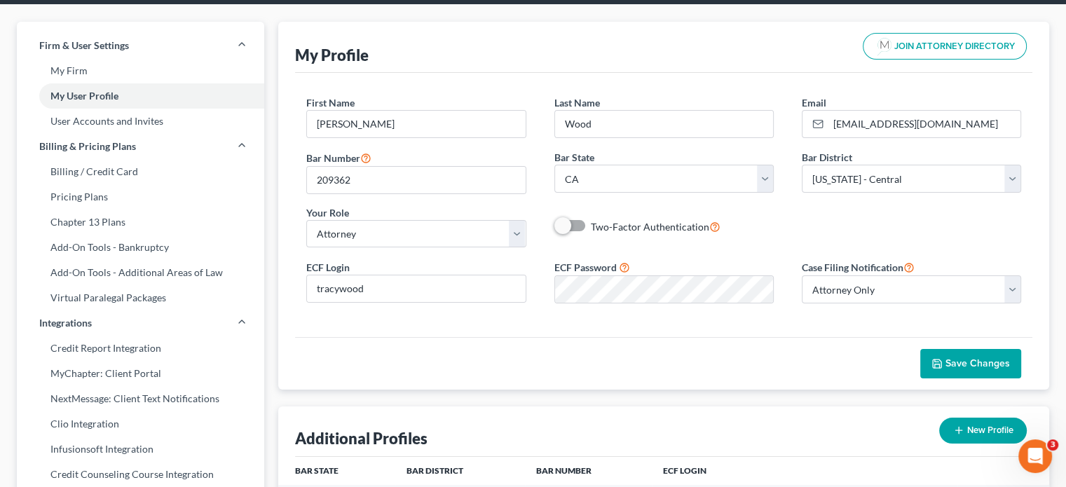
scroll to position [140, 0]
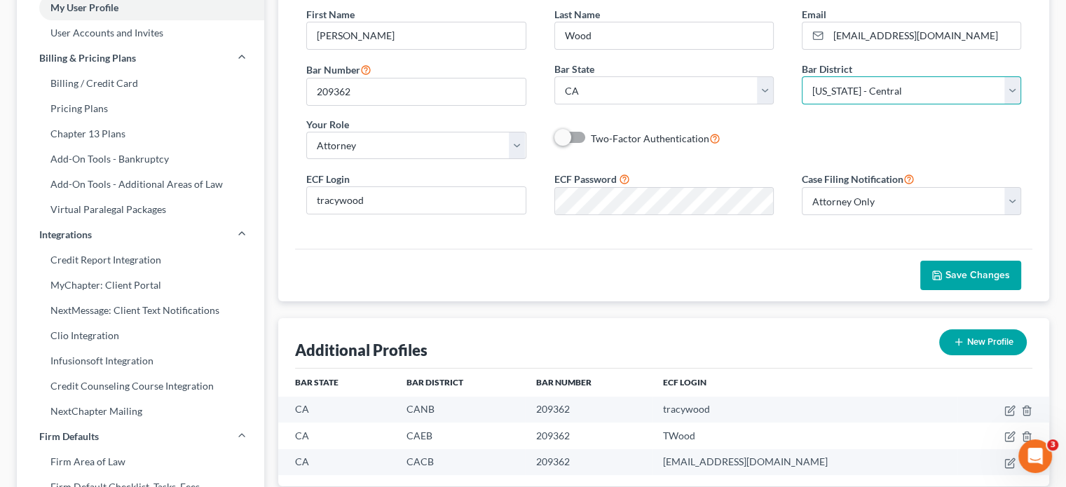
click at [1015, 93] on select "Select Alabama - Middle Alabama - Northern Alabama - Southern Alaska Arizona Ar…" at bounding box center [911, 90] width 219 height 28
select select "8"
click at [802, 76] on select "Select Alabama - Middle Alabama - Northern Alabama - Southern Alaska Arizona Ar…" at bounding box center [911, 90] width 219 height 28
click at [954, 276] on span "Save Changes" at bounding box center [978, 275] width 65 height 12
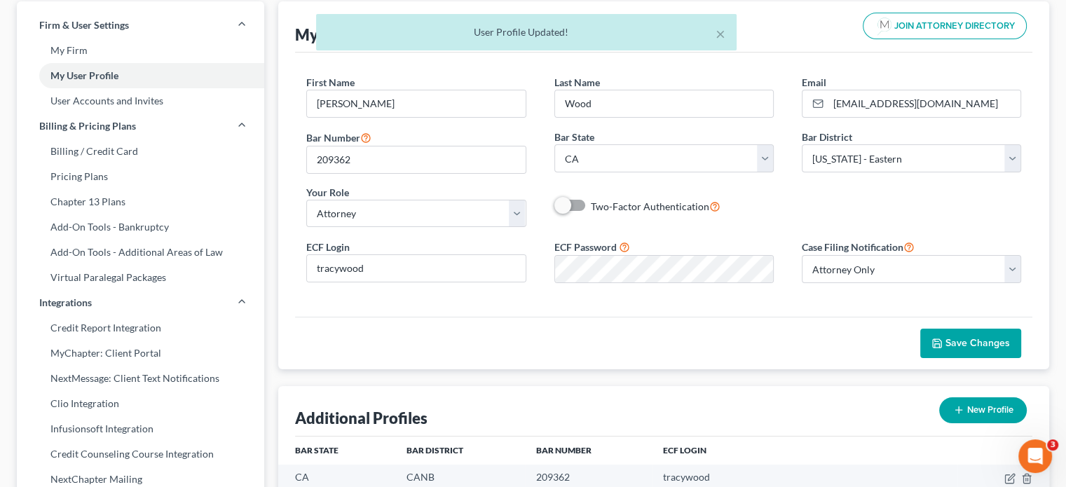
scroll to position [0, 0]
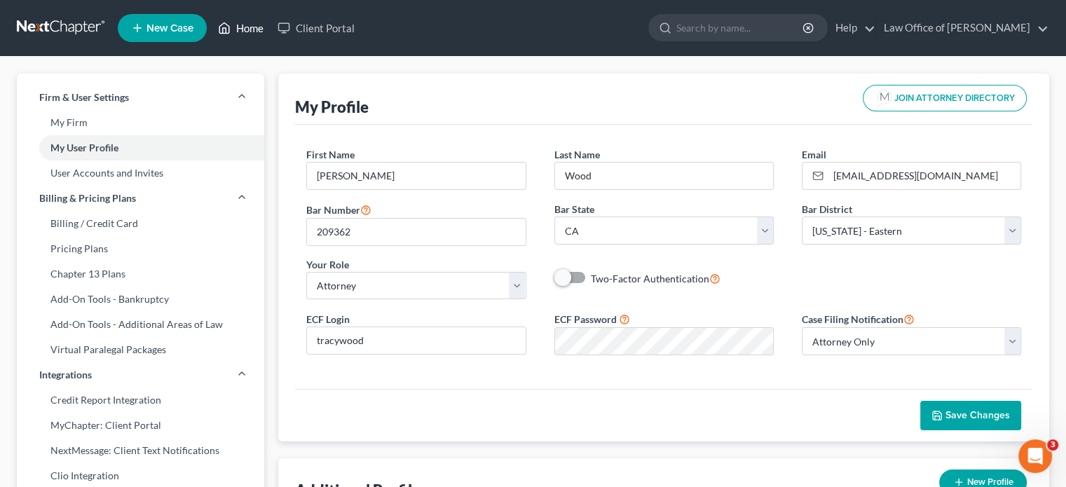
click at [245, 28] on link "Home" at bounding box center [241, 27] width 60 height 25
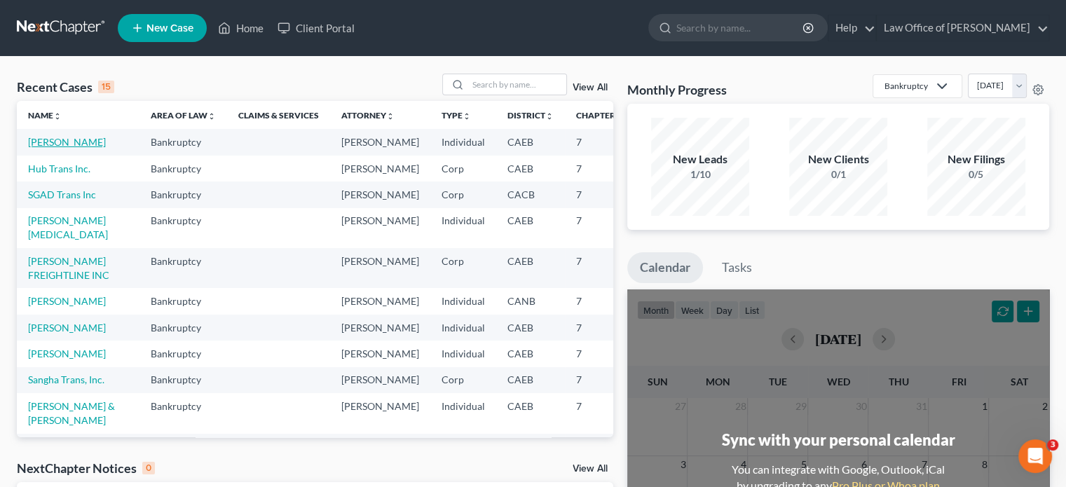
click at [59, 138] on link "Nijjar, Kuljit" at bounding box center [67, 142] width 78 height 12
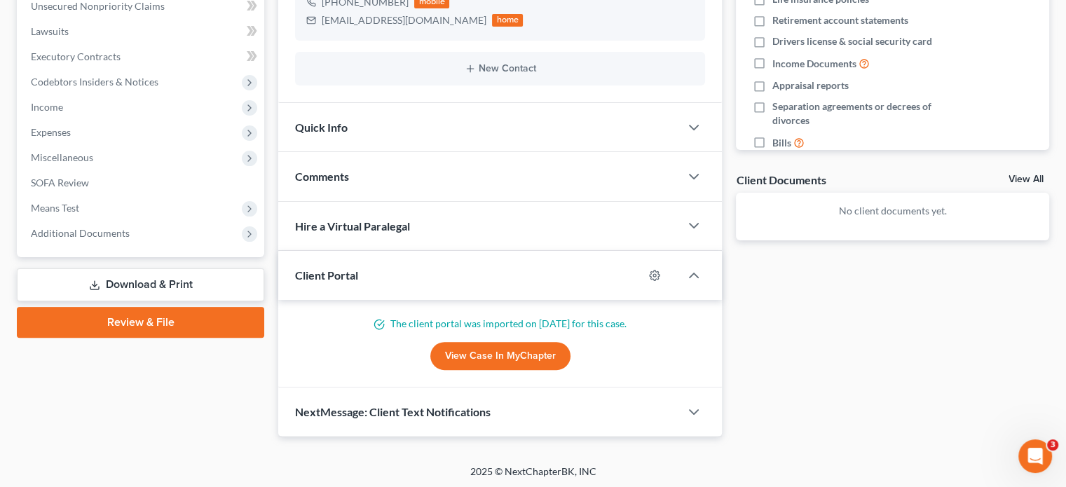
scroll to position [355, 0]
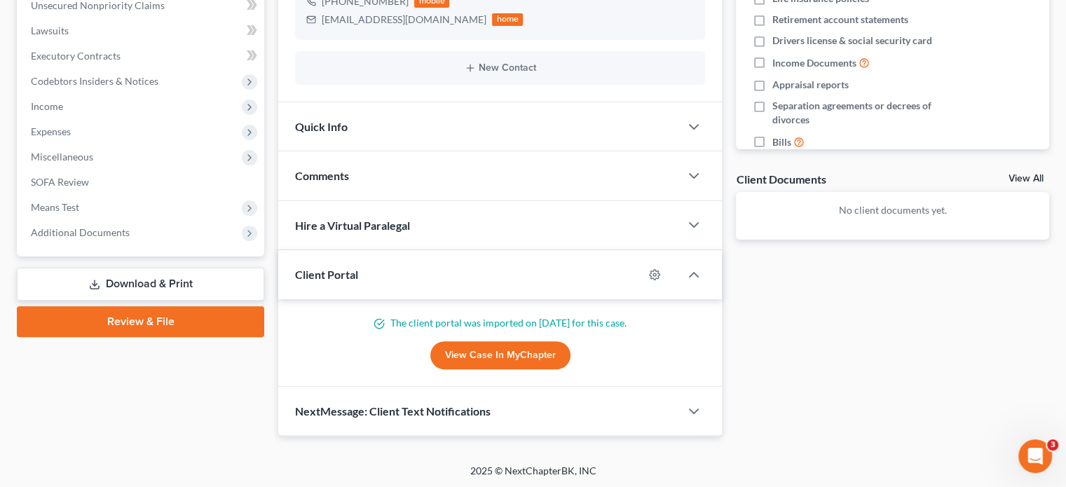
click at [187, 323] on link "Review & File" at bounding box center [141, 321] width 248 height 31
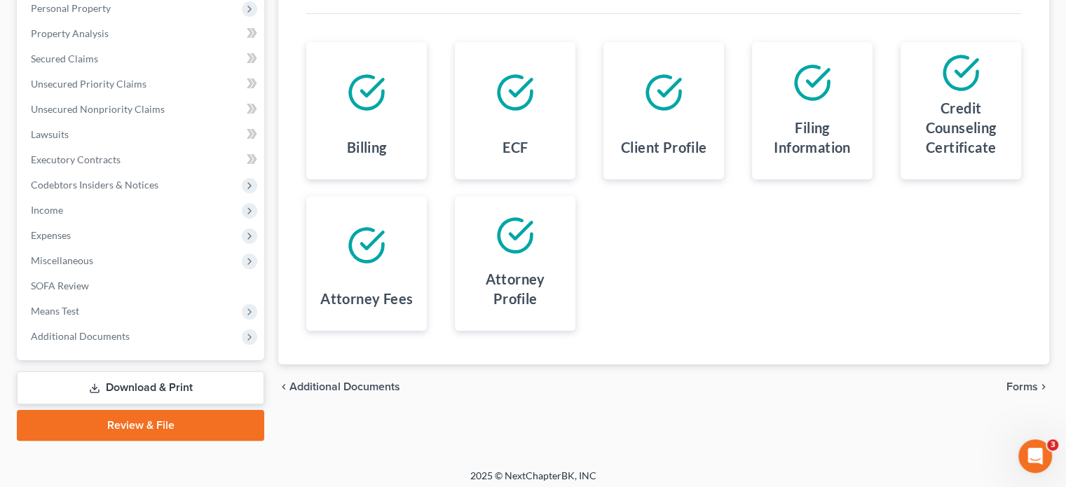
scroll to position [257, 0]
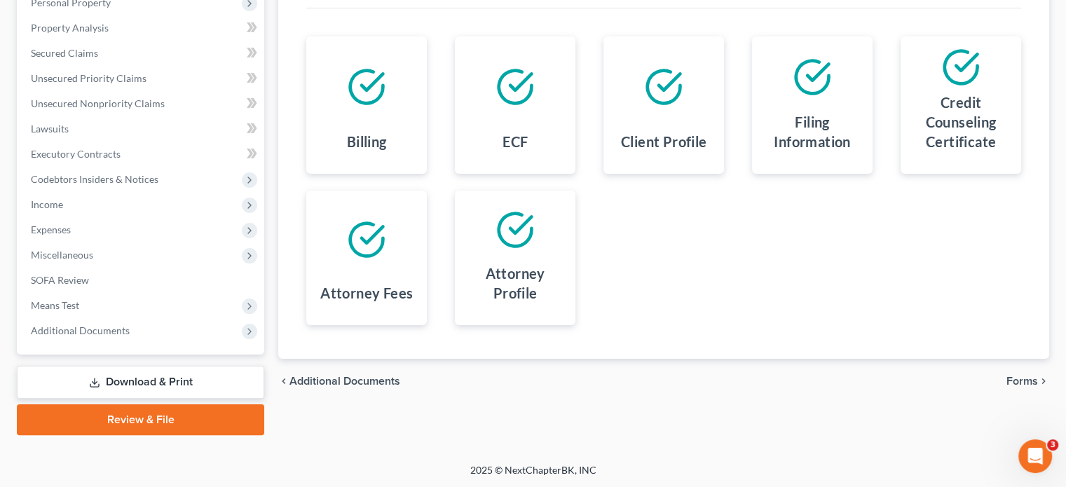
click at [174, 386] on link "Download & Print" at bounding box center [141, 382] width 248 height 33
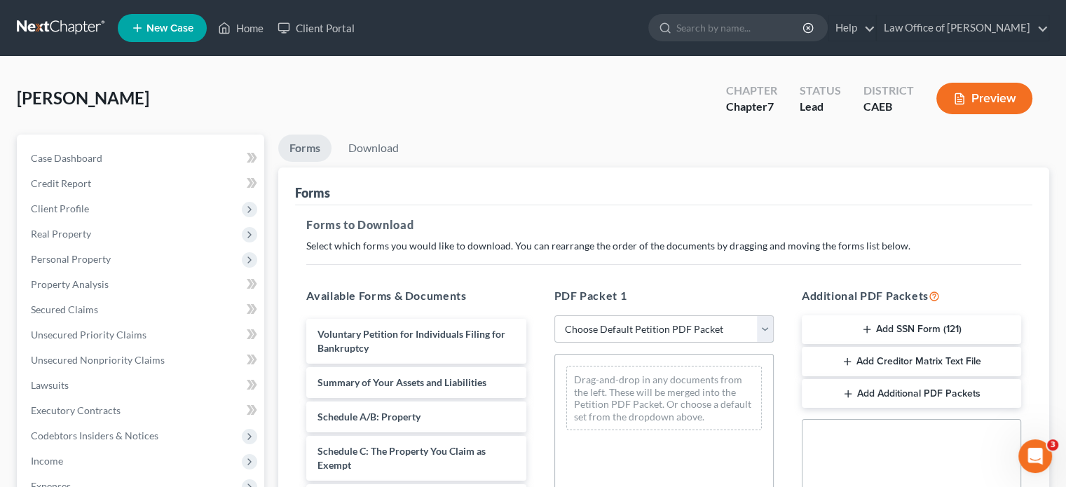
click at [764, 325] on select "Choose Default Petition PDF Packet Complete Bankruptcy Petition (all forms and …" at bounding box center [664, 330] width 219 height 28
select select "0"
click at [555, 316] on select "Choose Default Petition PDF Packet Complete Bankruptcy Petition (all forms and …" at bounding box center [664, 330] width 219 height 28
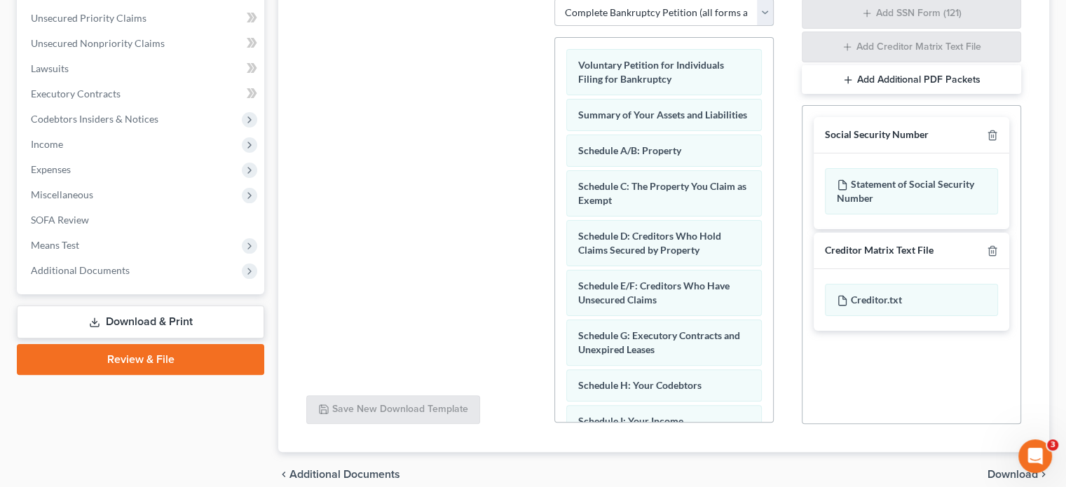
scroll to position [379, 0]
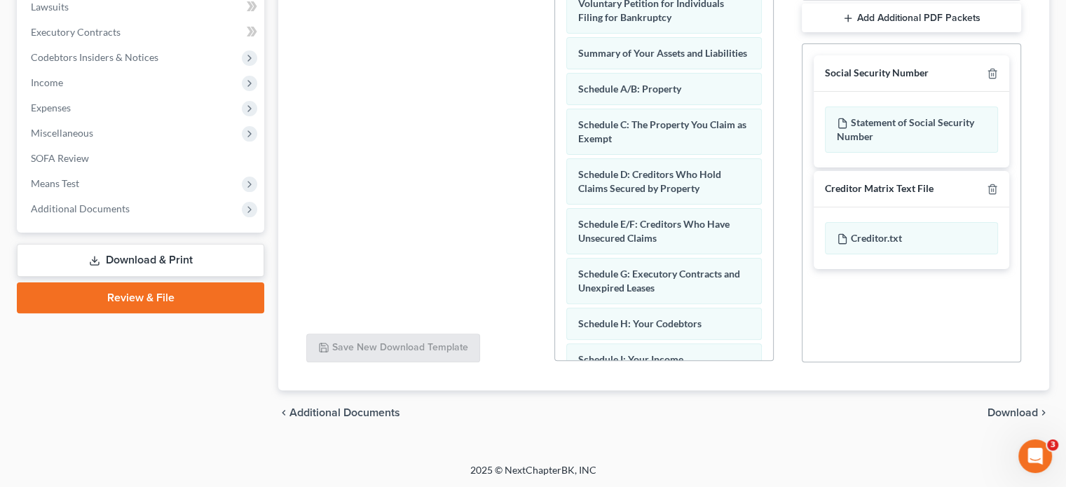
click at [993, 409] on span "Download" at bounding box center [1013, 412] width 50 height 11
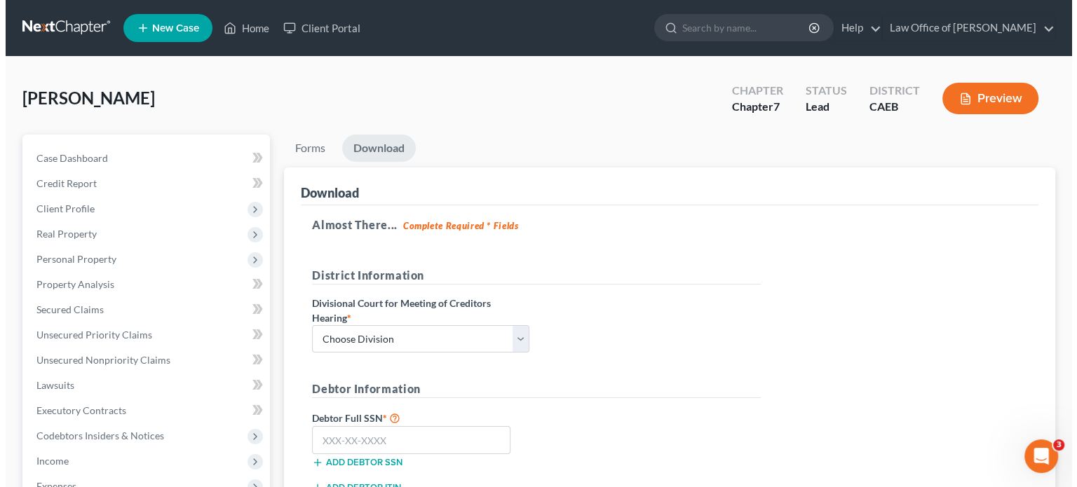
scroll to position [257, 0]
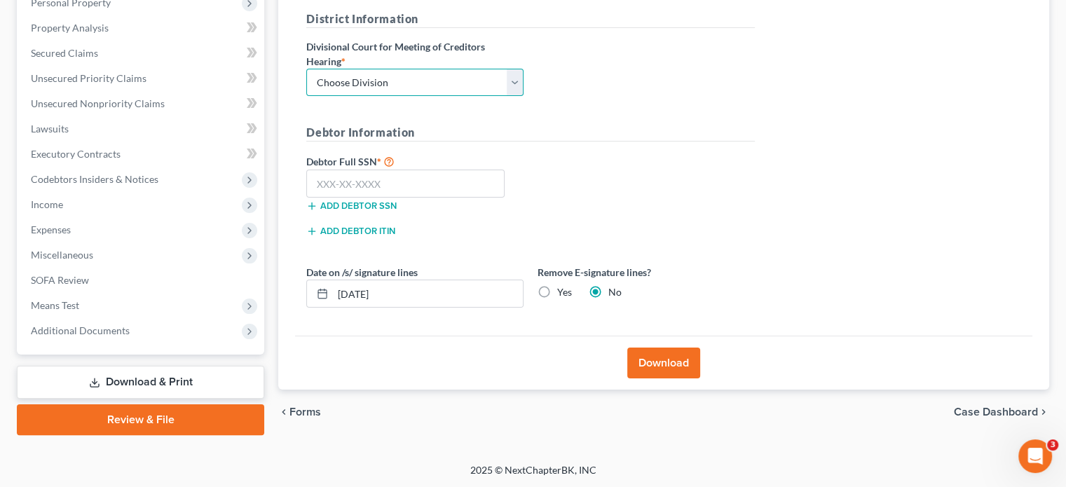
click at [518, 78] on select "Choose Division Fresno Modesto Sacramento" at bounding box center [414, 83] width 217 height 28
select select "1"
click at [306, 69] on select "Choose Division Fresno Modesto Sacramento" at bounding box center [414, 83] width 217 height 28
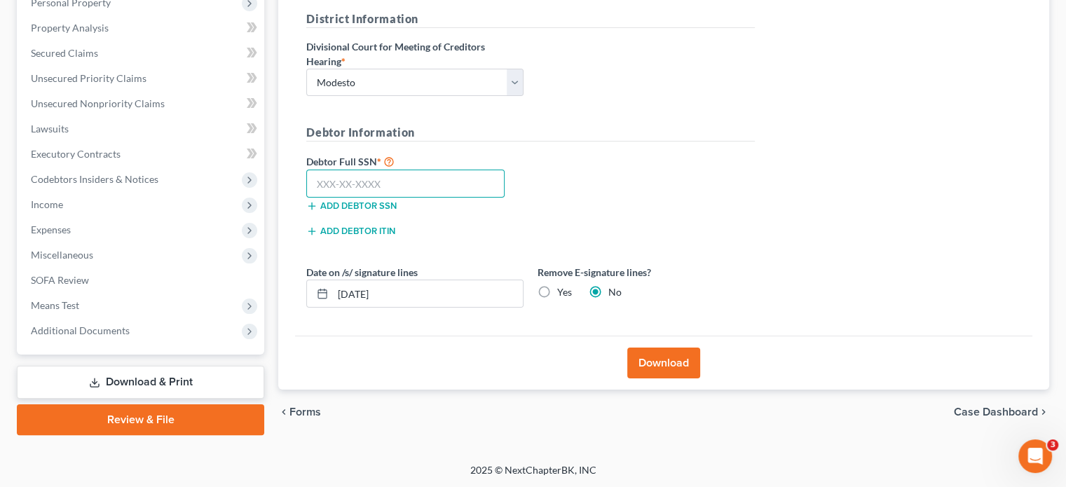
click at [410, 180] on input "text" at bounding box center [405, 184] width 198 height 28
type input "620-58-3358"
click at [583, 161] on div "Debtor Full SSN * 620-58-3358 Add debtor SSN" at bounding box center [530, 188] width 463 height 70
click at [654, 364] on button "Download" at bounding box center [664, 363] width 73 height 31
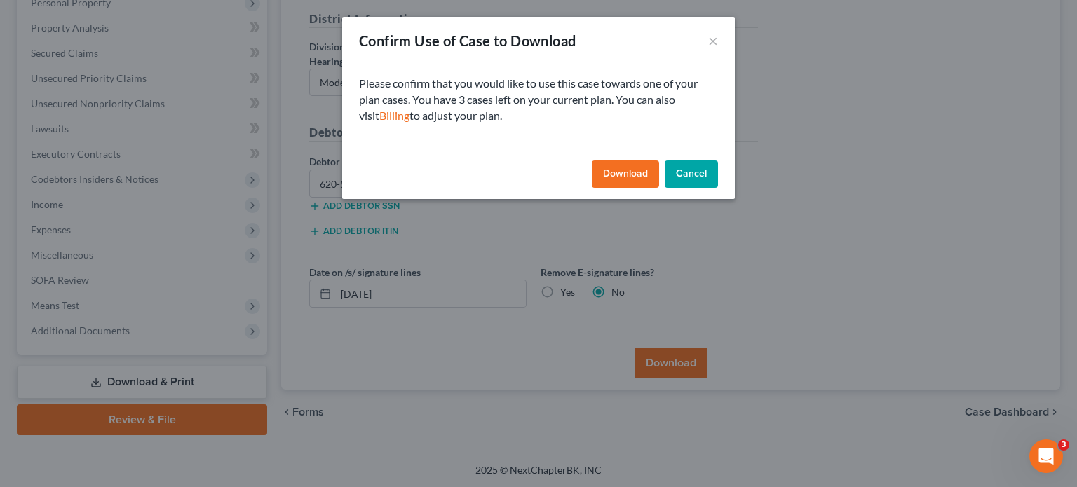
click at [617, 173] on button "Download" at bounding box center [625, 175] width 67 height 28
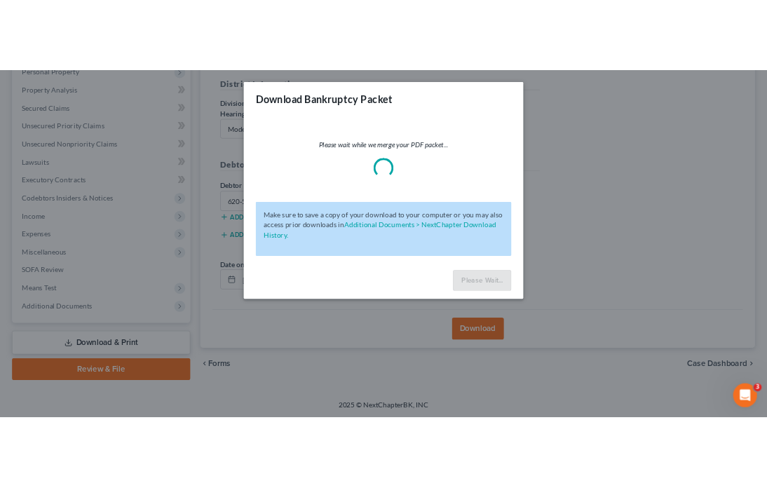
scroll to position [256, 0]
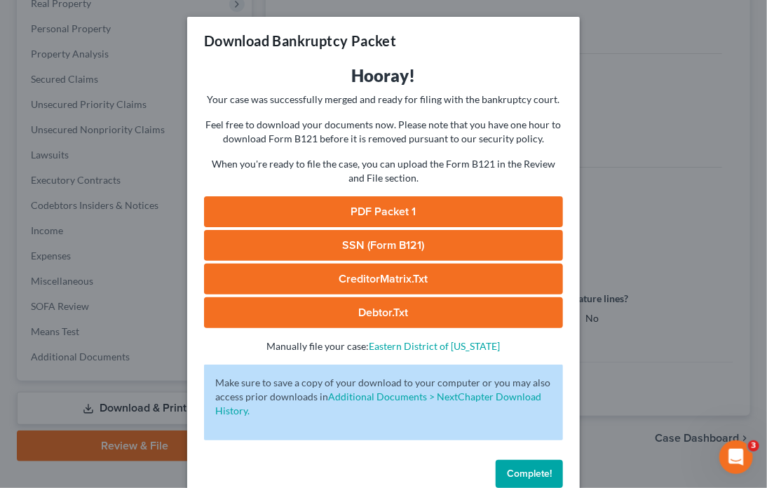
drag, startPoint x: 460, startPoint y: 30, endPoint x: 449, endPoint y: 138, distance: 108.6
click at [460, 30] on div "Download Bankruptcy Packet" at bounding box center [383, 41] width 393 height 48
click at [427, 209] on link "PDF Packet 1" at bounding box center [383, 211] width 359 height 31
click at [464, 245] on link "SSN (Form B121)" at bounding box center [383, 245] width 359 height 31
click at [469, 276] on link "CreditorMatrix.txt" at bounding box center [383, 279] width 359 height 31
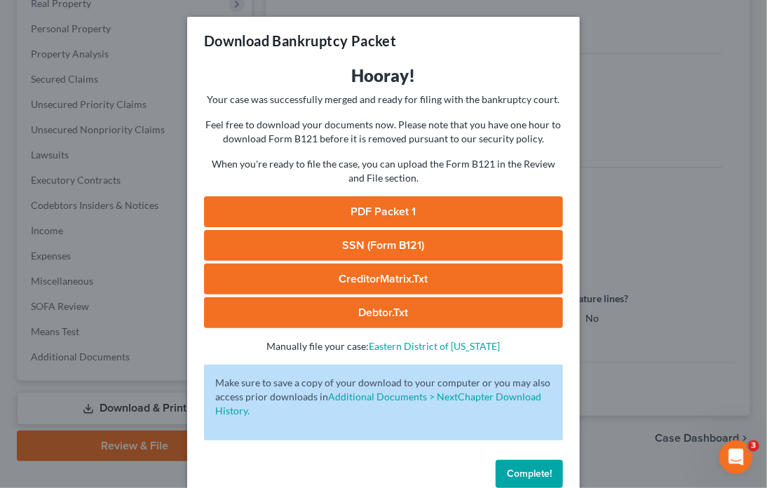
click at [405, 311] on link "Debtor.txt" at bounding box center [383, 312] width 359 height 31
drag, startPoint x: 341, startPoint y: 13, endPoint x: 409, endPoint y: 22, distance: 67.9
click at [341, 13] on div "Download Bankruptcy Packet Hooray! Your case was successfully merged and ready …" at bounding box center [383, 244] width 767 height 488
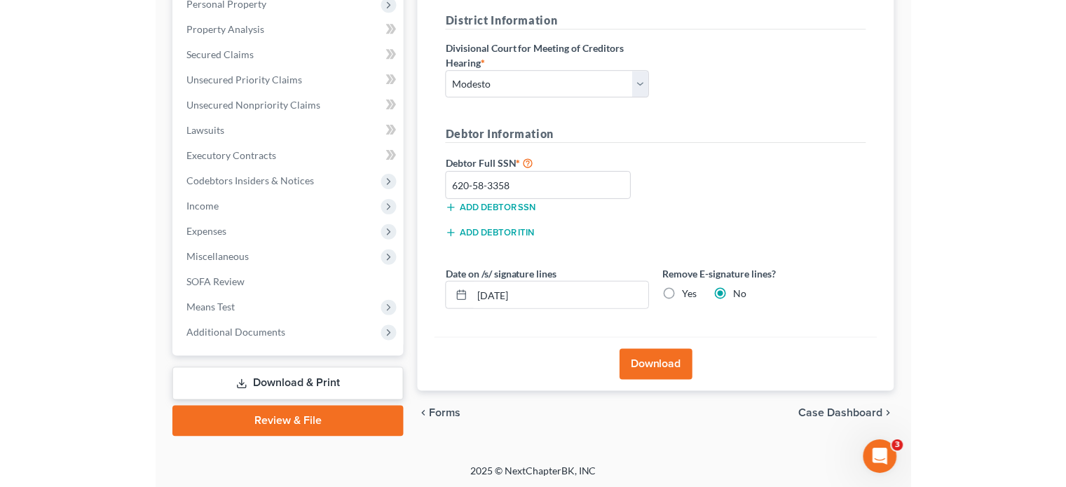
scroll to position [257, 0]
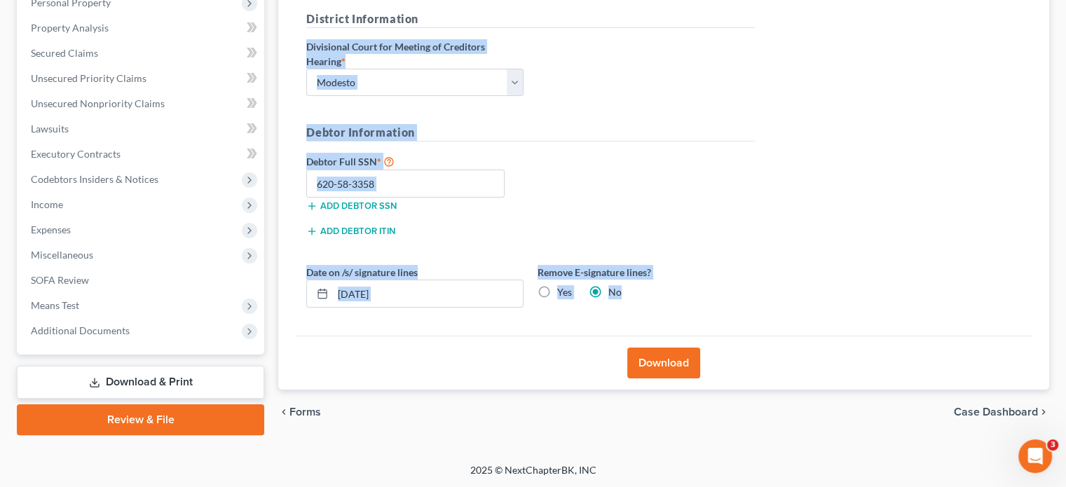
drag, startPoint x: 1065, startPoint y: 317, endPoint x: 1076, endPoint y: 95, distance: 222.6
click at [1066, 95] on html "Home New Case Client Portal Law Office of Tracy L Wood thewoodlawgroup@gmail.co…" at bounding box center [533, 115] width 1066 height 745
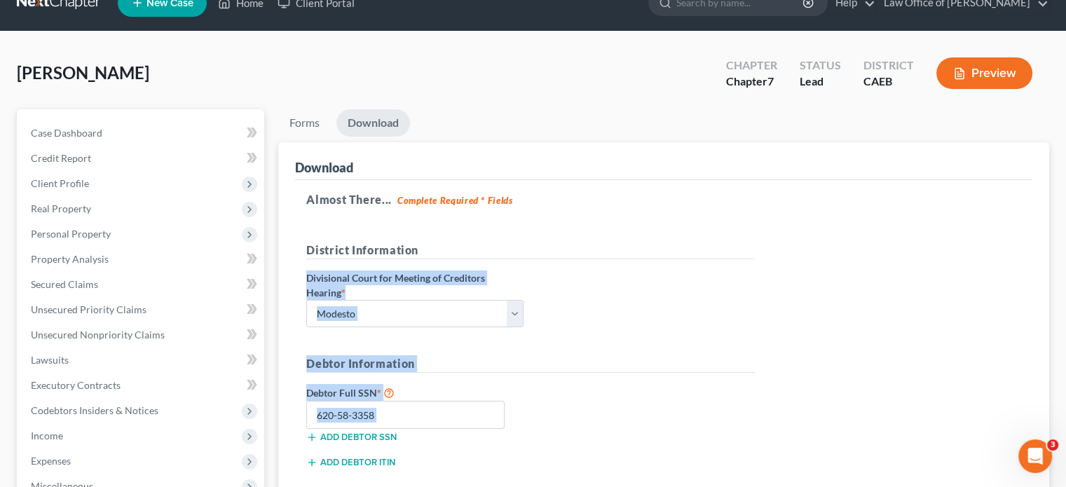
scroll to position [0, 0]
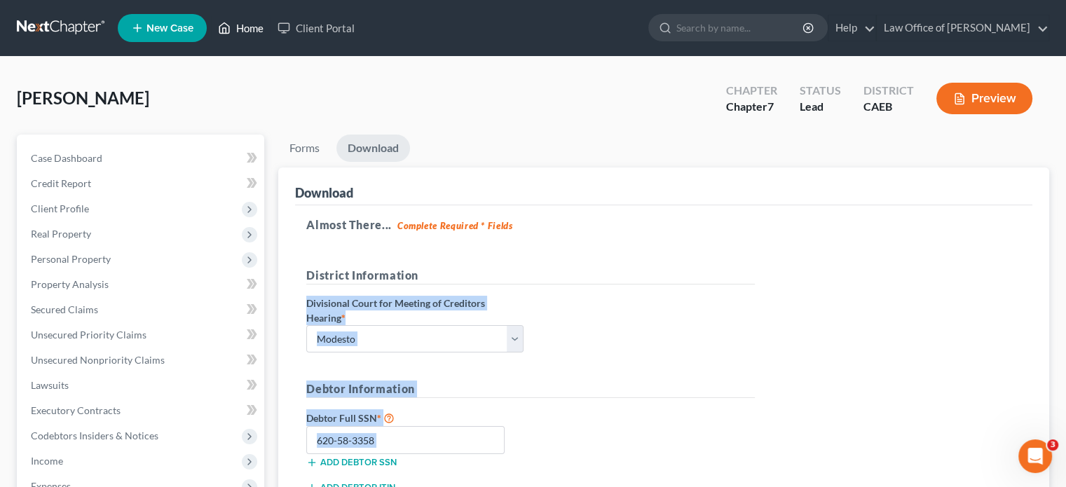
click at [250, 27] on link "Home" at bounding box center [241, 27] width 60 height 25
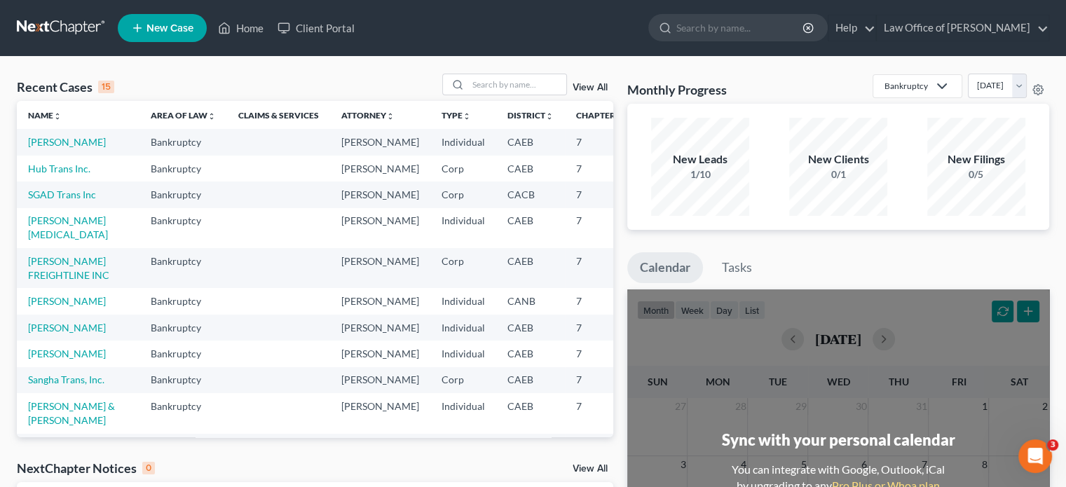
click at [1032, 461] on icon "Open Intercom Messenger" at bounding box center [1035, 456] width 23 height 23
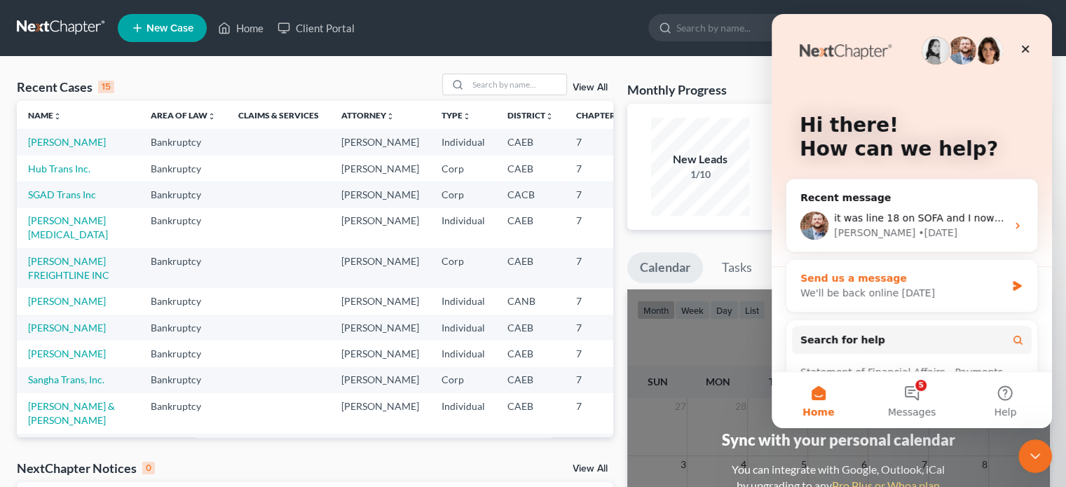
click at [954, 283] on div "Send us a message" at bounding box center [903, 278] width 205 height 15
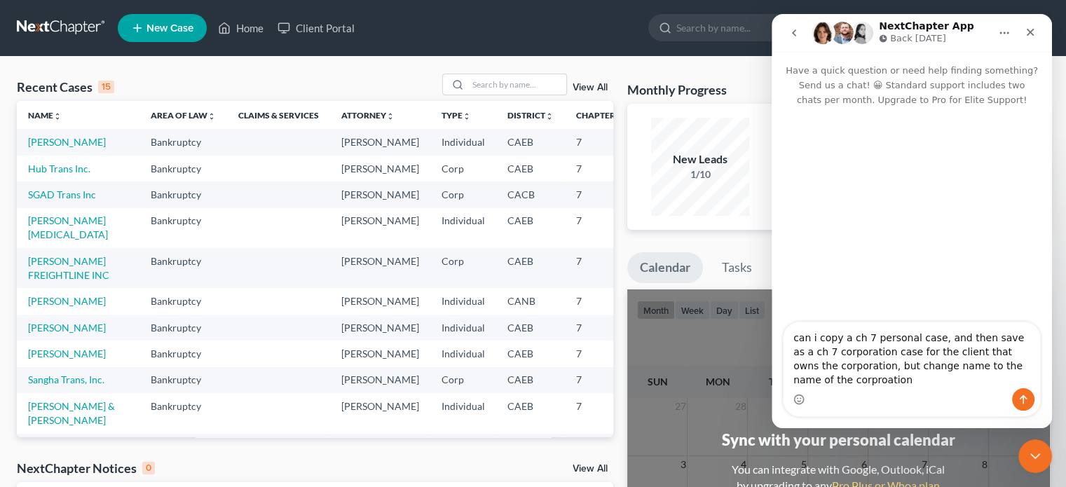
type textarea "can i copy a ch 7 personal case, and then save as a ch 7 corporation case for t…"
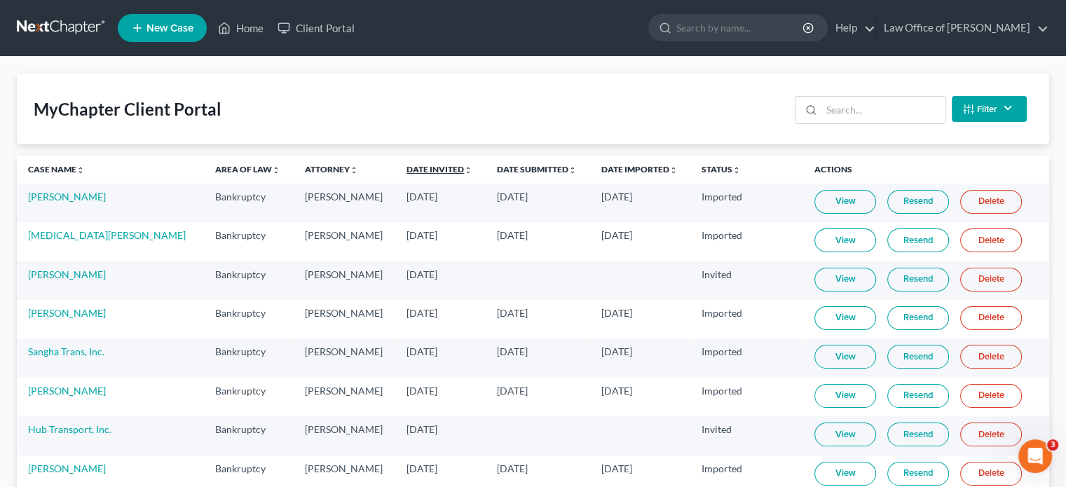
click at [407, 166] on link "Date Invited unfold_more expand_more expand_less" at bounding box center [440, 169] width 66 height 11
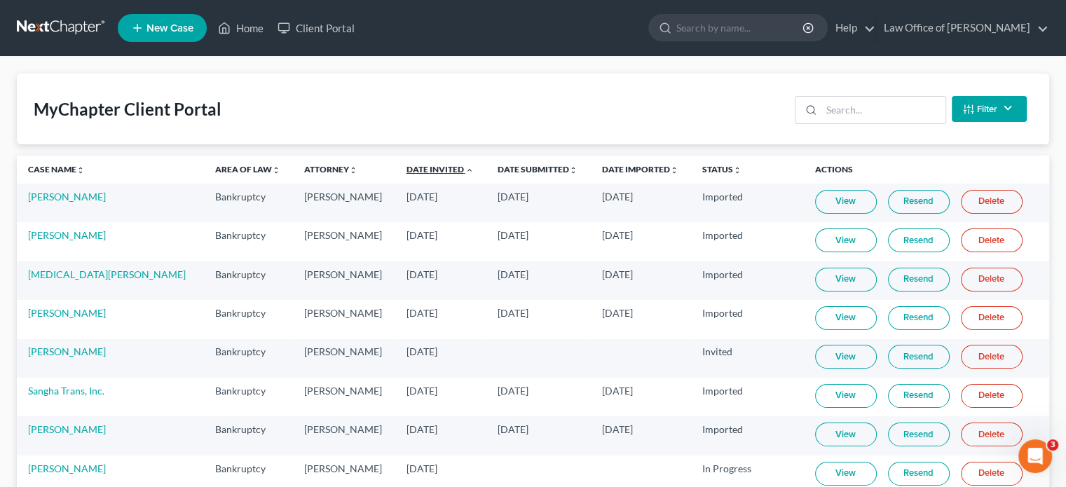
click at [407, 166] on link "Date Invited unfold_more expand_more expand_less" at bounding box center [440, 169] width 67 height 11
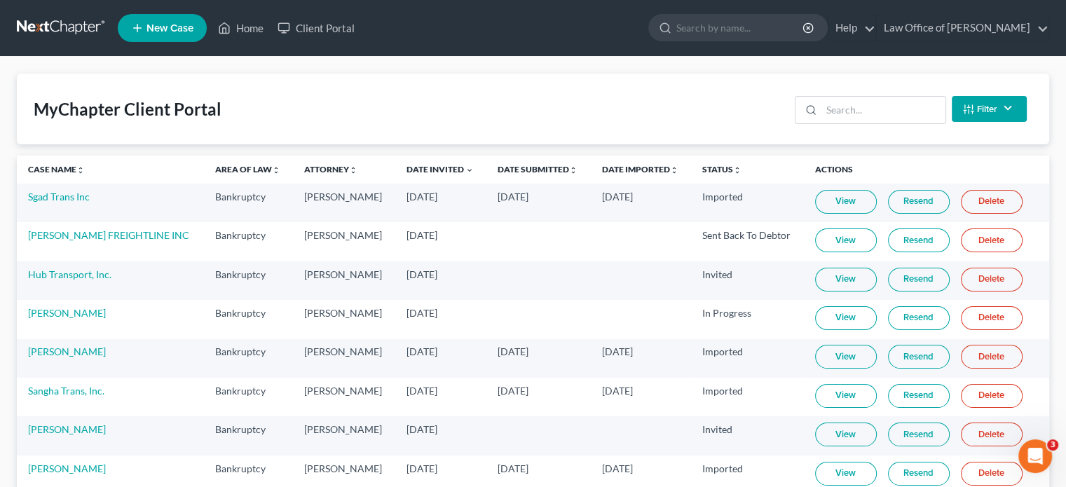
click at [825, 320] on link "View" at bounding box center [846, 318] width 62 height 24
click at [822, 321] on link "View" at bounding box center [846, 318] width 62 height 24
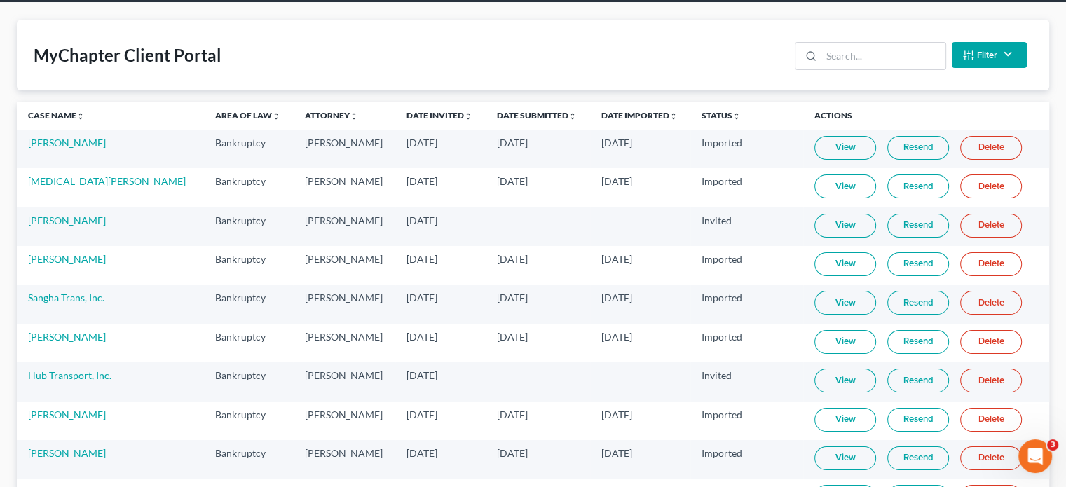
scroll to position [140, 0]
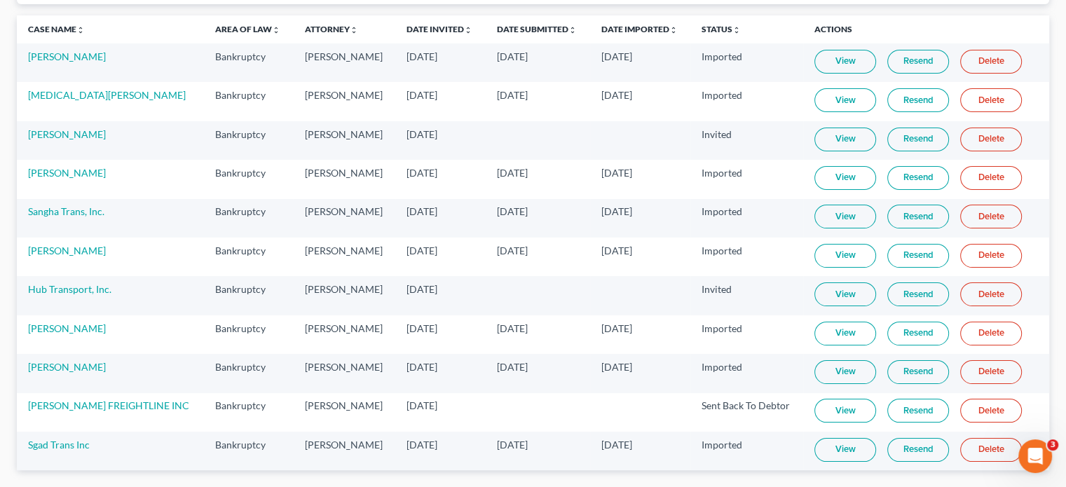
click at [815, 288] on link "View" at bounding box center [846, 295] width 62 height 24
